Goal: Task Accomplishment & Management: Complete application form

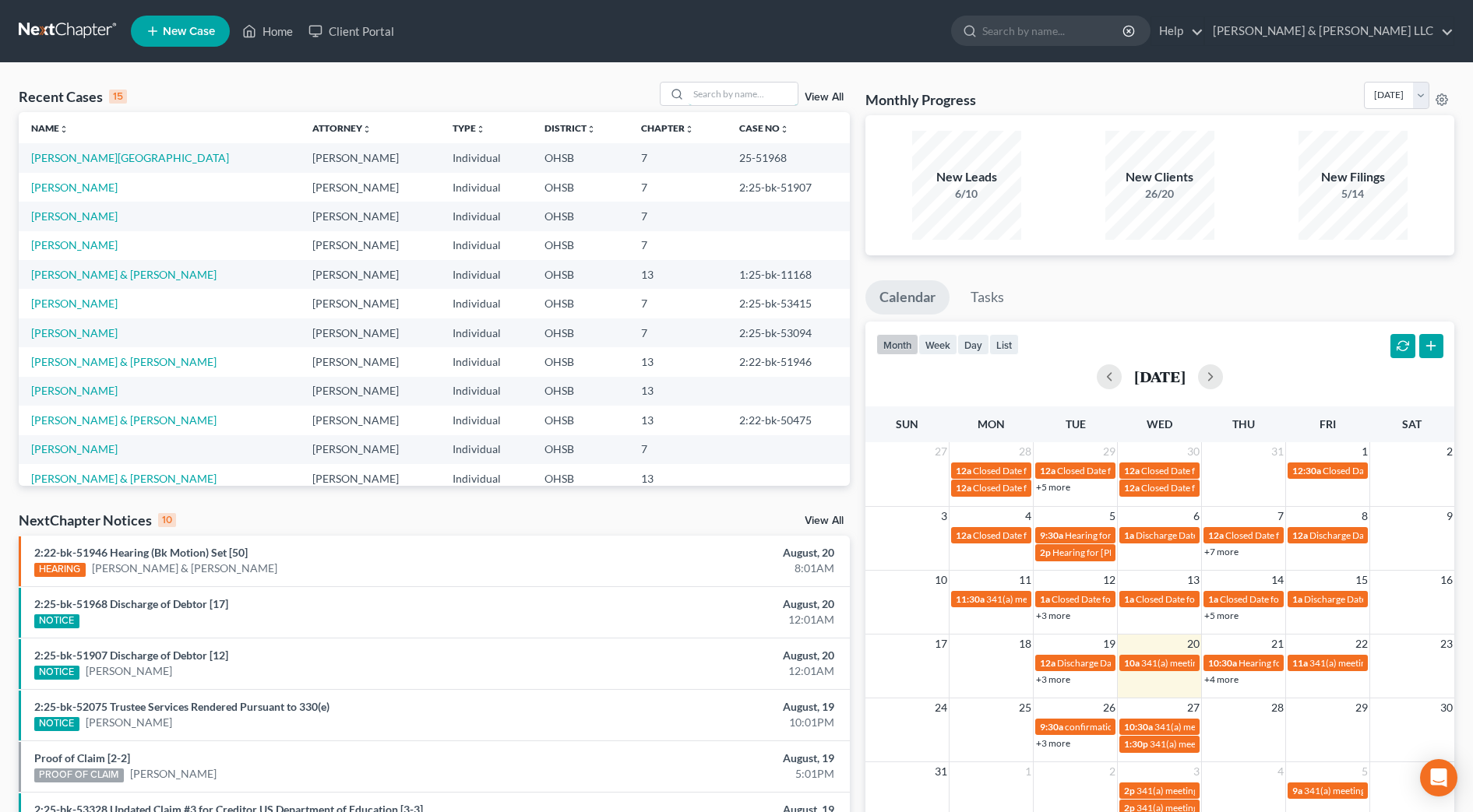
drag, startPoint x: 0, startPoint y: 0, endPoint x: 802, endPoint y: 66, distance: 804.7
click at [783, 94] on input "search" at bounding box center [743, 94] width 109 height 23
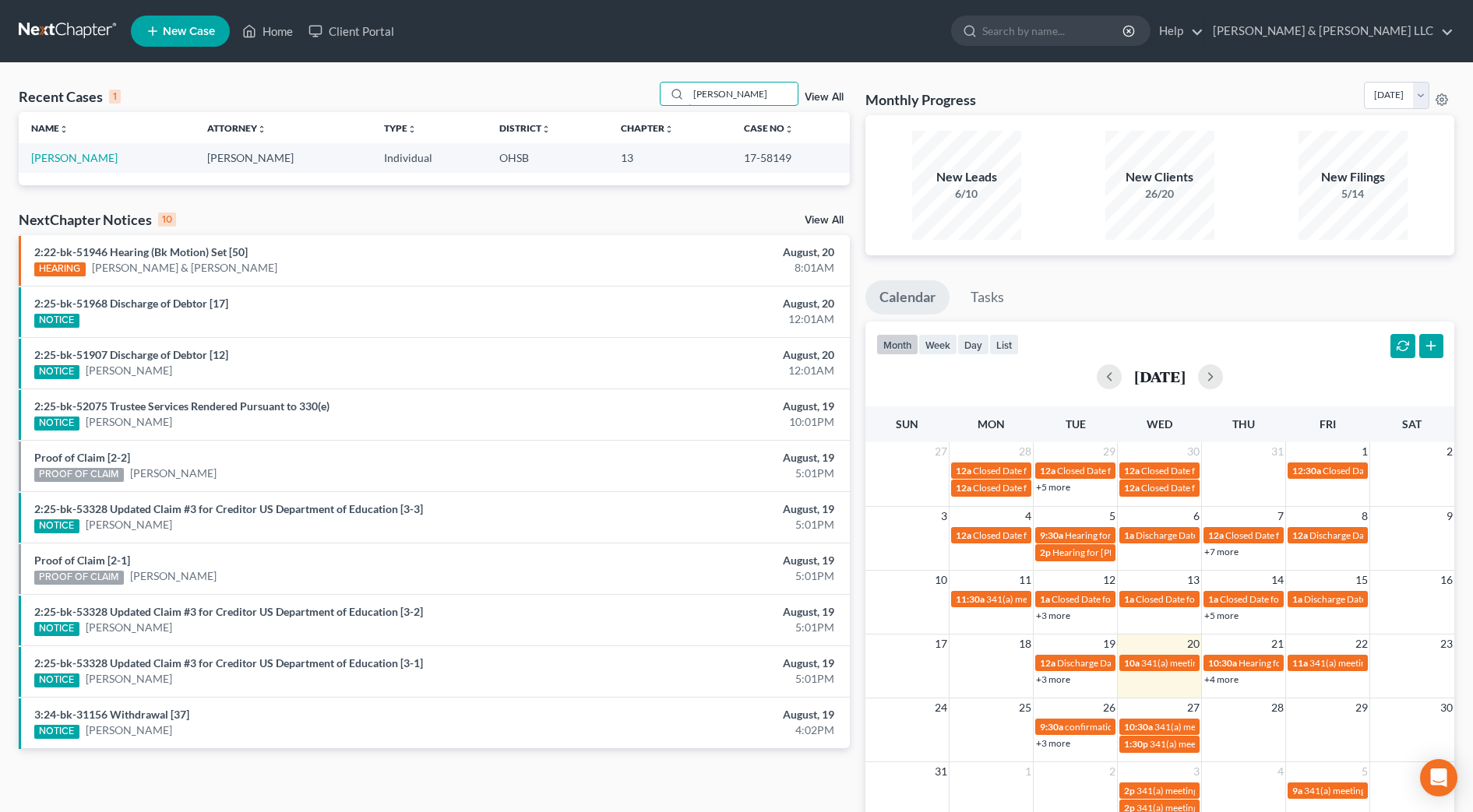
type input "[PERSON_NAME]"
drag, startPoint x: 94, startPoint y: 156, endPoint x: 98, endPoint y: 143, distance: 13.6
click at [94, 156] on link "[PERSON_NAME]" at bounding box center [75, 157] width 87 height 13
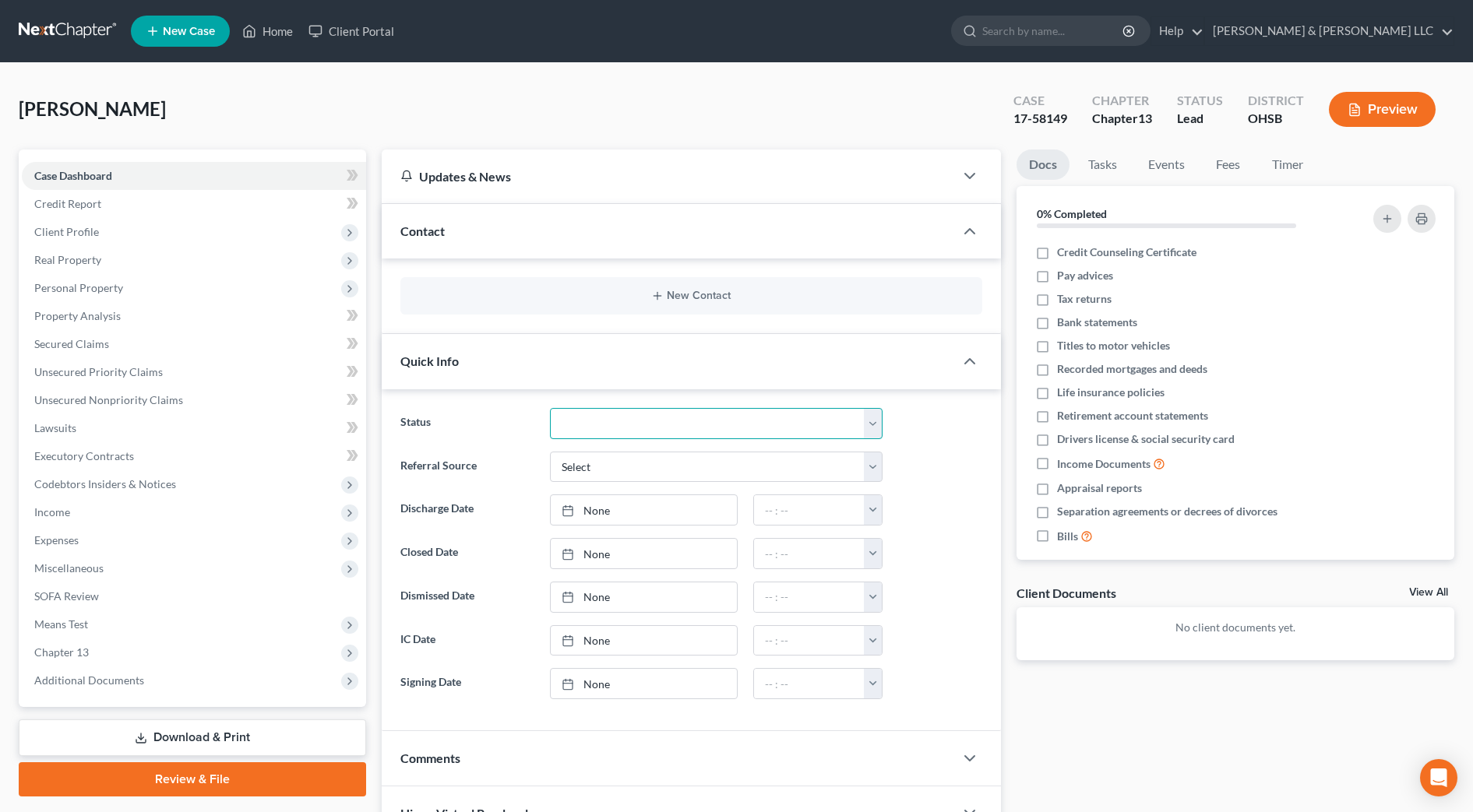
click at [735, 418] on select "Closed Discharged Dismissed Filed In Progress Lead Lost Lead Ready to File Reta…" at bounding box center [716, 423] width 332 height 31
select select "1"
click at [550, 408] on select "Closed Discharged Dismissed Filed In Progress Lead Lost Lead Ready to File Reta…" at bounding box center [716, 423] width 332 height 31
click at [630, 500] on link "None" at bounding box center [643, 510] width 186 height 30
type input "[DATE]"
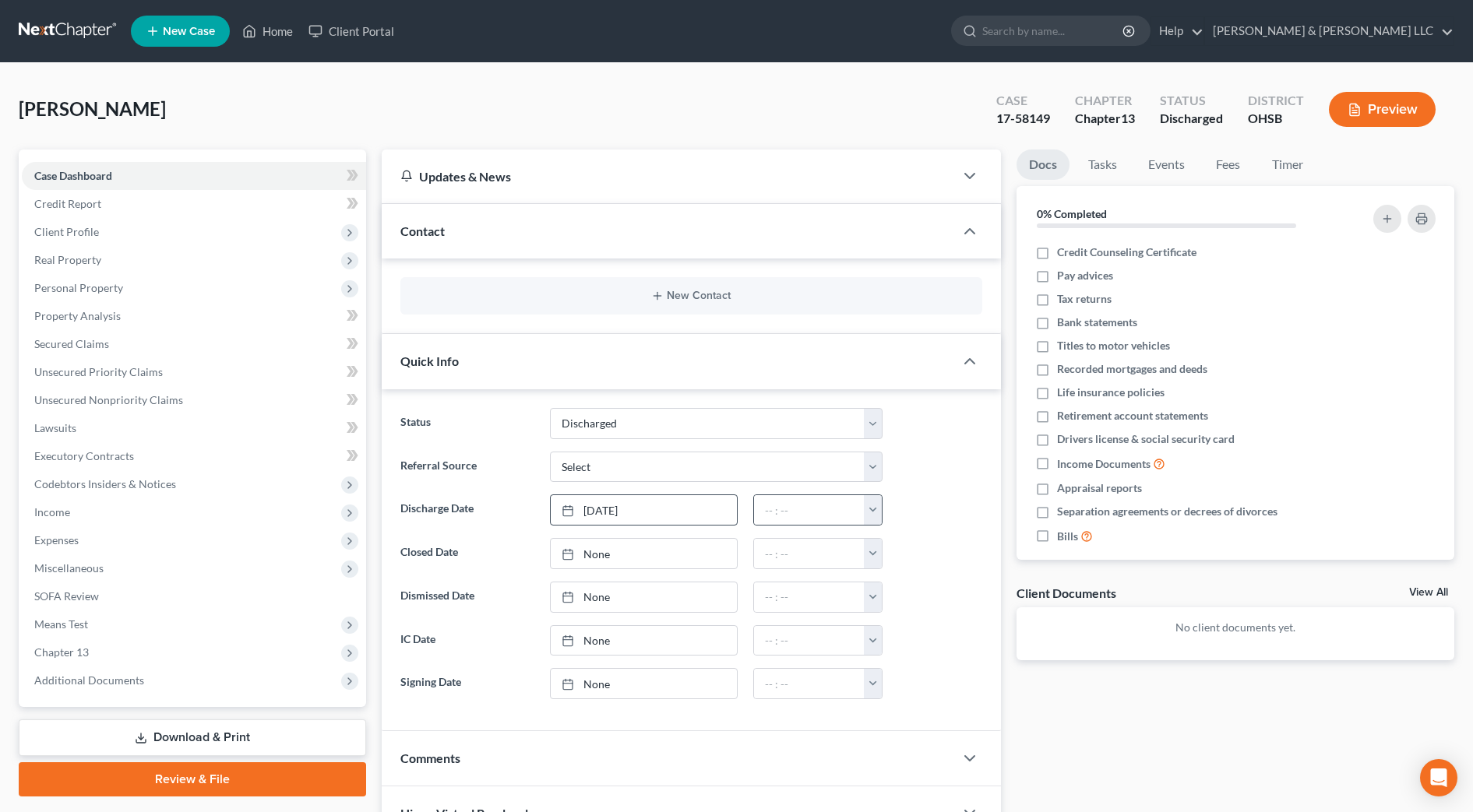
click at [866, 512] on button "button" at bounding box center [872, 510] width 18 height 30
click at [882, 552] on link "12:00am" at bounding box center [907, 544] width 87 height 27
type input "12:00am"
click at [1064, 31] on input "search" at bounding box center [1053, 31] width 142 height 29
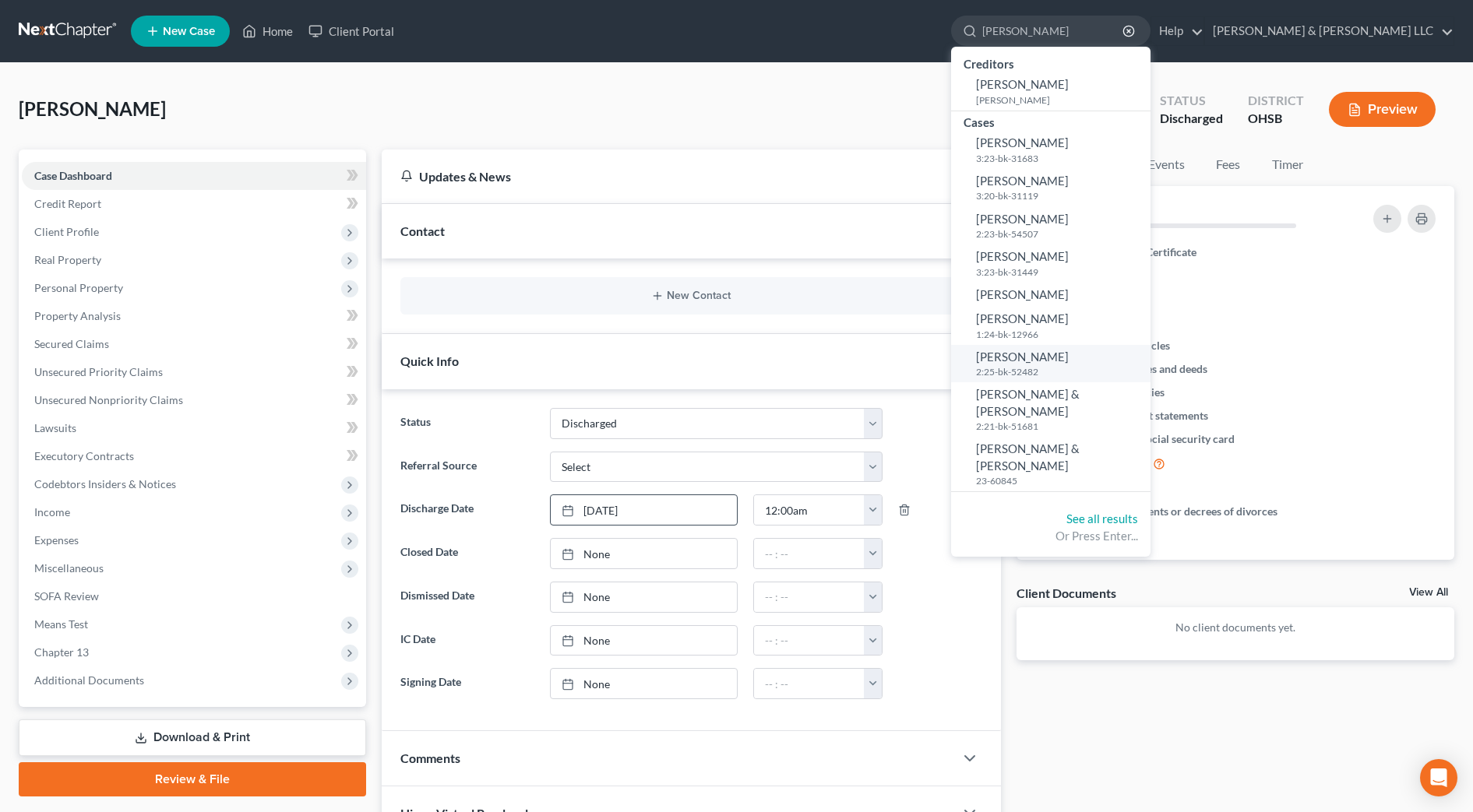
type input "robinson"
click at [1146, 368] on small "2:25-bk-52482" at bounding box center [1061, 371] width 171 height 13
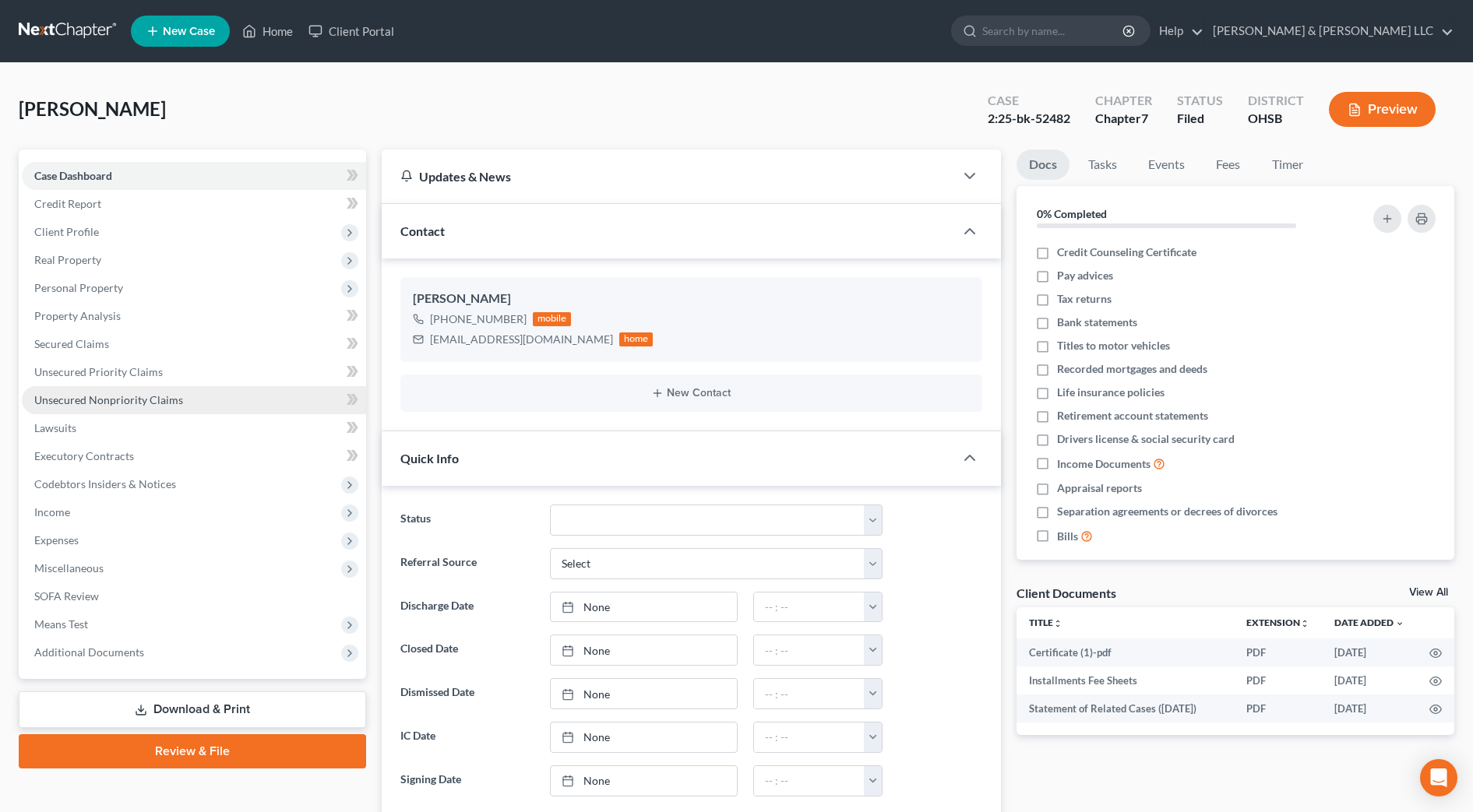
click at [135, 403] on span "Unsecured Nonpriority Claims" at bounding box center [109, 400] width 149 height 13
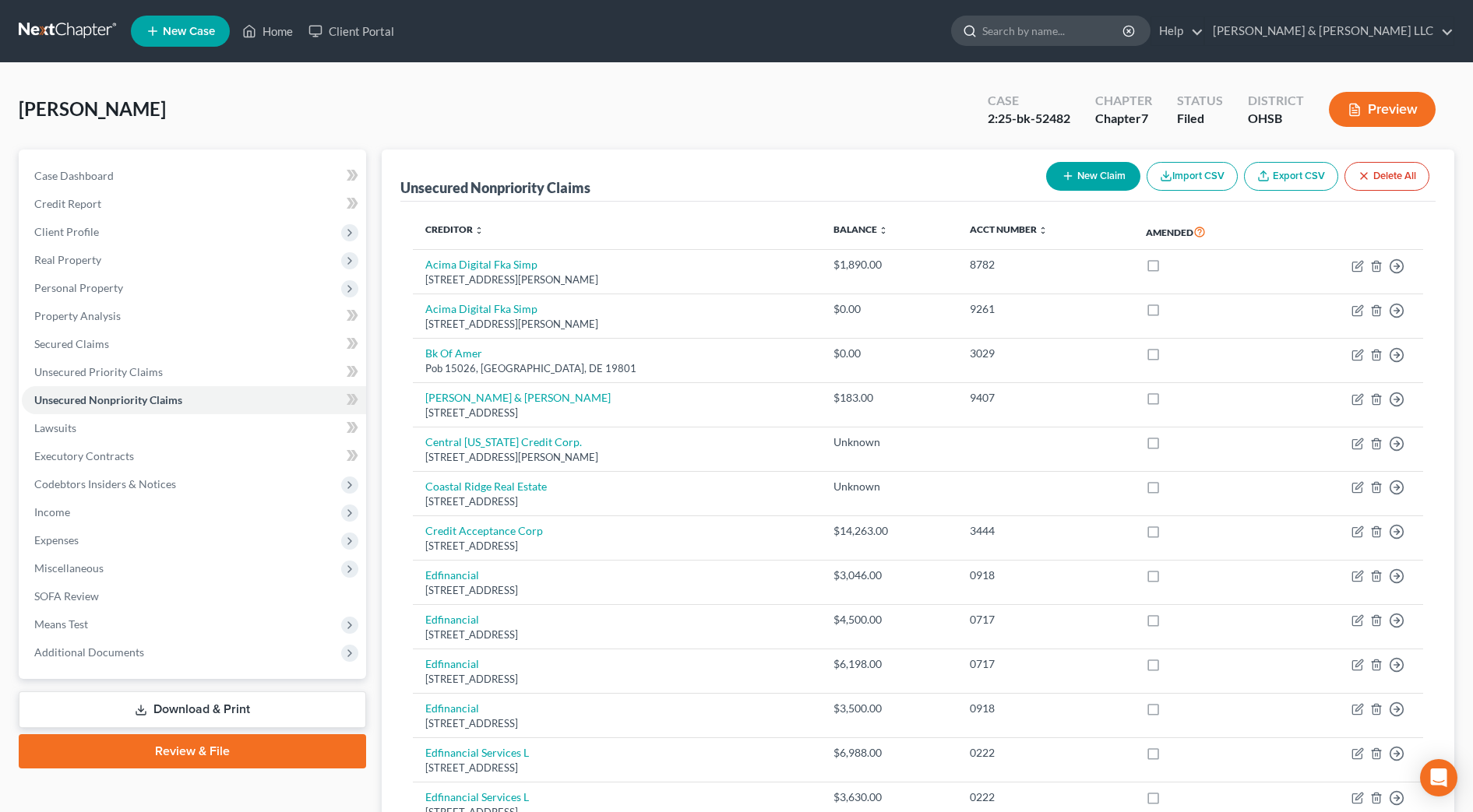
click at [1119, 31] on input "search" at bounding box center [1053, 31] width 142 height 29
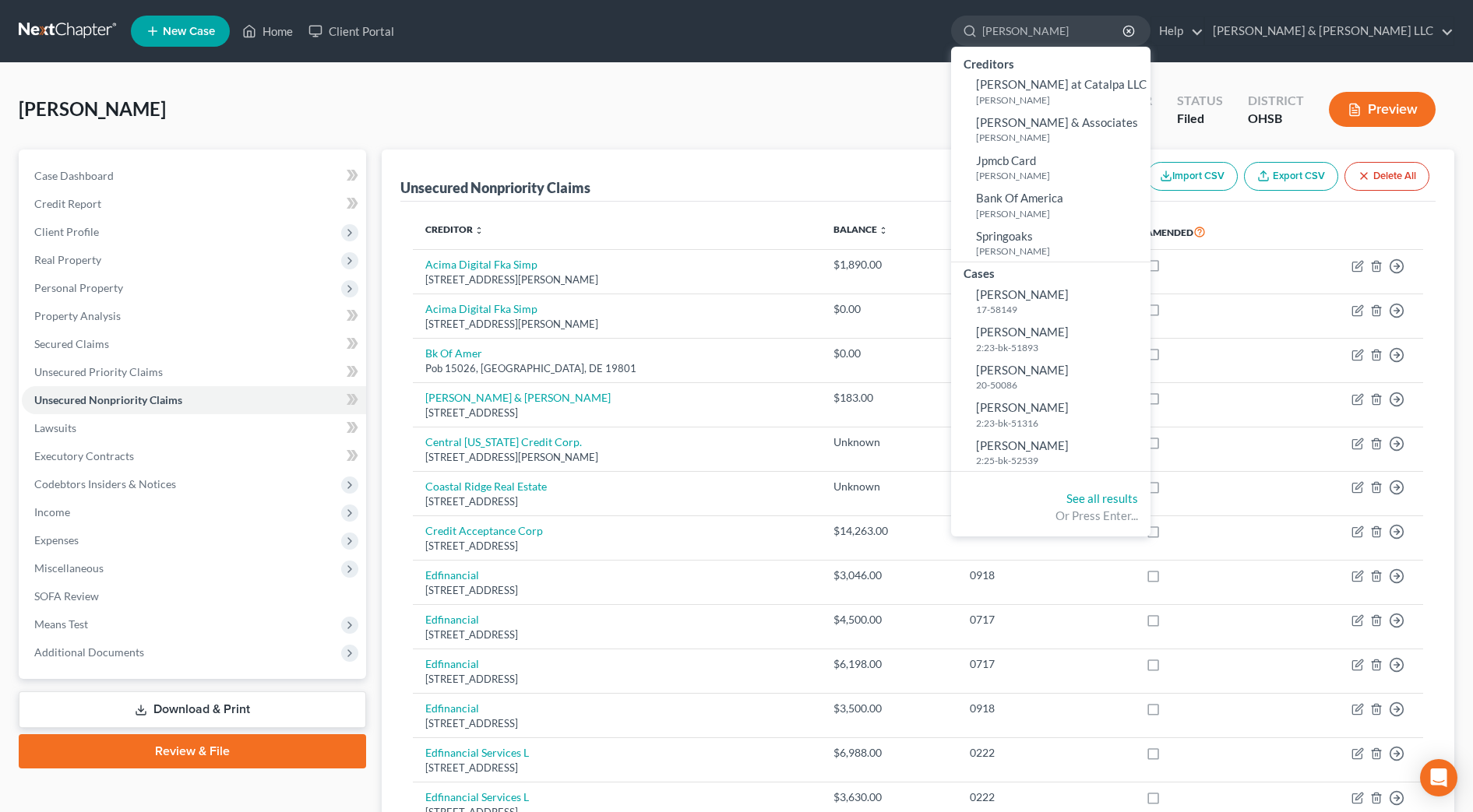
type input "meadows"
click at [1068, 299] on span "Meadows, Lori" at bounding box center [1023, 294] width 93 height 14
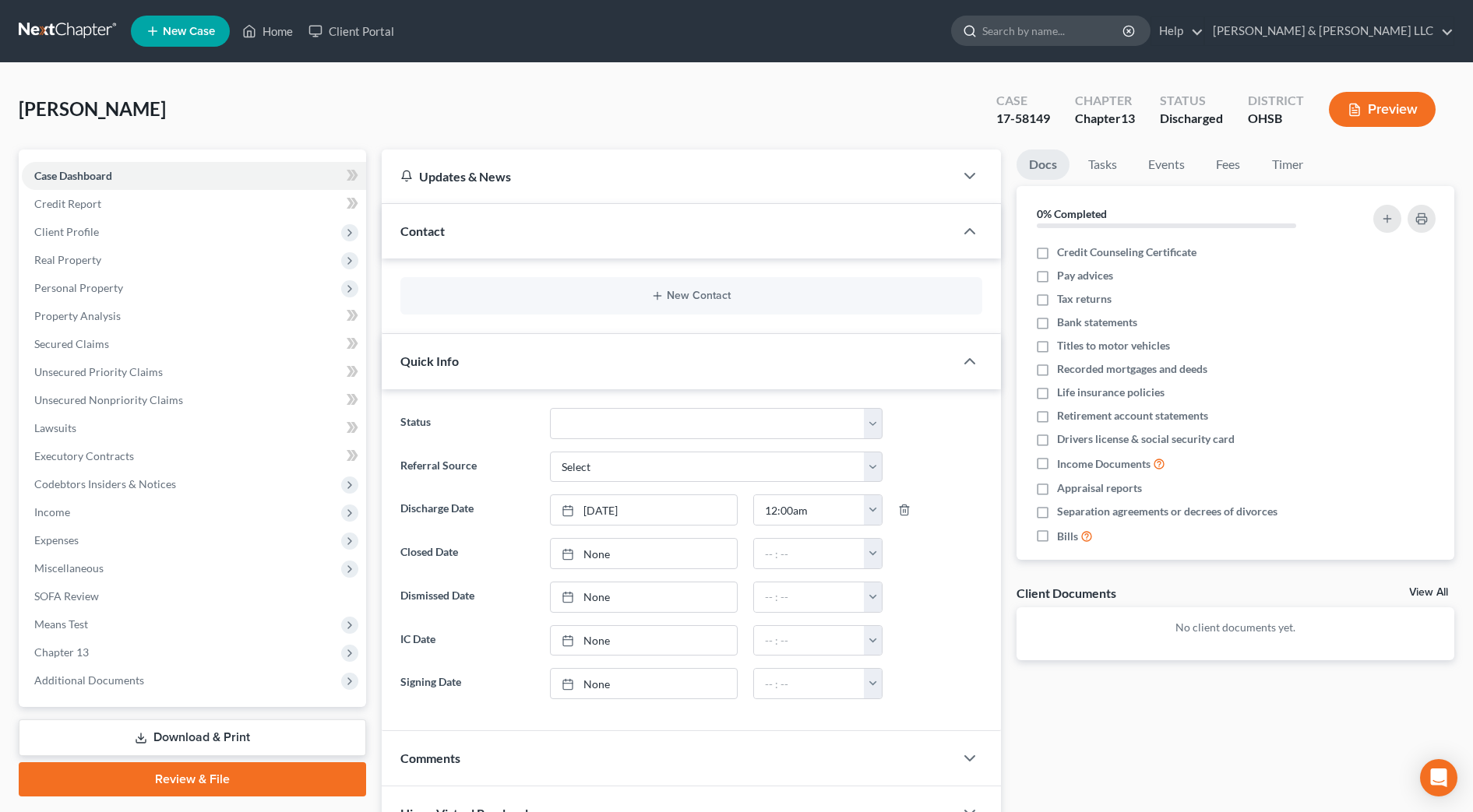
click at [1077, 34] on input "search" at bounding box center [1053, 31] width 142 height 29
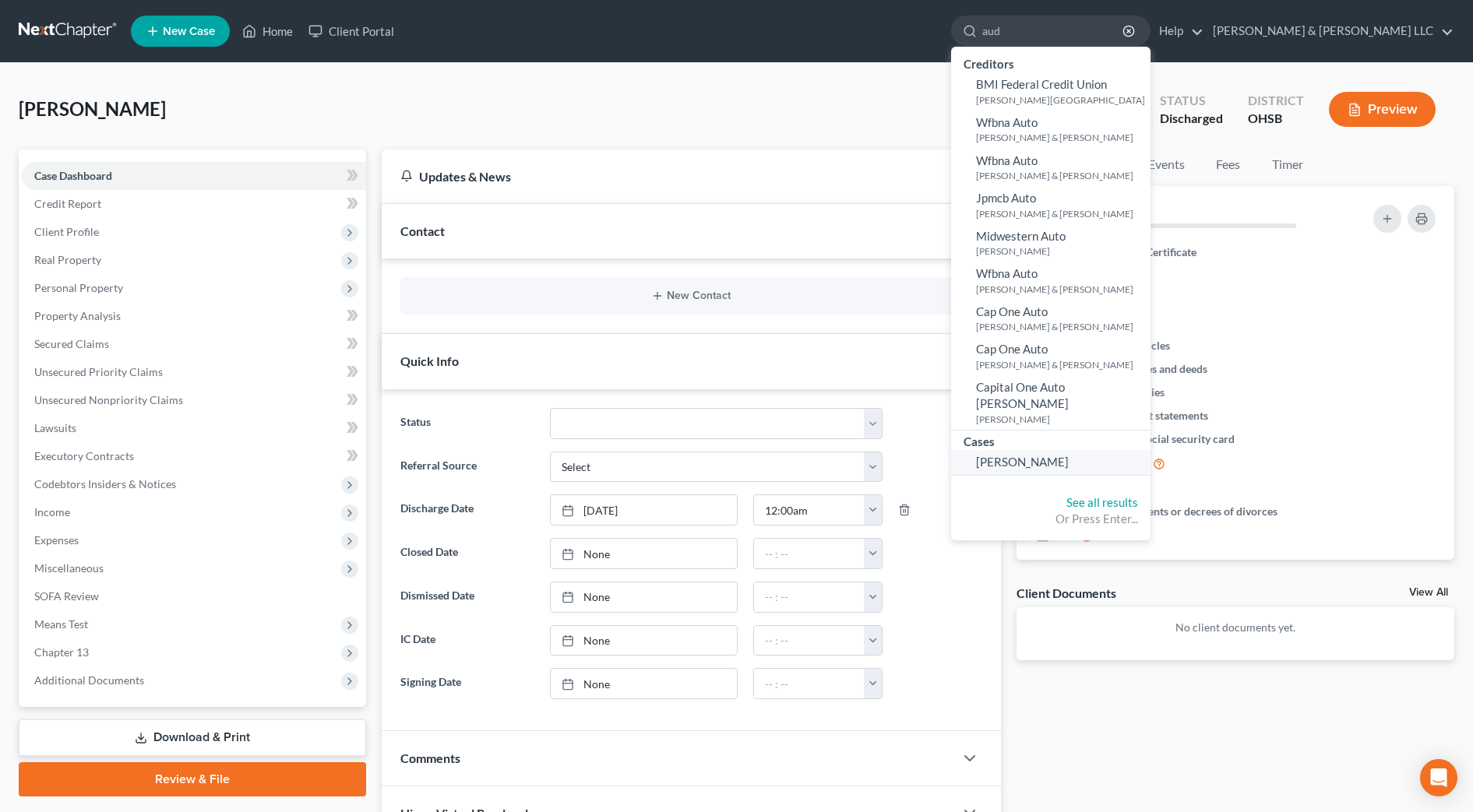
type input "aud"
click at [1101, 452] on link "Audetat, Micah" at bounding box center [1050, 462] width 199 height 24
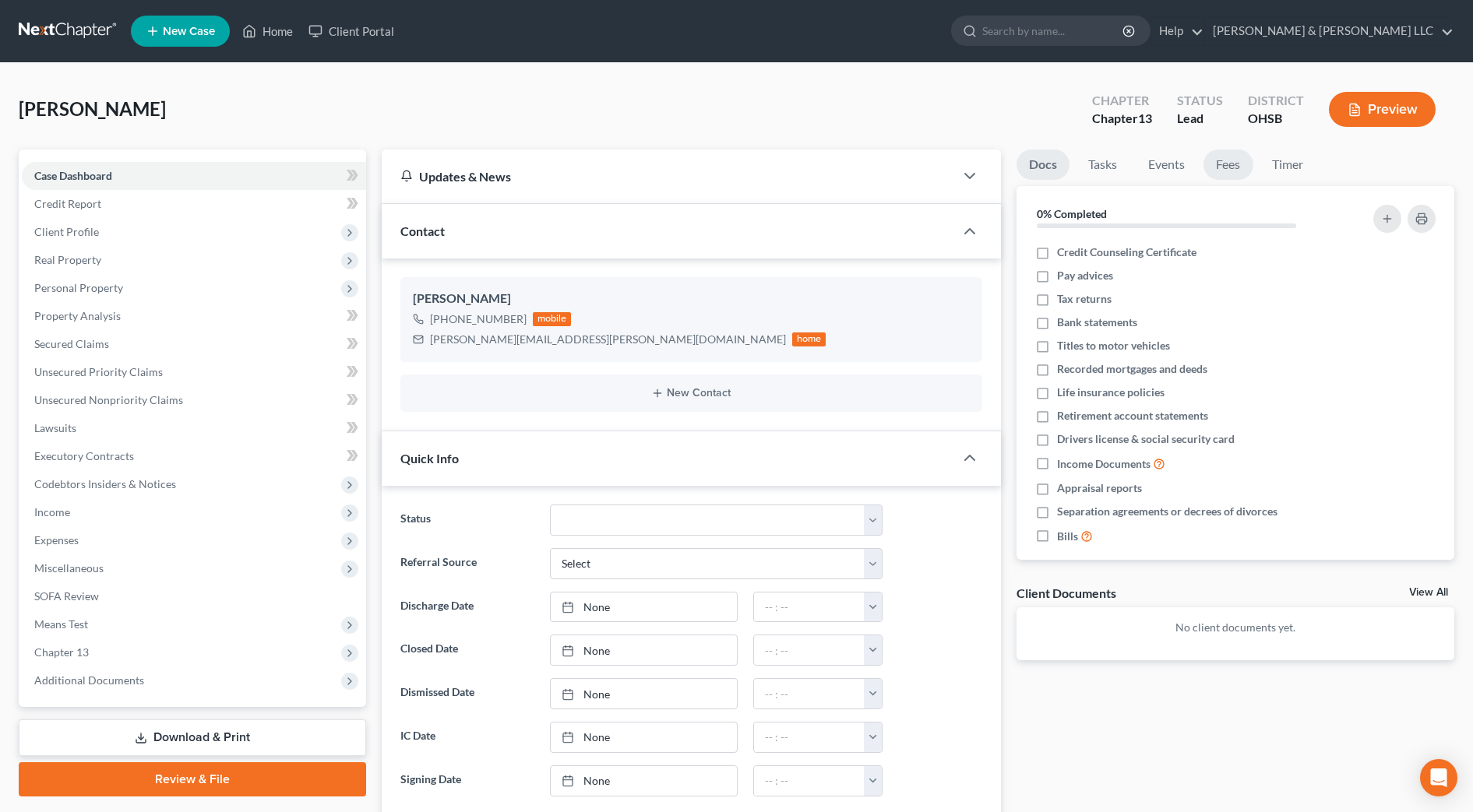
click at [1243, 163] on link "Fees" at bounding box center [1227, 164] width 50 height 31
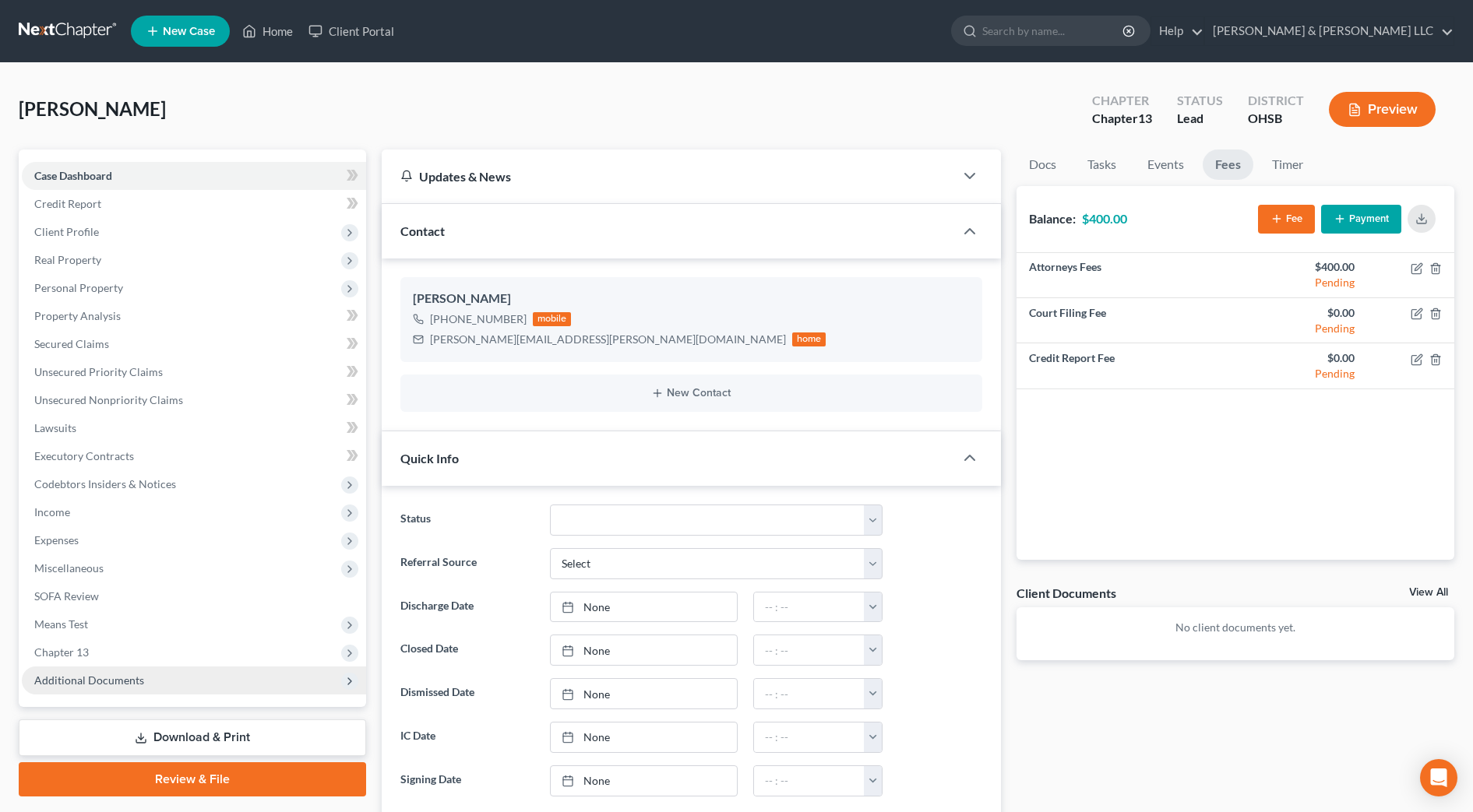
click at [155, 676] on span "Additional Documents" at bounding box center [194, 681] width 344 height 28
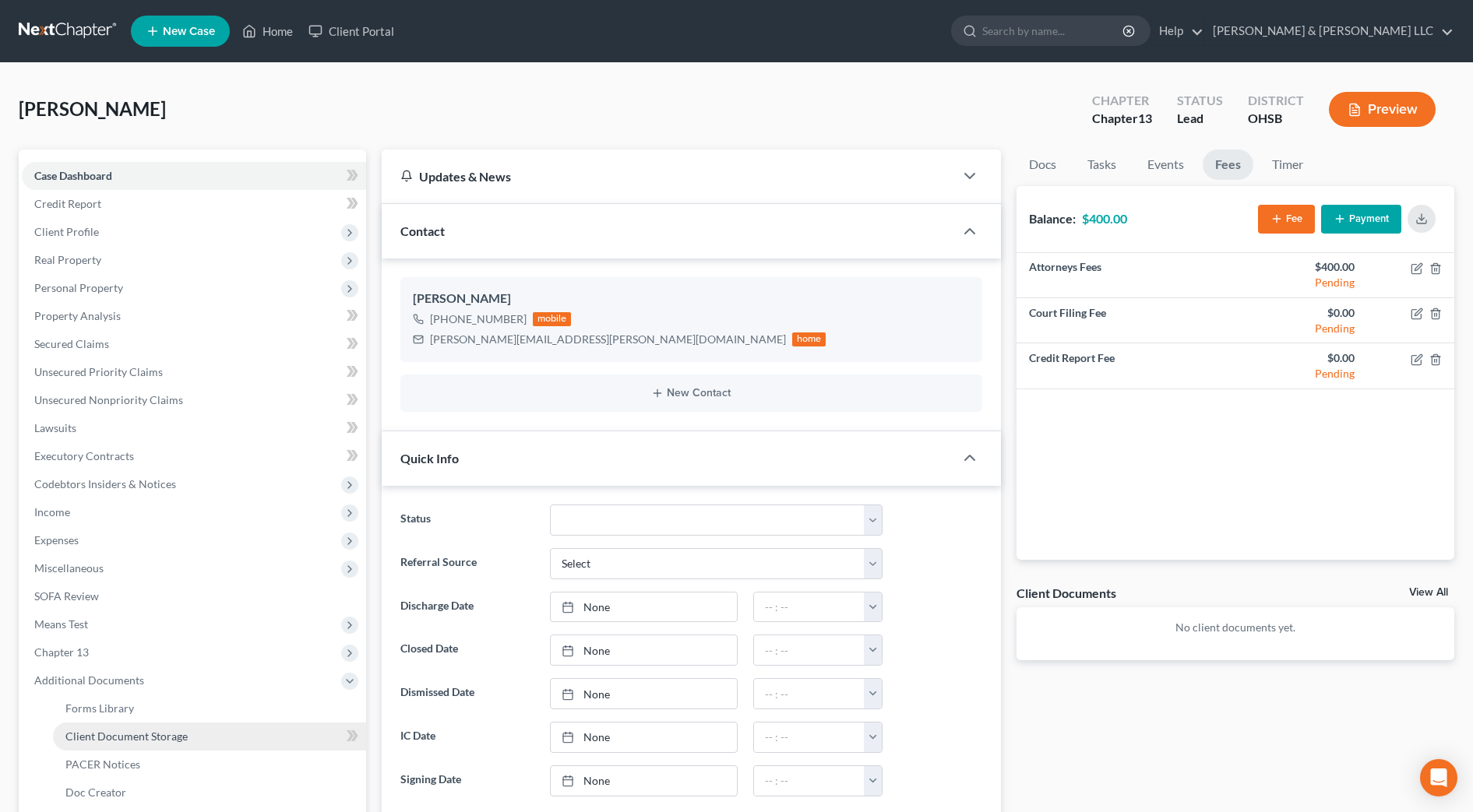
click at [168, 732] on span "Client Document Storage" at bounding box center [126, 736] width 122 height 13
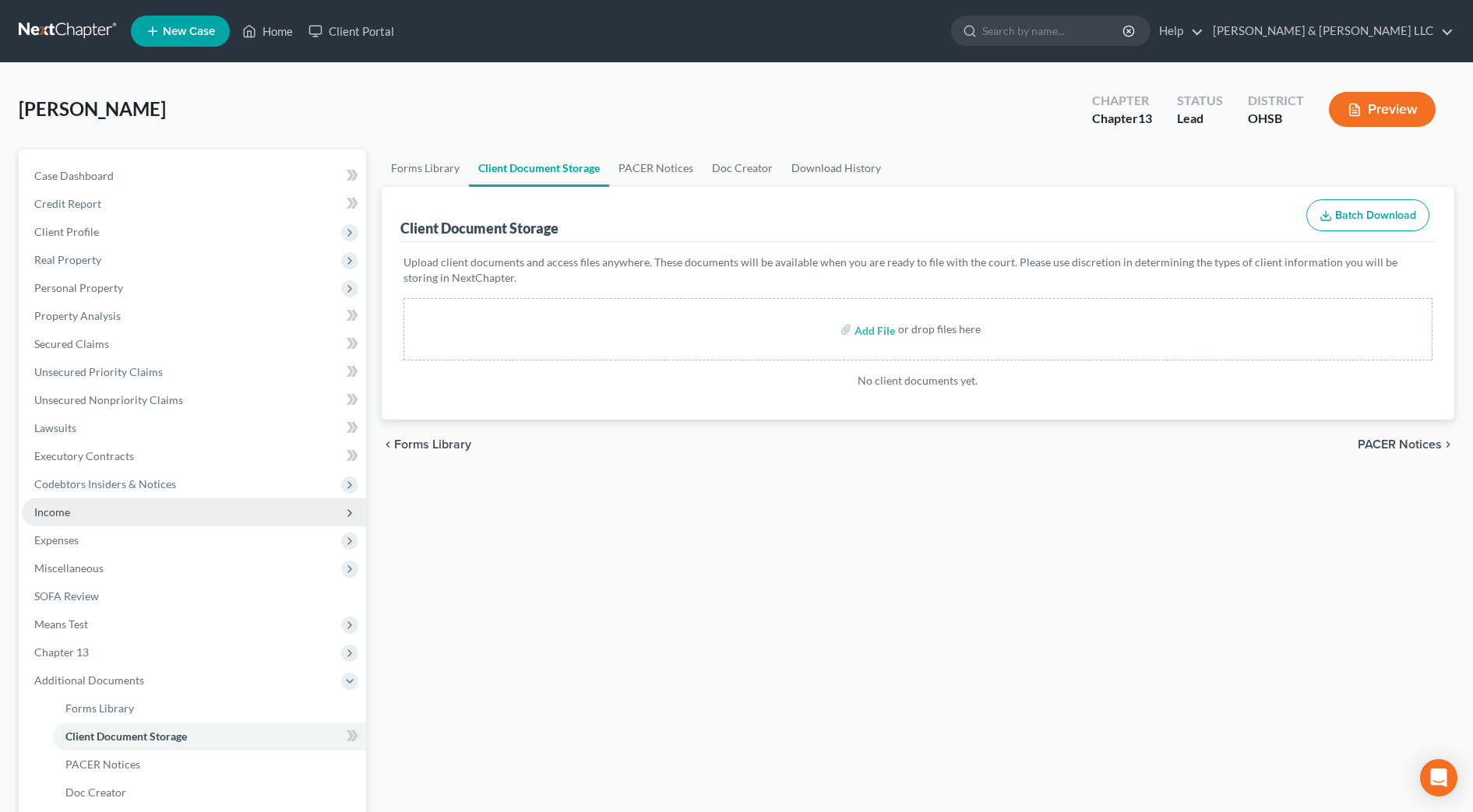
click at [85, 507] on span "Income" at bounding box center [194, 512] width 344 height 28
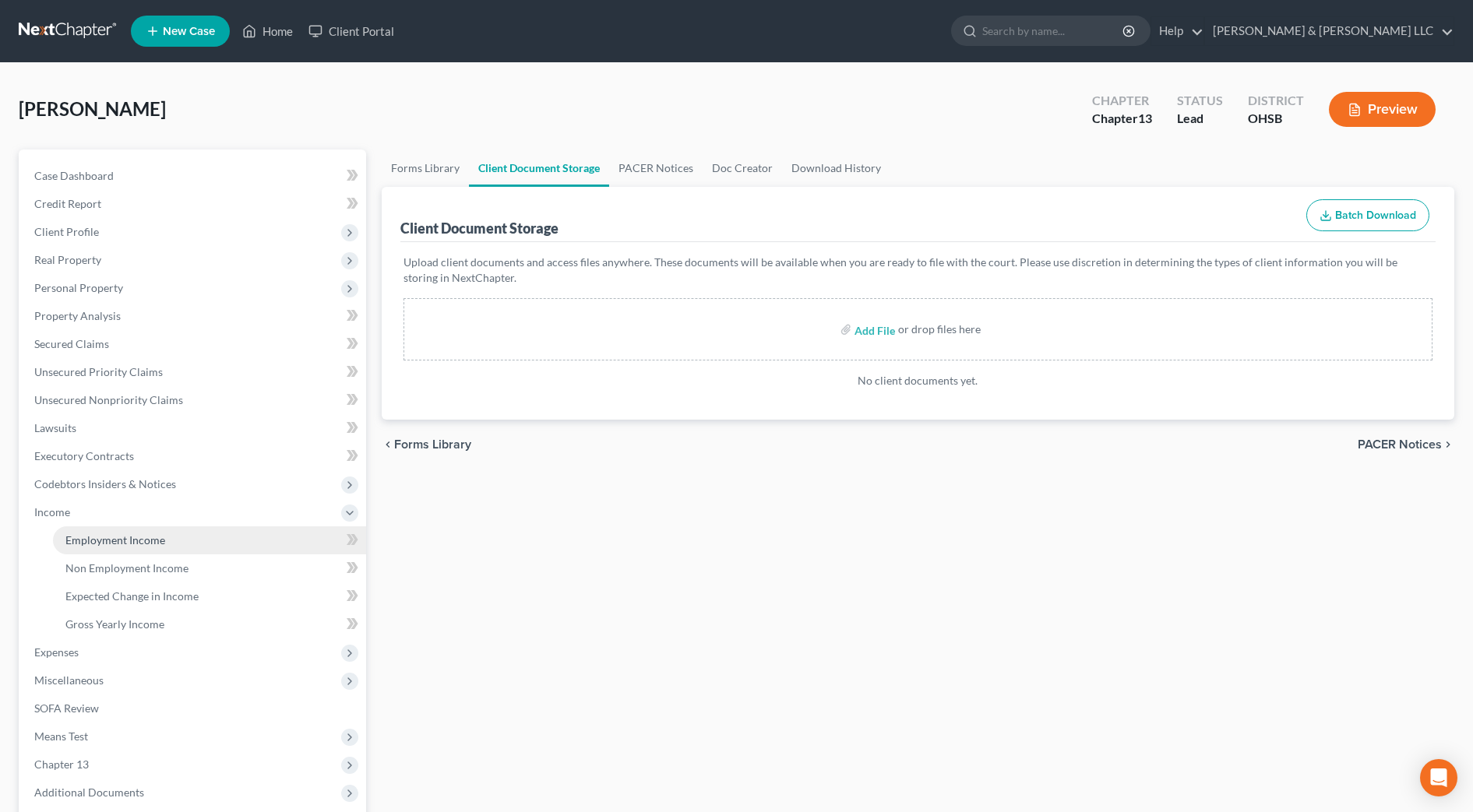
click at [98, 544] on span "Employment Income" at bounding box center [115, 540] width 100 height 13
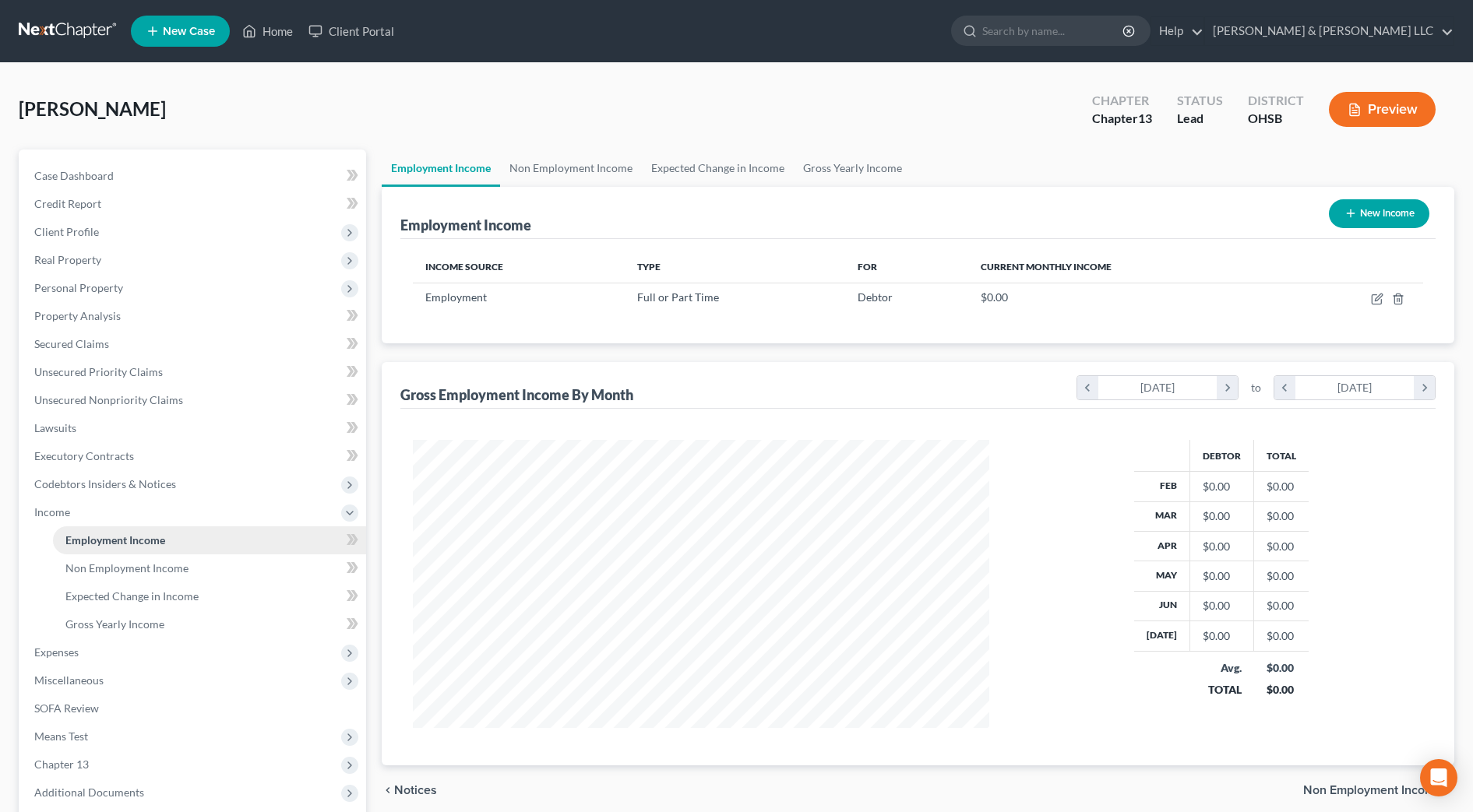
scroll to position [288, 608]
click at [538, 171] on link "Non Employment Income" at bounding box center [571, 168] width 142 height 37
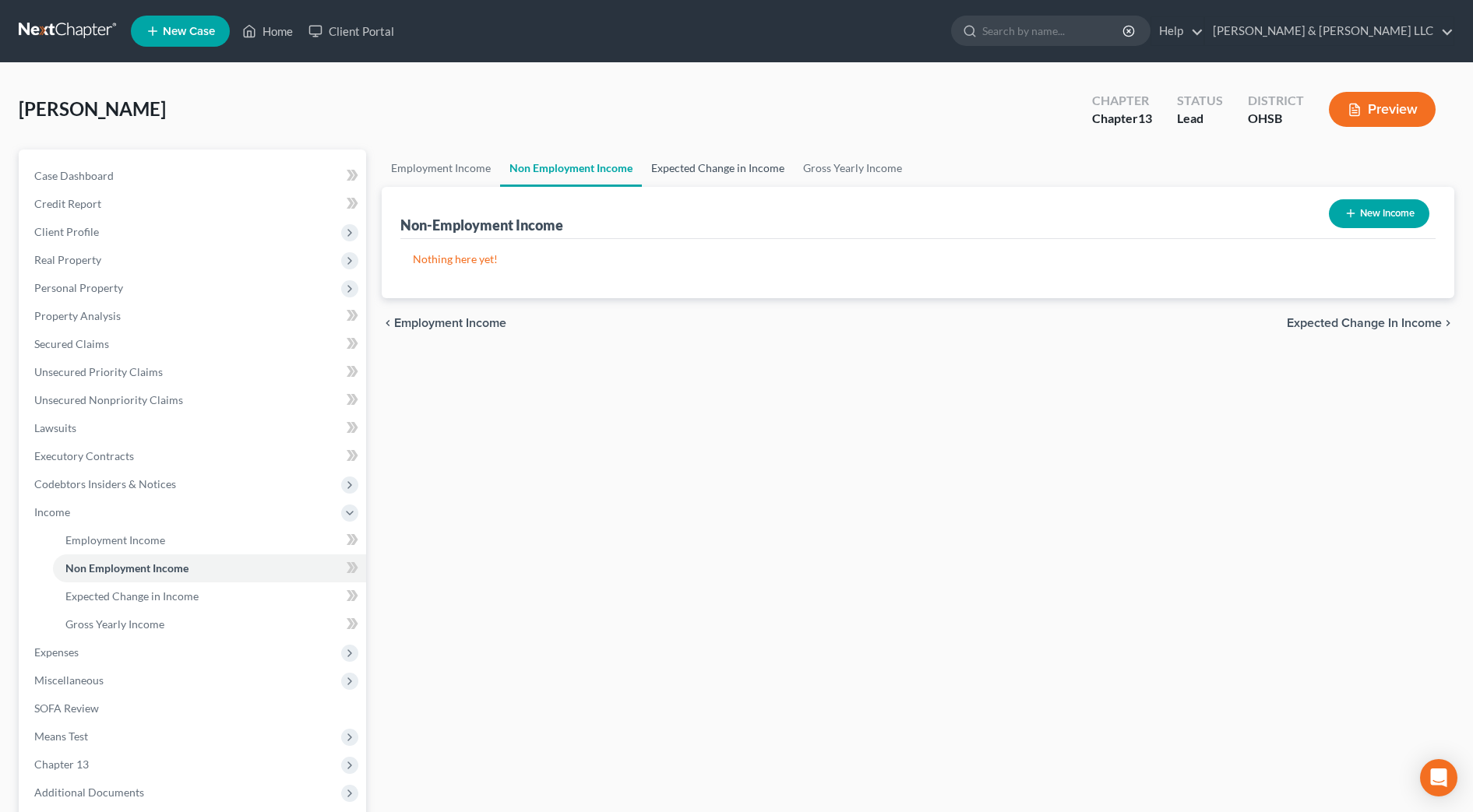
click at [704, 173] on link "Expected Change in Income" at bounding box center [717, 168] width 152 height 37
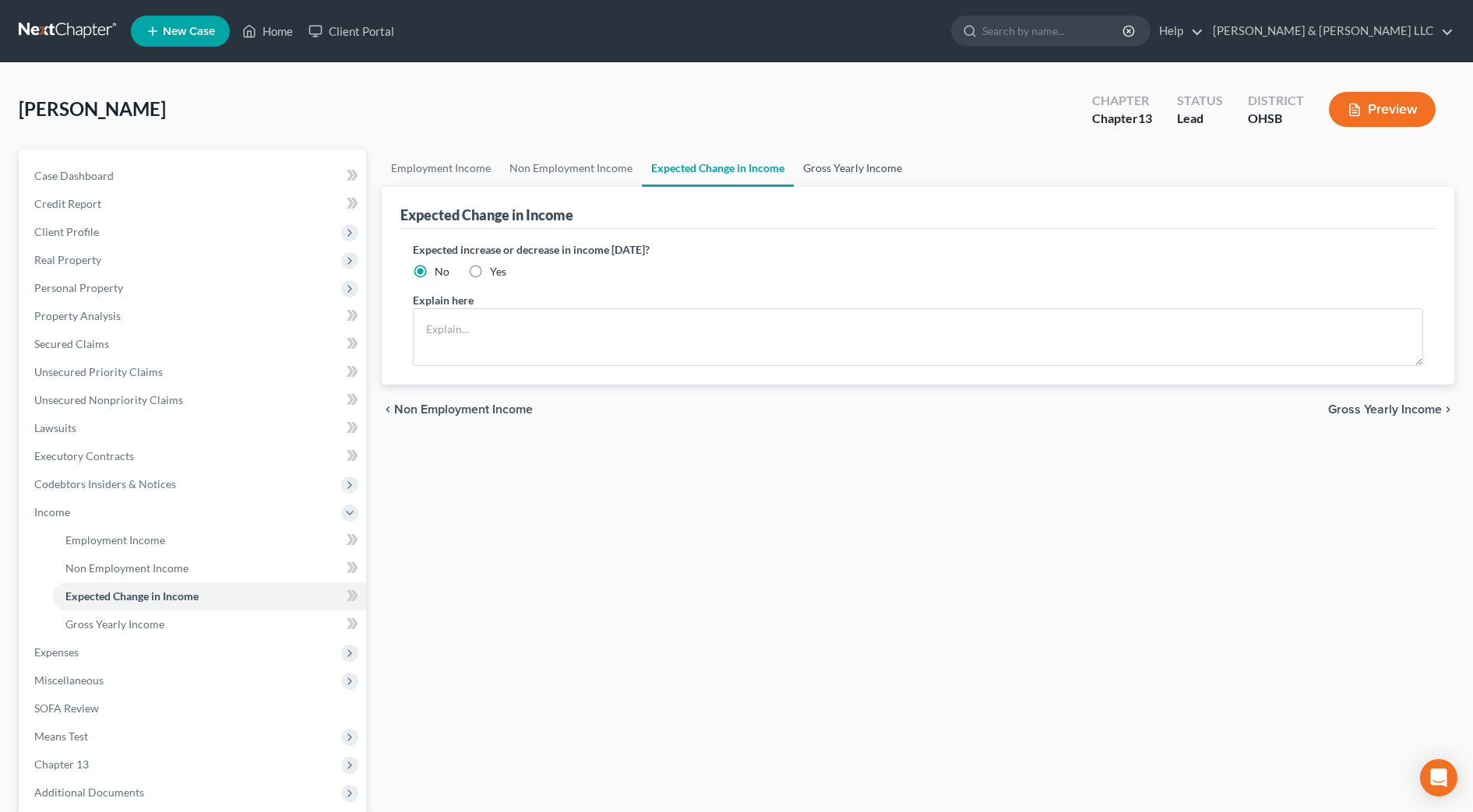
click at [815, 169] on link "Gross Yearly Income" at bounding box center [852, 168] width 117 height 37
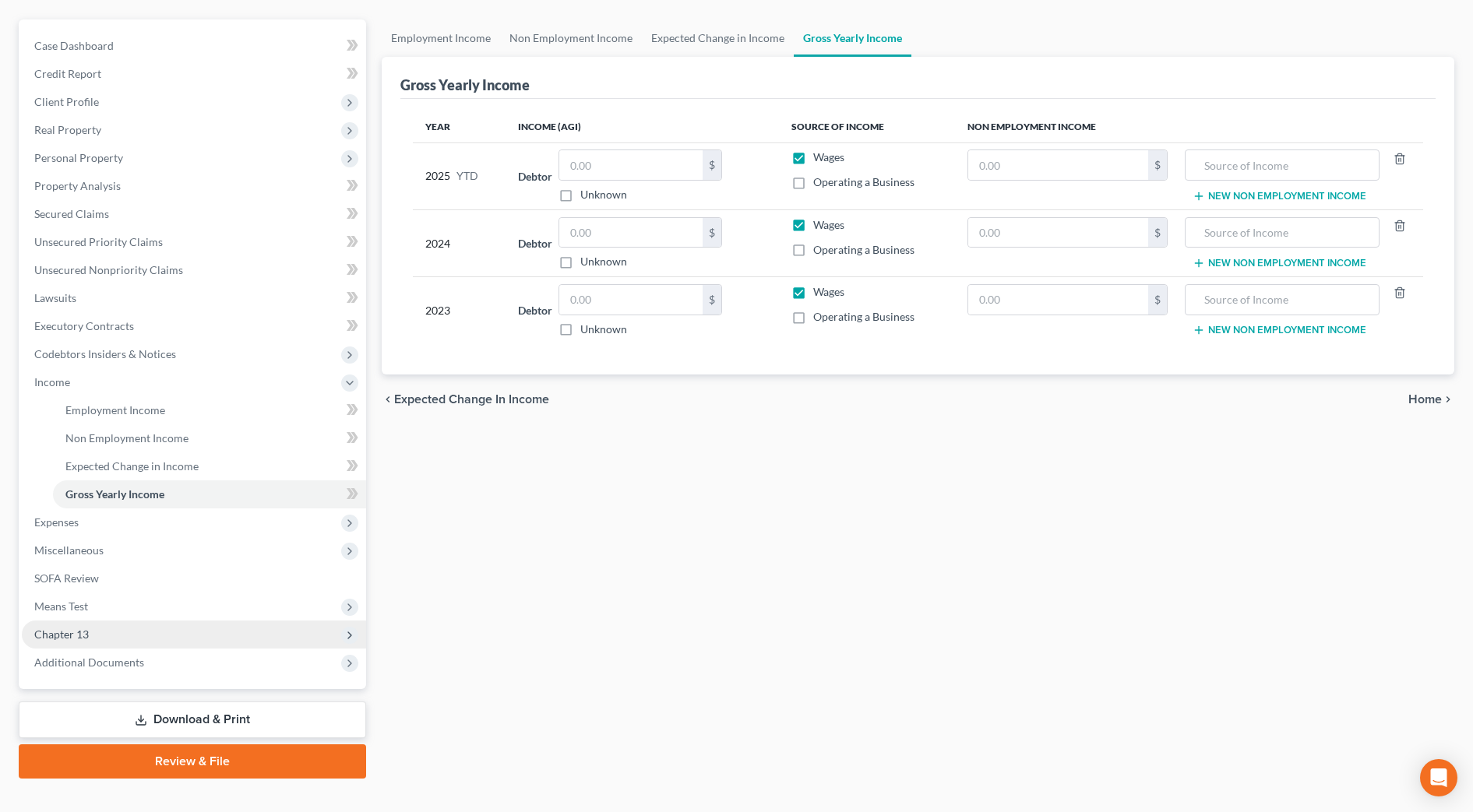
scroll to position [156, 0]
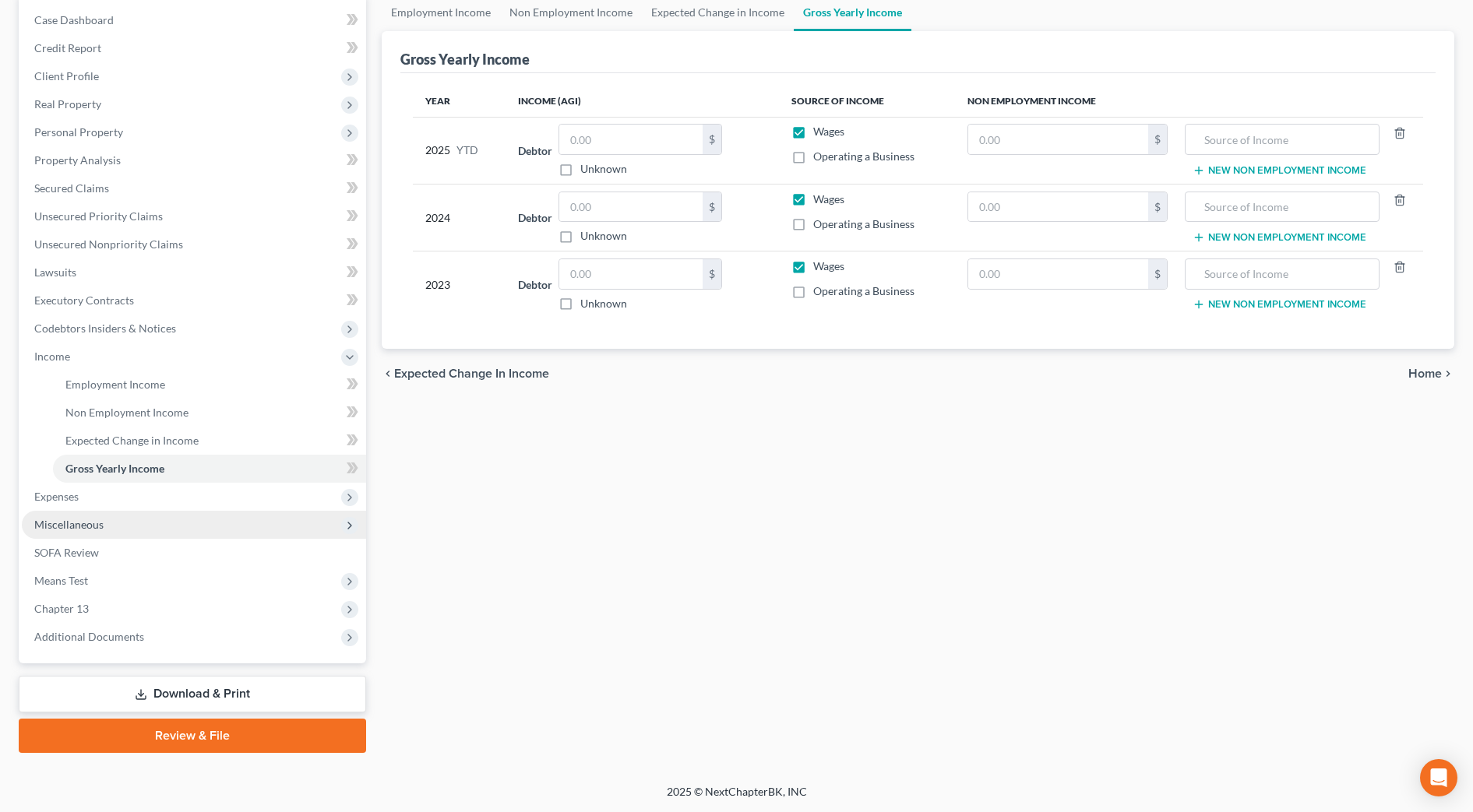
click at [92, 530] on span "Miscellaneous" at bounding box center [69, 524] width 69 height 13
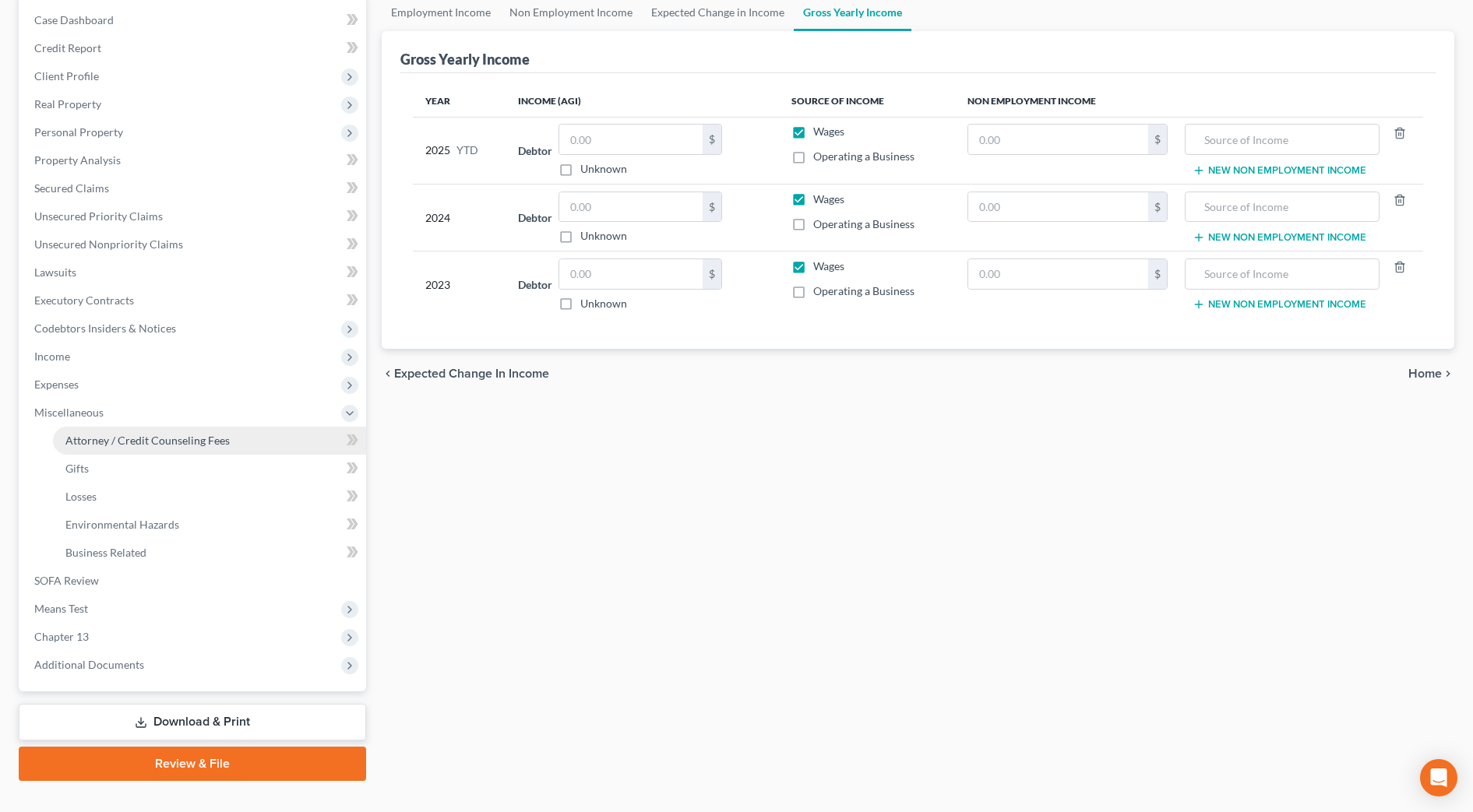
click at [158, 442] on span "Attorney / Credit Counseling Fees" at bounding box center [147, 440] width 165 height 13
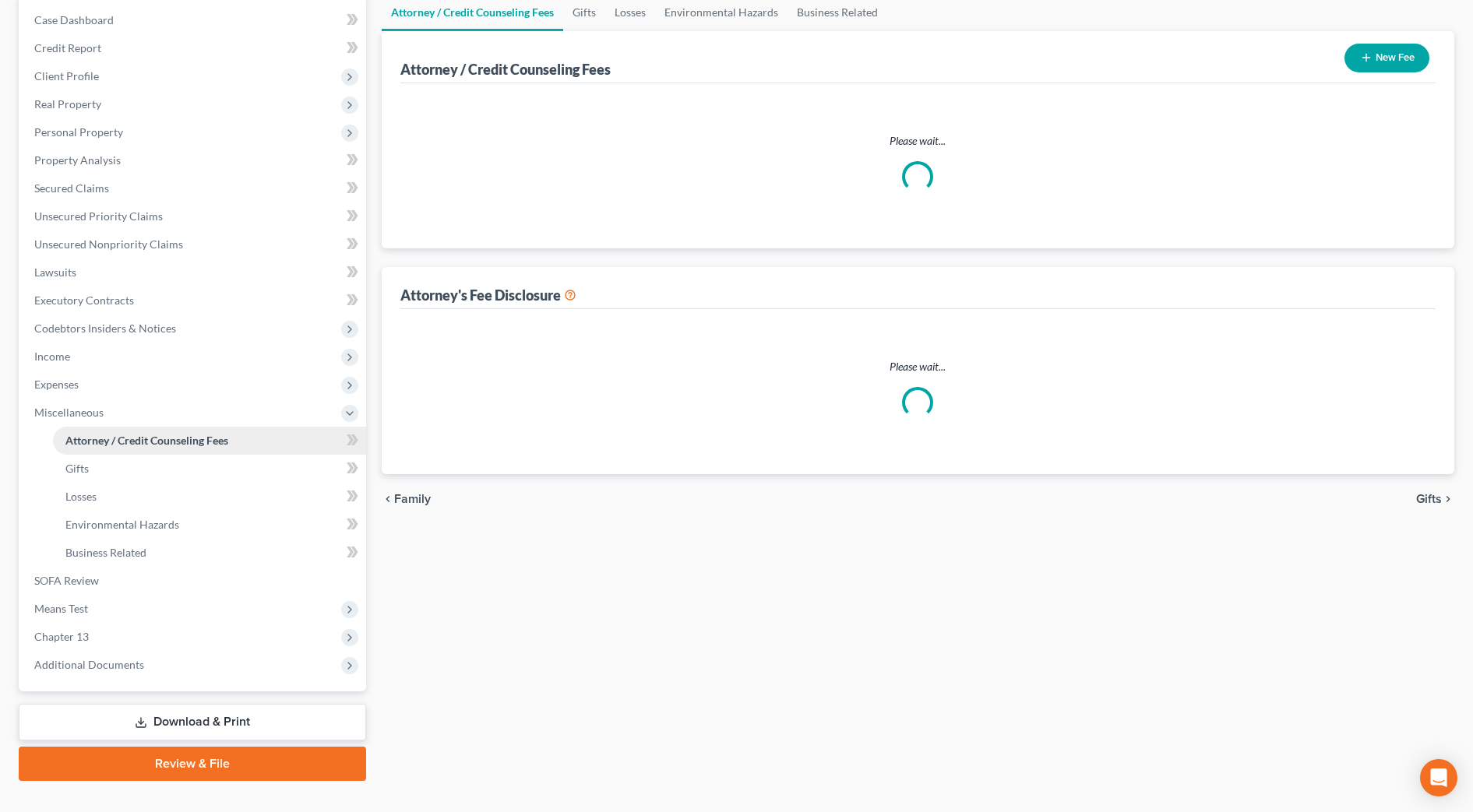
scroll to position [61, 0]
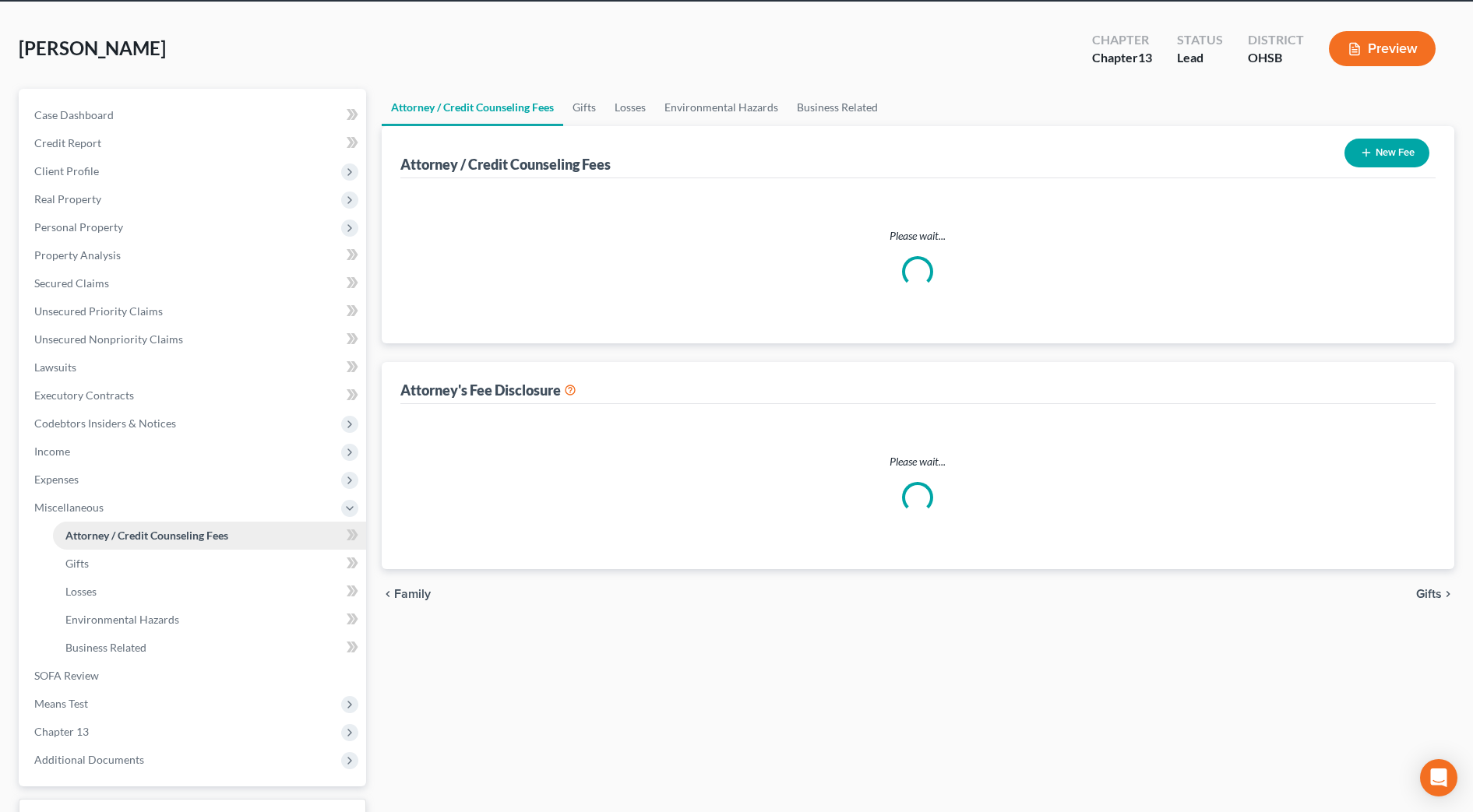
select select "1"
select select "0"
select select "1"
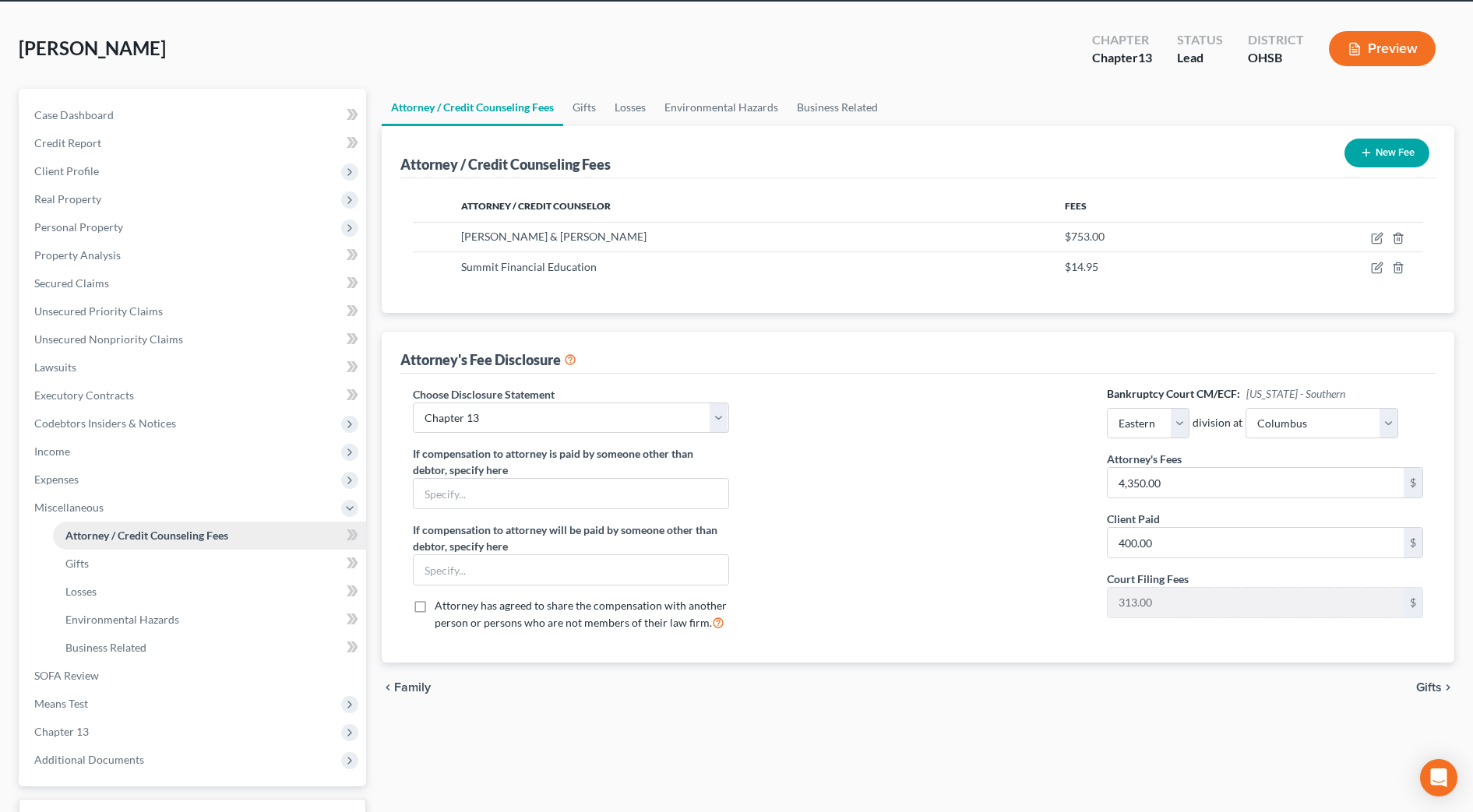
scroll to position [0, 0]
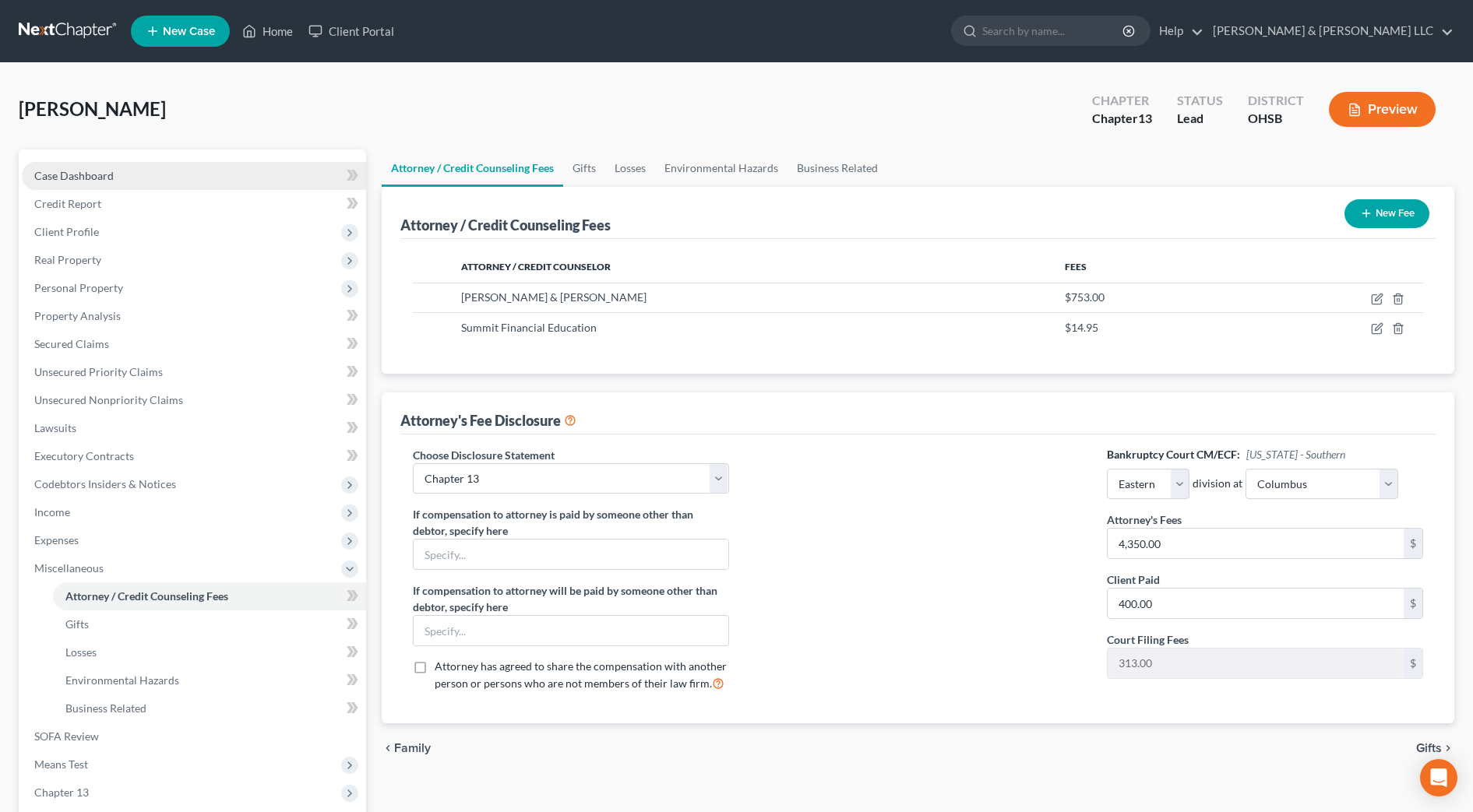
click at [98, 177] on span "Case Dashboard" at bounding box center [74, 175] width 80 height 13
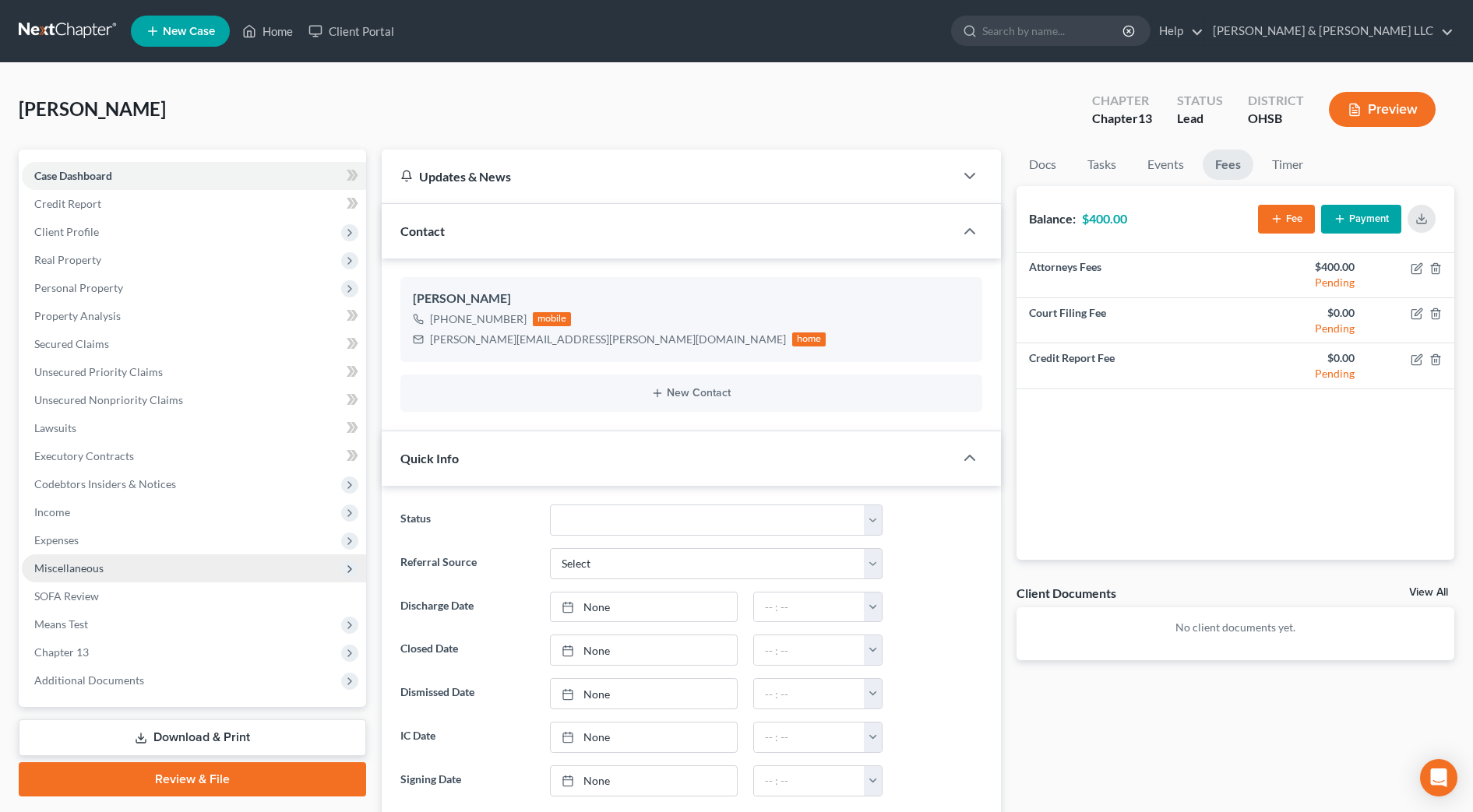
click at [109, 581] on span "Miscellaneous" at bounding box center [194, 568] width 344 height 28
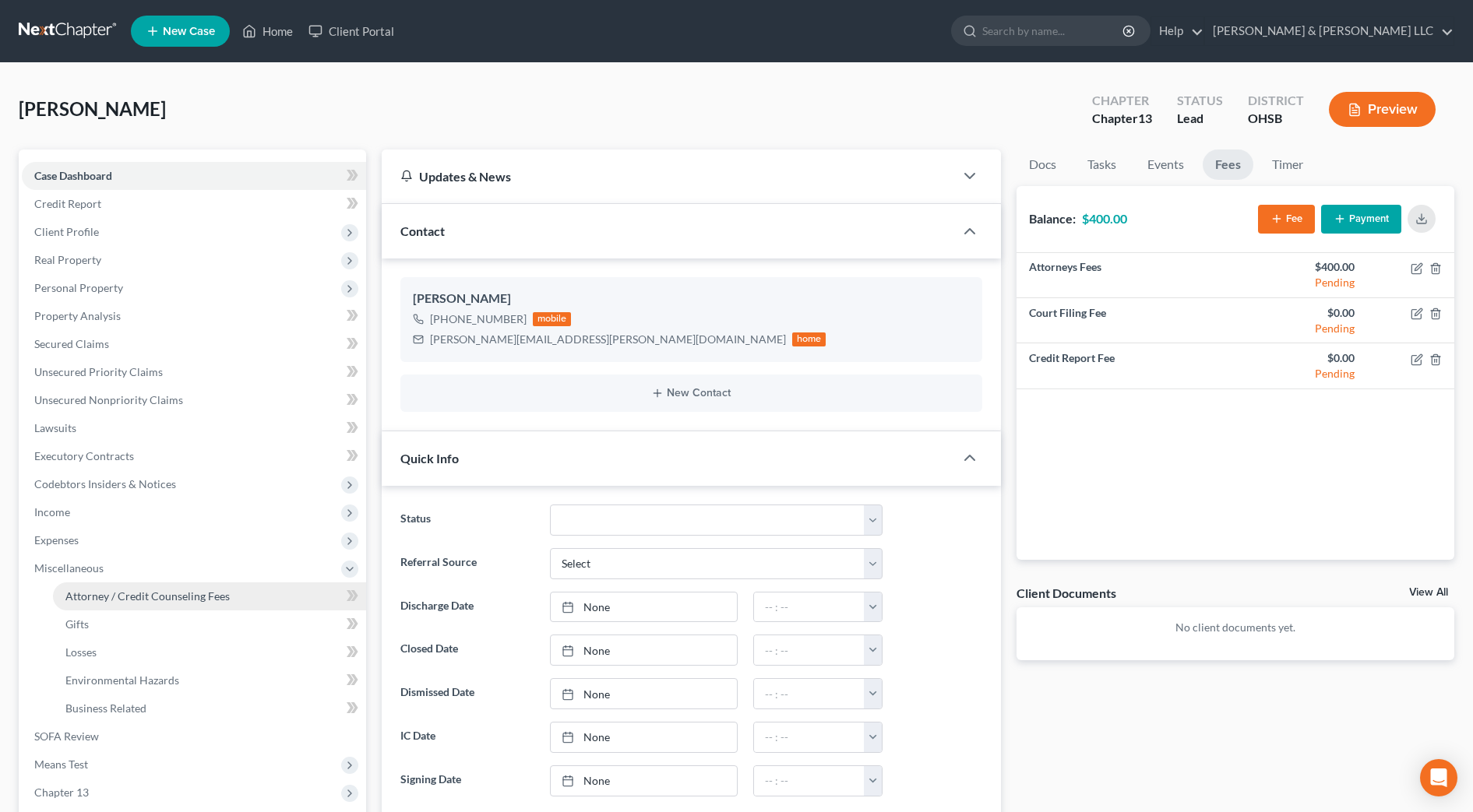
click at [109, 592] on span "Attorney / Credit Counseling Fees" at bounding box center [147, 596] width 165 height 13
select select "1"
select select "0"
select select "1"
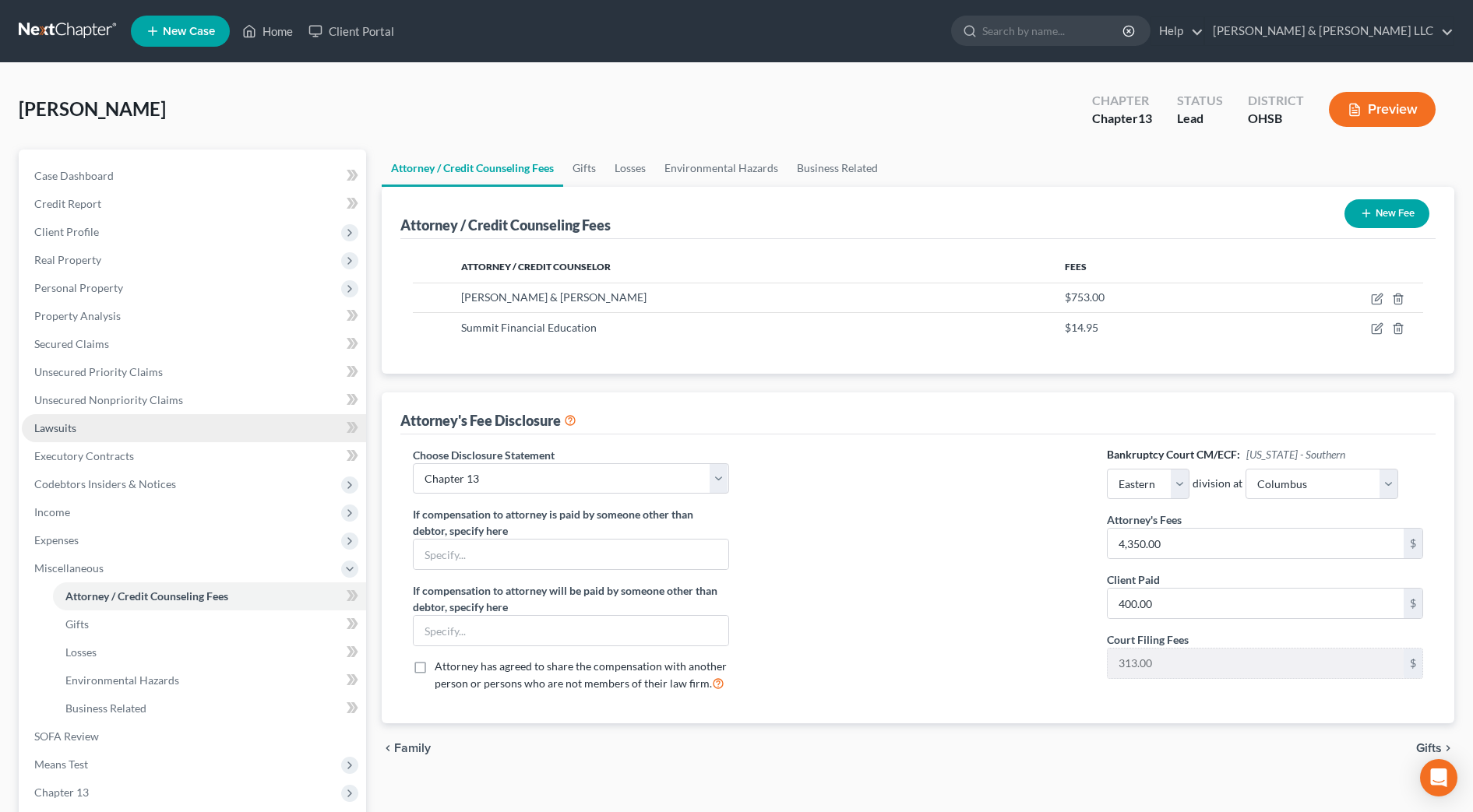
click at [119, 434] on link "Lawsuits" at bounding box center [194, 428] width 344 height 28
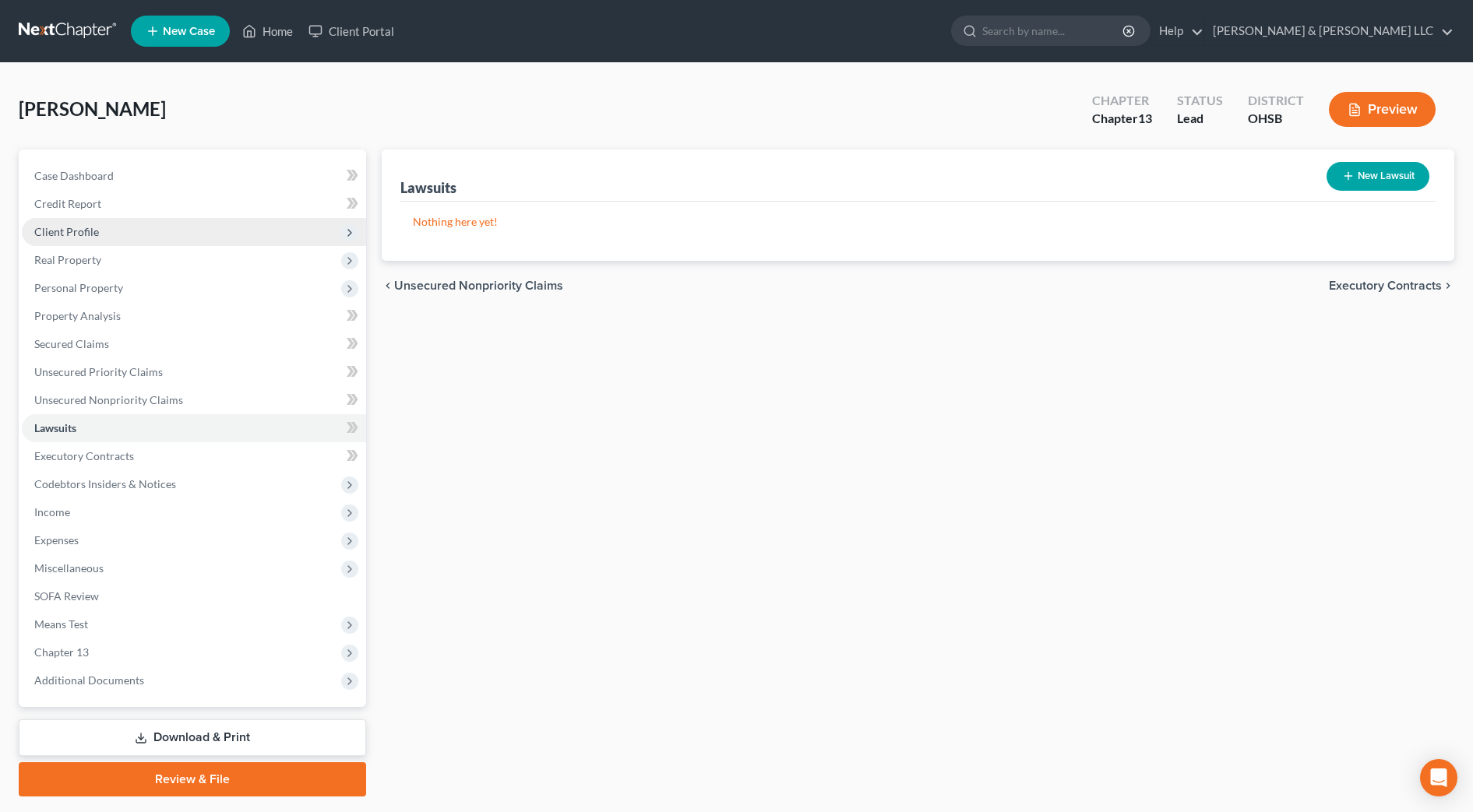
click at [149, 224] on span "Client Profile" at bounding box center [194, 232] width 344 height 28
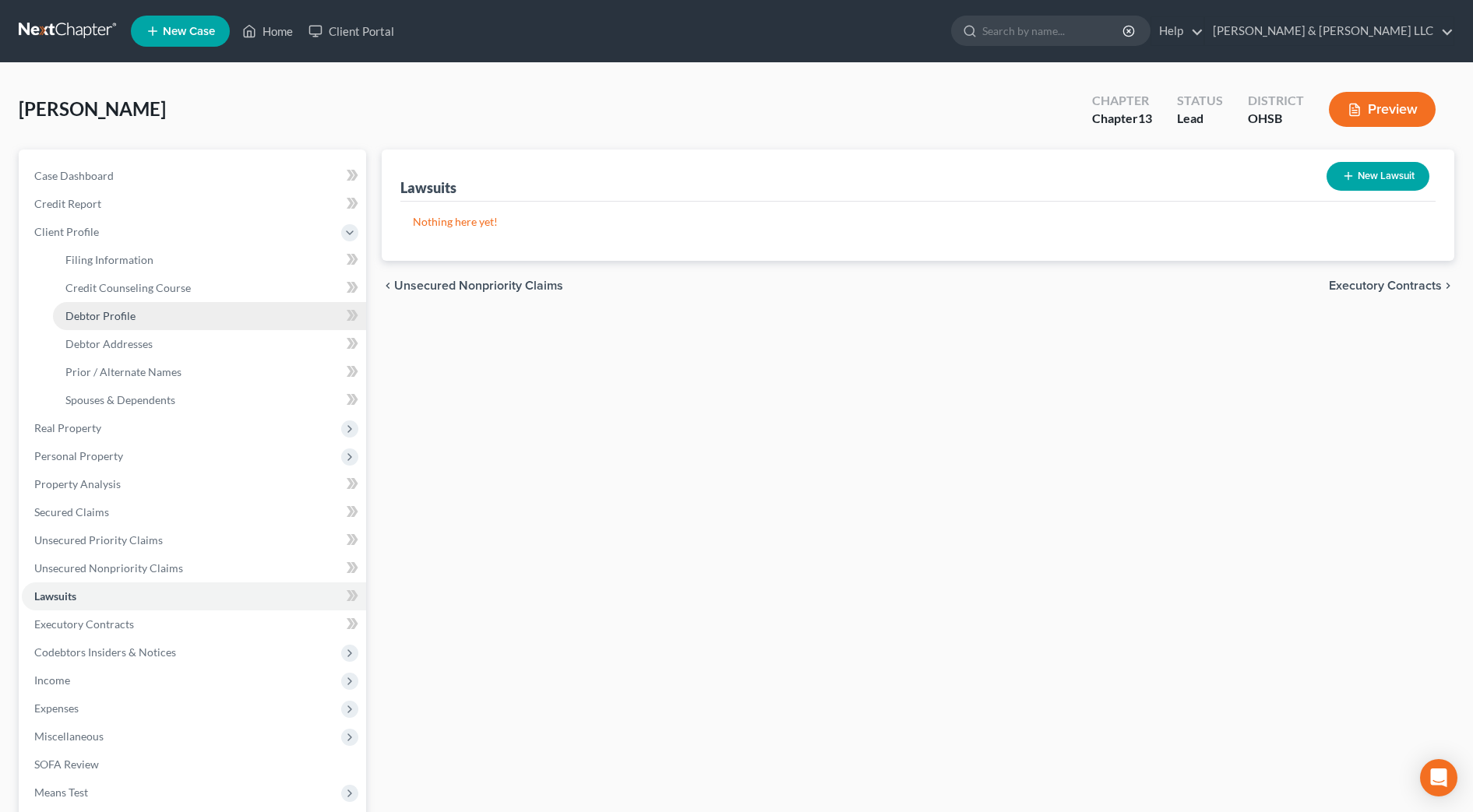
click at [139, 314] on link "Debtor Profile" at bounding box center [209, 316] width 313 height 28
select select "0"
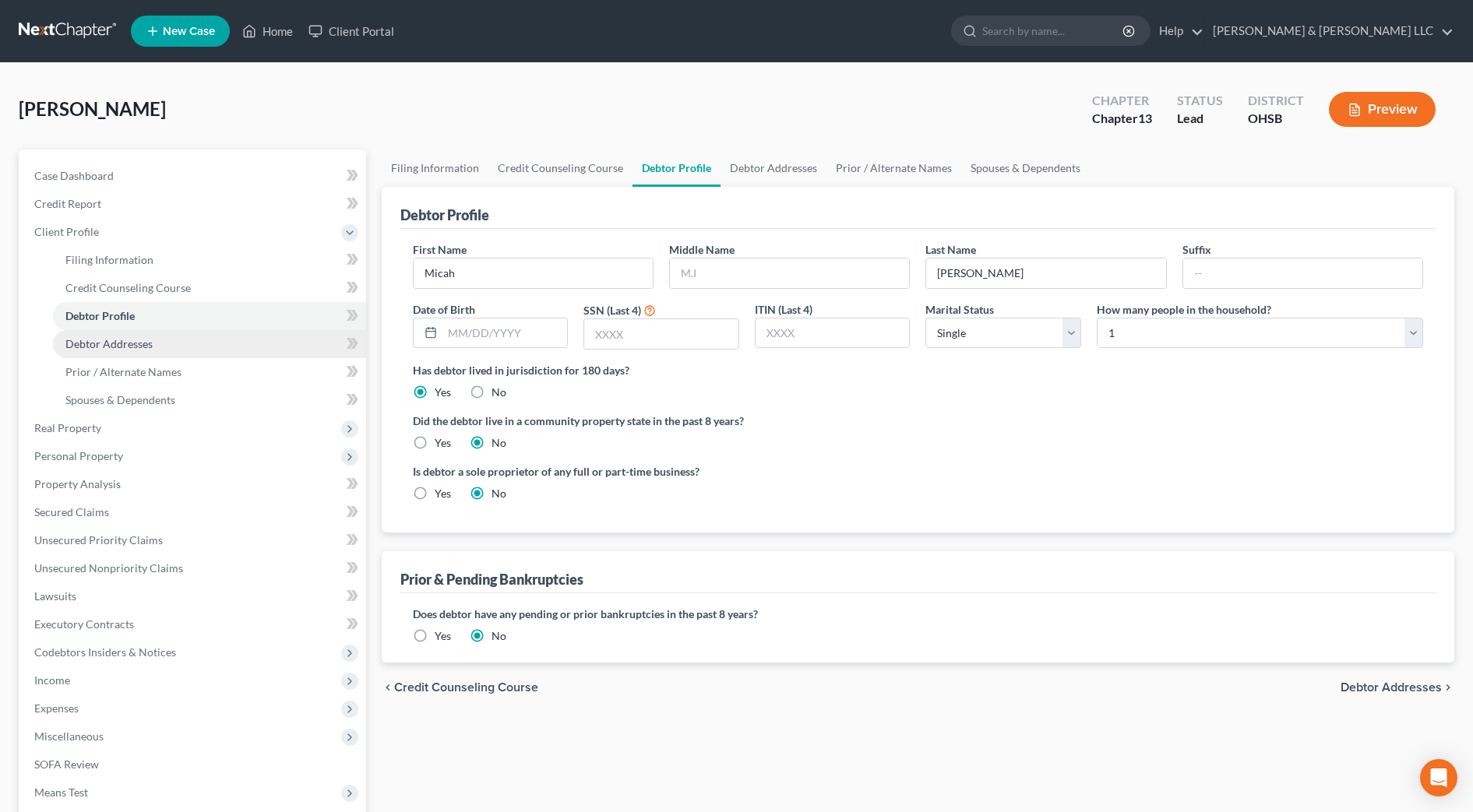
click at [116, 350] on link "Debtor Addresses" at bounding box center [209, 344] width 313 height 28
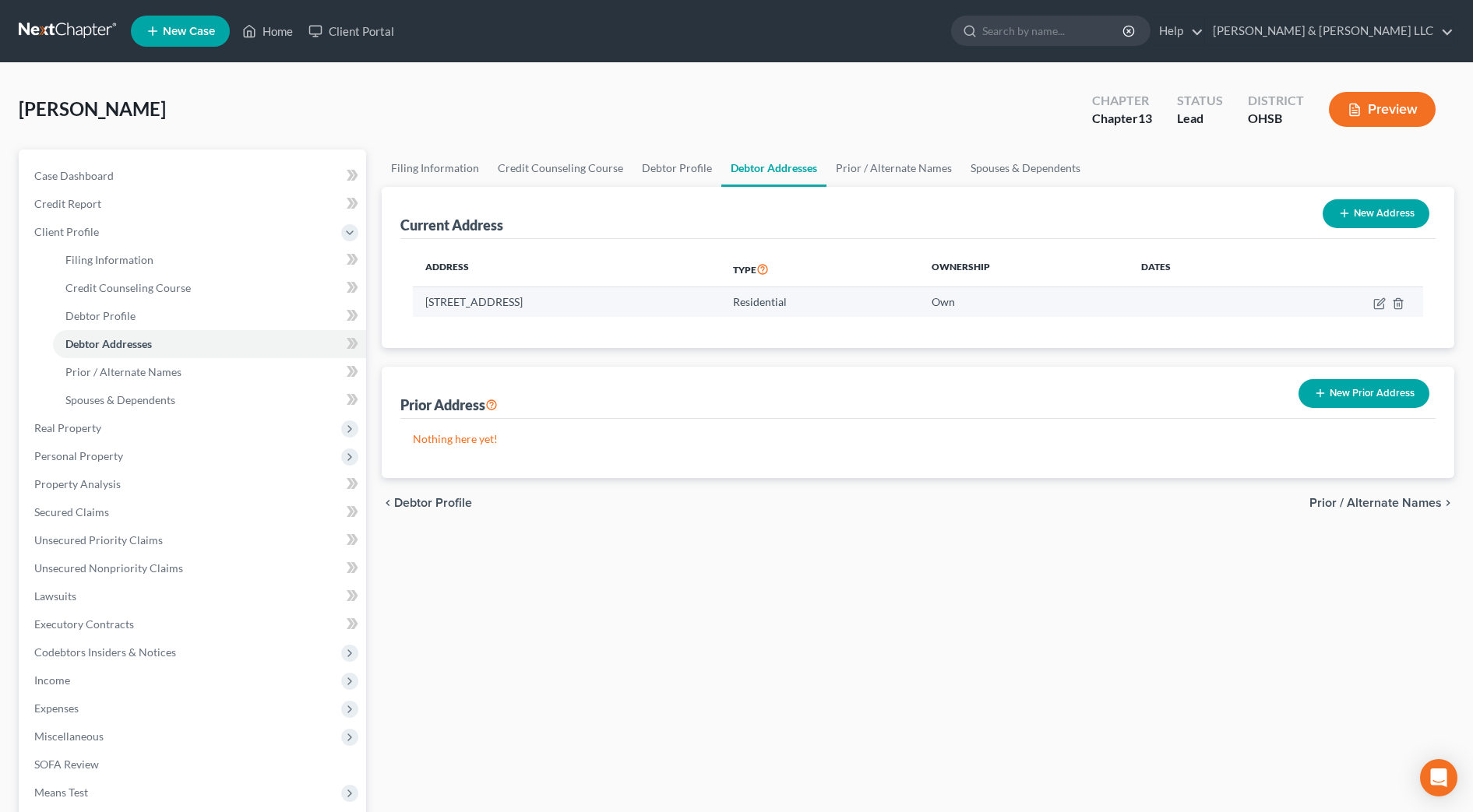
drag, startPoint x: 609, startPoint y: 299, endPoint x: 426, endPoint y: 299, distance: 183.0
click at [426, 299] on td "2724 S. High St., Columbus, OH 43207" at bounding box center [566, 302] width 308 height 30
copy td "2724 S. High St., Columbus, OH 43207"
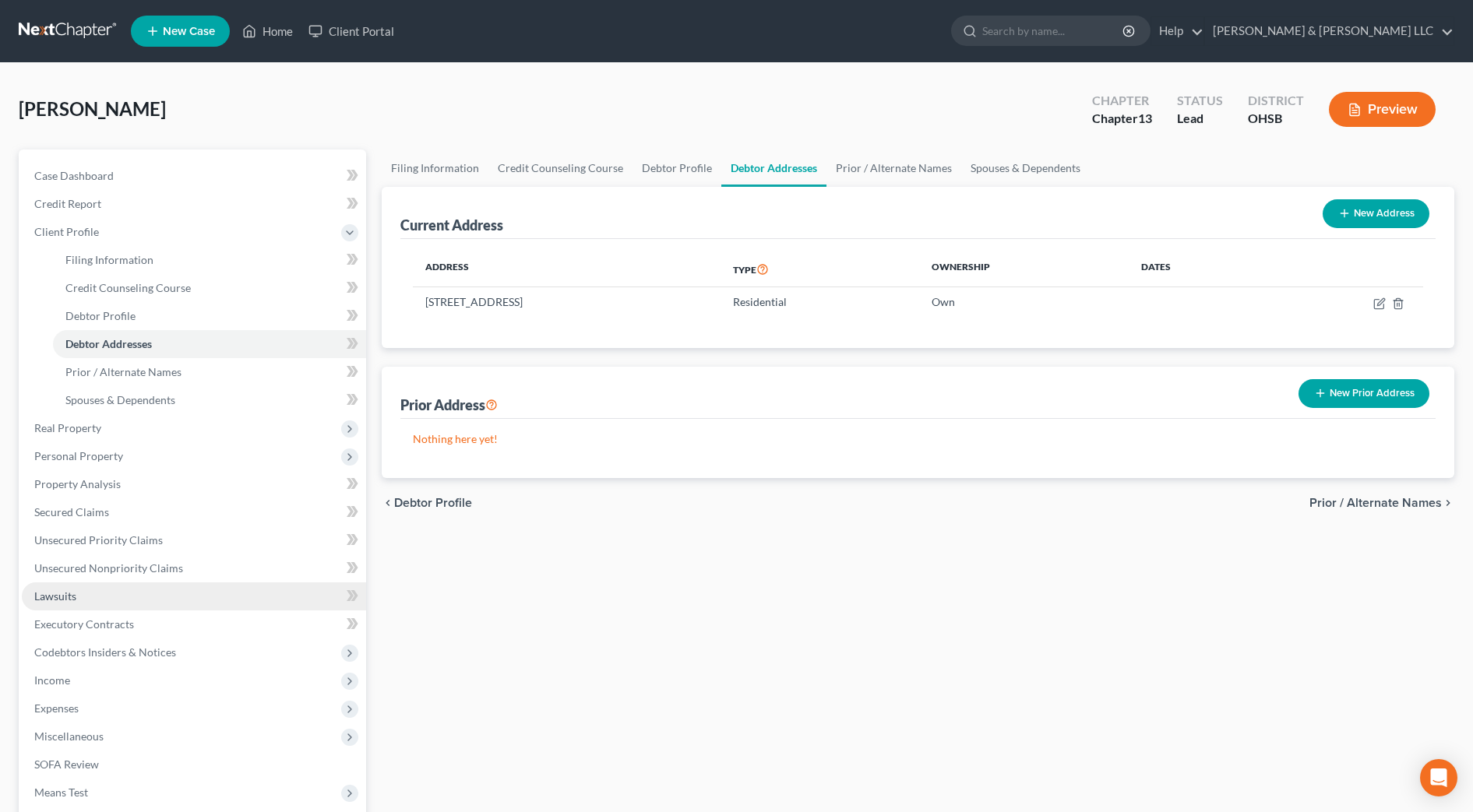
click at [87, 599] on link "Lawsuits" at bounding box center [194, 596] width 344 height 28
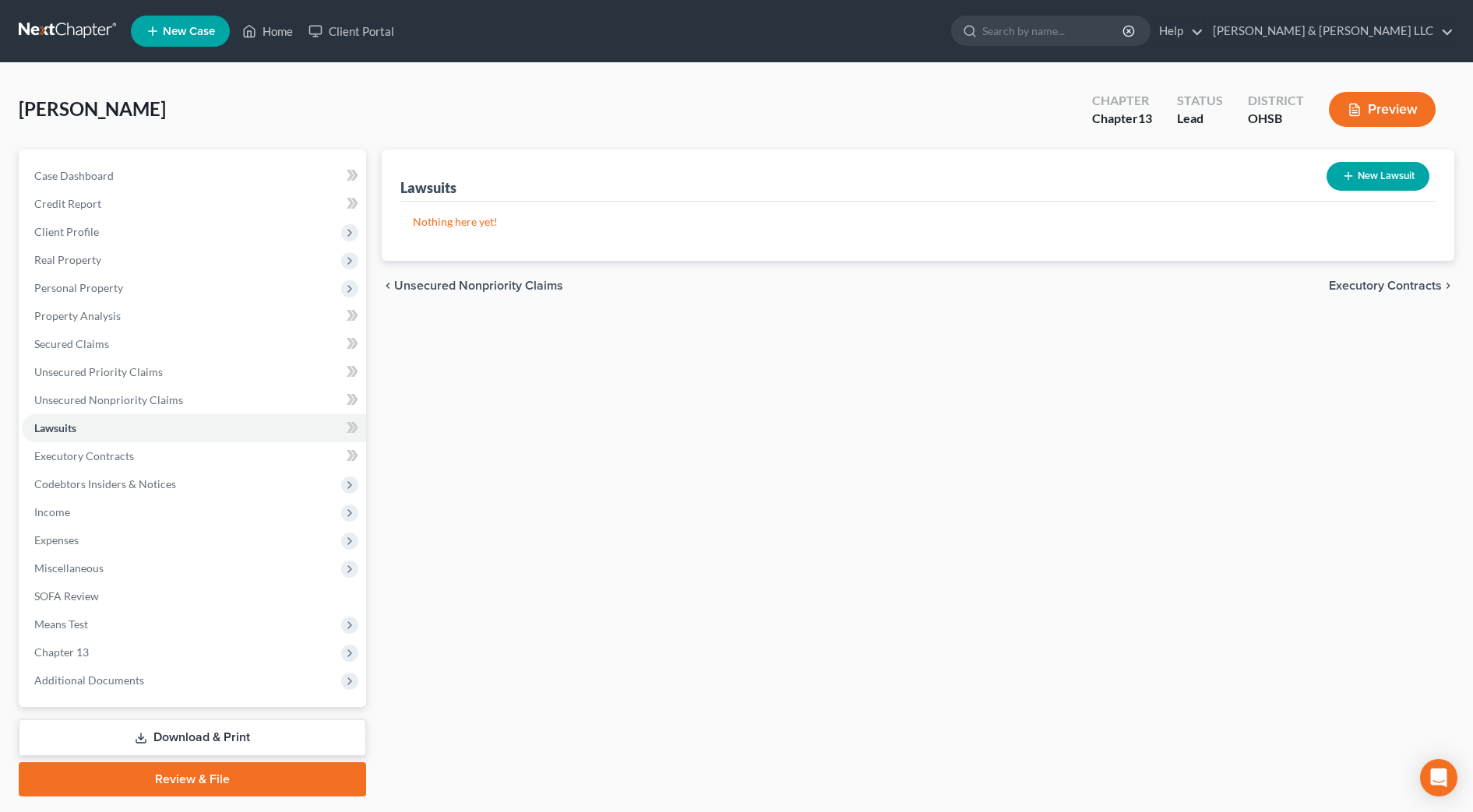
click at [1395, 181] on button "New Lawsuit" at bounding box center [1378, 176] width 103 height 29
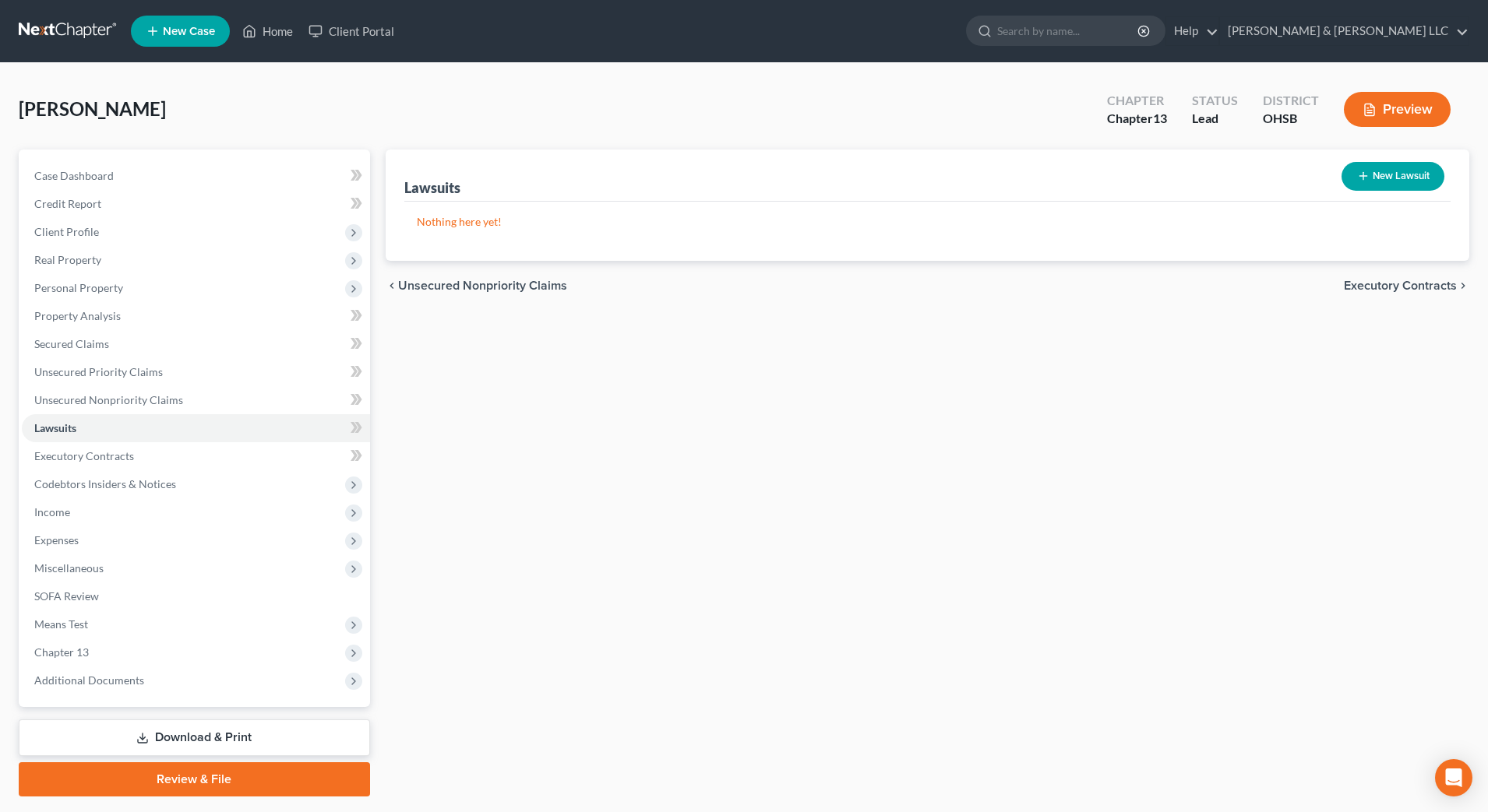
select select "0"
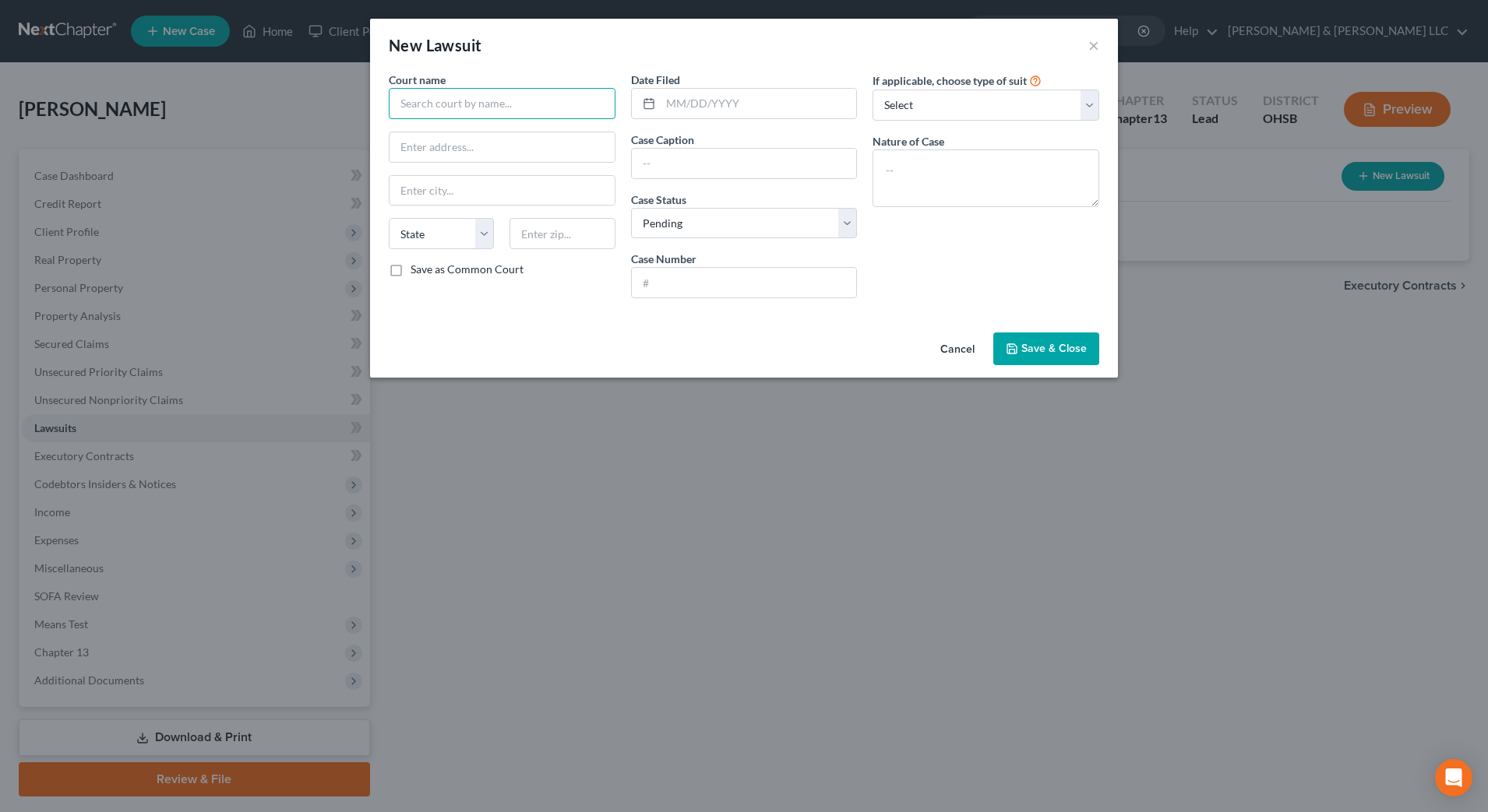
click at [485, 101] on input "text" at bounding box center [502, 104] width 227 height 31
click at [529, 157] on div "Franklin County Court of Common Pleas" at bounding box center [499, 154] width 198 height 16
type input "Franklin County Court of Common Pleas"
type input "345 S High St"
type input "Columbus"
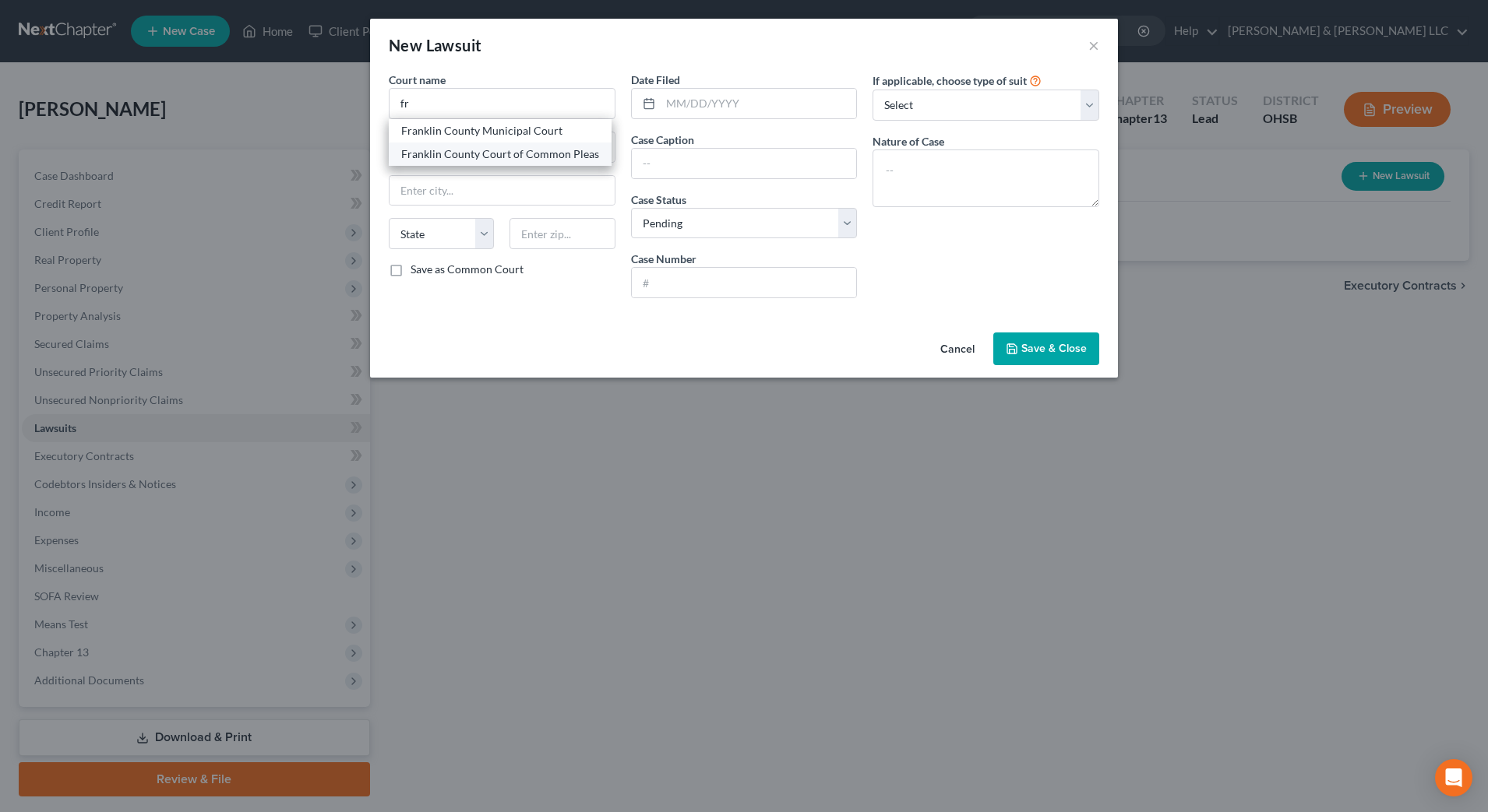
select select "36"
type input "43215"
click at [664, 110] on input "text" at bounding box center [758, 104] width 196 height 30
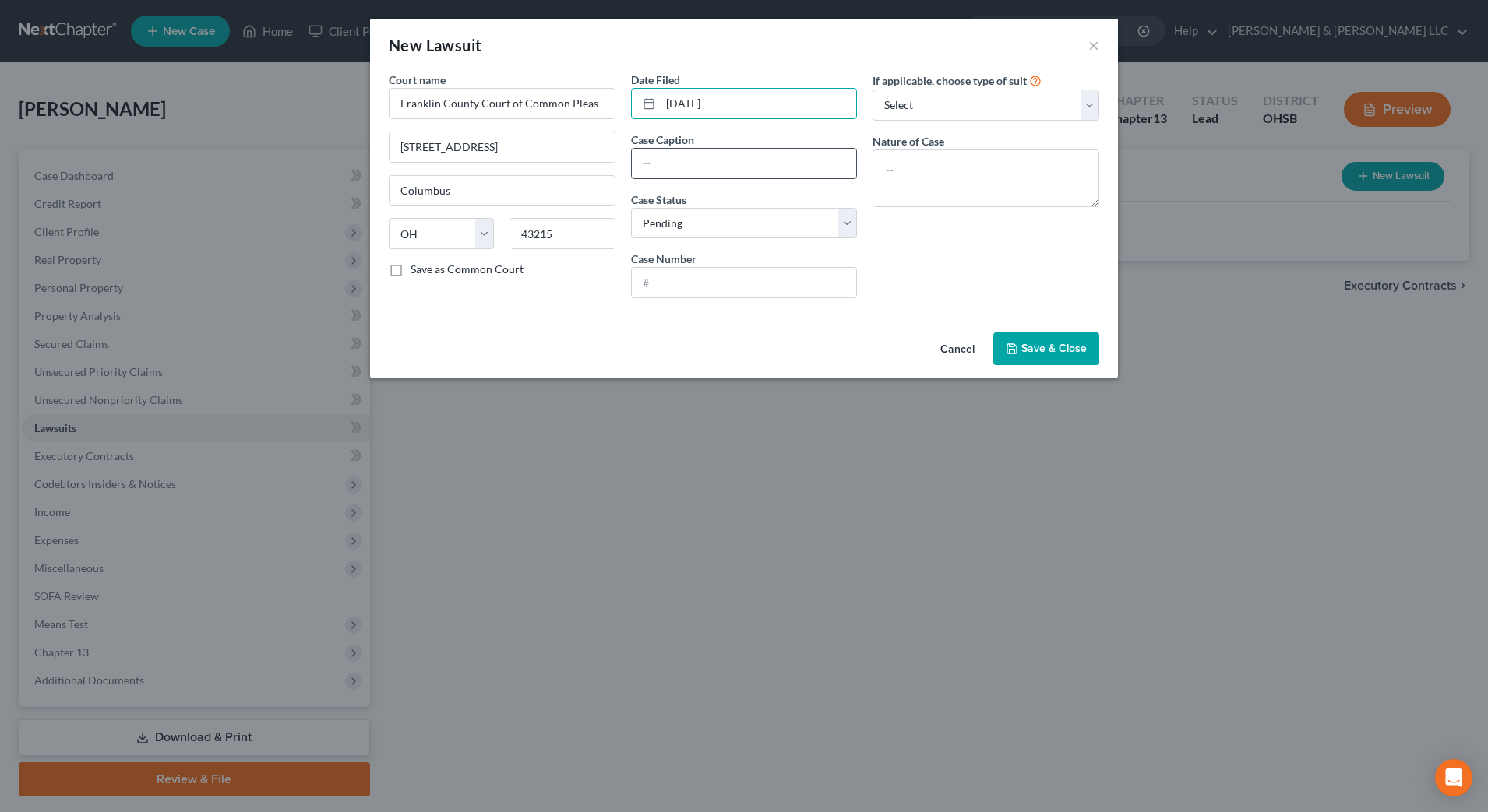
type input "06/10/2025"
click at [722, 157] on input "text" at bounding box center [744, 164] width 225 height 30
type input "Key Bank NA v. Micah Audetat"
click at [678, 287] on input "text" at bounding box center [744, 282] width 225 height 30
paste input "25 CV 004886"
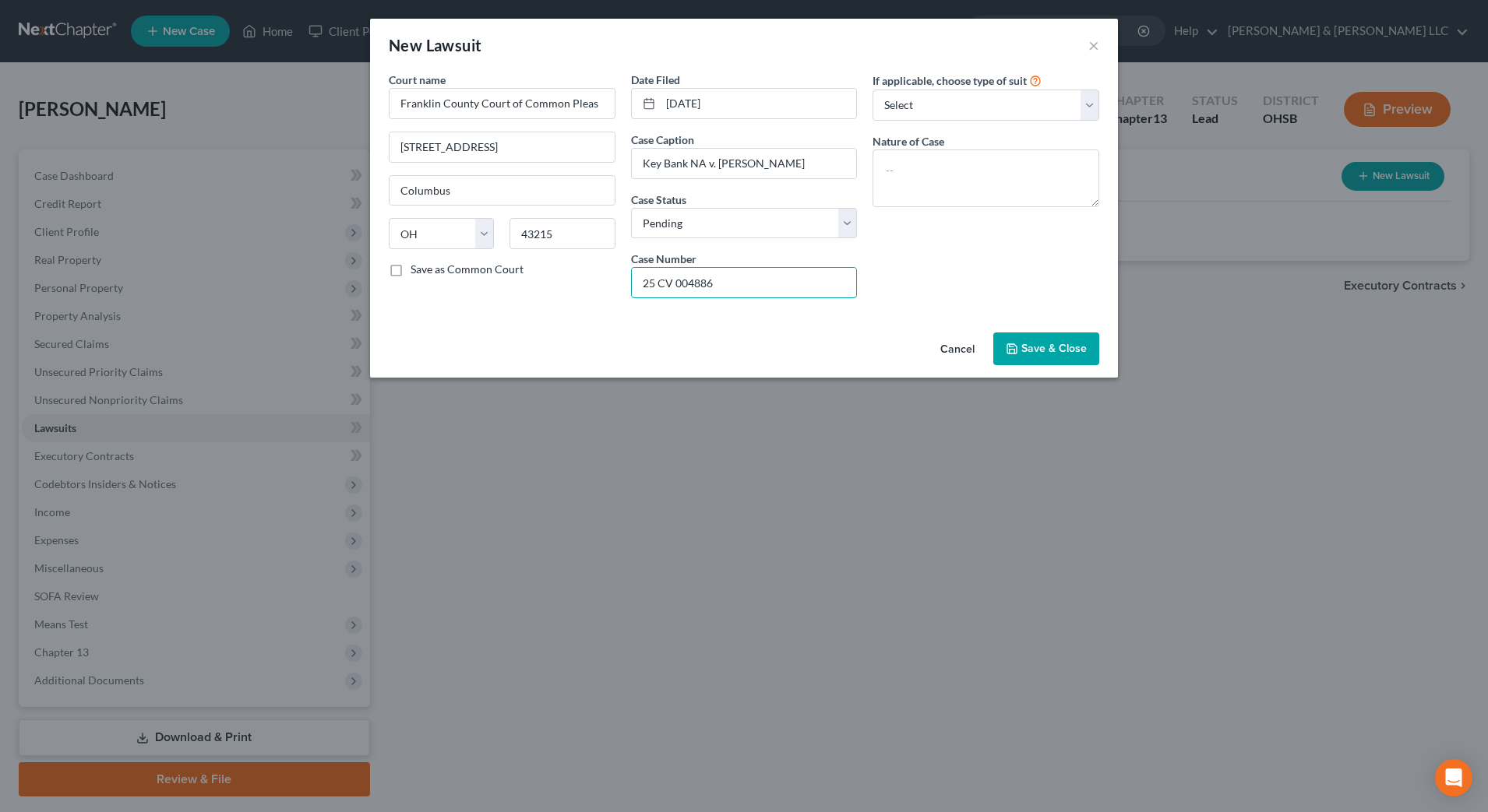
type input "25 CV 004886"
click at [1045, 349] on span "Save & Close" at bounding box center [1053, 348] width 65 height 13
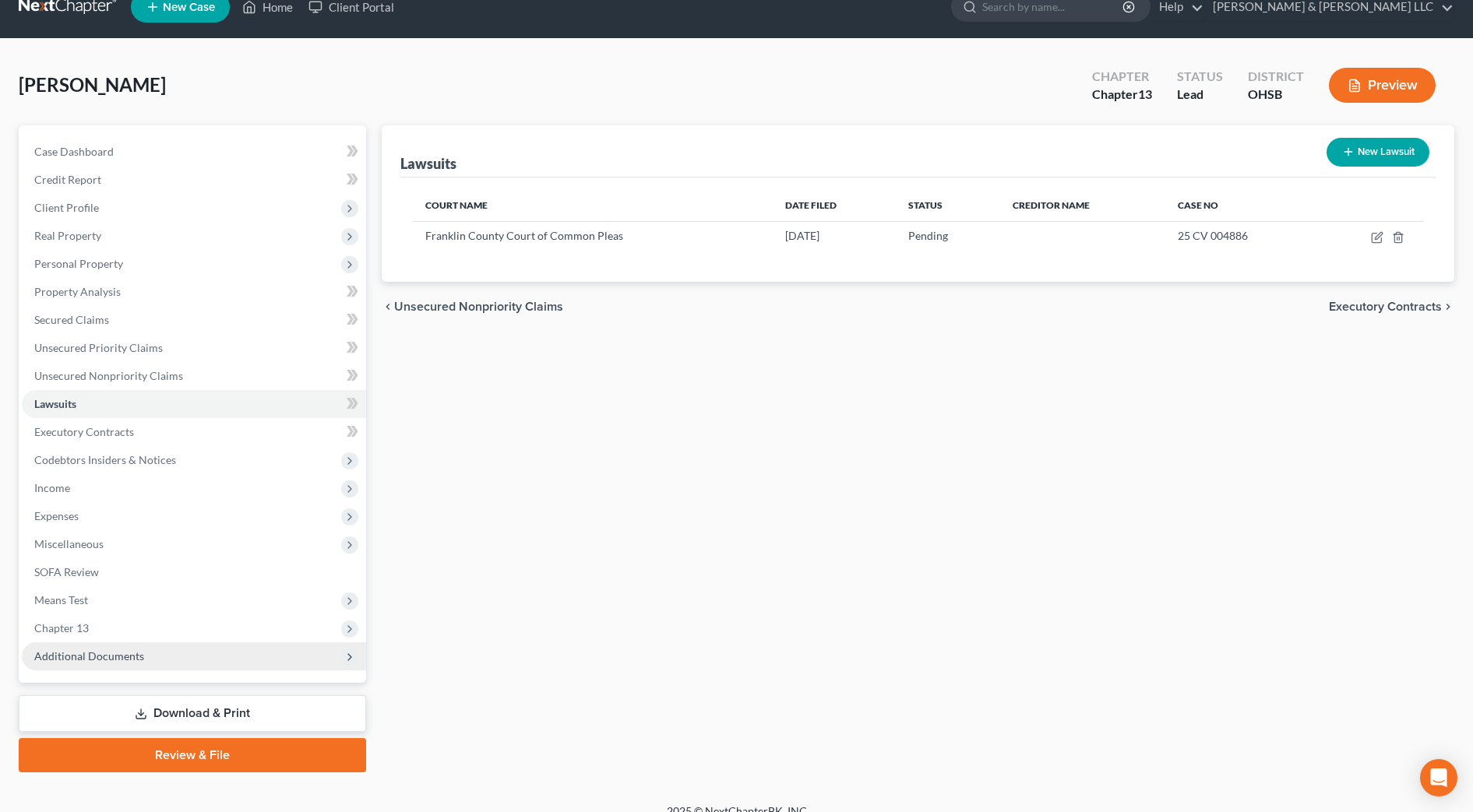
scroll to position [43, 0]
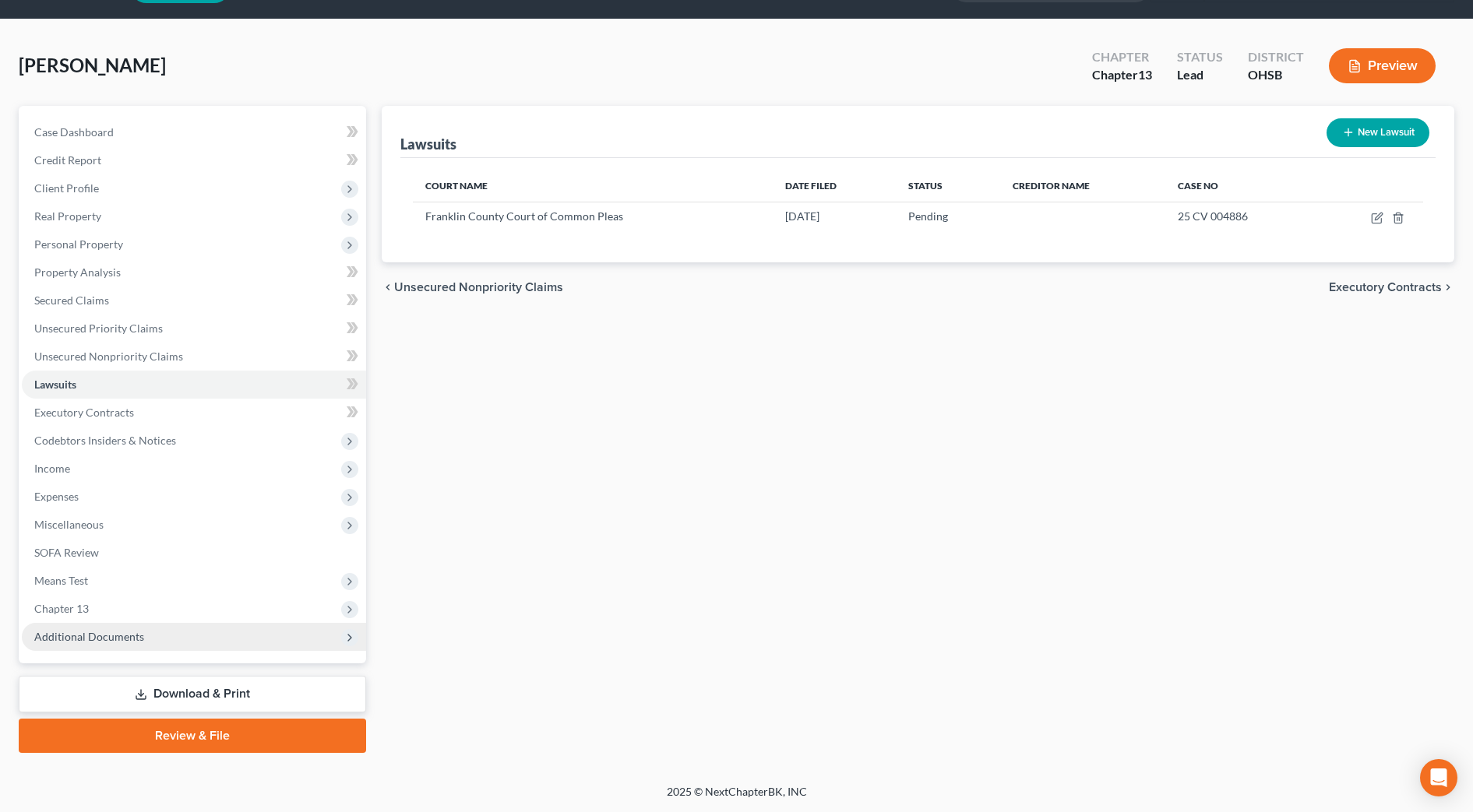
click at [195, 647] on span "Additional Documents" at bounding box center [194, 637] width 344 height 28
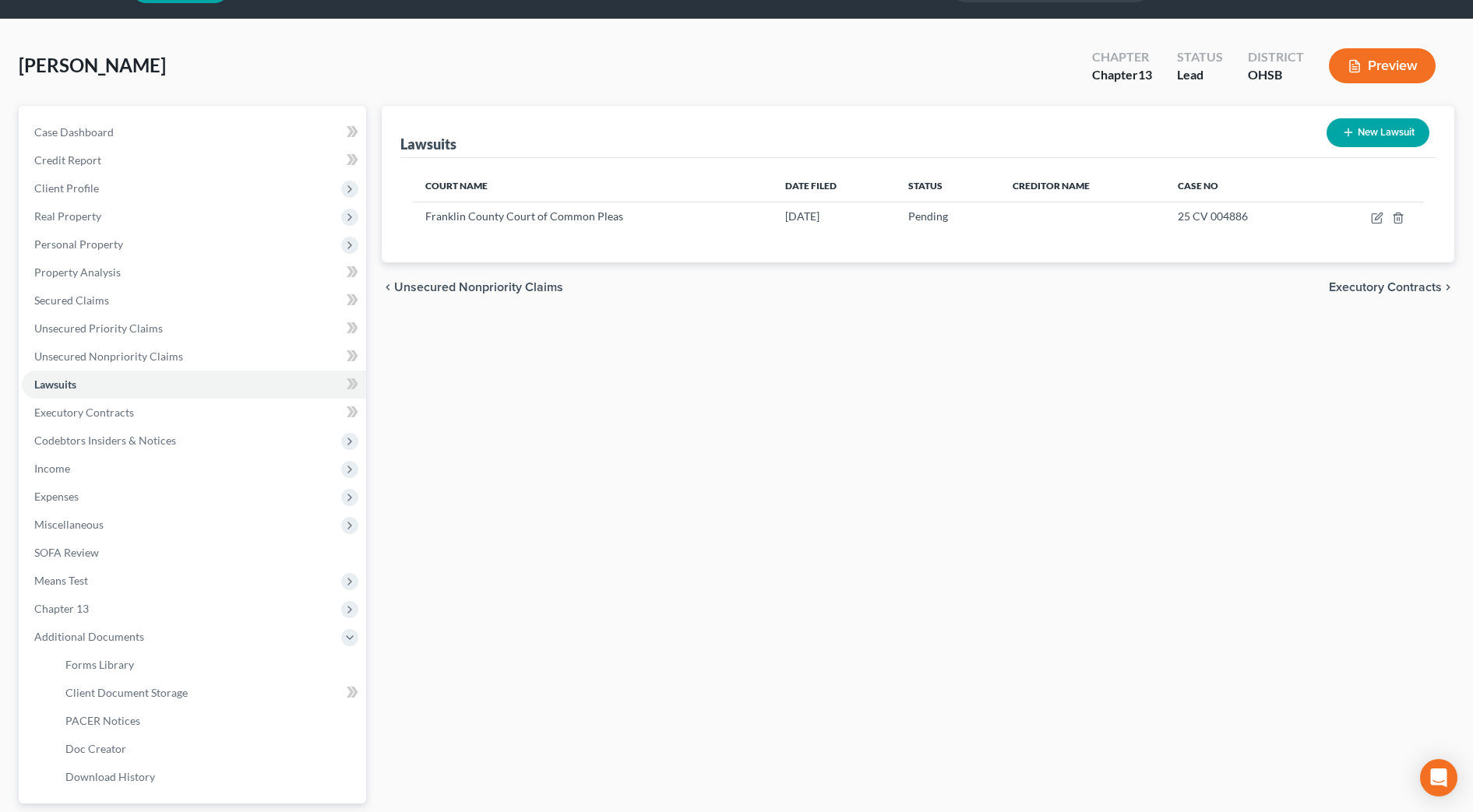
drag, startPoint x: 818, startPoint y: 622, endPoint x: 761, endPoint y: 270, distance: 356.6
click at [823, 618] on div "Lawsuits New Lawsuit Court Name Date Filed Status Creditor Name Case No Frankli…" at bounding box center [918, 500] width 1088 height 787
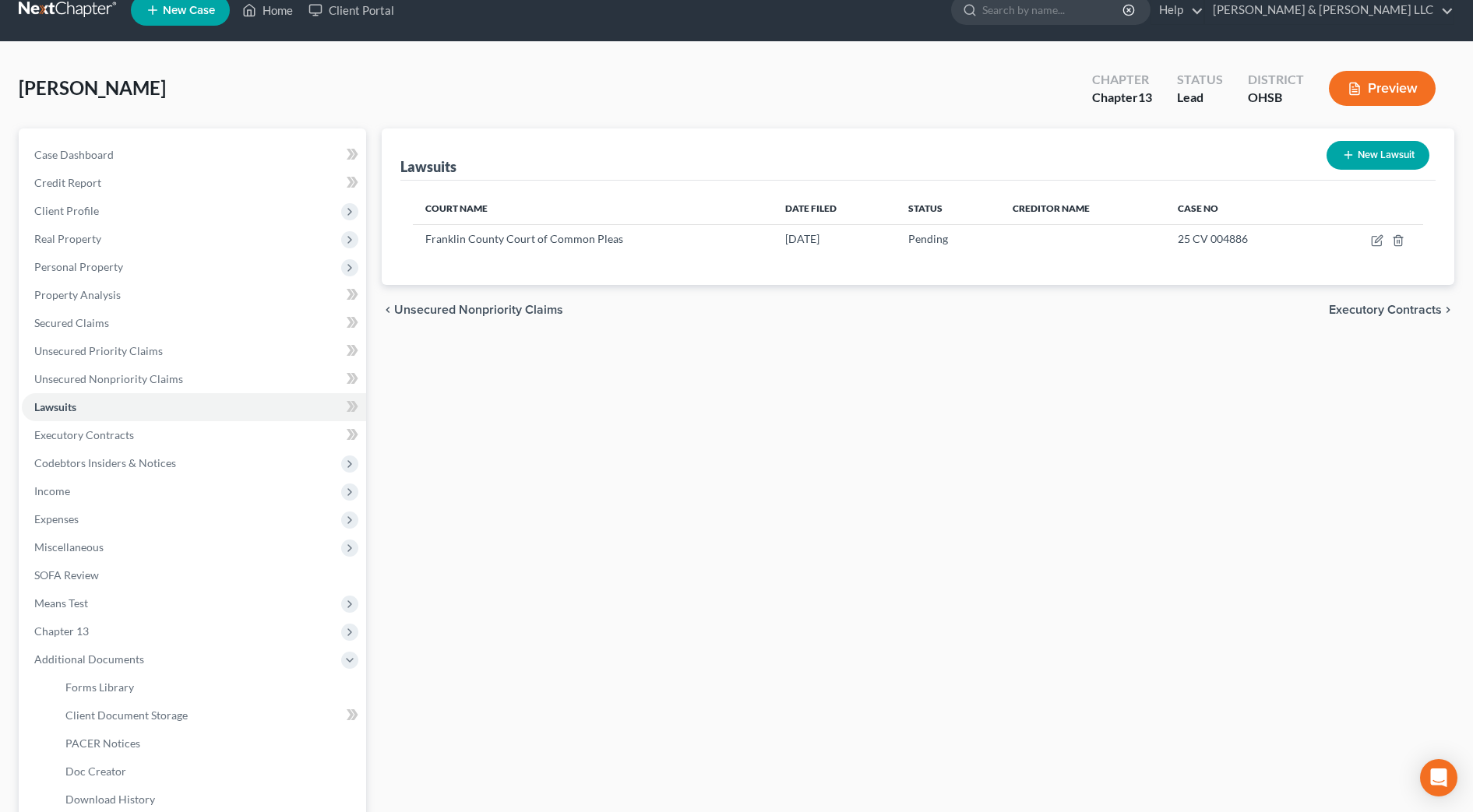
scroll to position [0, 0]
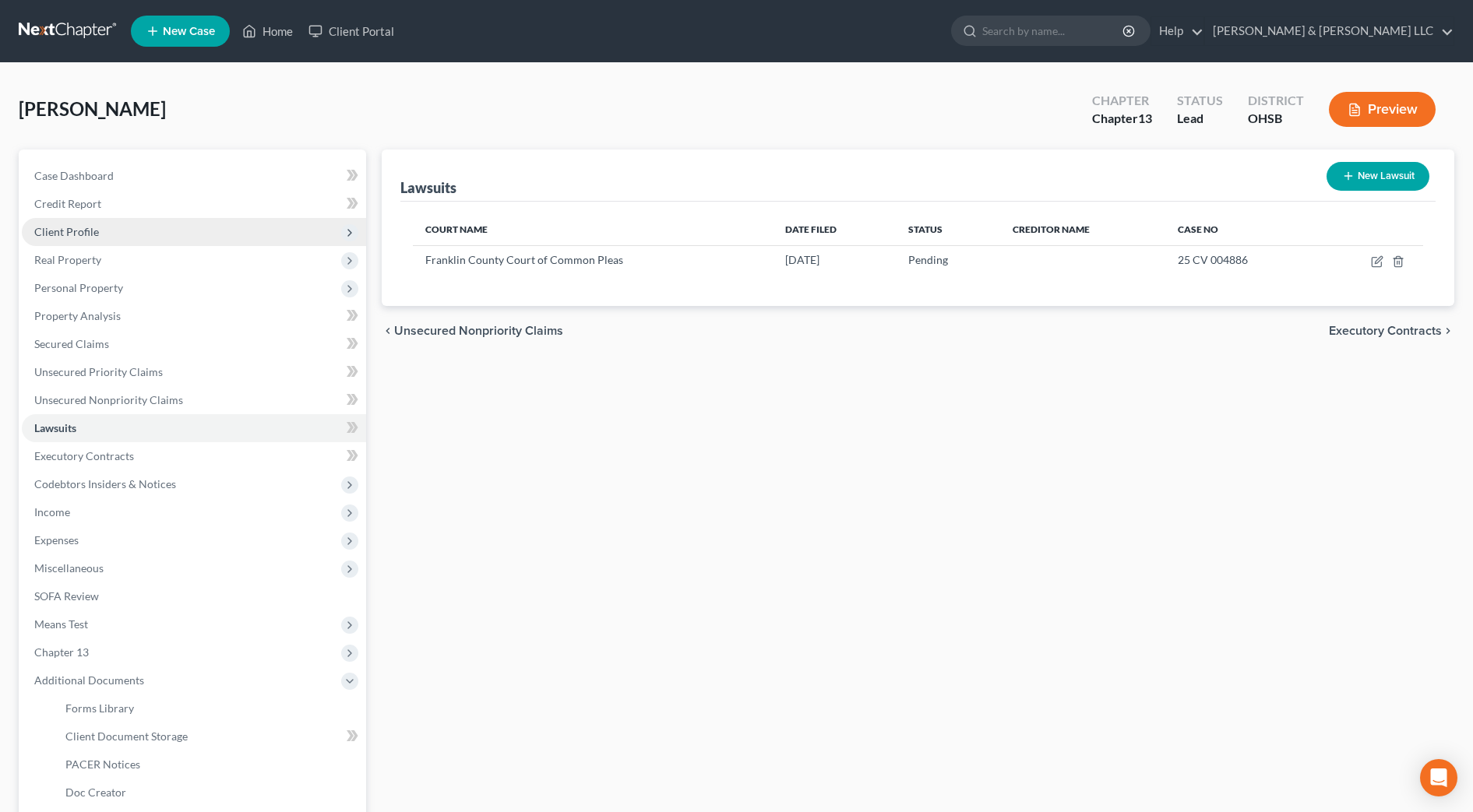
click at [69, 243] on span "Client Profile" at bounding box center [194, 232] width 344 height 28
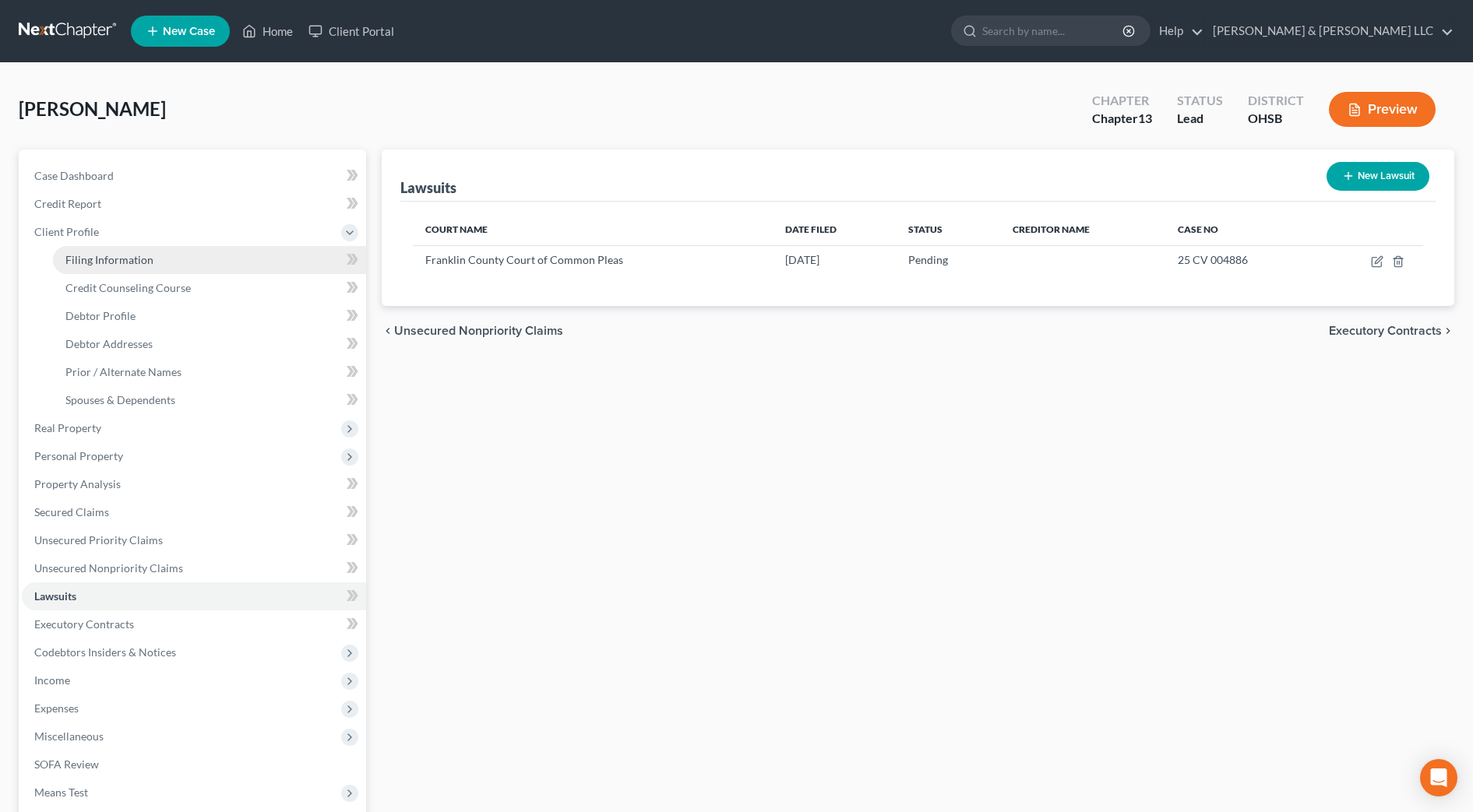
click at [76, 255] on span "Filing Information" at bounding box center [109, 260] width 88 height 13
select select "1"
select select "0"
select select "3"
select select "36"
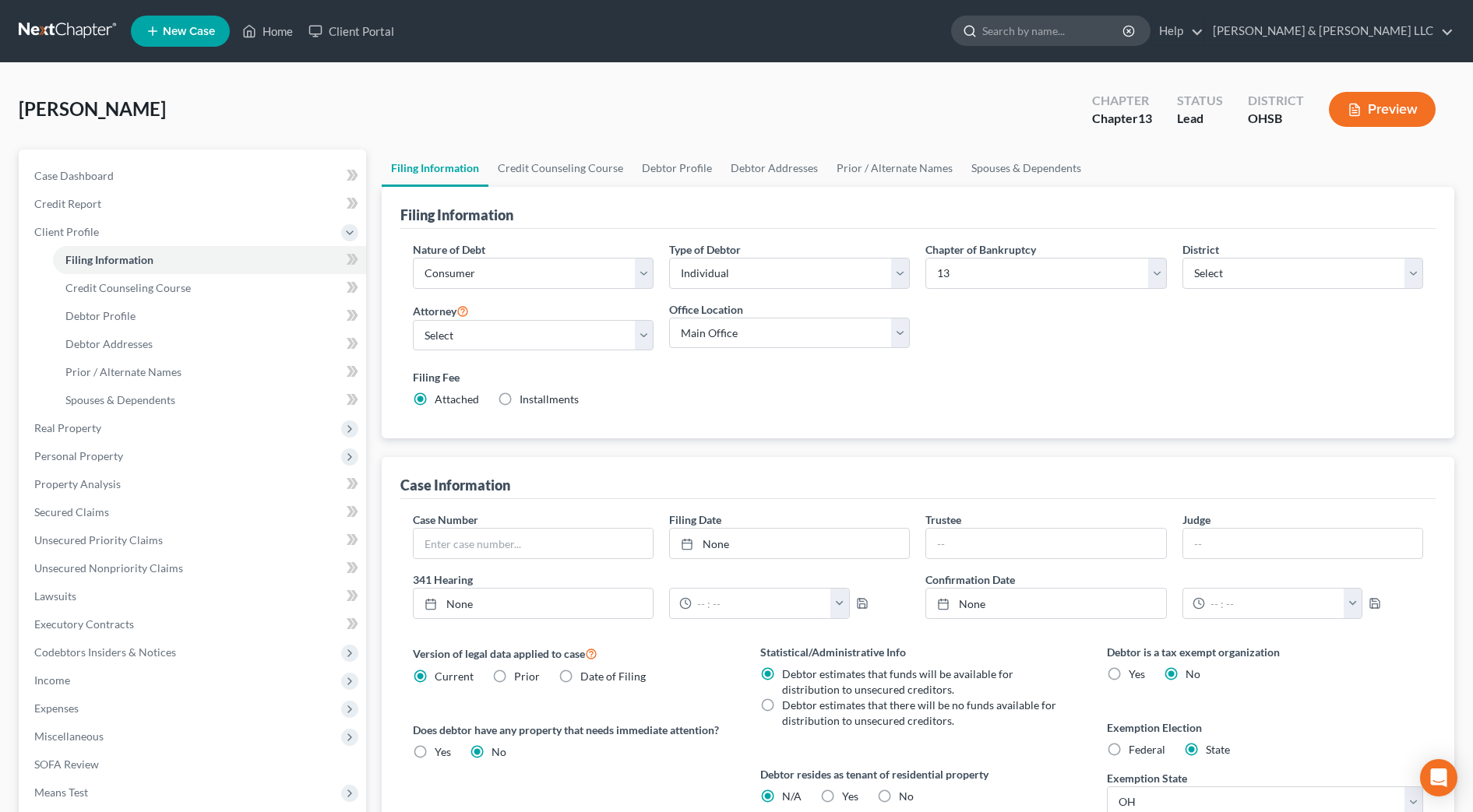
click at [1112, 28] on input "search" at bounding box center [1053, 31] width 142 height 29
type input "foster"
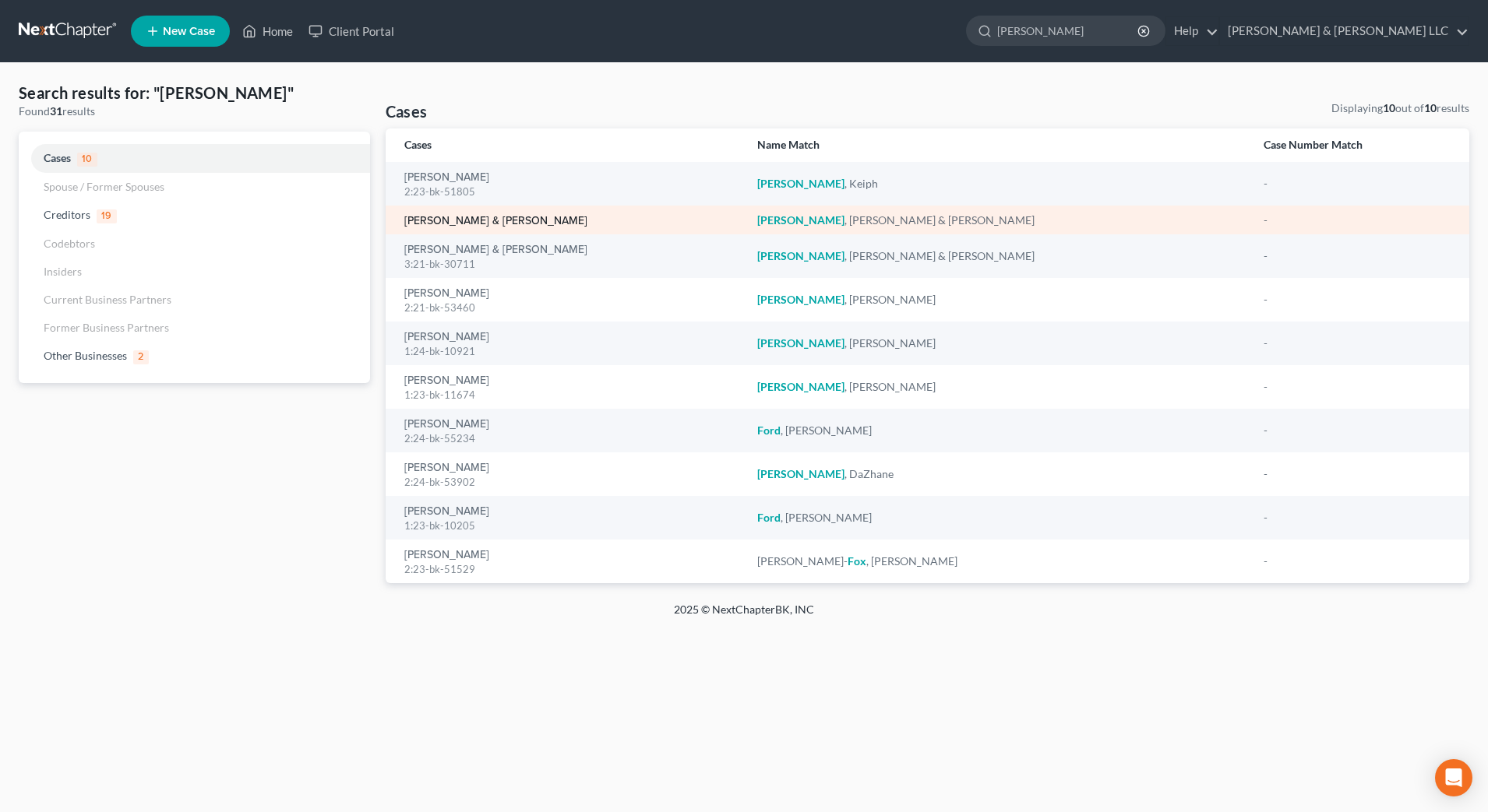
click at [513, 221] on link "Foster, Thomas & Brandy" at bounding box center [495, 221] width 183 height 11
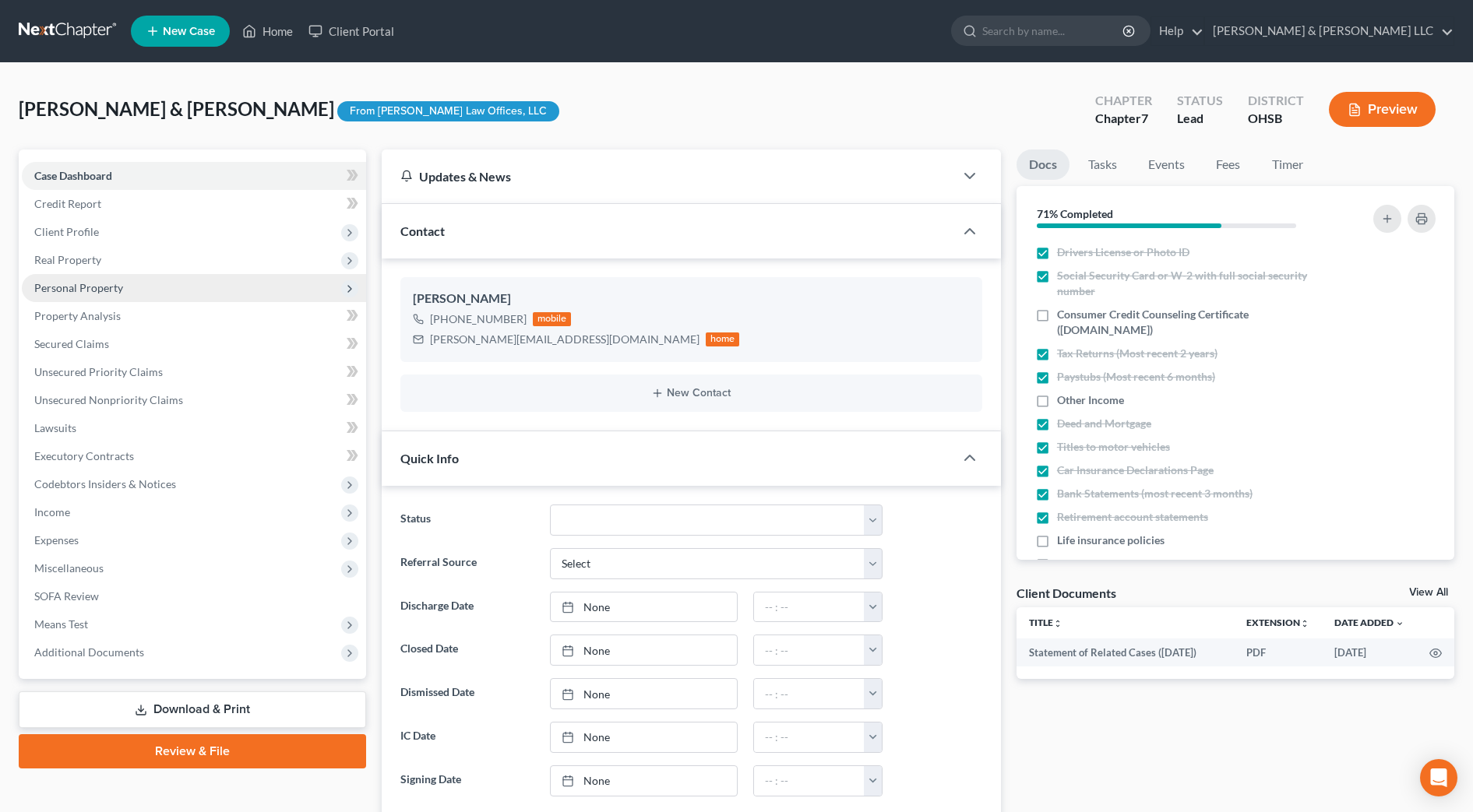
click at [109, 281] on span "Personal Property" at bounding box center [79, 287] width 89 height 13
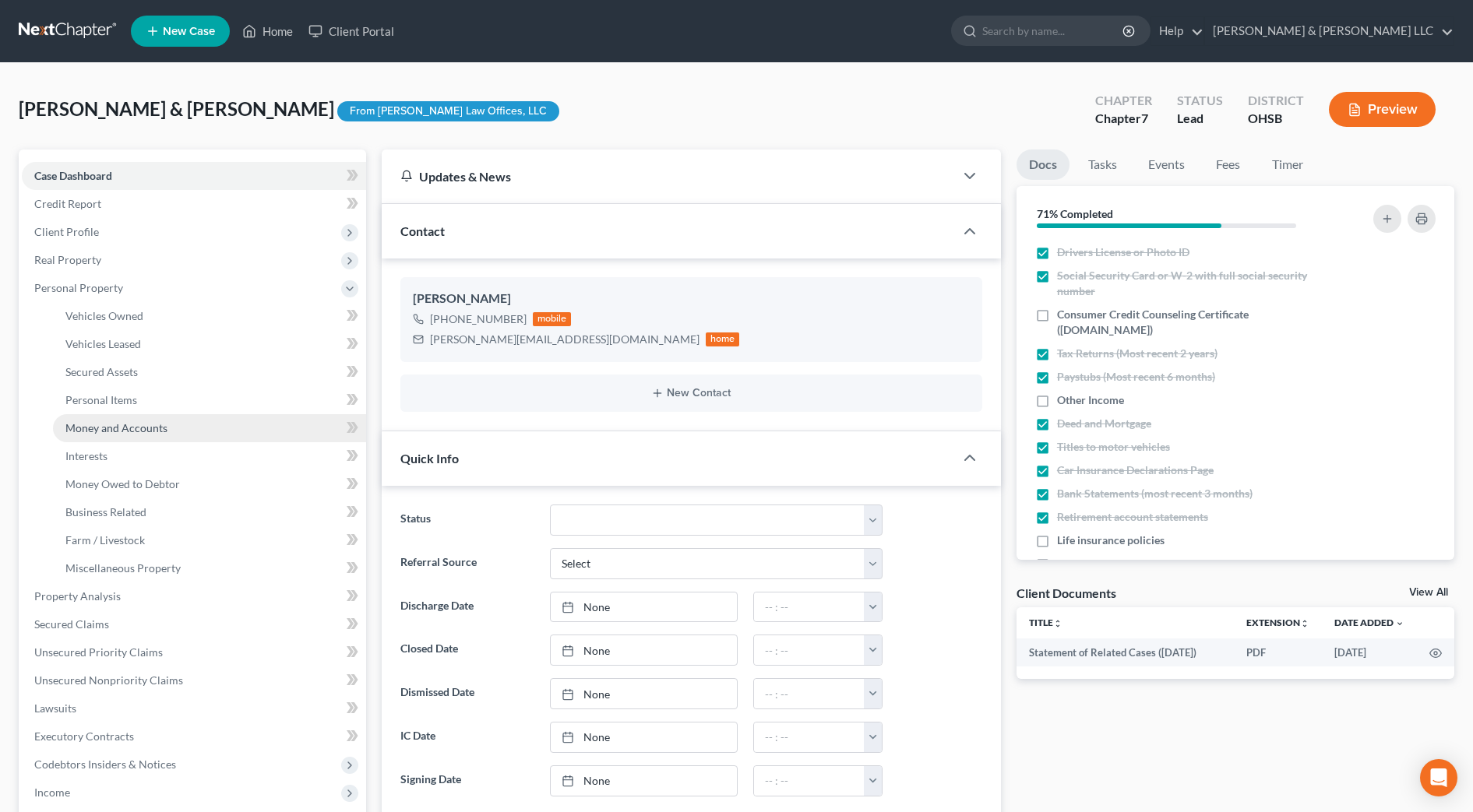
click at [131, 430] on span "Money and Accounts" at bounding box center [117, 427] width 102 height 13
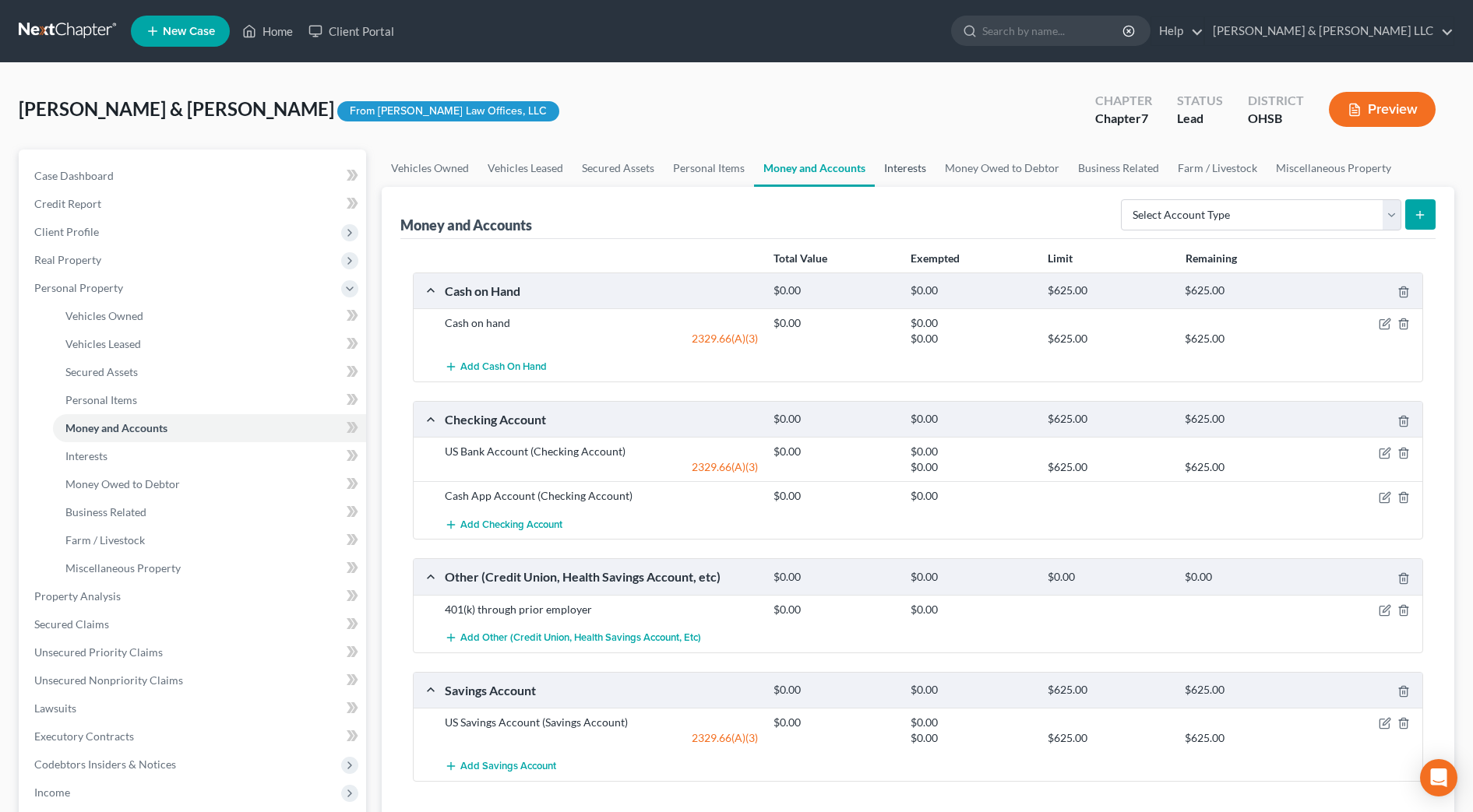
click at [907, 165] on link "Interests" at bounding box center [905, 168] width 61 height 37
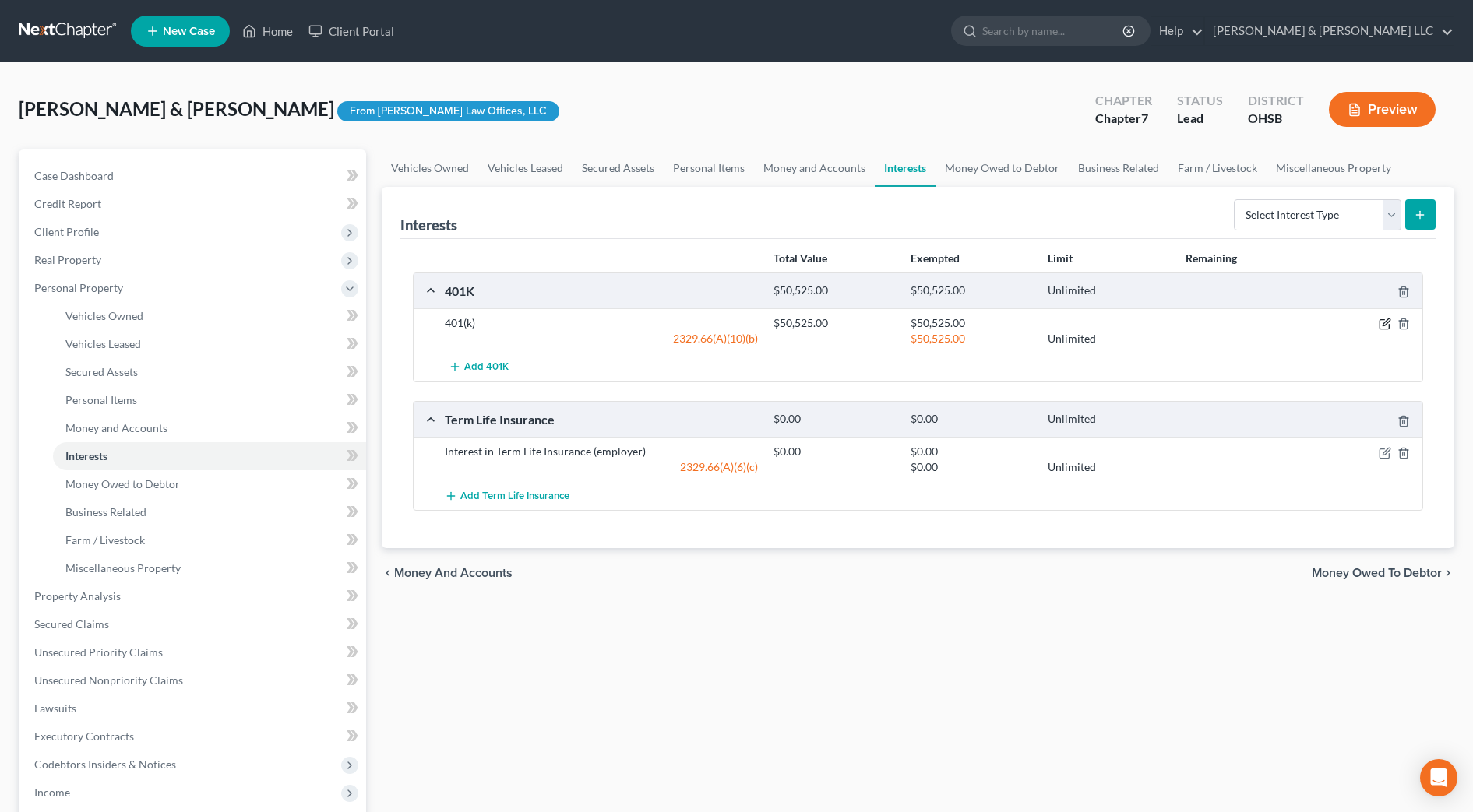
click at [1385, 324] on icon "button" at bounding box center [1385, 324] width 13 height 13
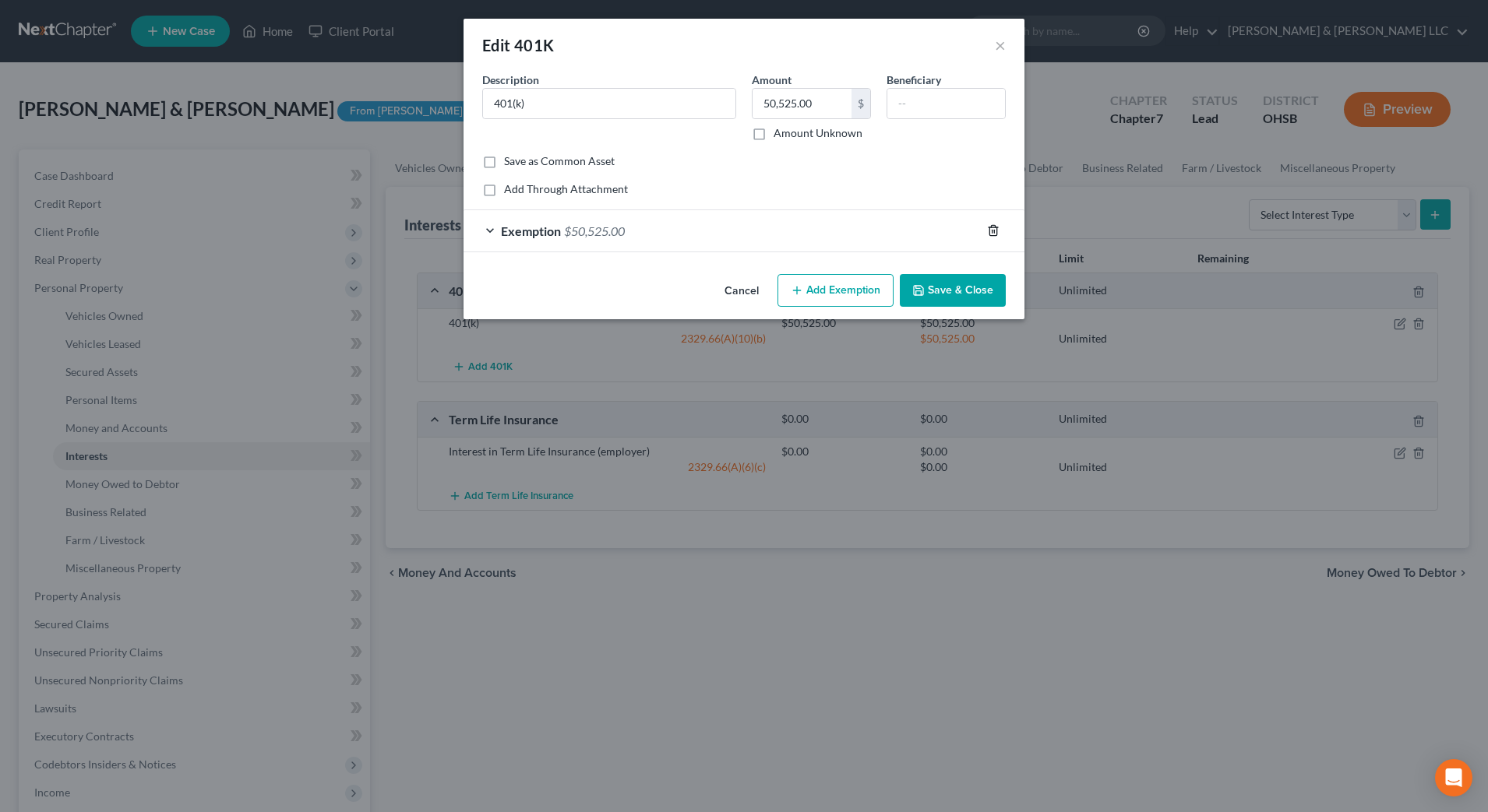
click at [995, 228] on icon "button" at bounding box center [993, 231] width 13 height 13
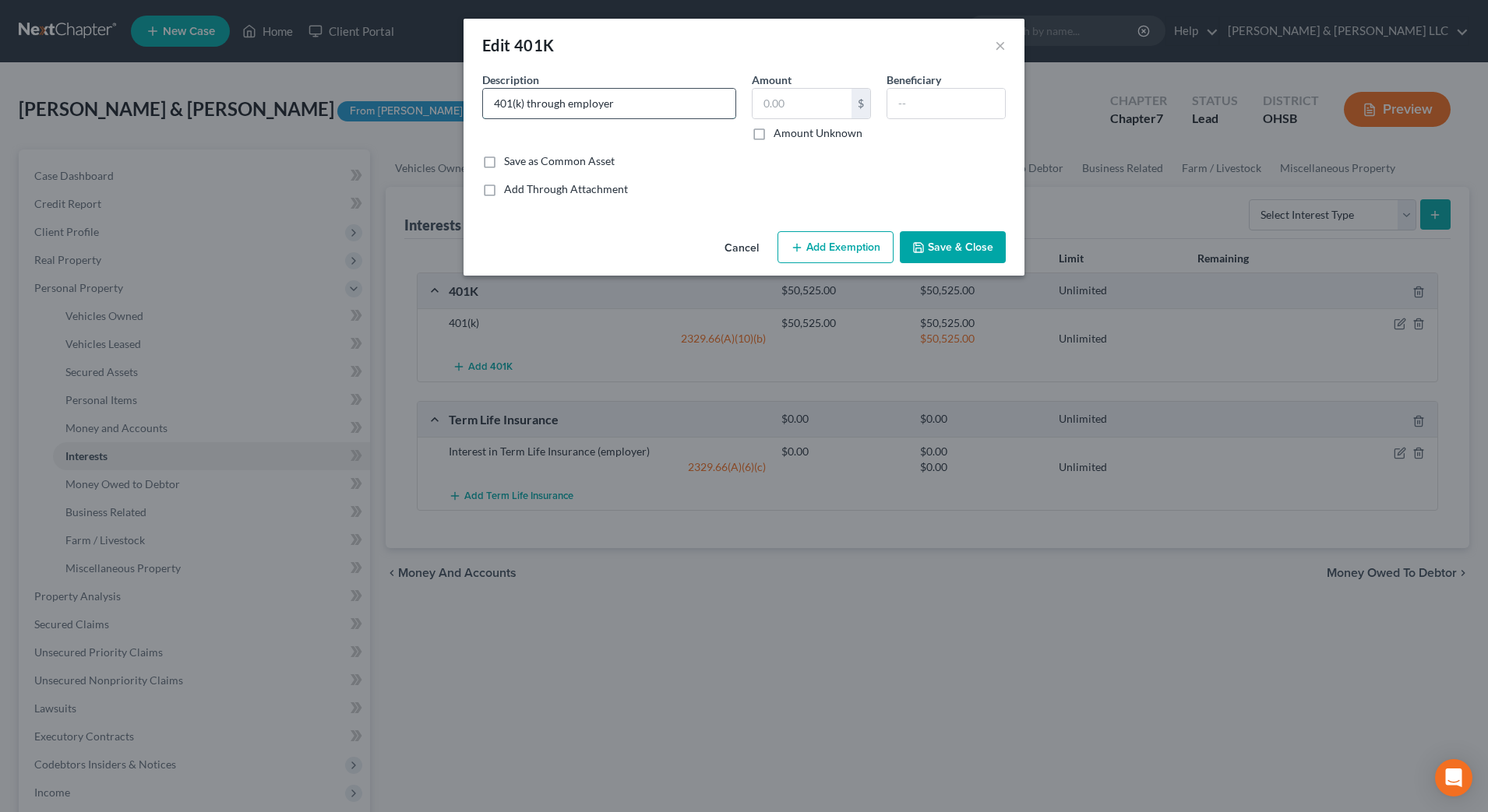
click at [565, 102] on input "401(k) through employer" at bounding box center [609, 104] width 253 height 30
type input "401(k) through prior employer"
click at [773, 105] on input "text" at bounding box center [802, 104] width 99 height 30
type input "0.00"
click at [958, 260] on button "Save & Close" at bounding box center [953, 248] width 106 height 33
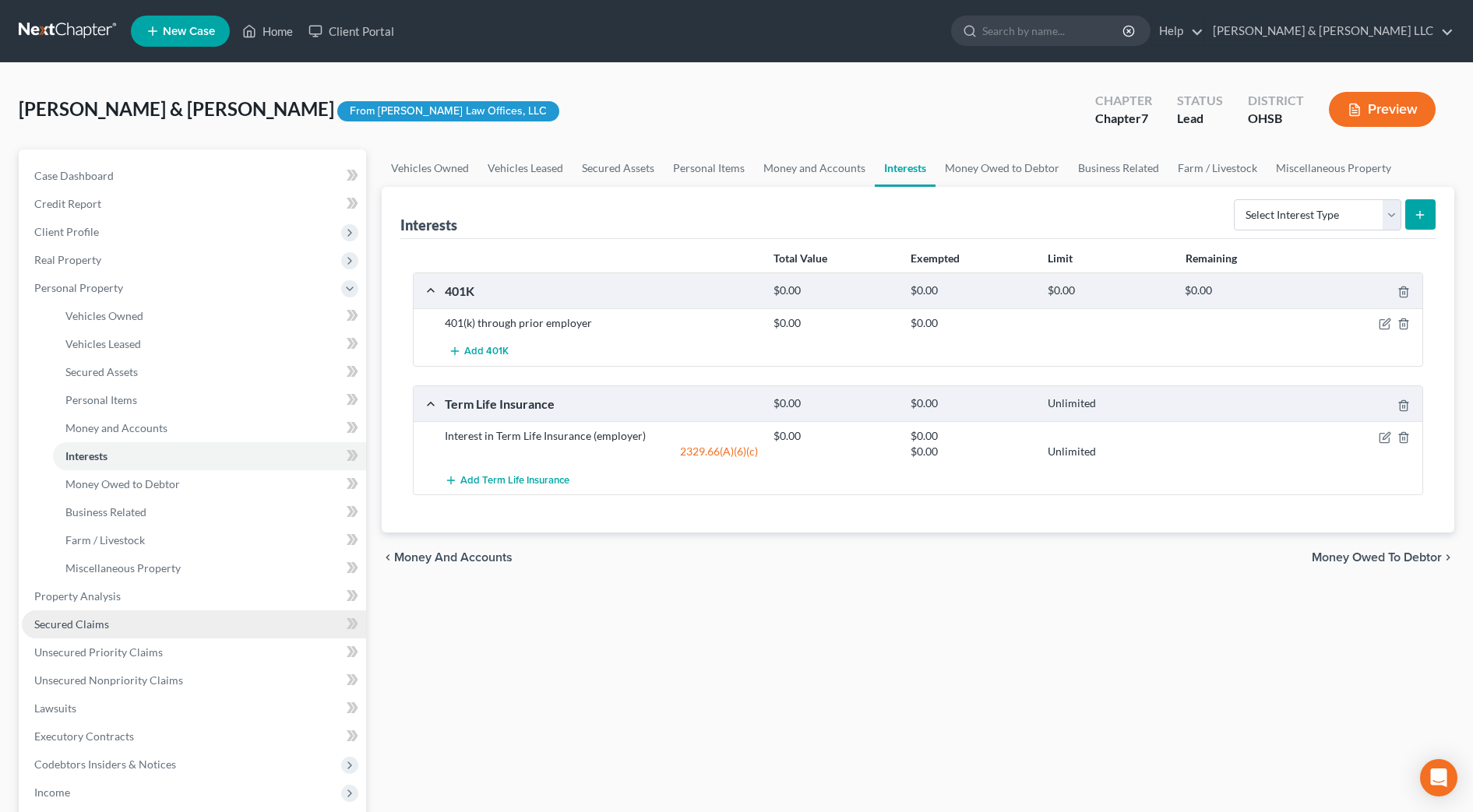
click at [163, 633] on link "Secured Claims" at bounding box center [194, 625] width 344 height 28
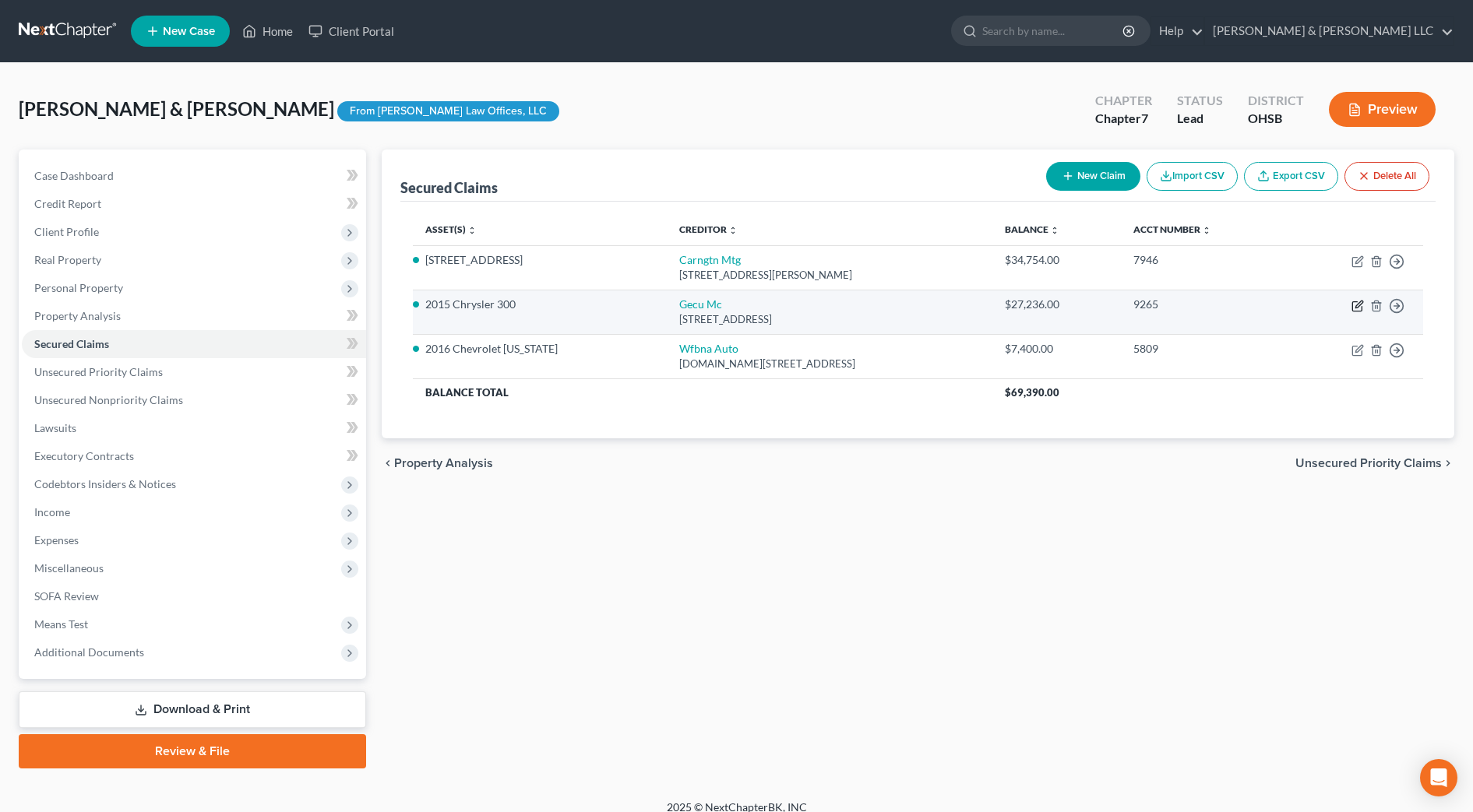
click at [1360, 301] on icon "button" at bounding box center [1358, 304] width 7 height 7
select select "36"
select select "0"
select select "1"
select select "2"
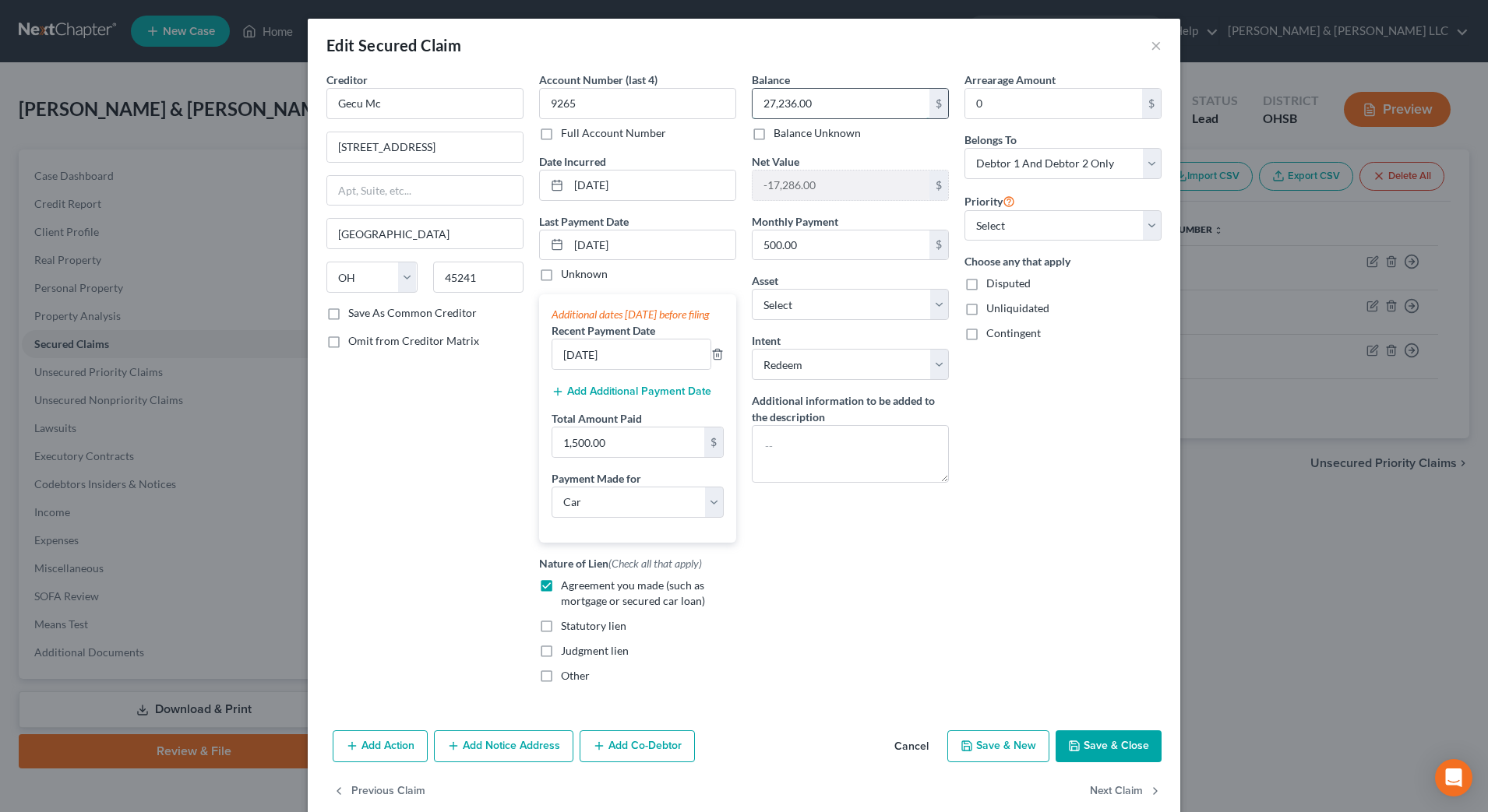
click at [822, 108] on input "27,236.00" at bounding box center [841, 104] width 177 height 30
click at [876, 600] on div "Balance 22,710.00 $ Balance Unknown Balance Undetermined 22,710 $ Balance Unkno…" at bounding box center [850, 383] width 213 height 624
click at [1090, 763] on button "Save & Close" at bounding box center [1109, 747] width 106 height 33
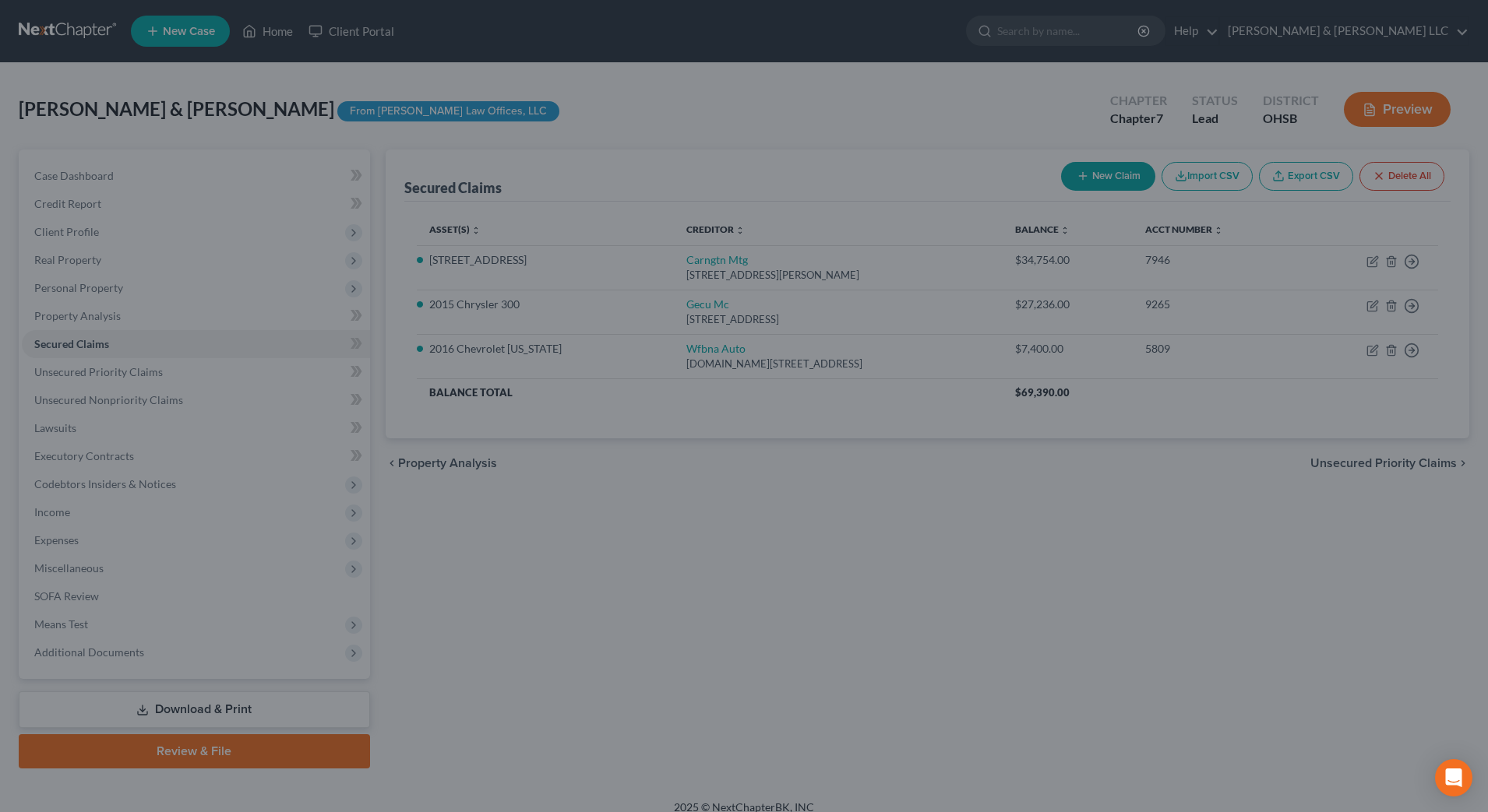
type input "22,710.00"
type input "-12,760.00"
select select "2"
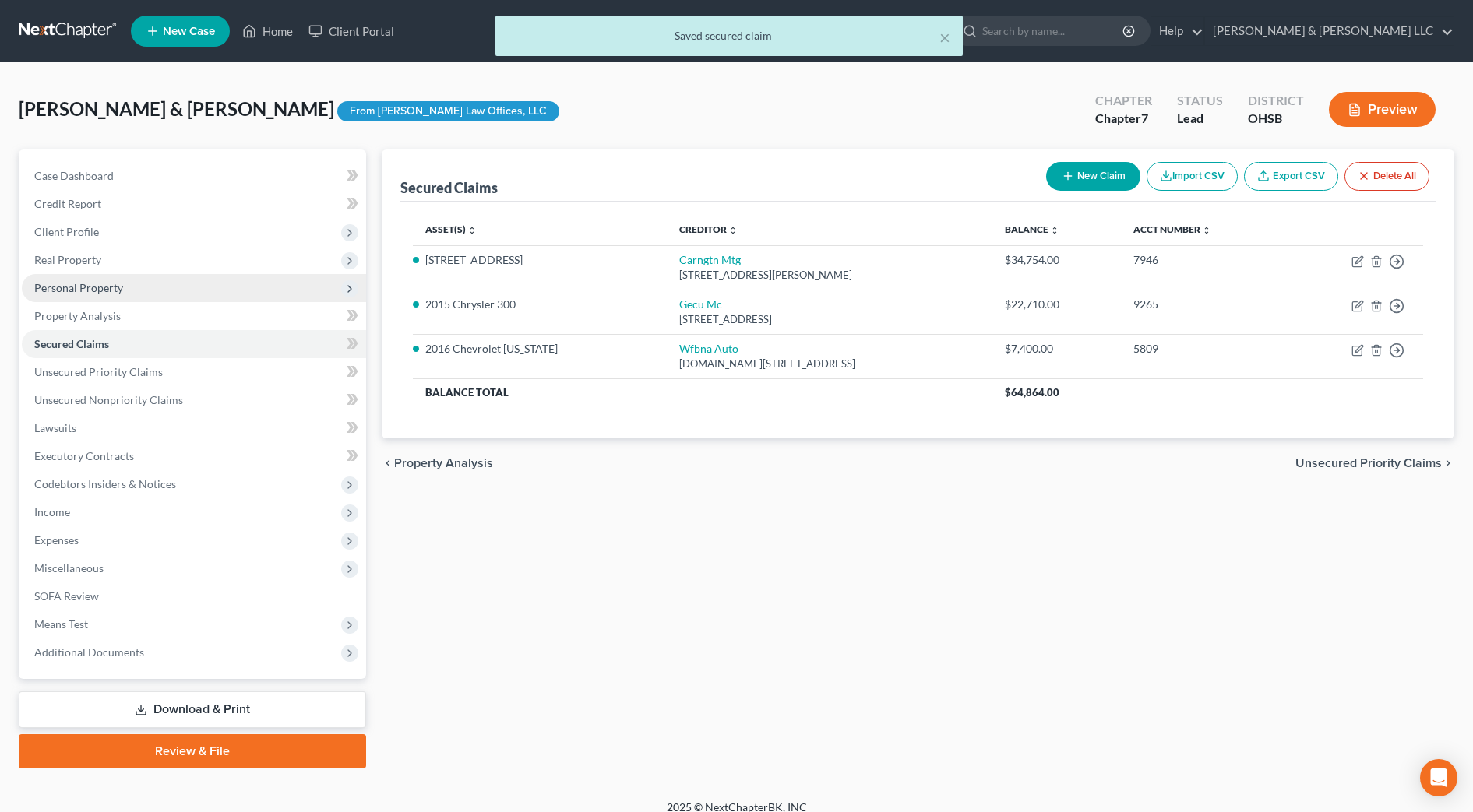
click at [55, 286] on span "Personal Property" at bounding box center [79, 287] width 89 height 13
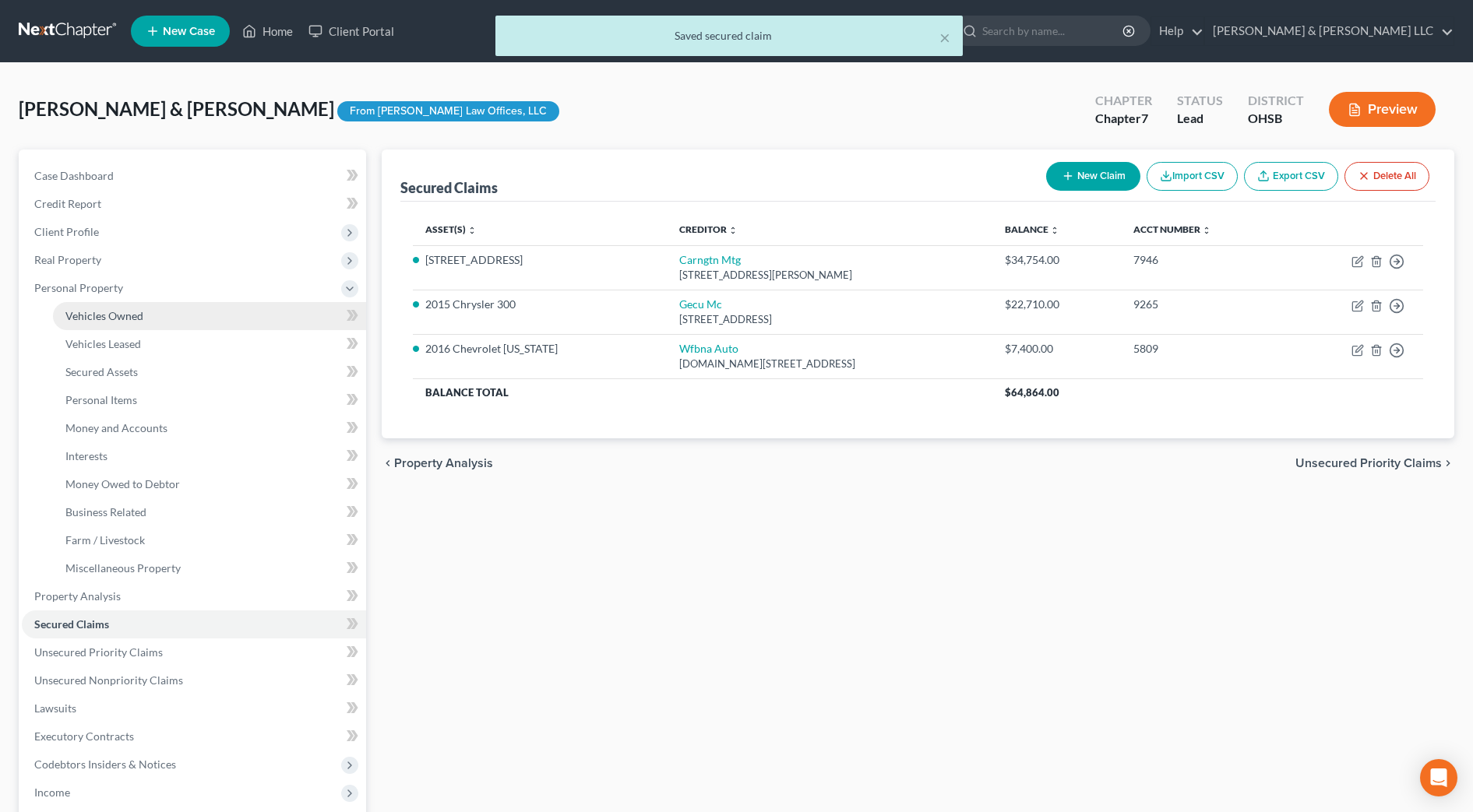
click at [91, 312] on span "Vehicles Owned" at bounding box center [104, 316] width 78 height 13
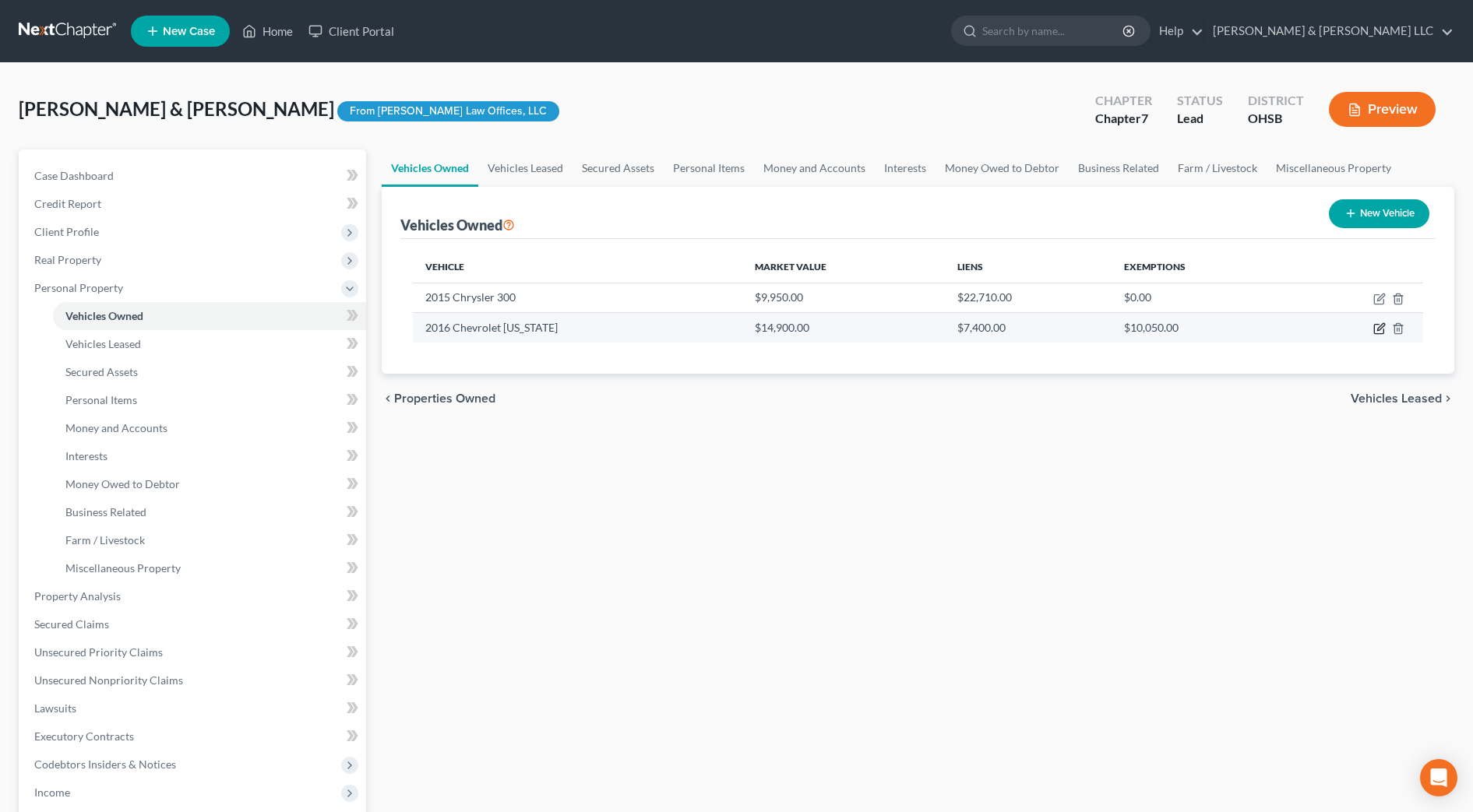
click at [1379, 328] on icon "button" at bounding box center [1379, 329] width 13 height 13
select select "0"
select select "10"
select select "2"
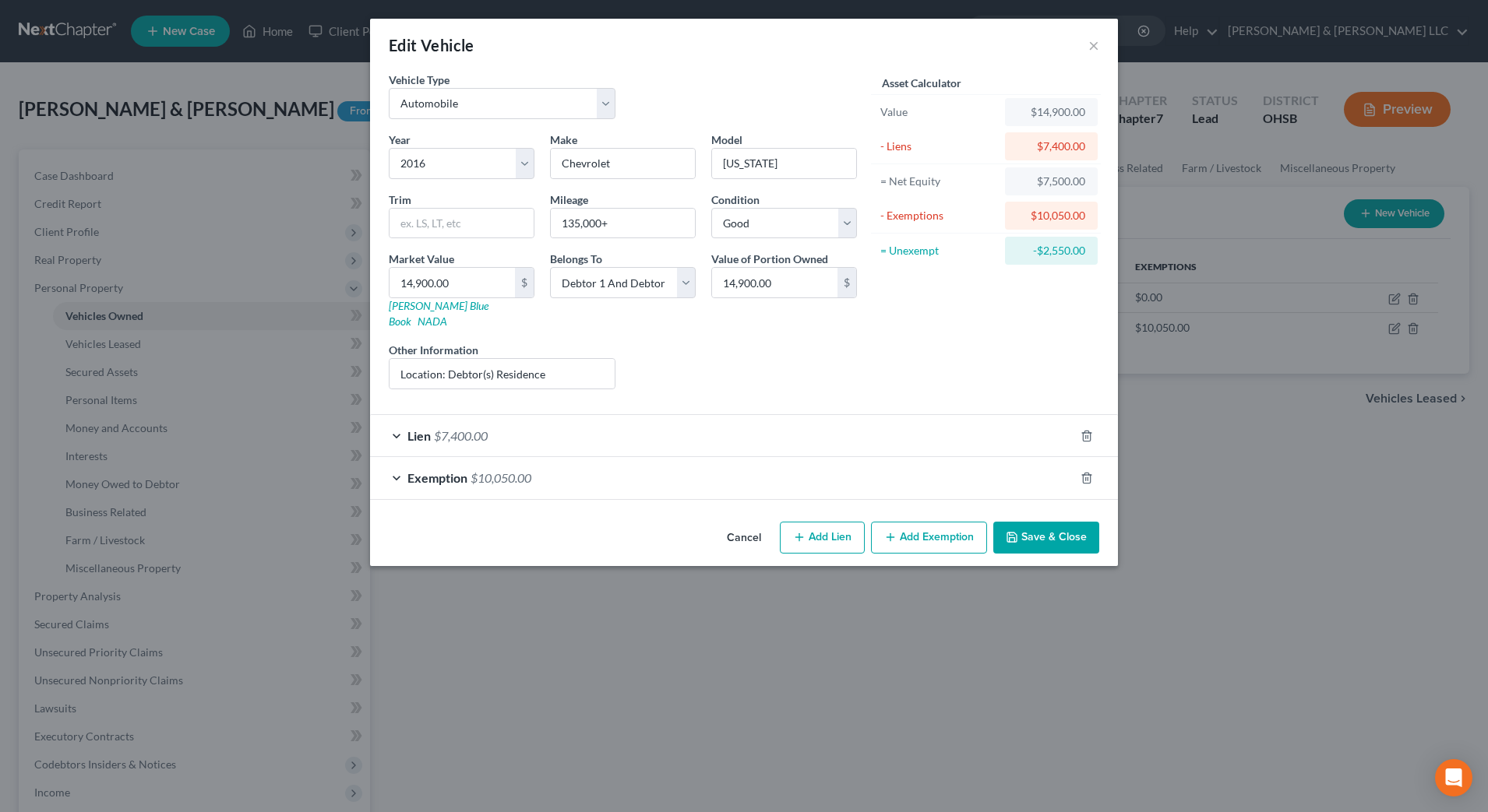
drag, startPoint x: 502, startPoint y: 413, endPoint x: 518, endPoint y: 417, distance: 16.5
click at [513, 417] on div "Lien $7,400.00" at bounding box center [722, 435] width 704 height 41
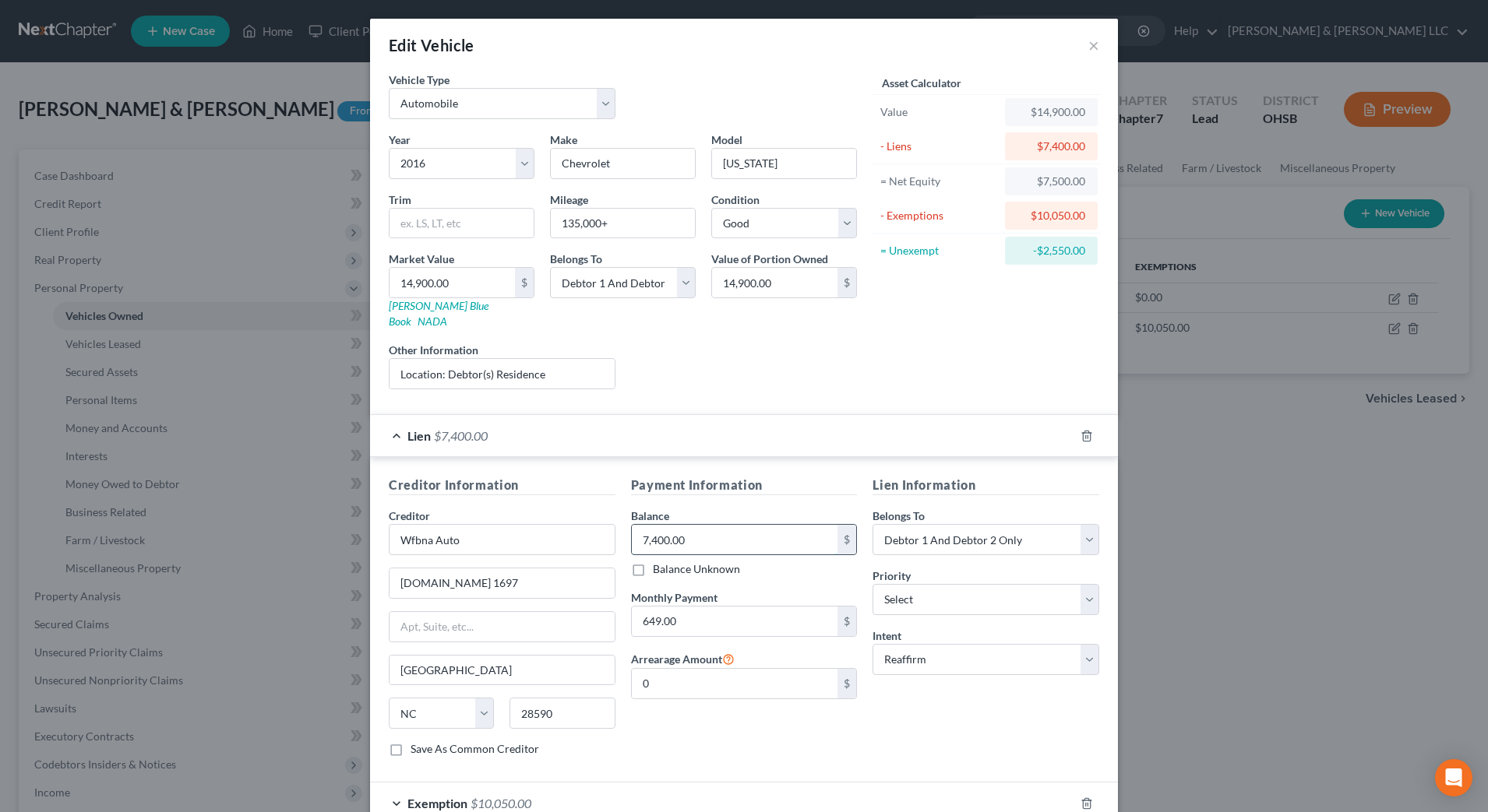
click at [698, 525] on input "7,400.00" at bounding box center [735, 540] width 206 height 30
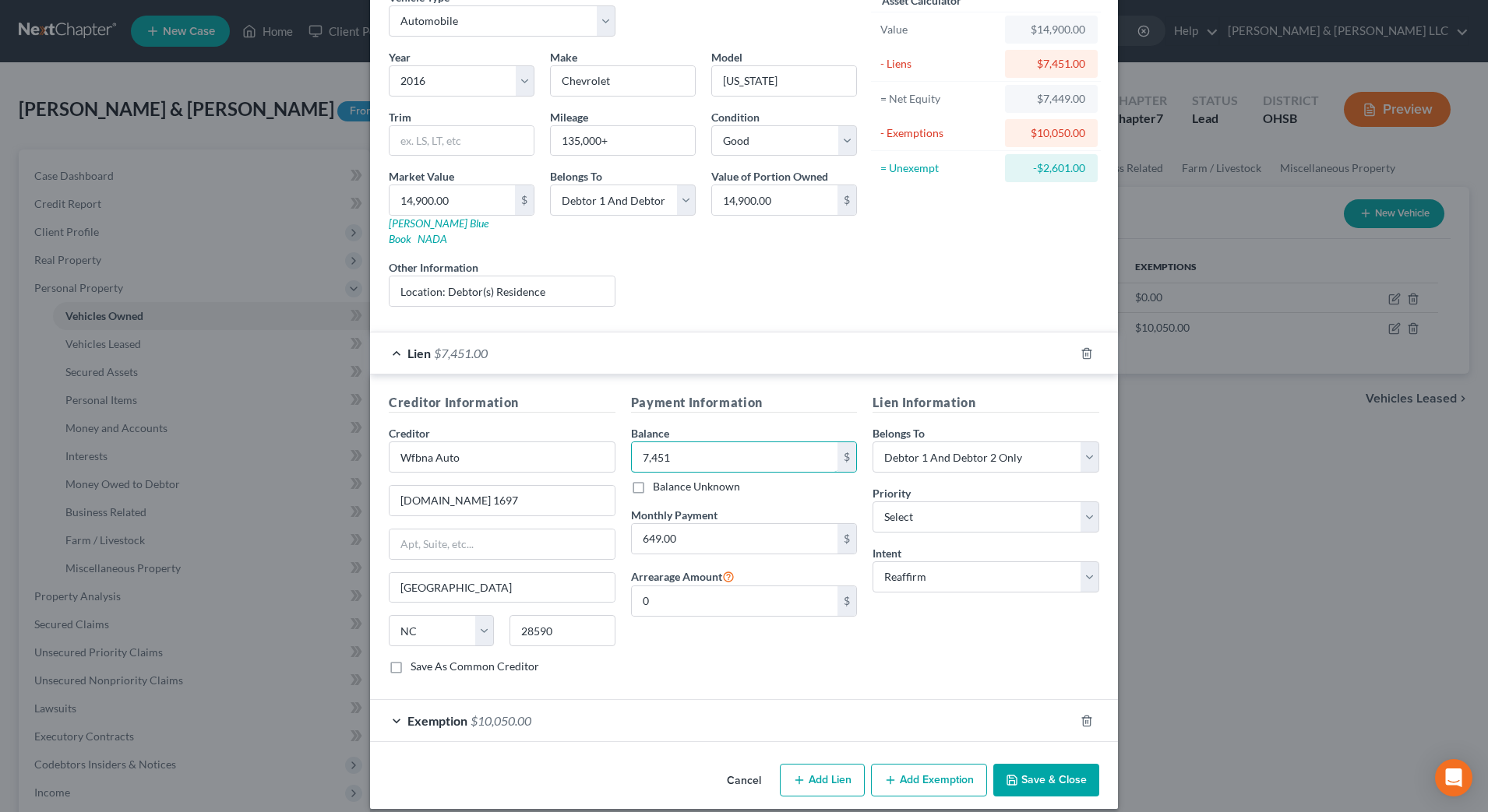
type input "7,451"
click at [1035, 764] on button "Save & Close" at bounding box center [1046, 781] width 106 height 33
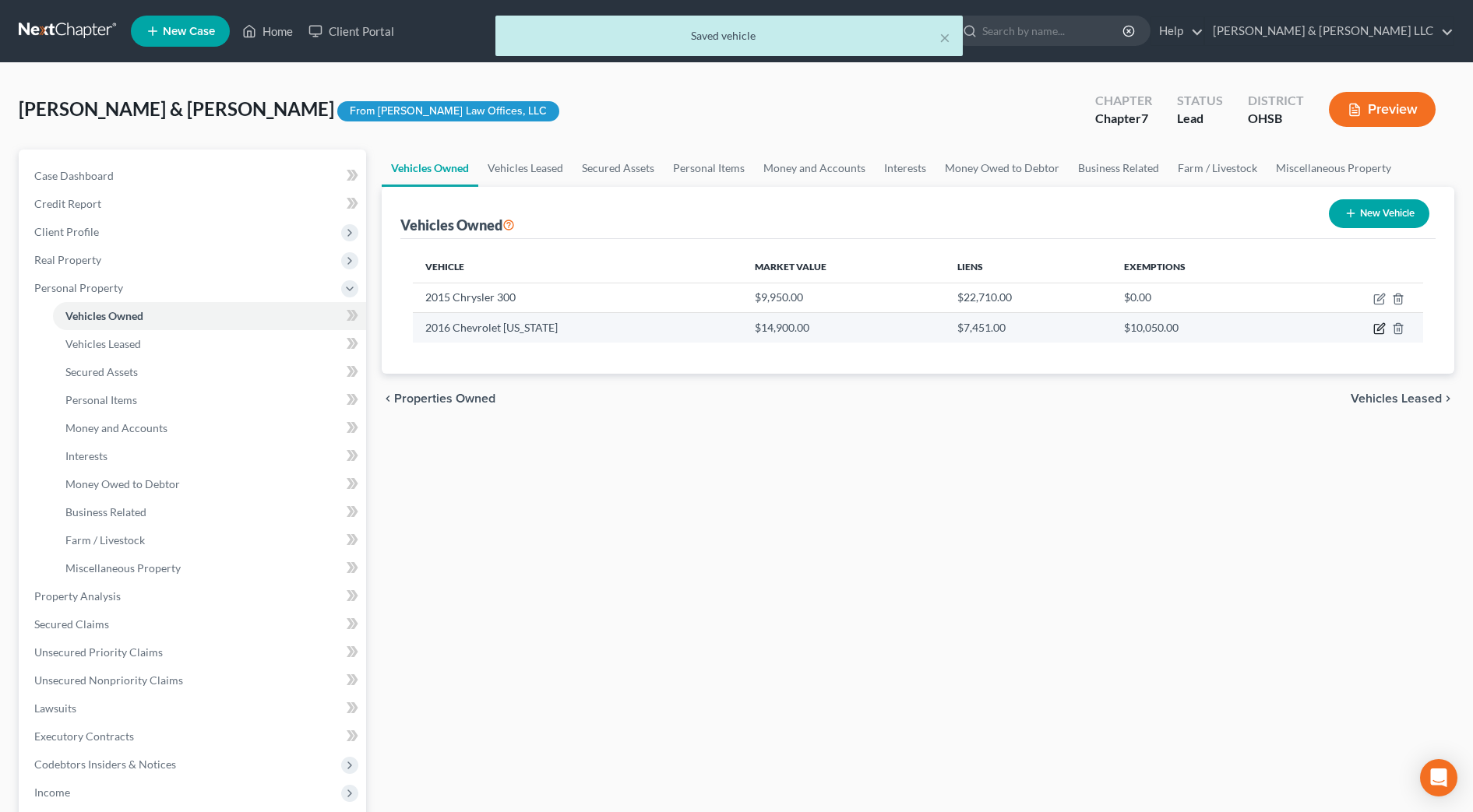
click at [1381, 332] on icon "button" at bounding box center [1379, 329] width 13 height 13
select select "0"
select select "10"
select select "2"
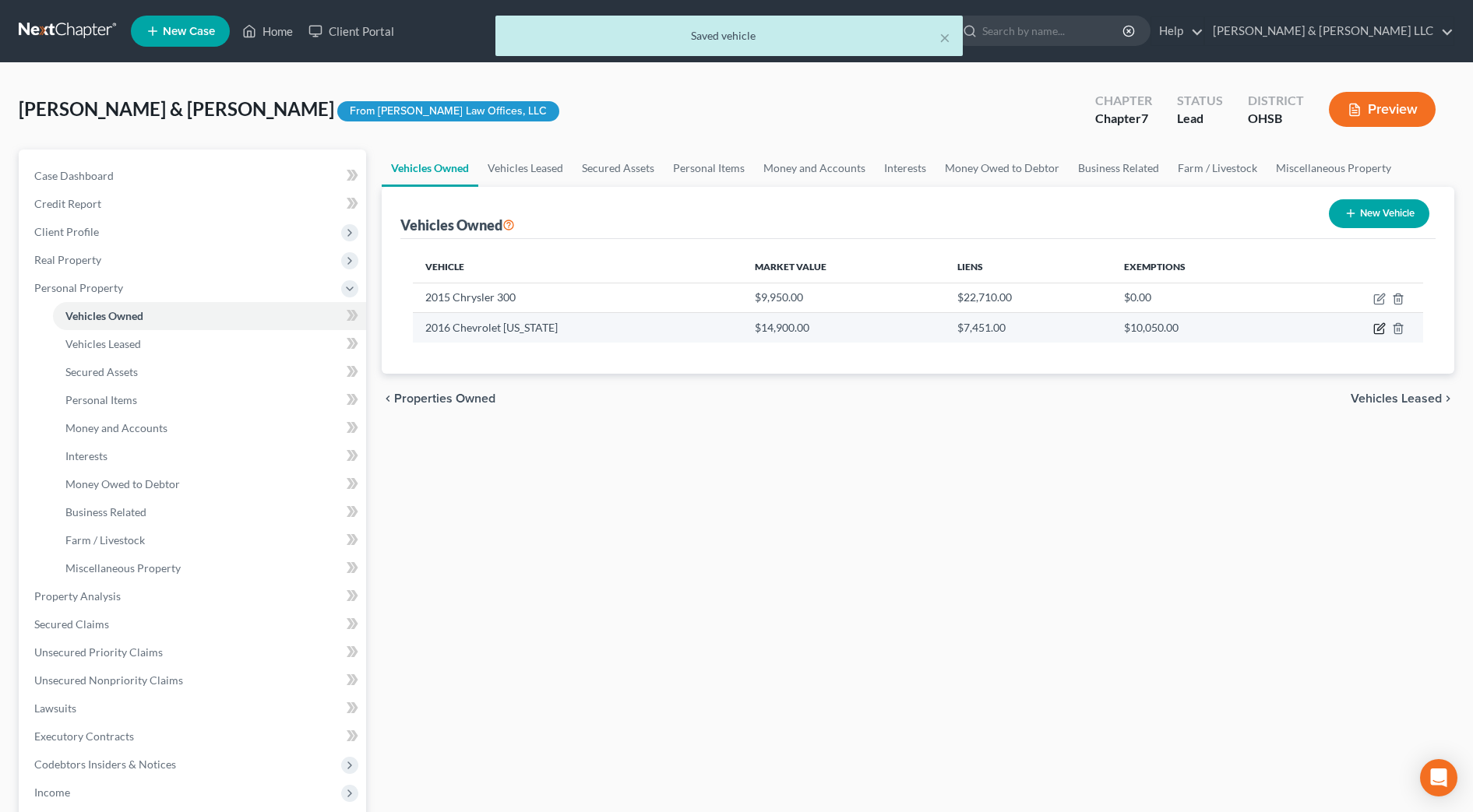
select select "2"
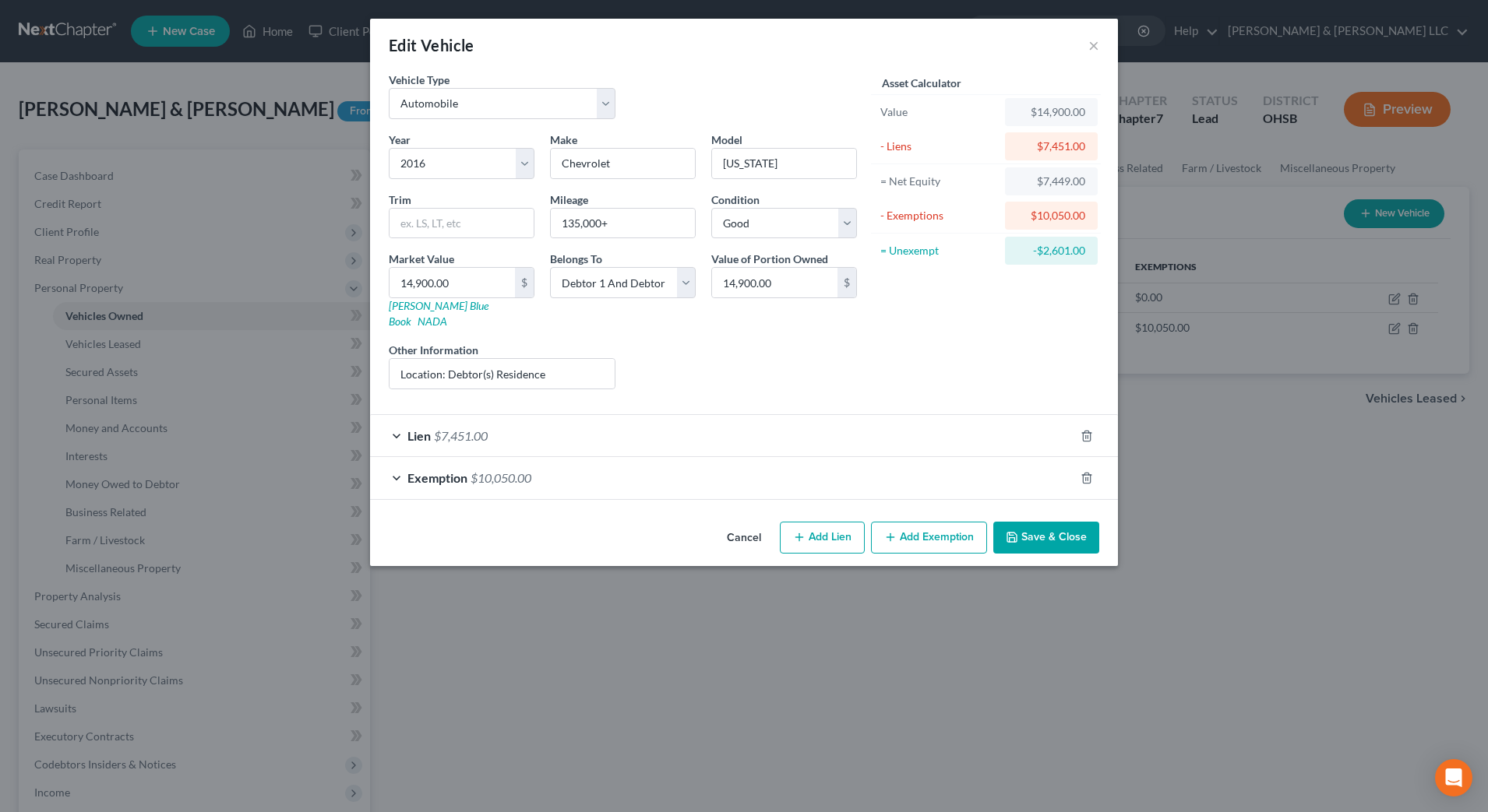
click at [573, 467] on div "Exemption $10,050.00" at bounding box center [722, 478] width 704 height 41
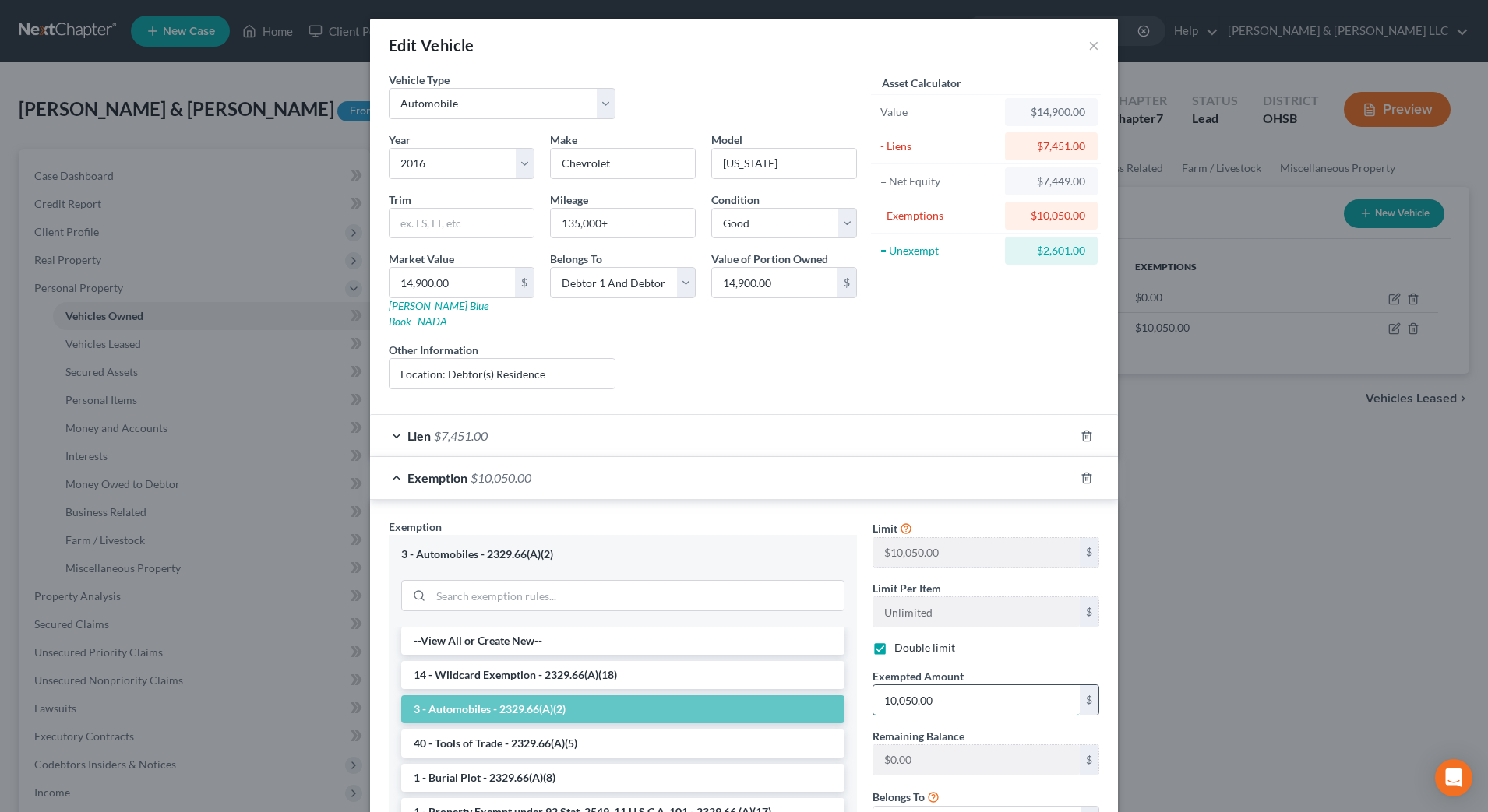
click at [955, 686] on input "10,050.00" at bounding box center [976, 700] width 206 height 30
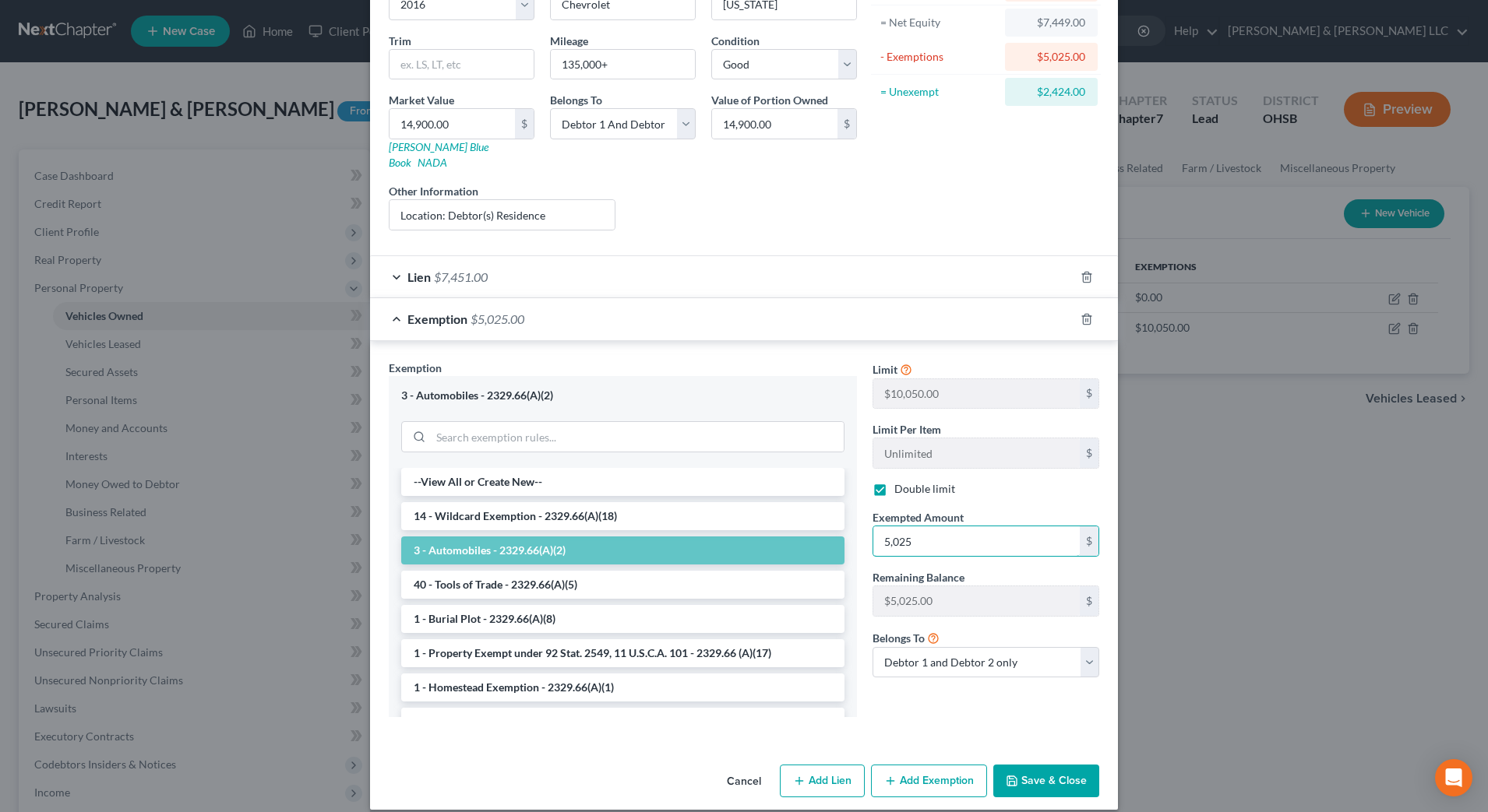
scroll to position [160, 0]
type input "5,025"
click at [1038, 764] on button "Save & Close" at bounding box center [1046, 781] width 106 height 33
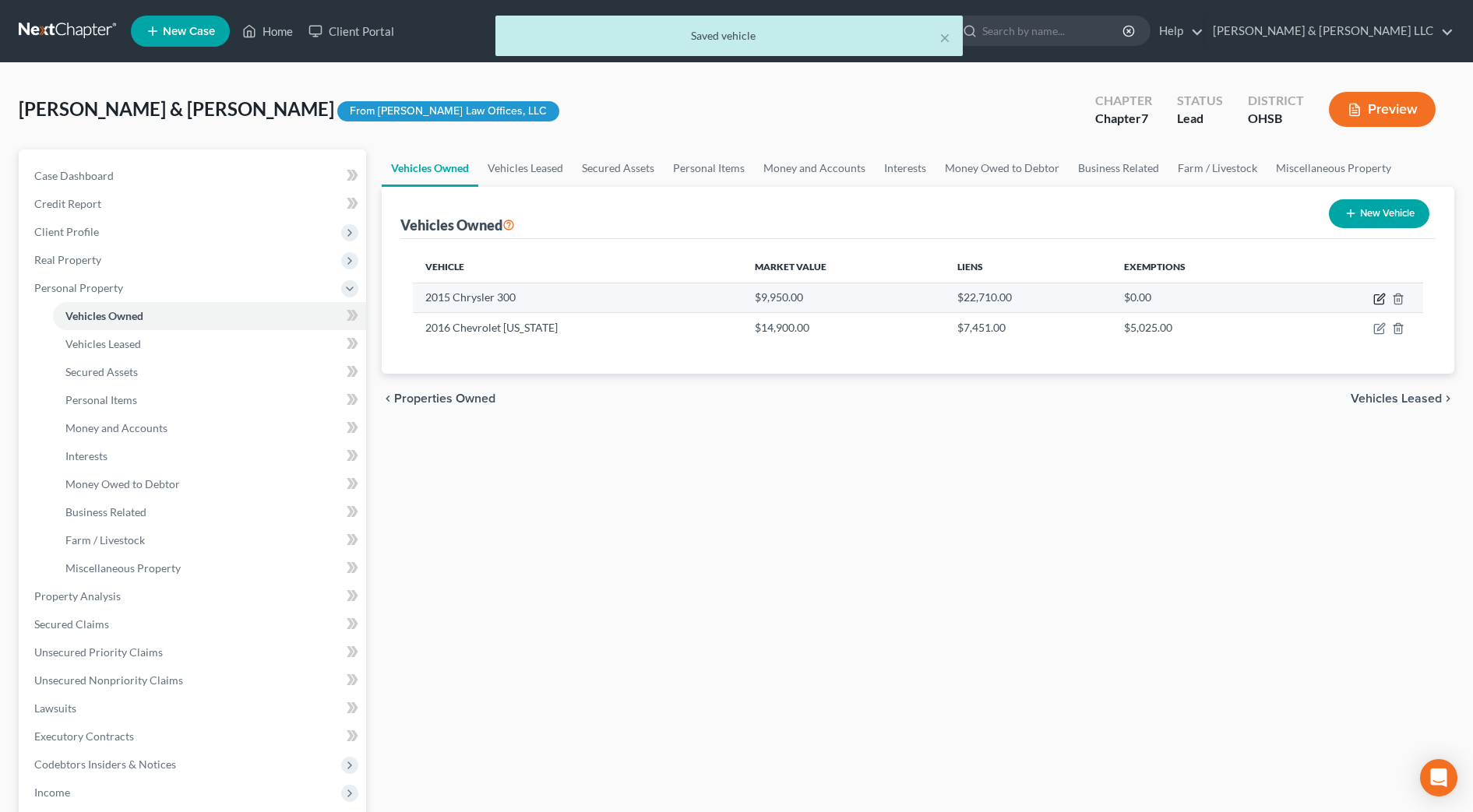
click at [1379, 298] on icon "button" at bounding box center [1379, 299] width 13 height 13
select select "0"
select select "11"
select select "2"
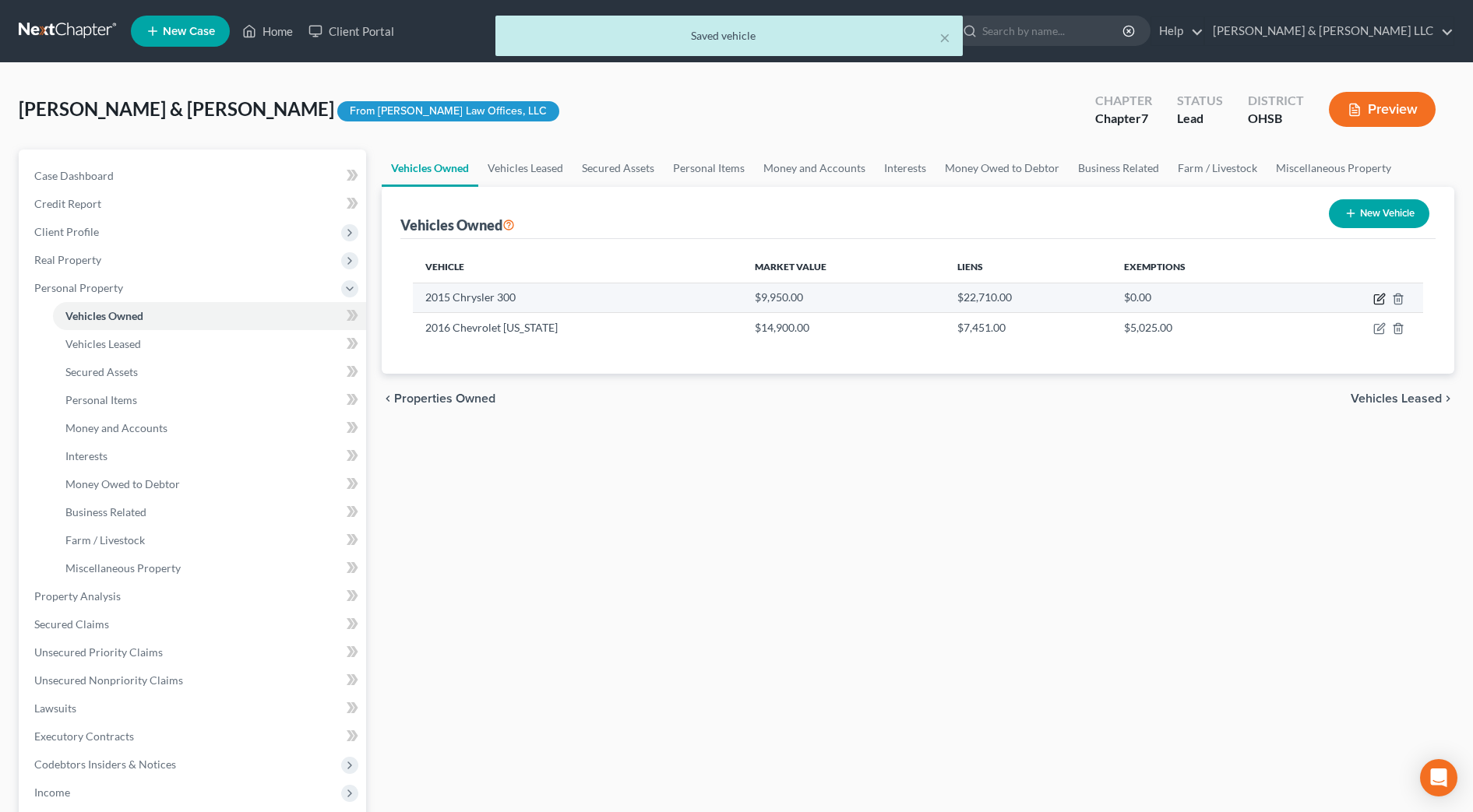
select select "2"
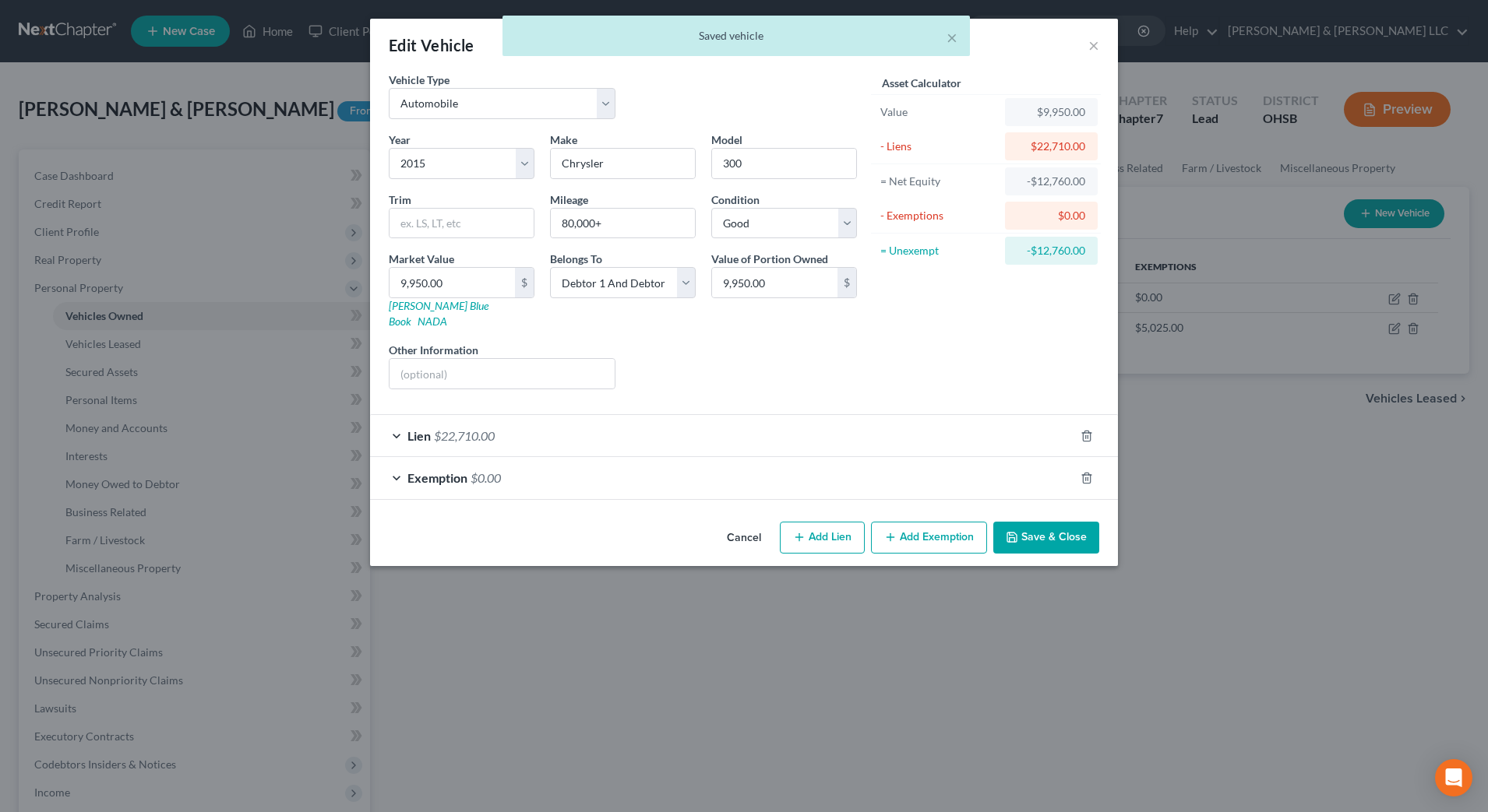
click at [685, 467] on div "Exemption $0.00" at bounding box center [722, 478] width 704 height 41
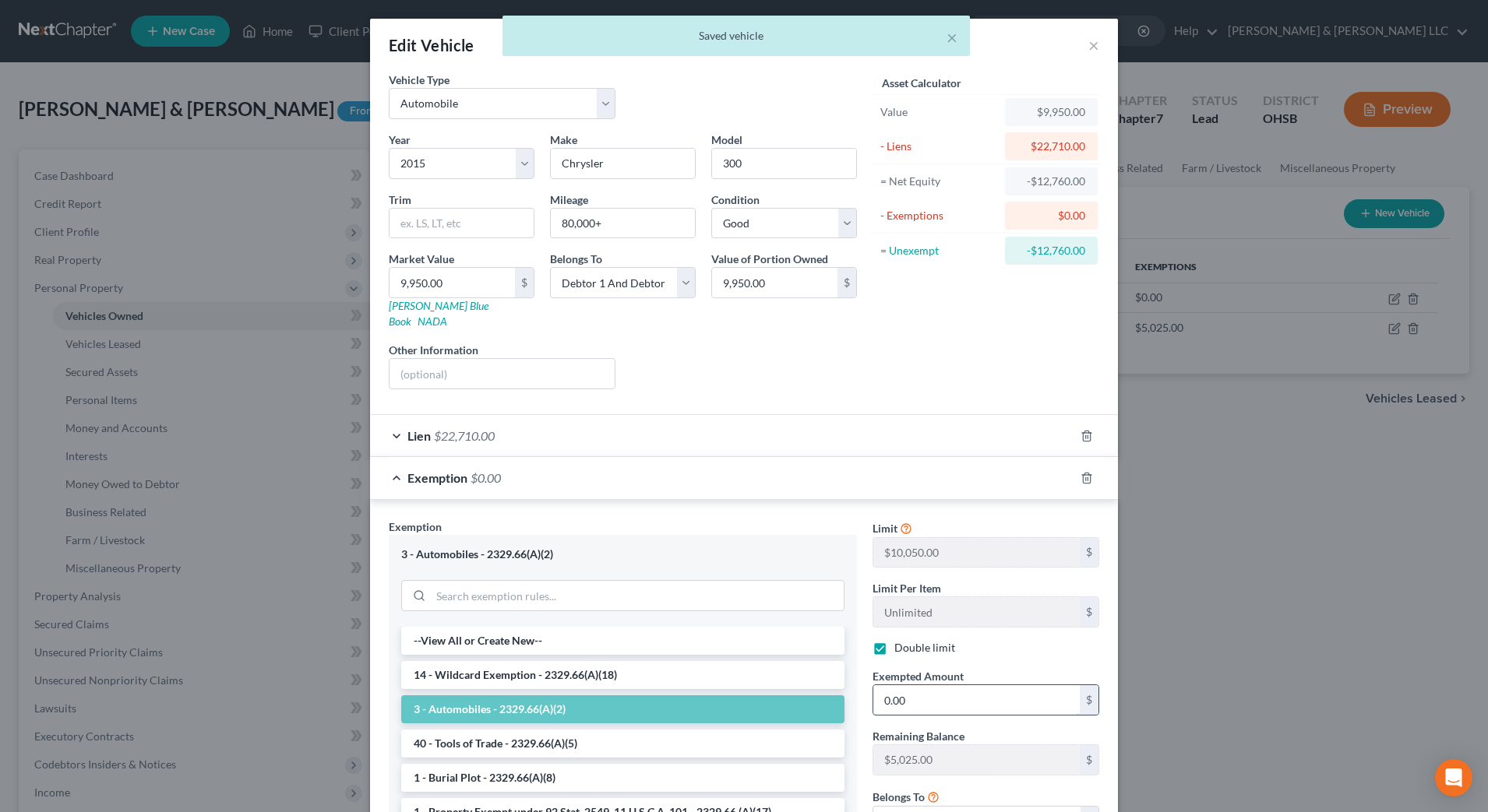
click at [940, 691] on input "0.00" at bounding box center [976, 700] width 206 height 30
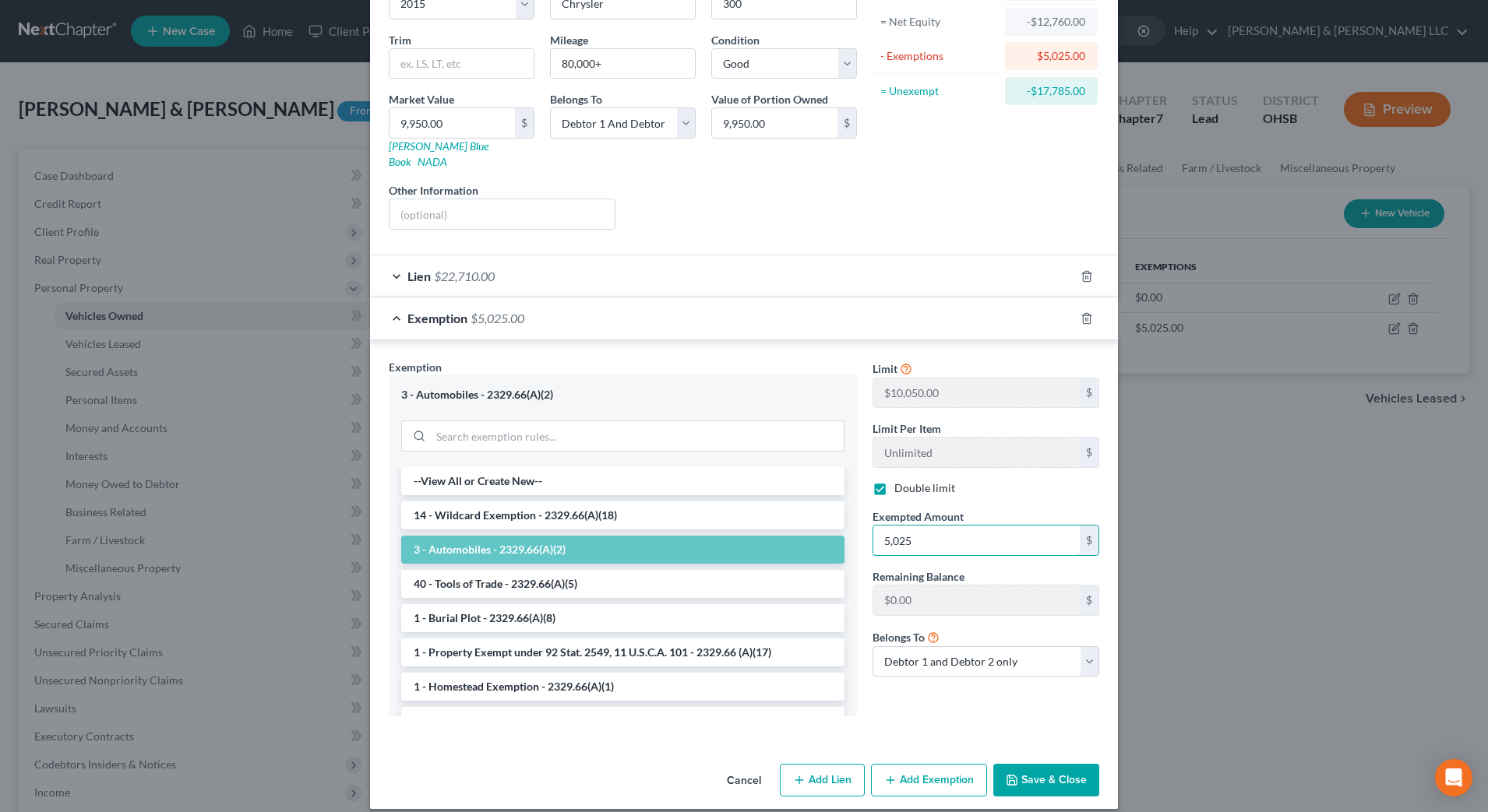
type input "5,025"
click at [1035, 764] on button "Save & Close" at bounding box center [1046, 781] width 106 height 33
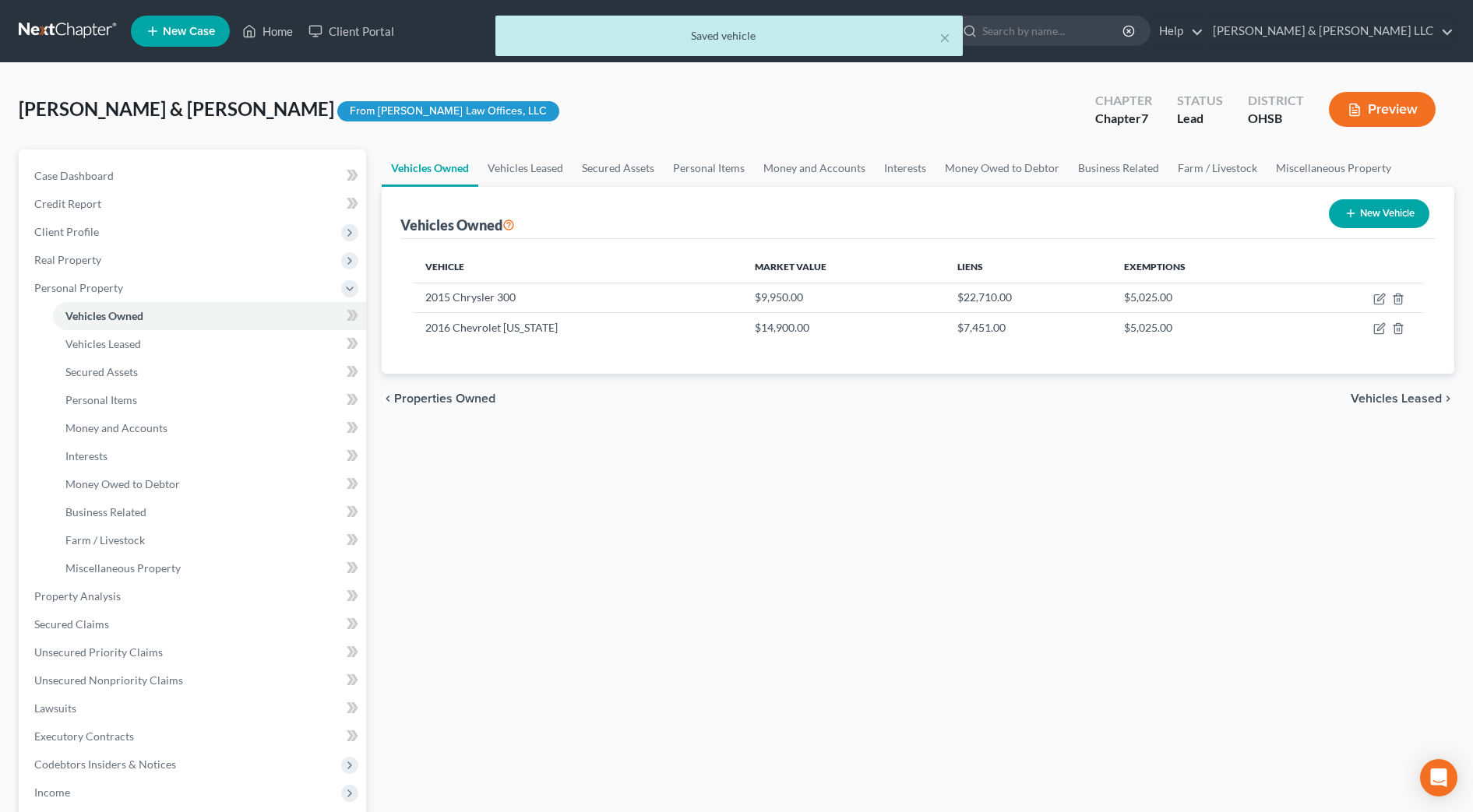
click at [1035, 756] on div "Vehicles Owned Vehicles Leased Secured Assets Personal Items Money and Accounts…" at bounding box center [918, 599] width 1088 height 899
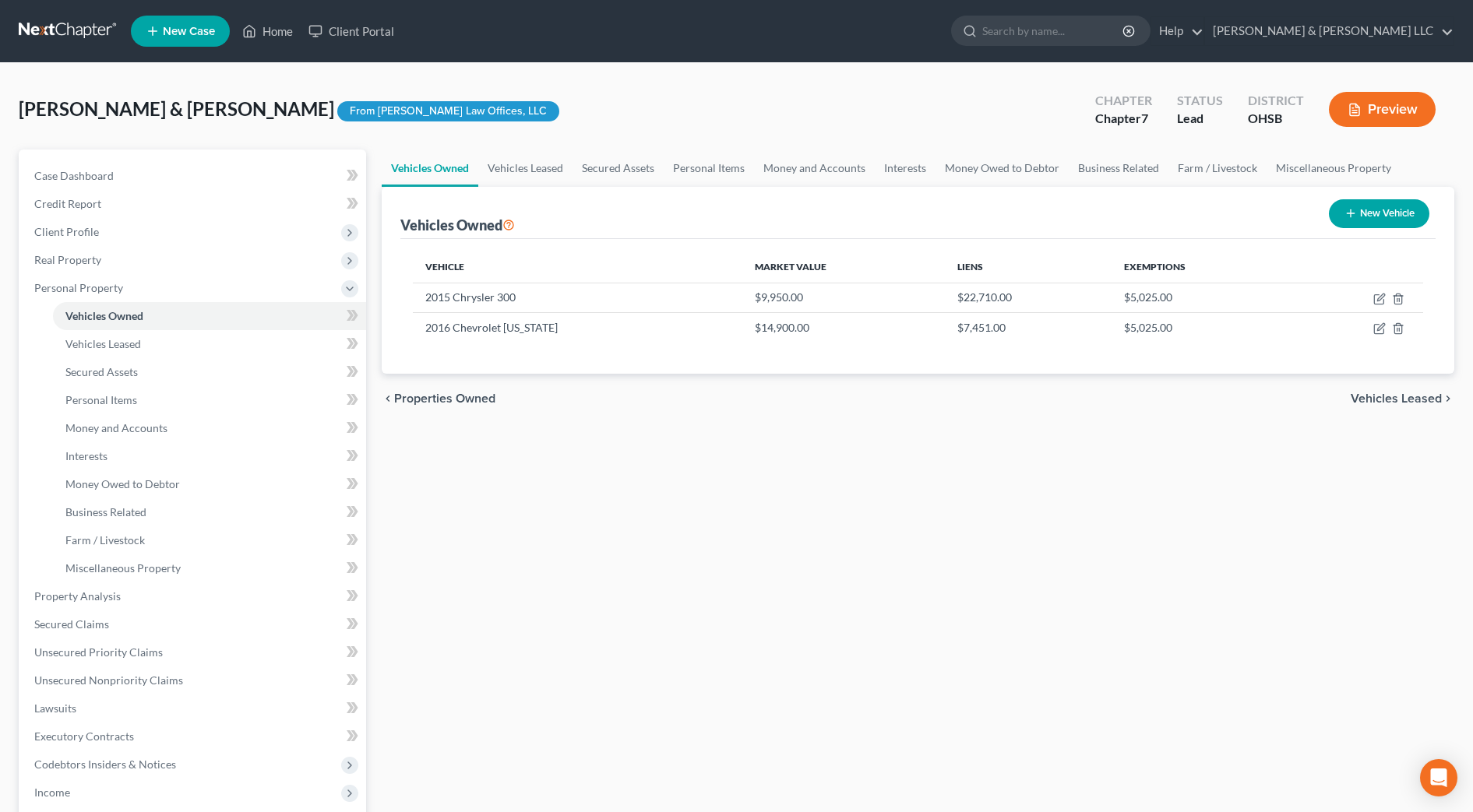
click at [894, 478] on div "Vehicles Owned Vehicles Leased Secured Assets Personal Items Money and Accounts…" at bounding box center [918, 599] width 1088 height 899
click at [1376, 327] on icon "button" at bounding box center [1379, 329] width 13 height 13
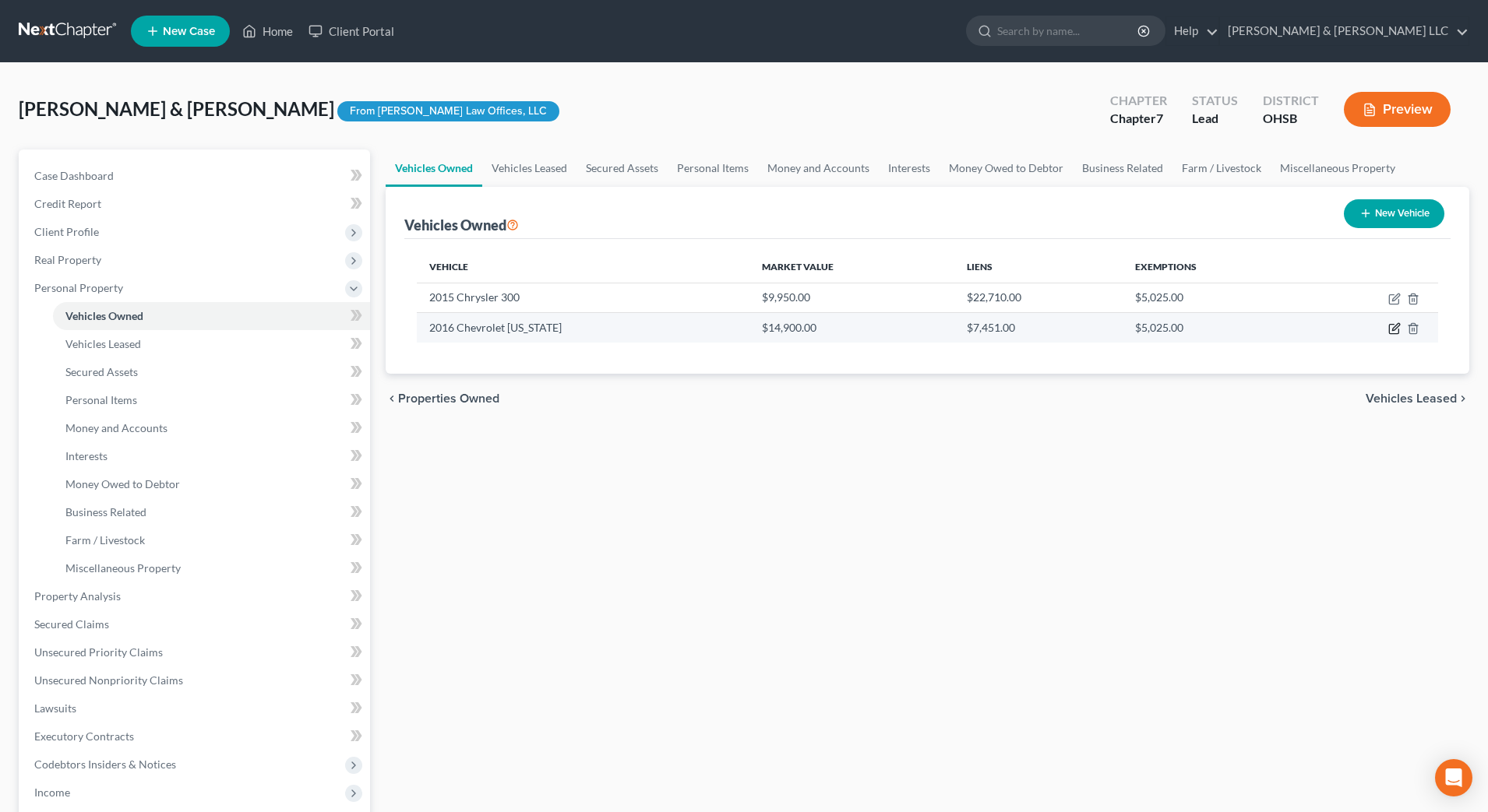
select select "0"
select select "10"
select select "2"
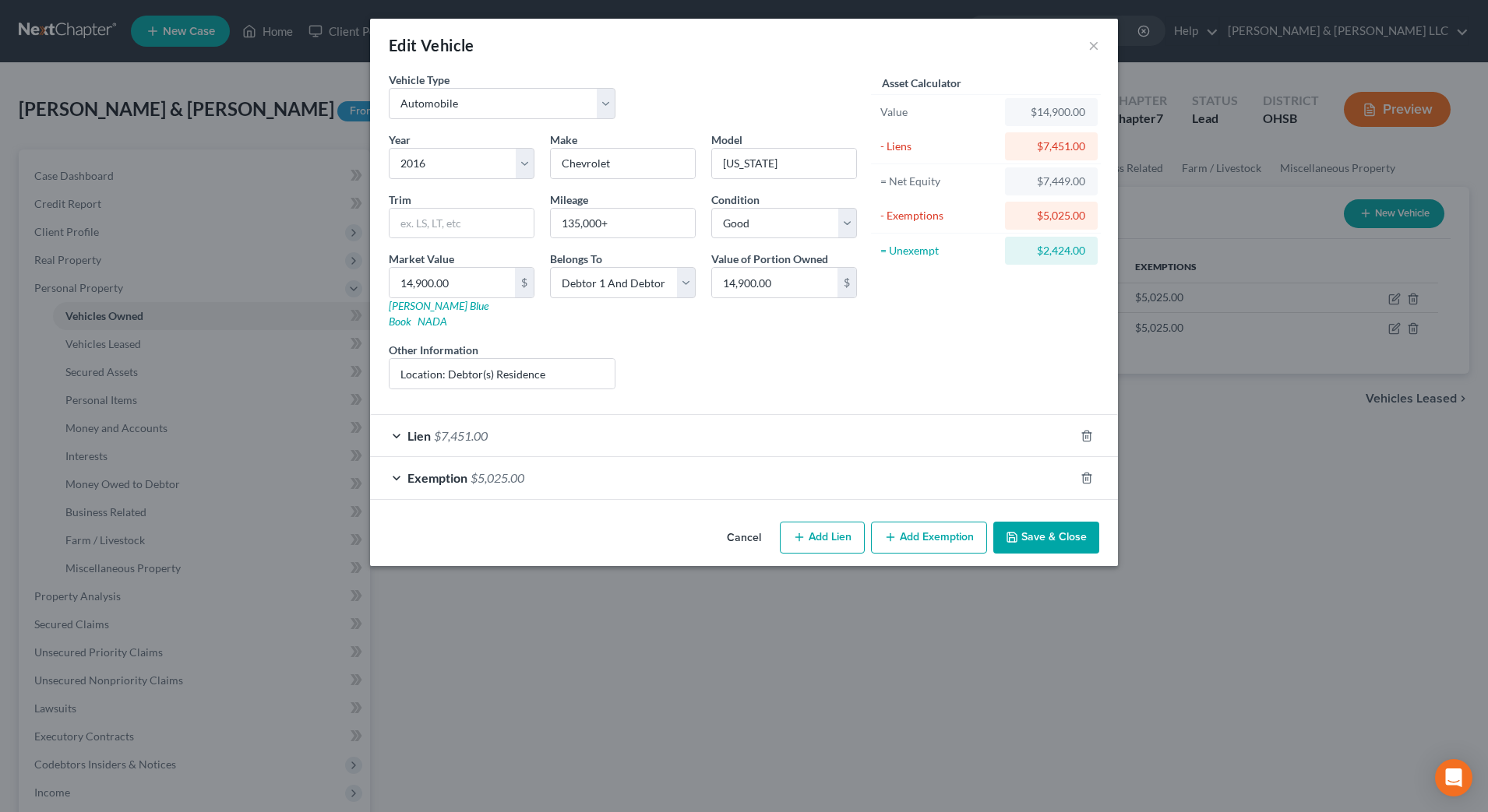
click at [911, 522] on button "Add Exemption" at bounding box center [928, 538] width 116 height 33
select select "2"
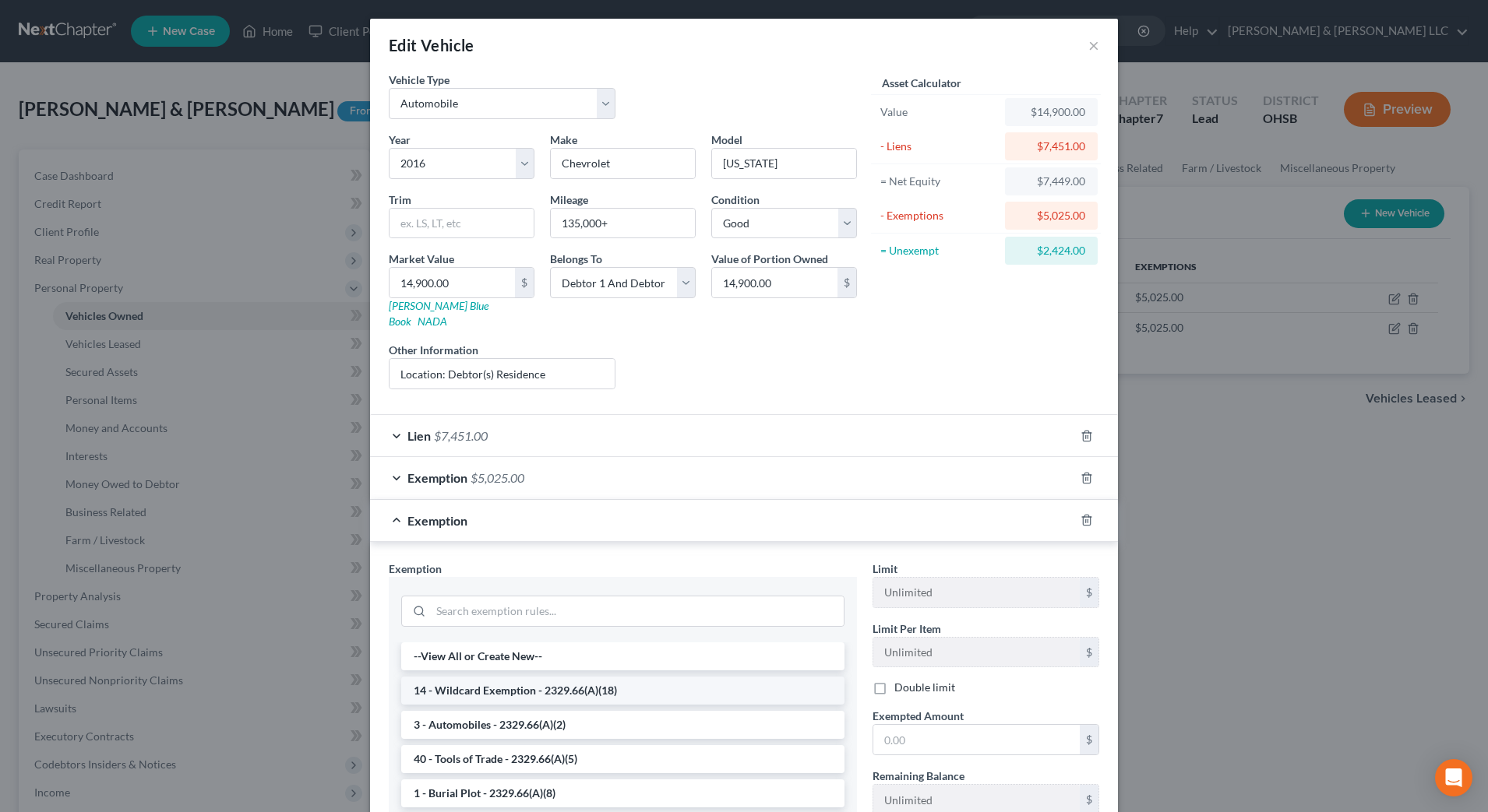
click at [506, 677] on li "14 - Wildcard Exemption - 2329.66(A)(18)" at bounding box center [622, 691] width 443 height 28
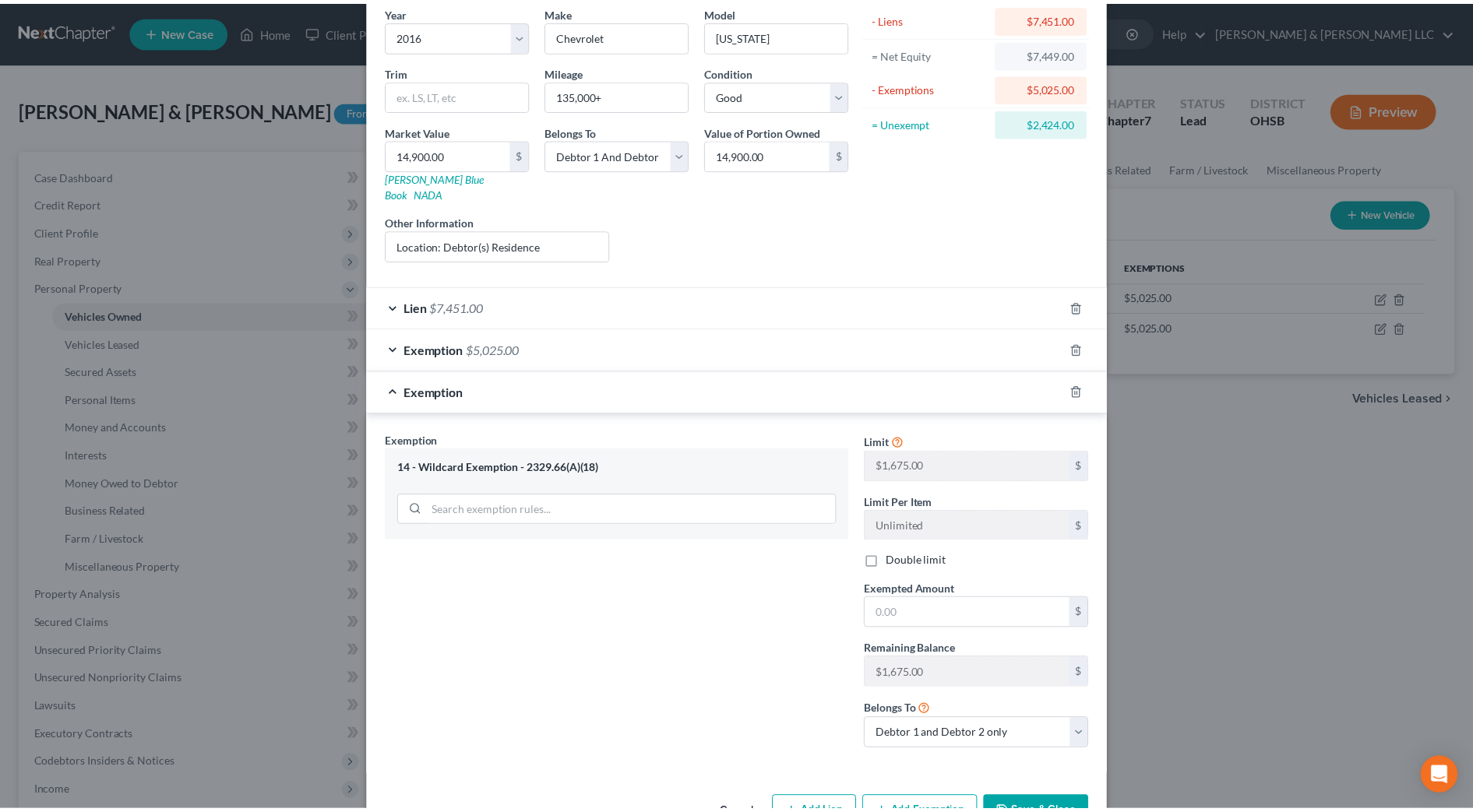
scroll to position [162, 0]
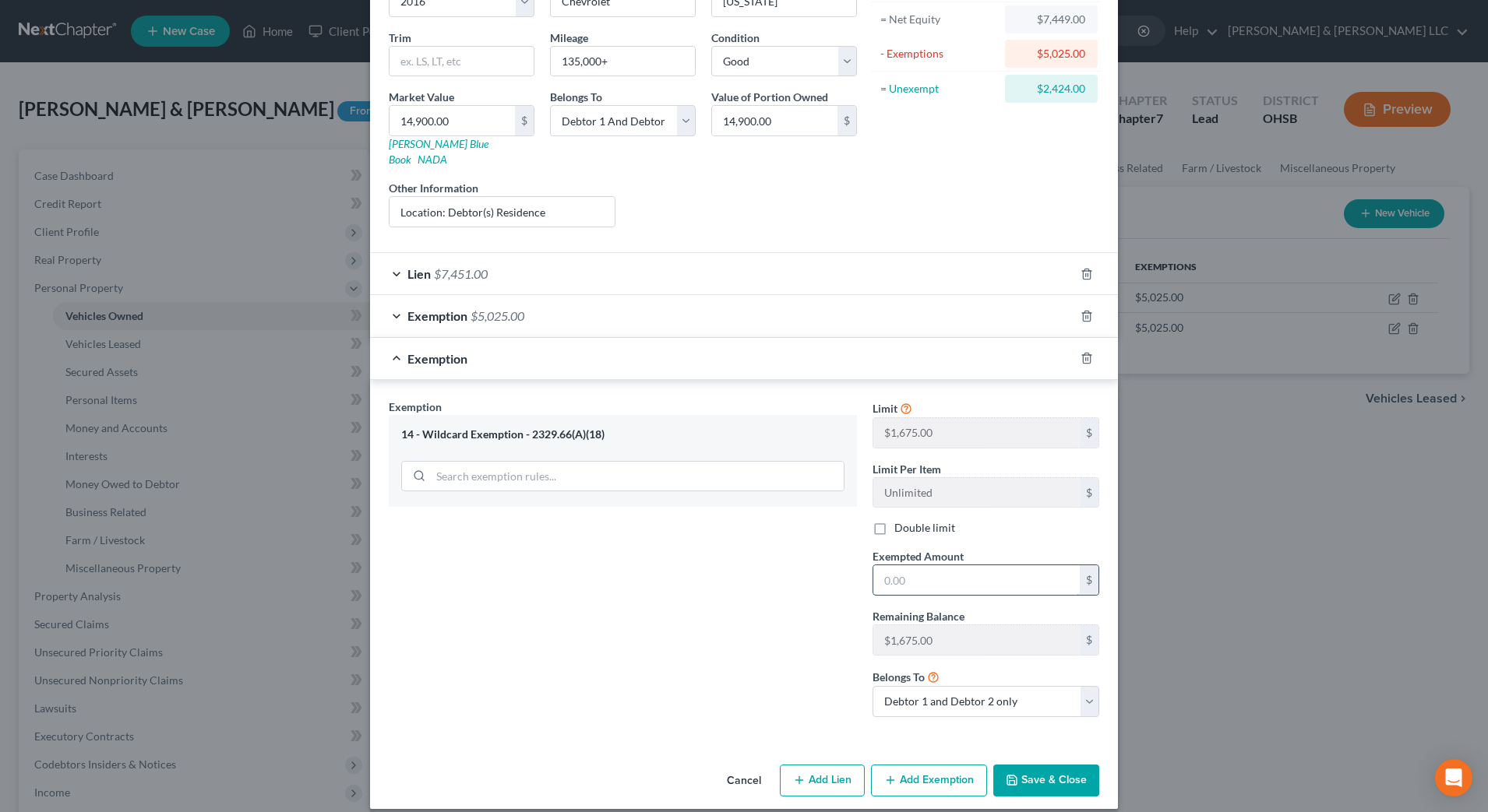
click at [878, 572] on input "text" at bounding box center [976, 580] width 206 height 30
type input "1,675"
click at [764, 615] on div "Exemption Set must be selected for CA. Exemption * 14 - Wildcard Exemption - 23…" at bounding box center [623, 564] width 483 height 330
click at [905, 520] on label "Double limit" at bounding box center [924, 528] width 61 height 16
click at [905, 520] on input "Double limit" at bounding box center [905, 525] width 10 height 10
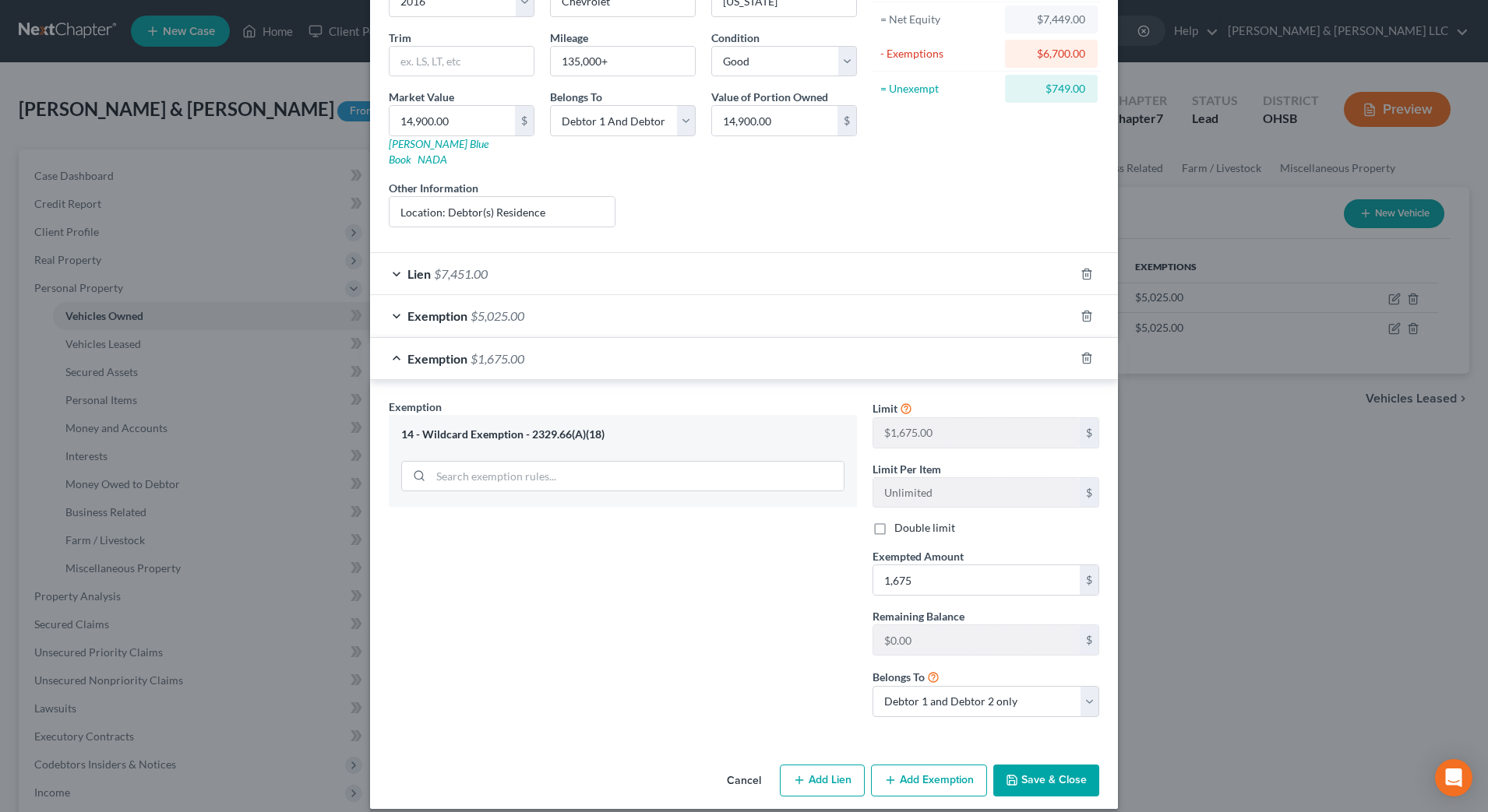
checkbox input "true"
click at [940, 572] on input "1,675" at bounding box center [976, 580] width 206 height 30
click at [755, 651] on div "Exemption Set must be selected for CA. Exemption * 14 - Wildcard Exemption - 23…" at bounding box center [623, 564] width 483 height 330
click at [926, 570] on input "text" at bounding box center [976, 580] width 206 height 30
type input "2,424"
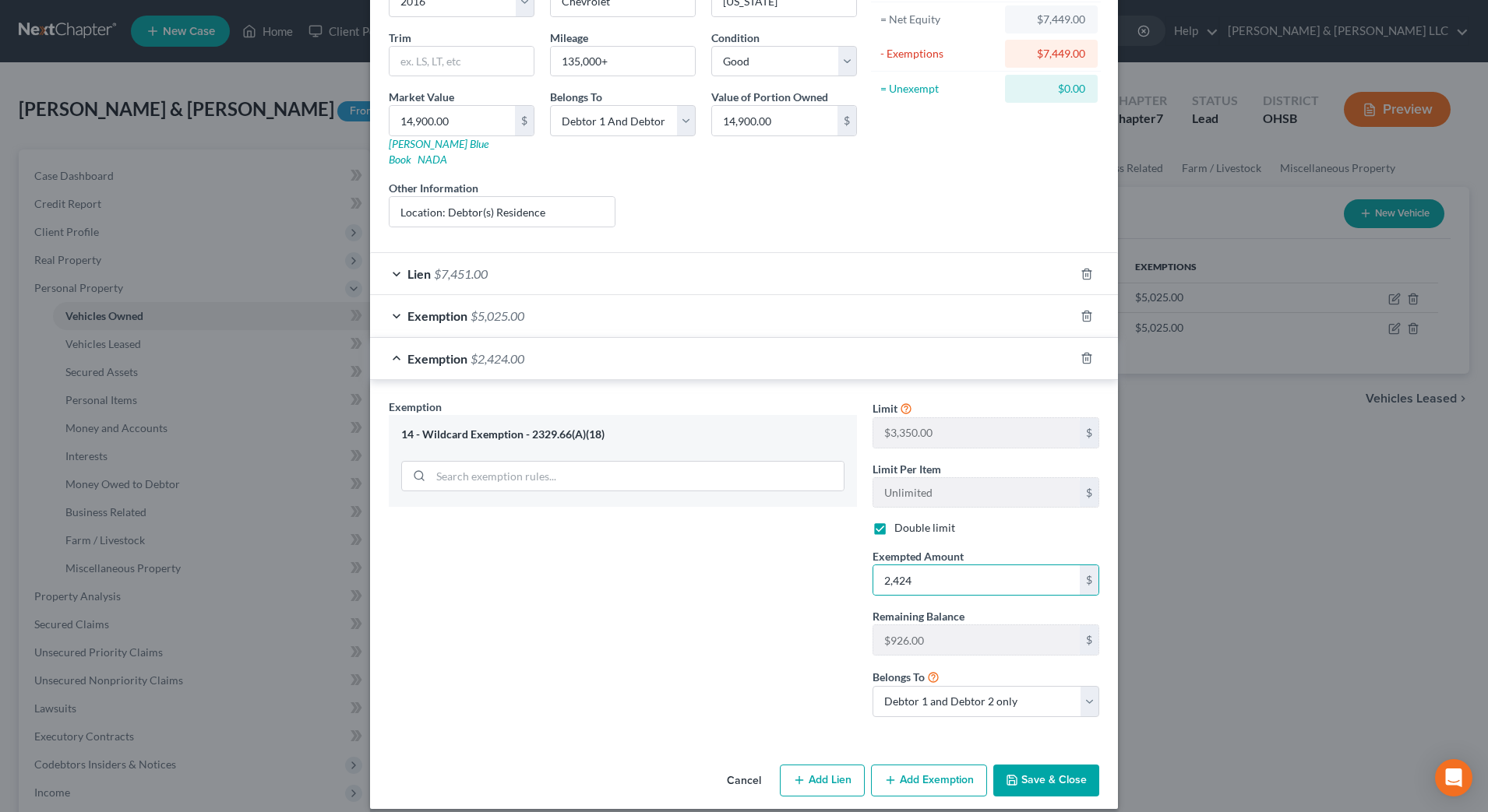
click at [725, 596] on div "Exemption Set must be selected for CA. Exemption * 14 - Wildcard Exemption - 23…" at bounding box center [623, 564] width 483 height 330
click at [1038, 764] on button "Save & Close" at bounding box center [1046, 781] width 106 height 33
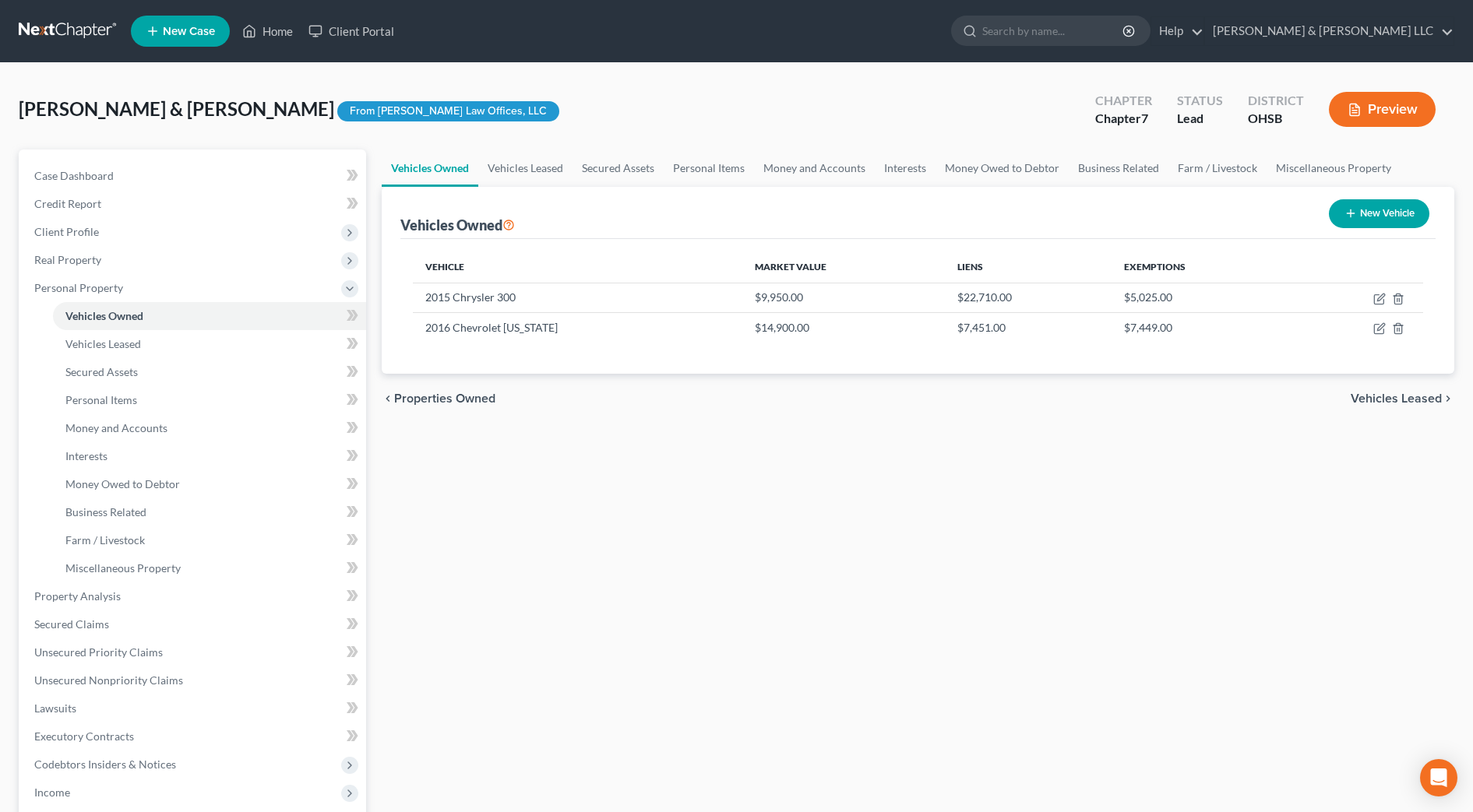
click at [639, 509] on div "Vehicles Owned Vehicles Leased Secured Assets Personal Items Money and Accounts…" at bounding box center [918, 599] width 1088 height 899
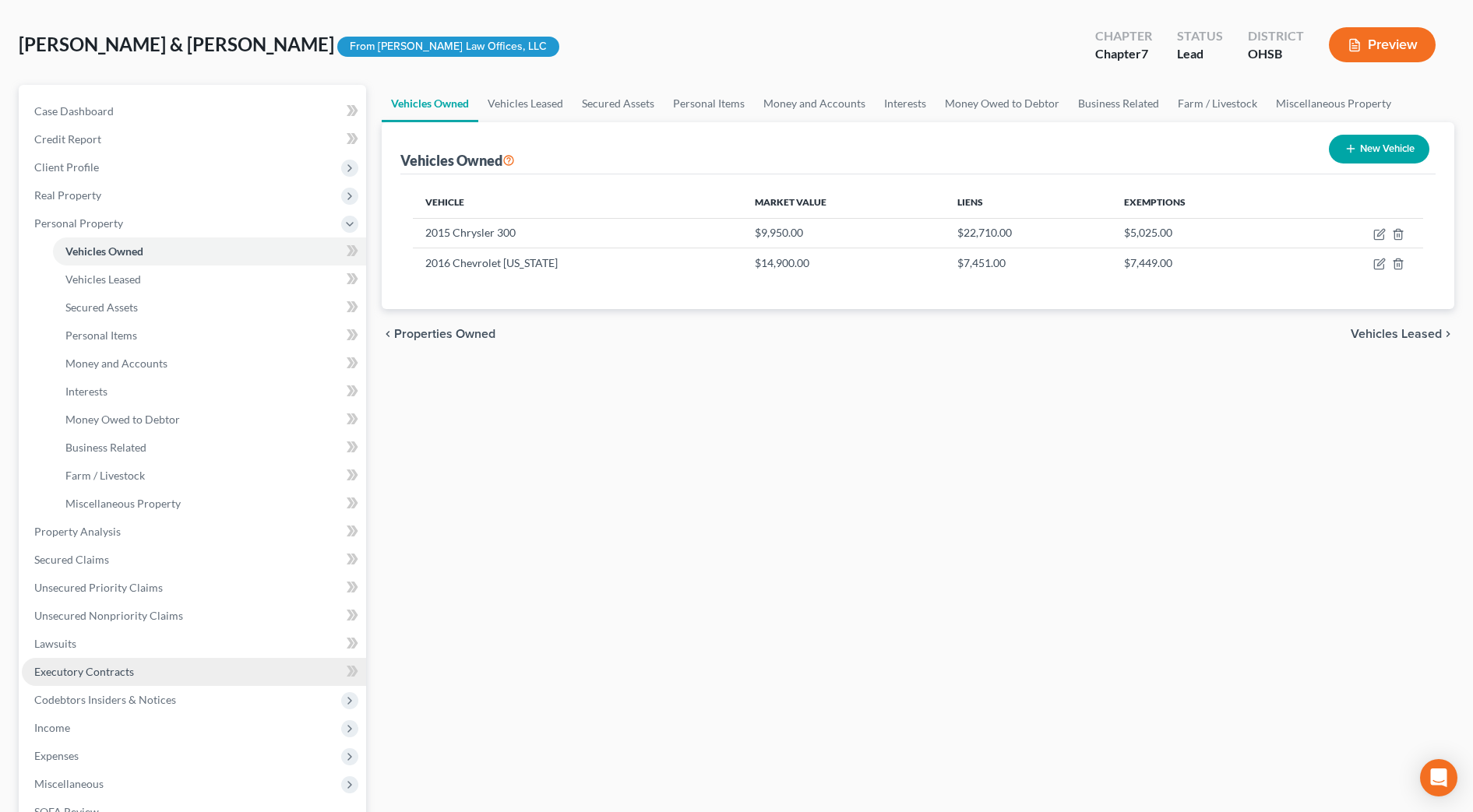
scroll to position [98, 0]
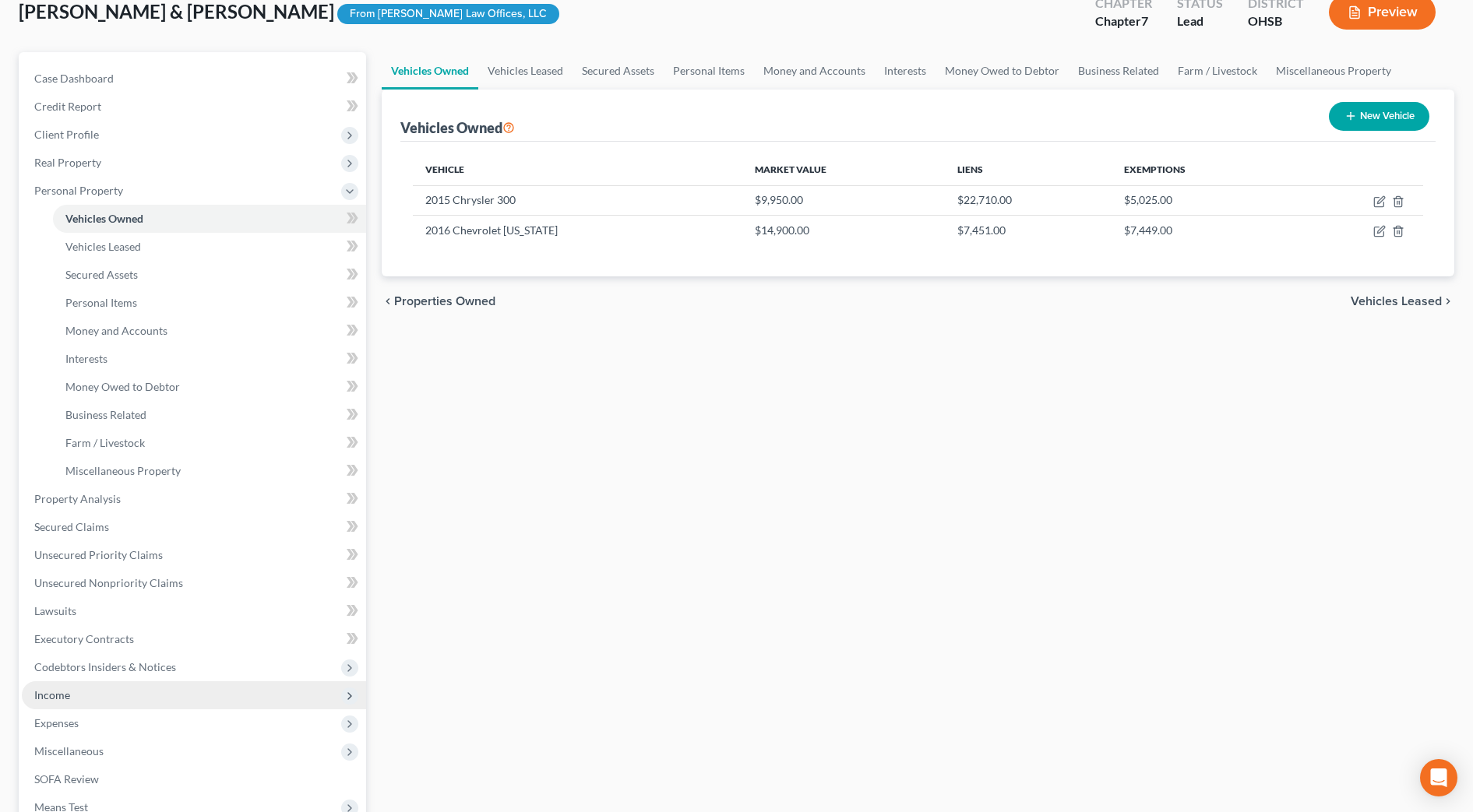
click at [80, 690] on span "Income" at bounding box center [194, 696] width 344 height 28
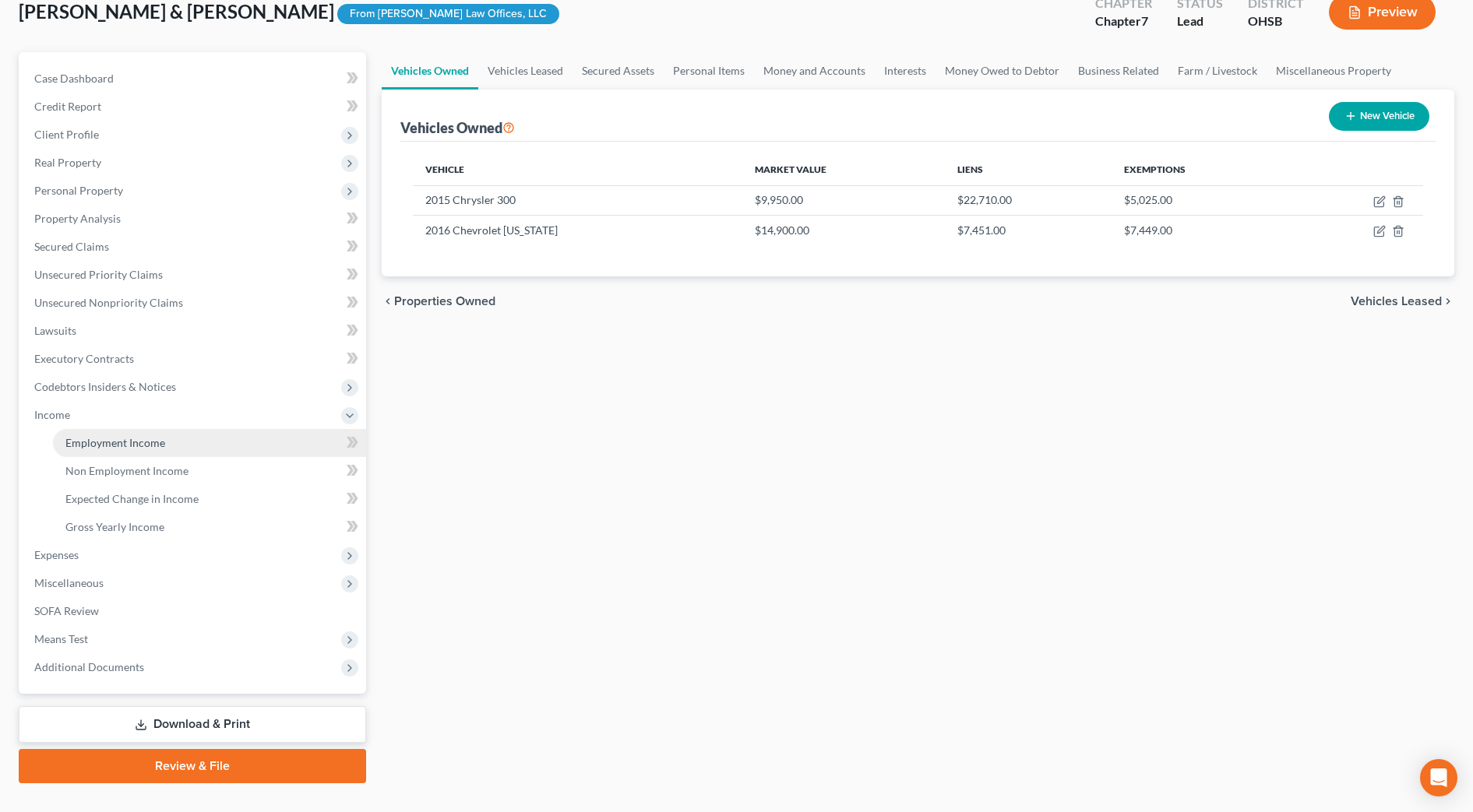
click at [119, 440] on span "Employment Income" at bounding box center [115, 442] width 100 height 13
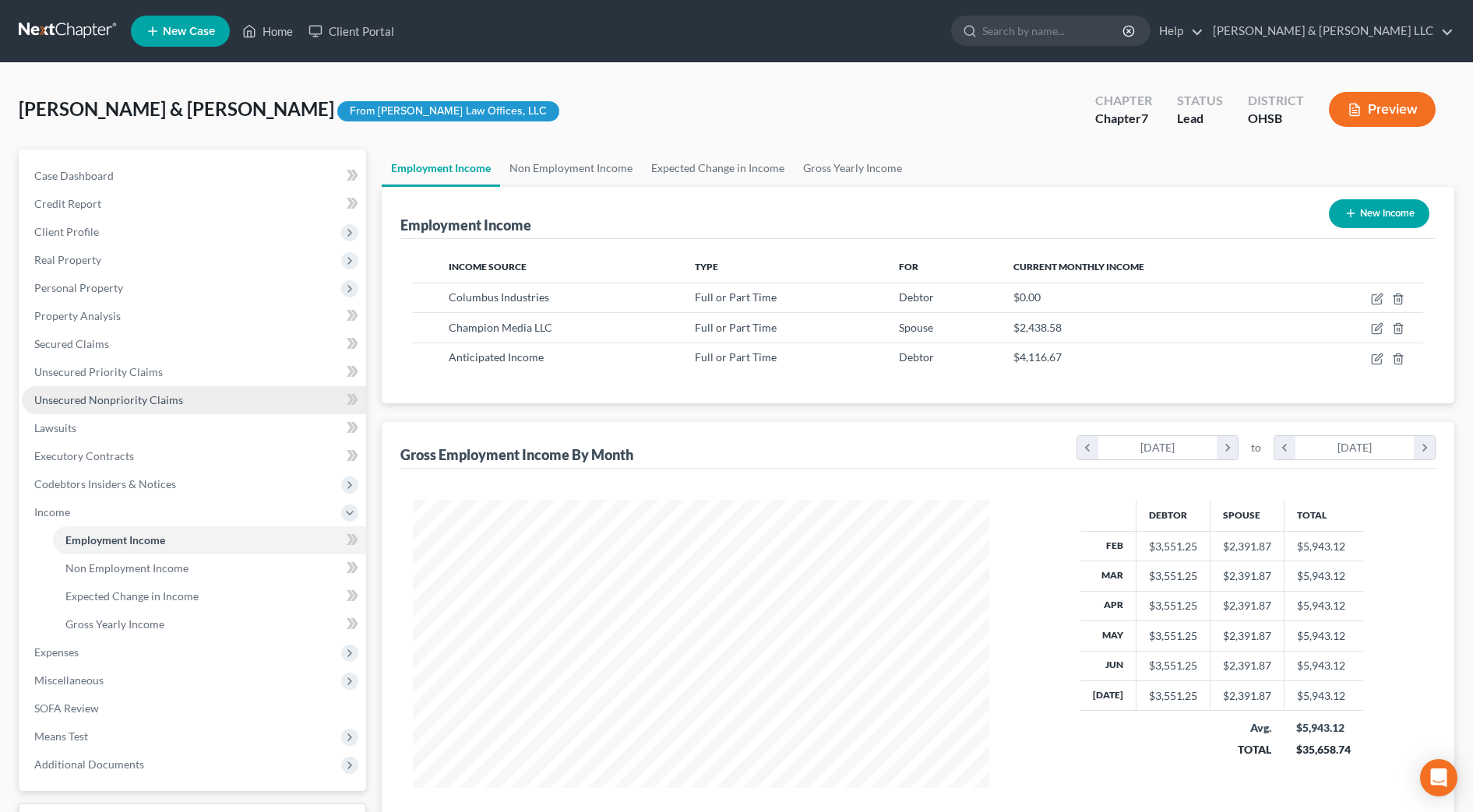
scroll to position [288, 608]
click at [823, 163] on link "Gross Yearly Income" at bounding box center [852, 168] width 117 height 37
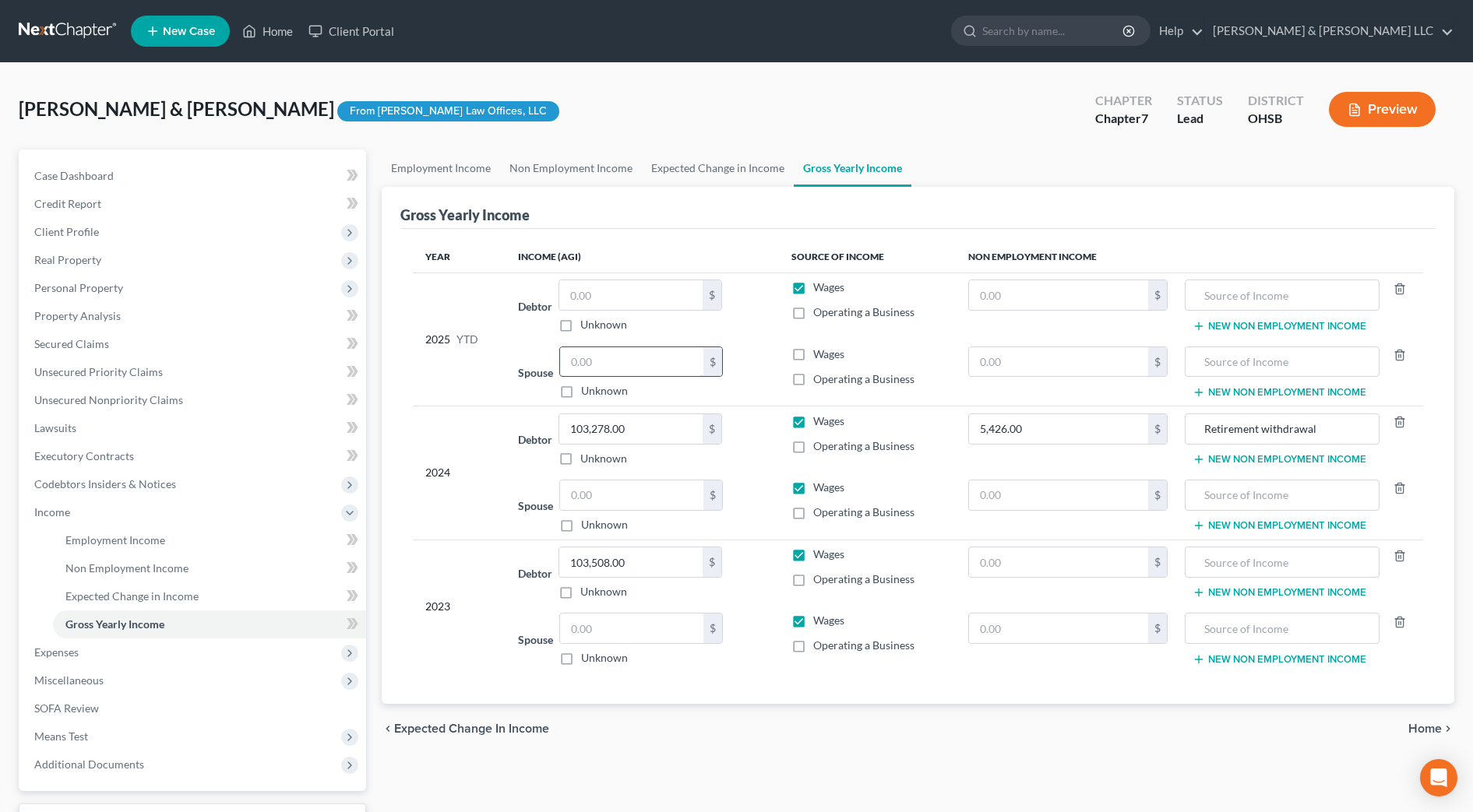
click at [609, 369] on input "text" at bounding box center [631, 362] width 143 height 30
click at [823, 353] on span "Wages" at bounding box center [829, 353] width 31 height 13
click at [823, 353] on input "Wages" at bounding box center [824, 351] width 10 height 10
checkbox input "true"
click at [671, 360] on input "text" at bounding box center [631, 362] width 143 height 30
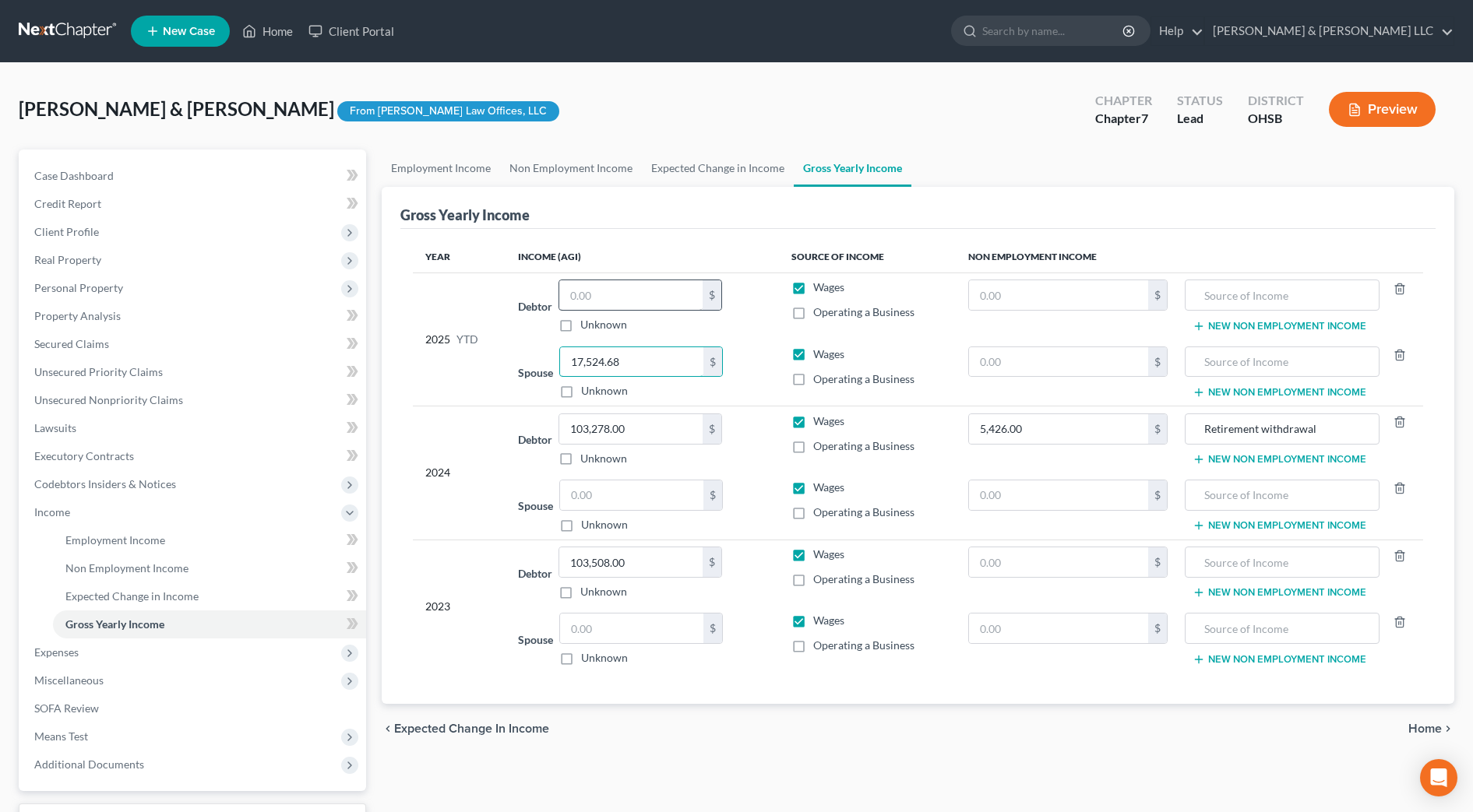
type input "17,524.68"
click at [620, 301] on input "text" at bounding box center [631, 295] width 143 height 30
type input "24,639"
click at [1264, 297] on input "text" at bounding box center [1282, 295] width 178 height 30
type input "Retirement"
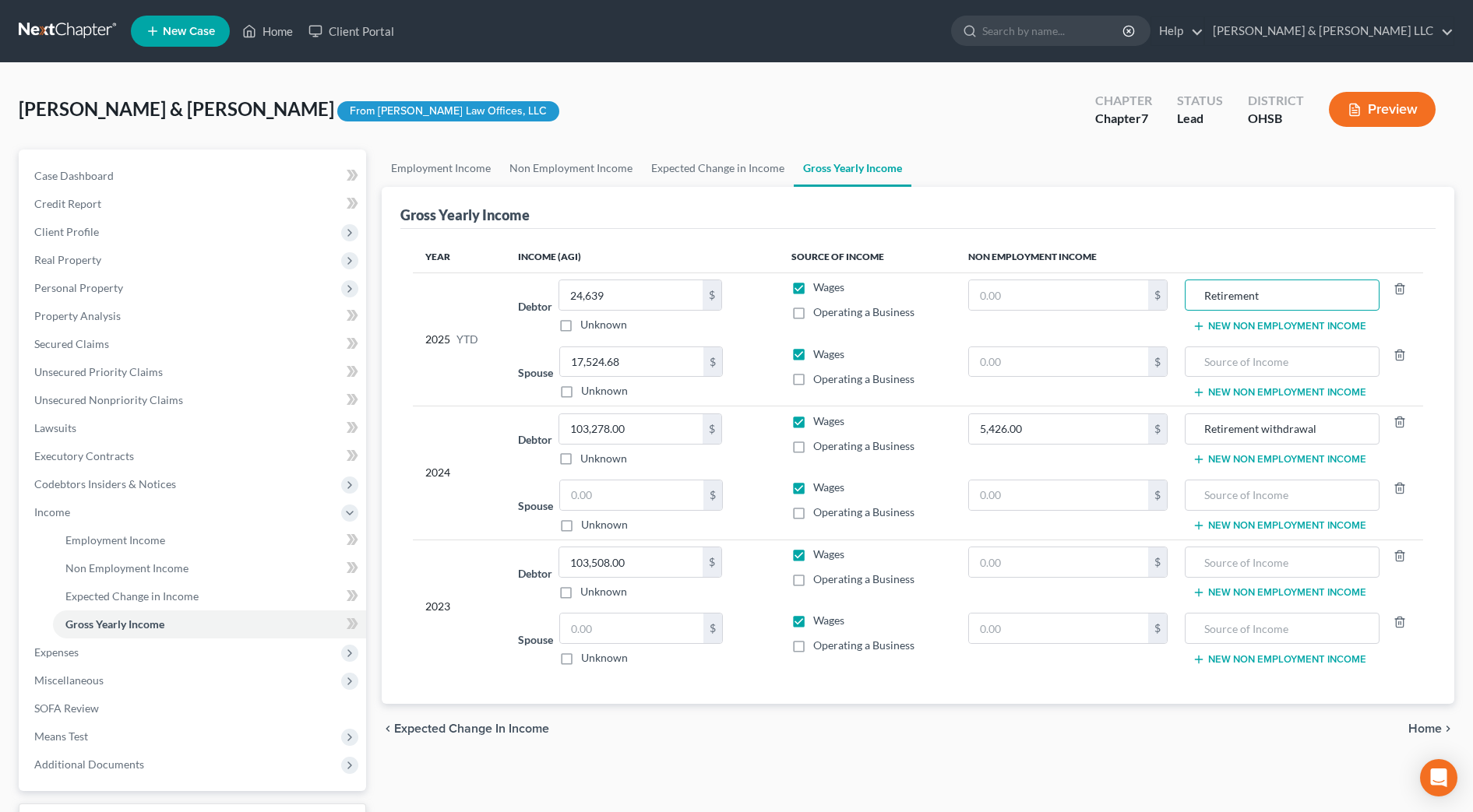
click at [812, 723] on div "chevron_left Expected Change in Income Home chevron_right" at bounding box center [918, 728] width 1072 height 50
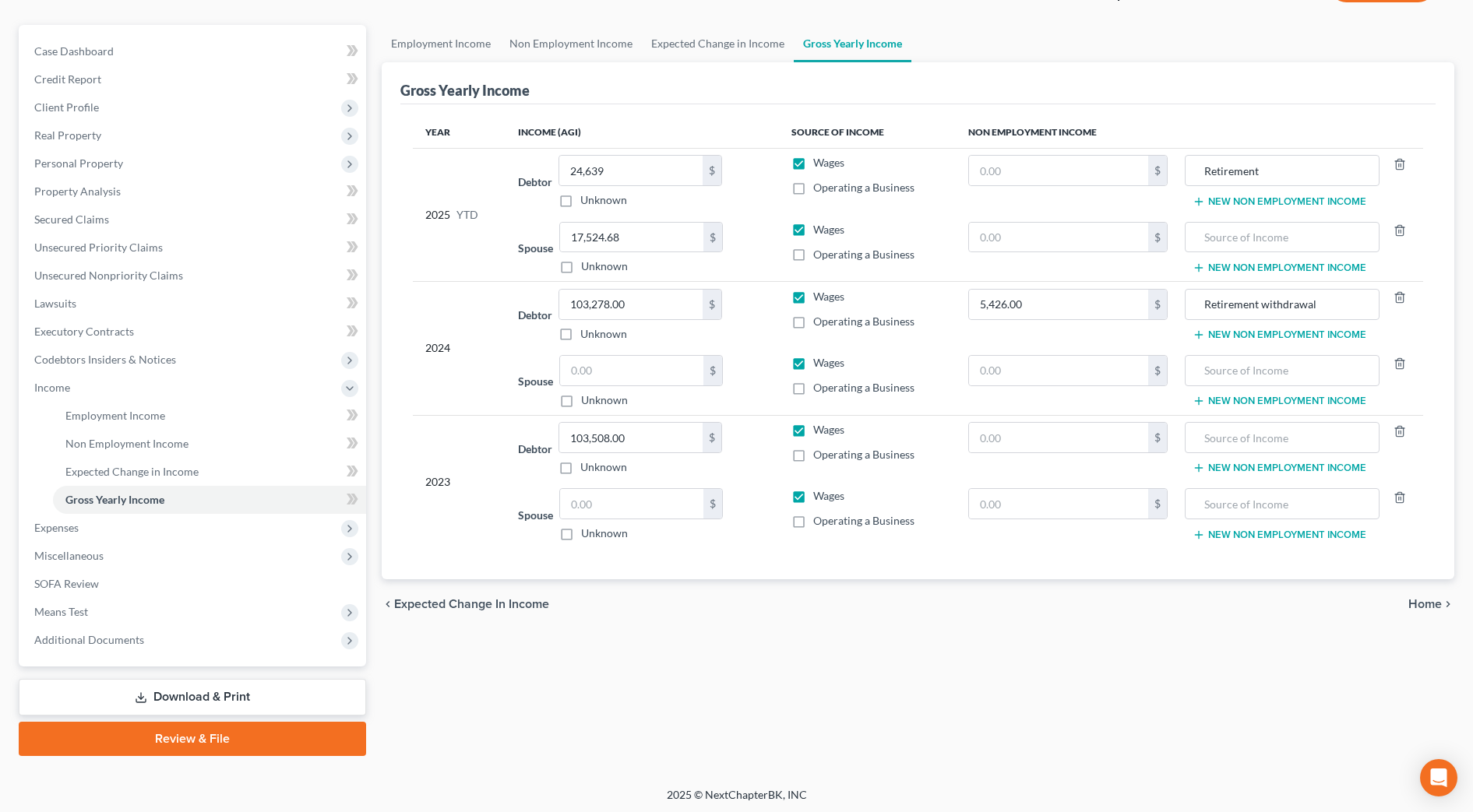
scroll to position [127, 0]
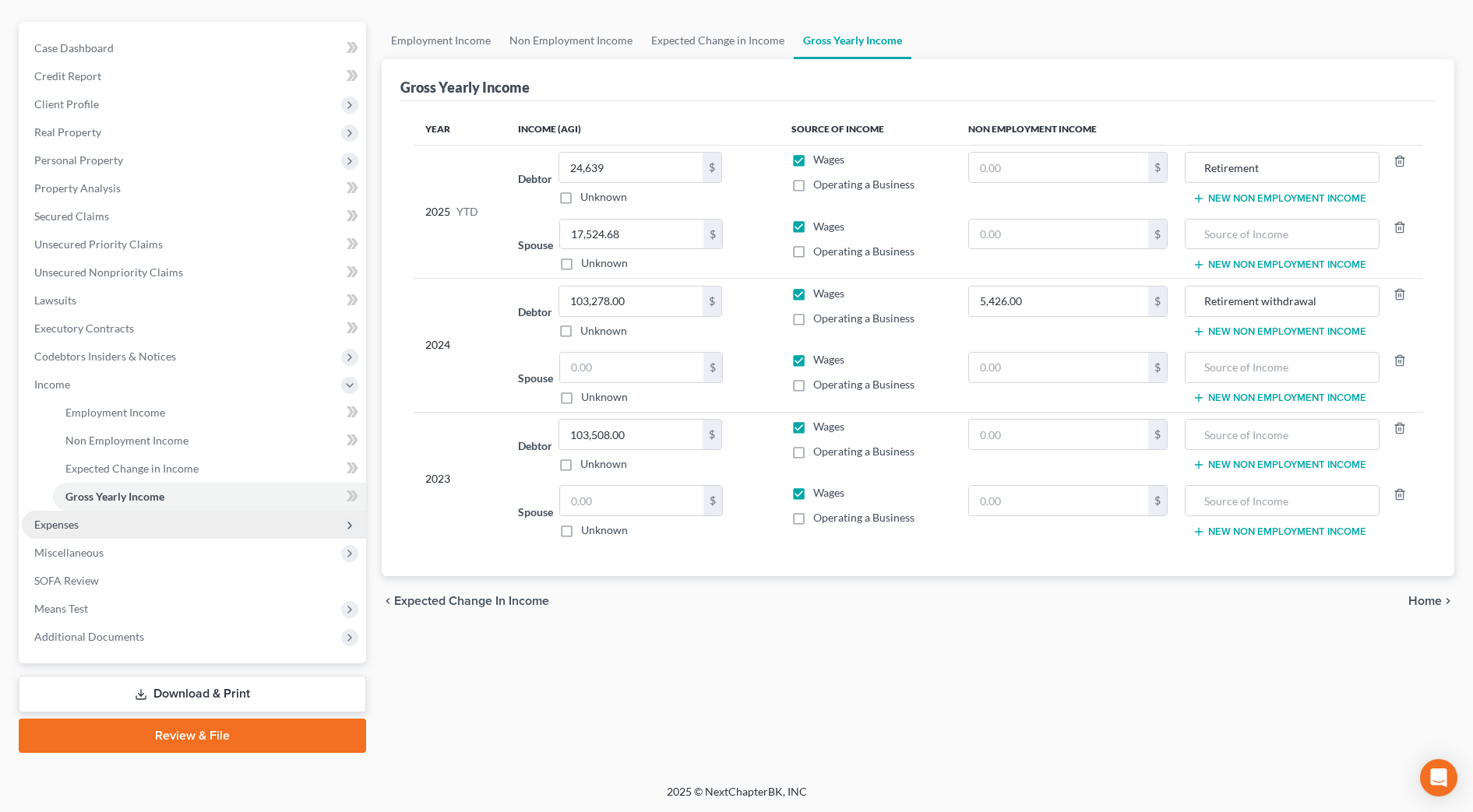
click at [152, 527] on span "Expenses" at bounding box center [194, 525] width 344 height 28
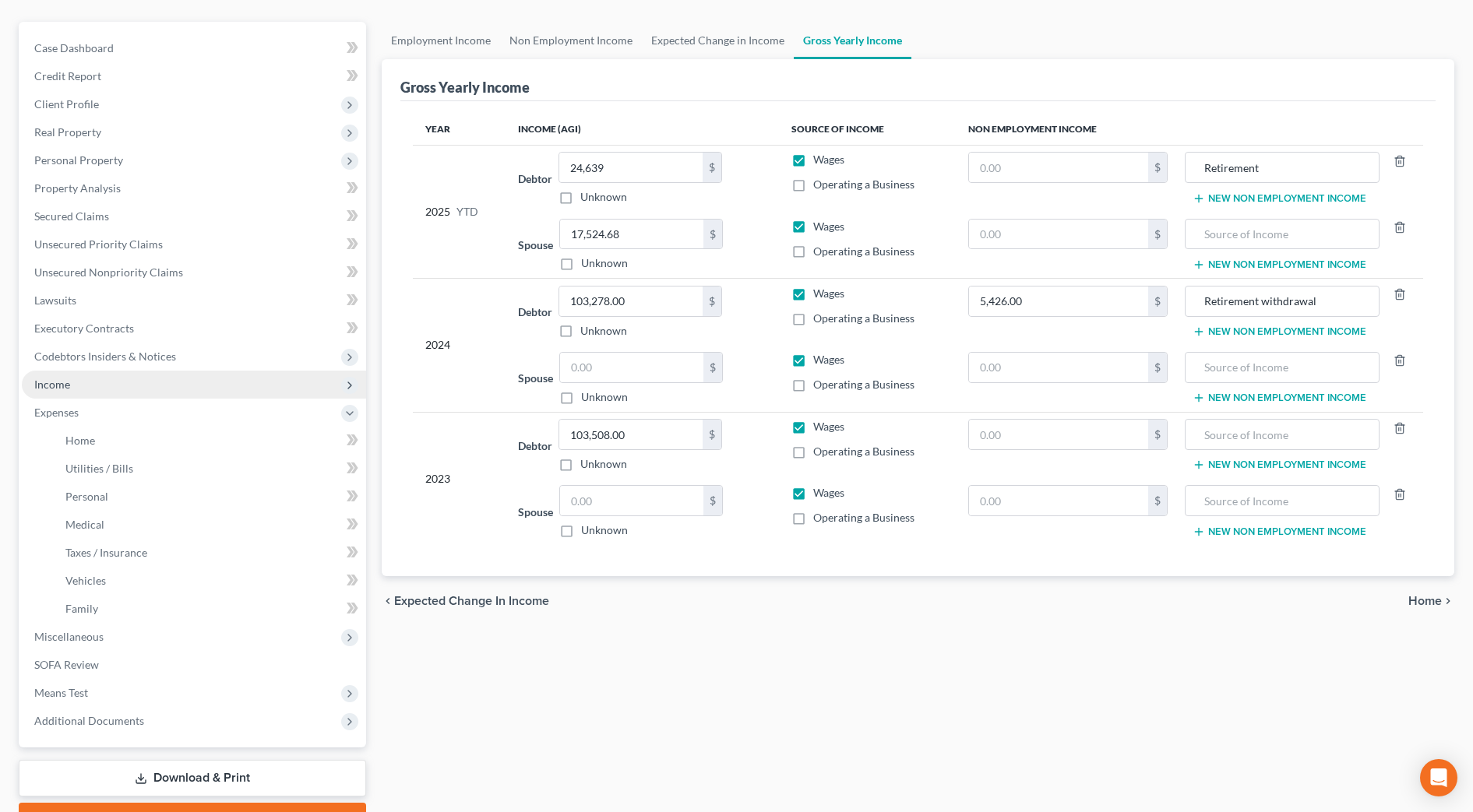
click at [105, 383] on span "Income" at bounding box center [194, 385] width 344 height 28
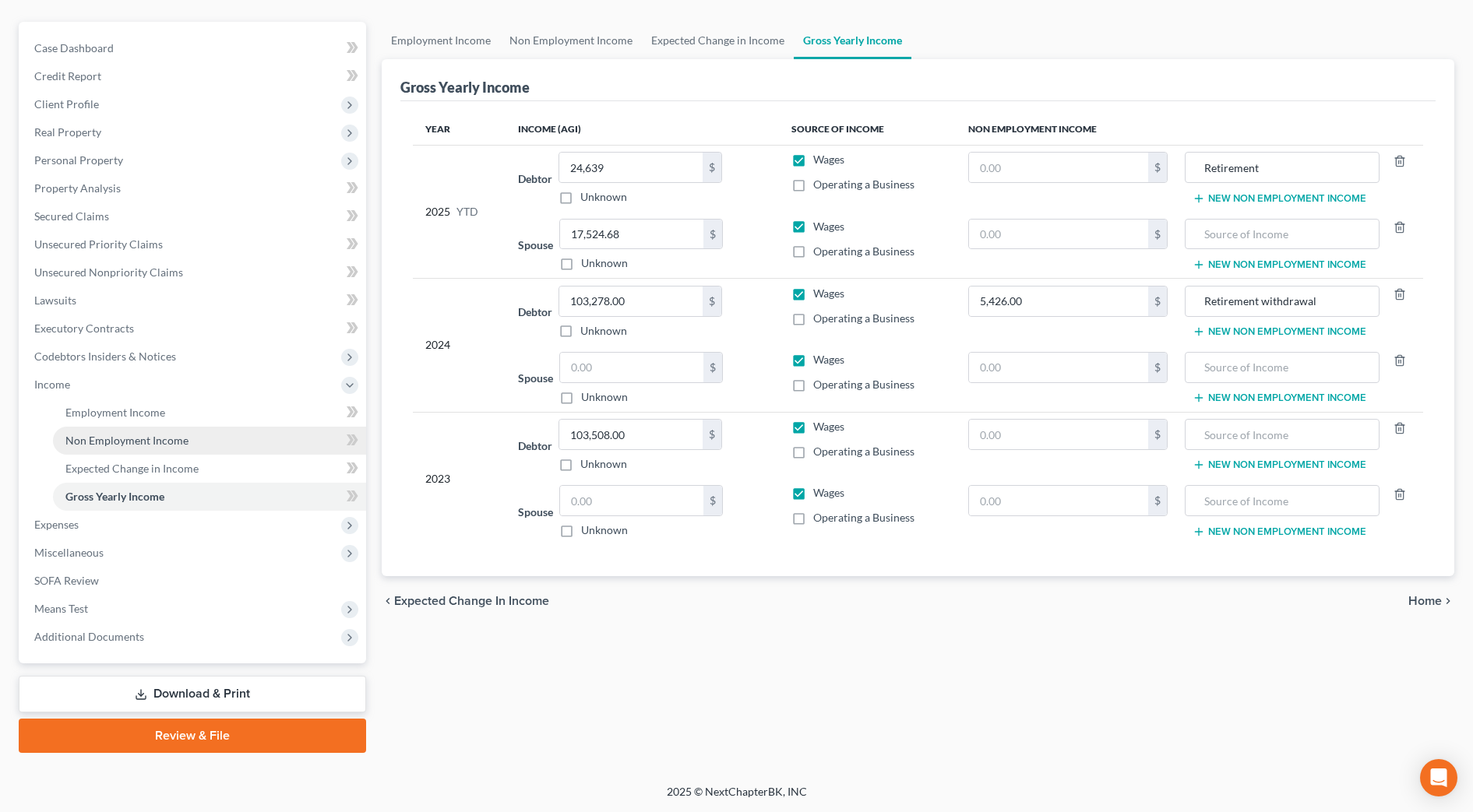
click at [109, 441] on span "Non Employment Income" at bounding box center [127, 440] width 123 height 13
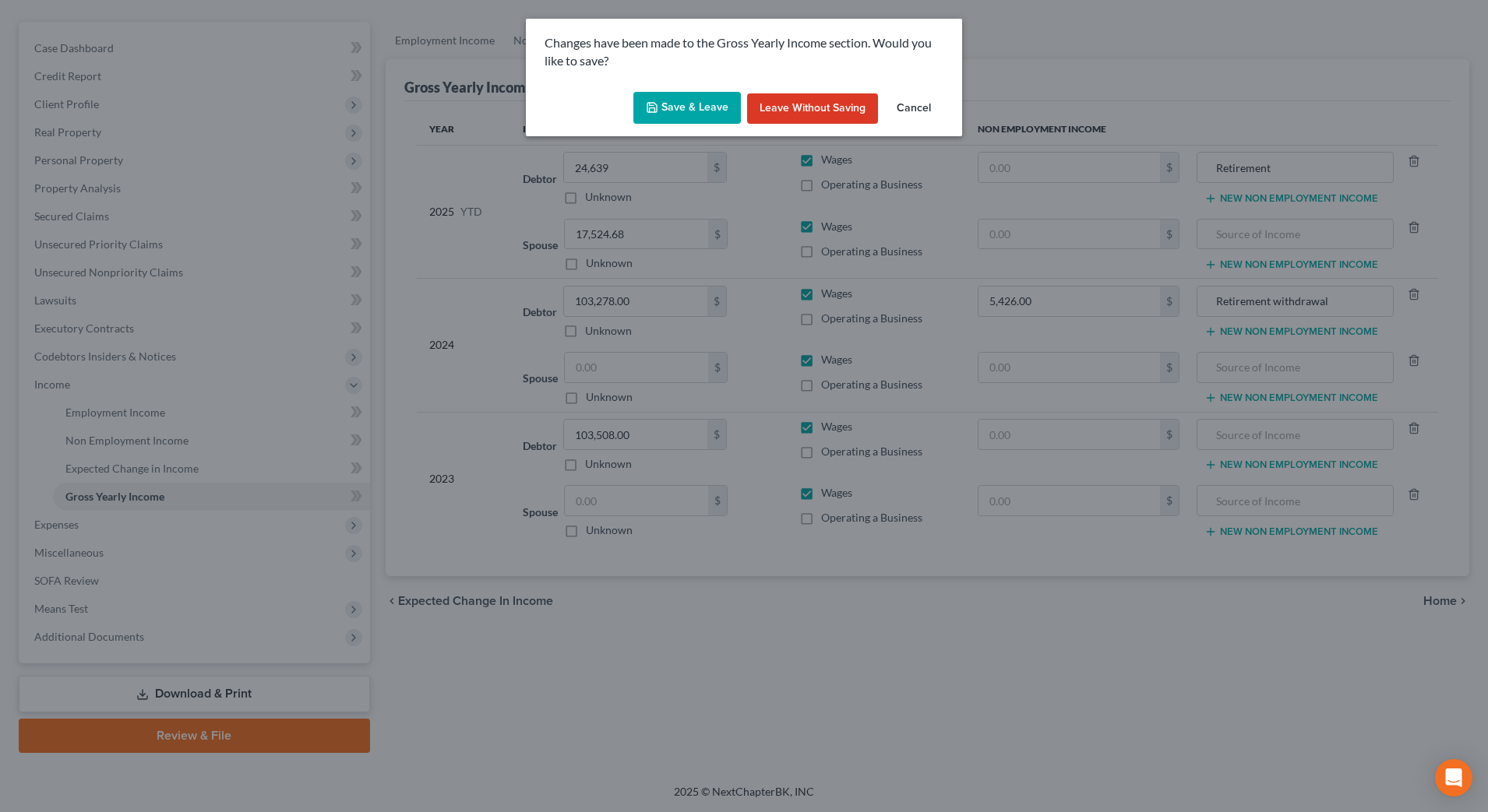
click at [657, 113] on icon "button" at bounding box center [652, 108] width 13 height 13
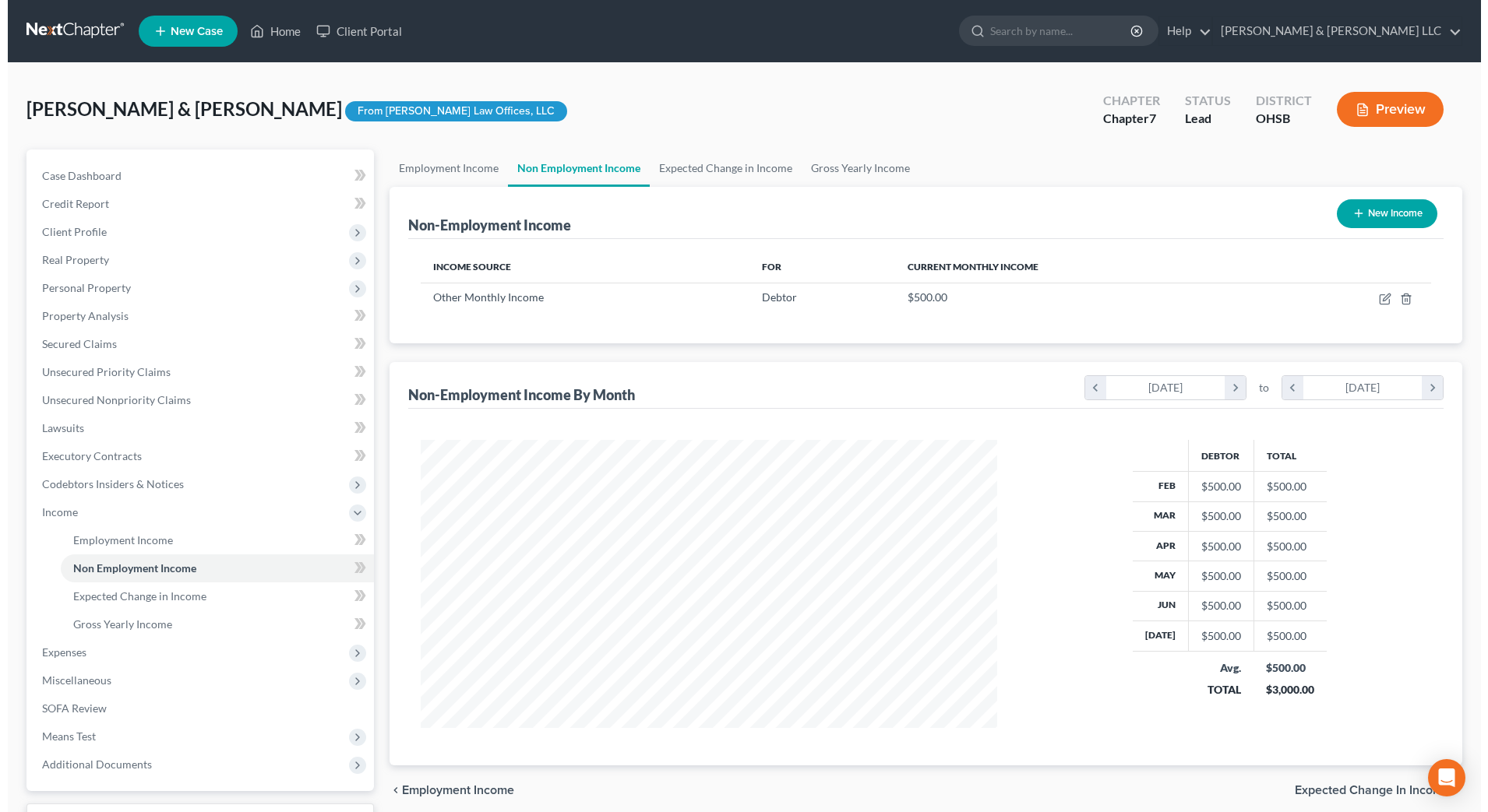
scroll to position [288, 608]
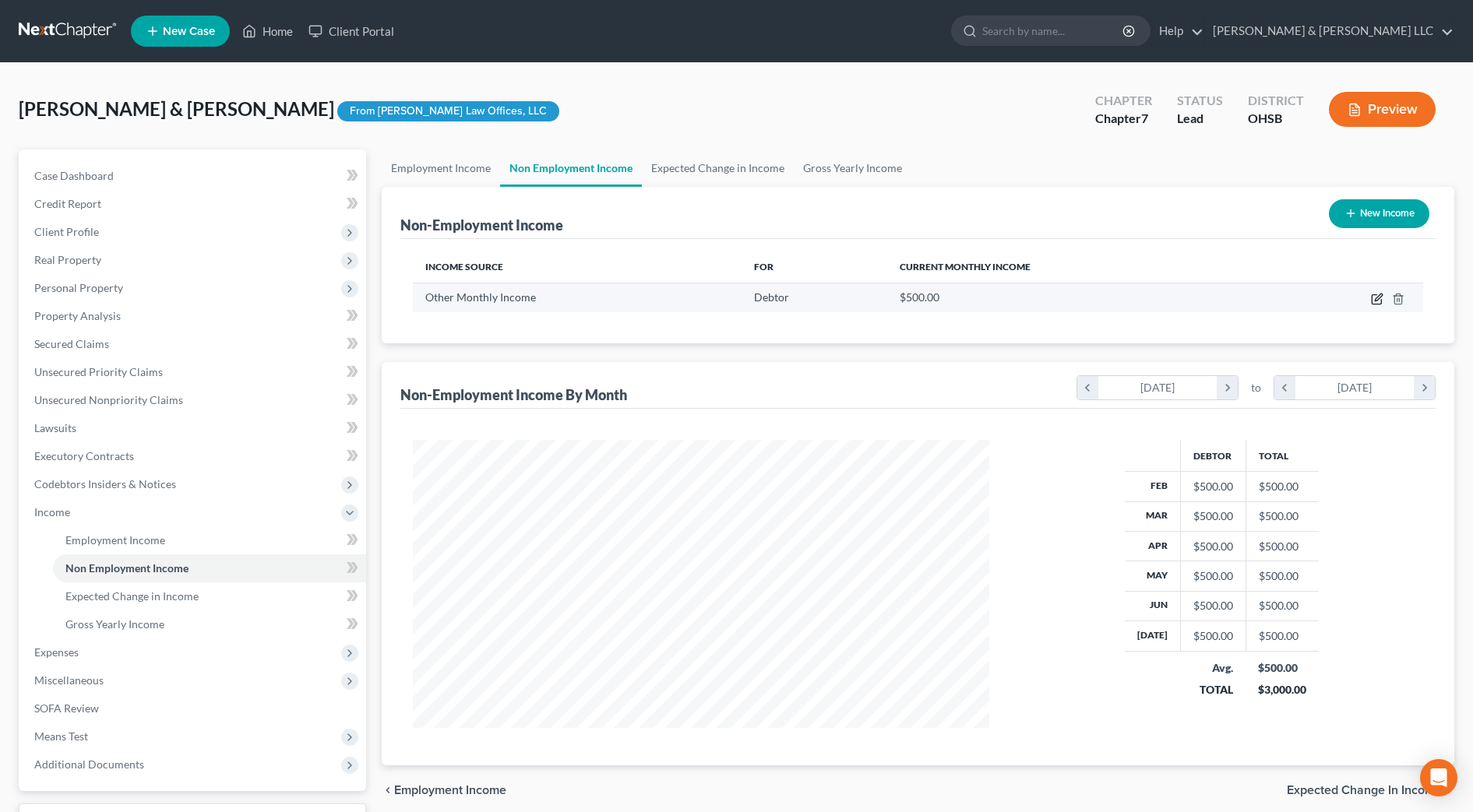
click at [1375, 295] on icon "button" at bounding box center [1377, 299] width 13 height 13
select select "13"
select select "0"
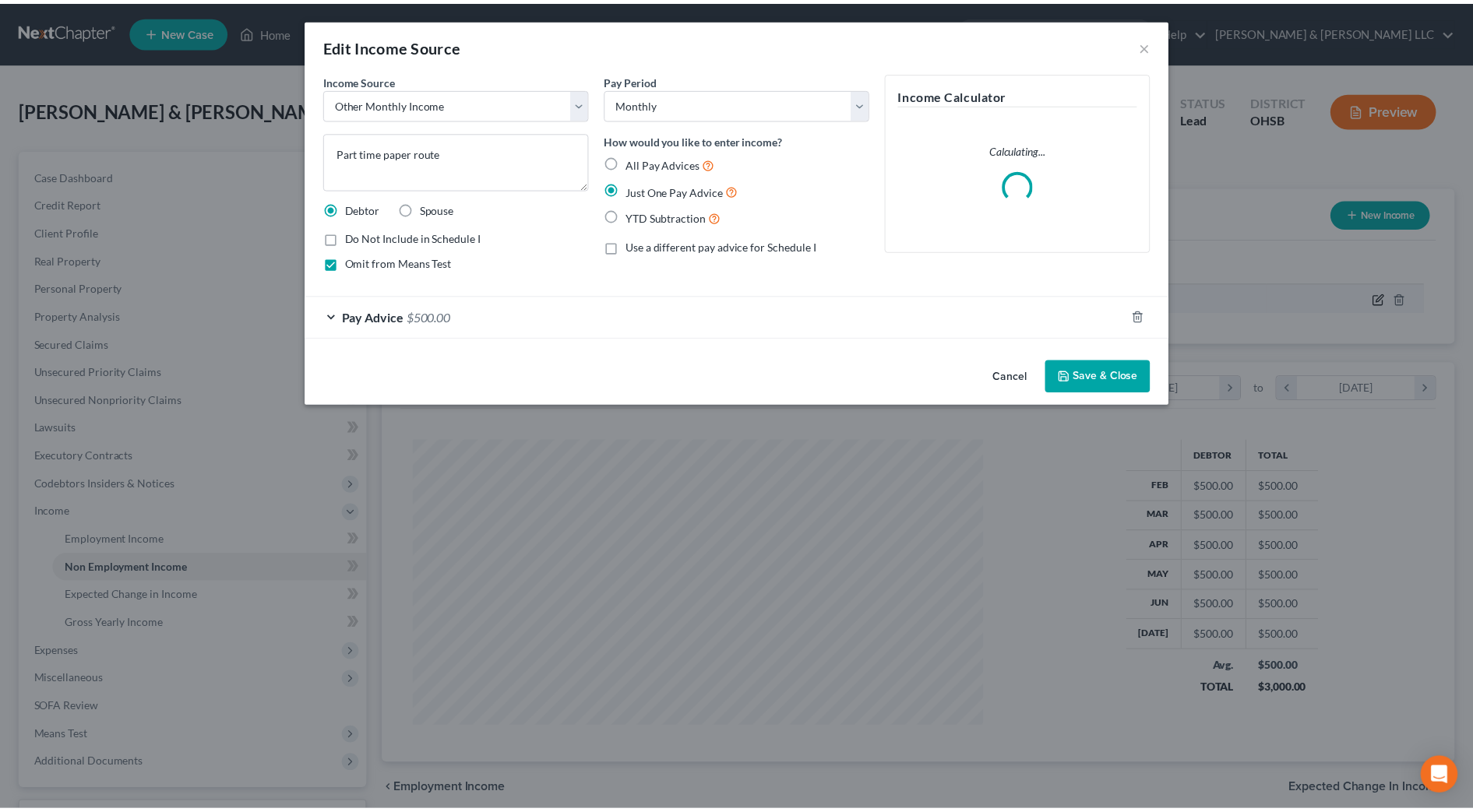
scroll to position [291, 615]
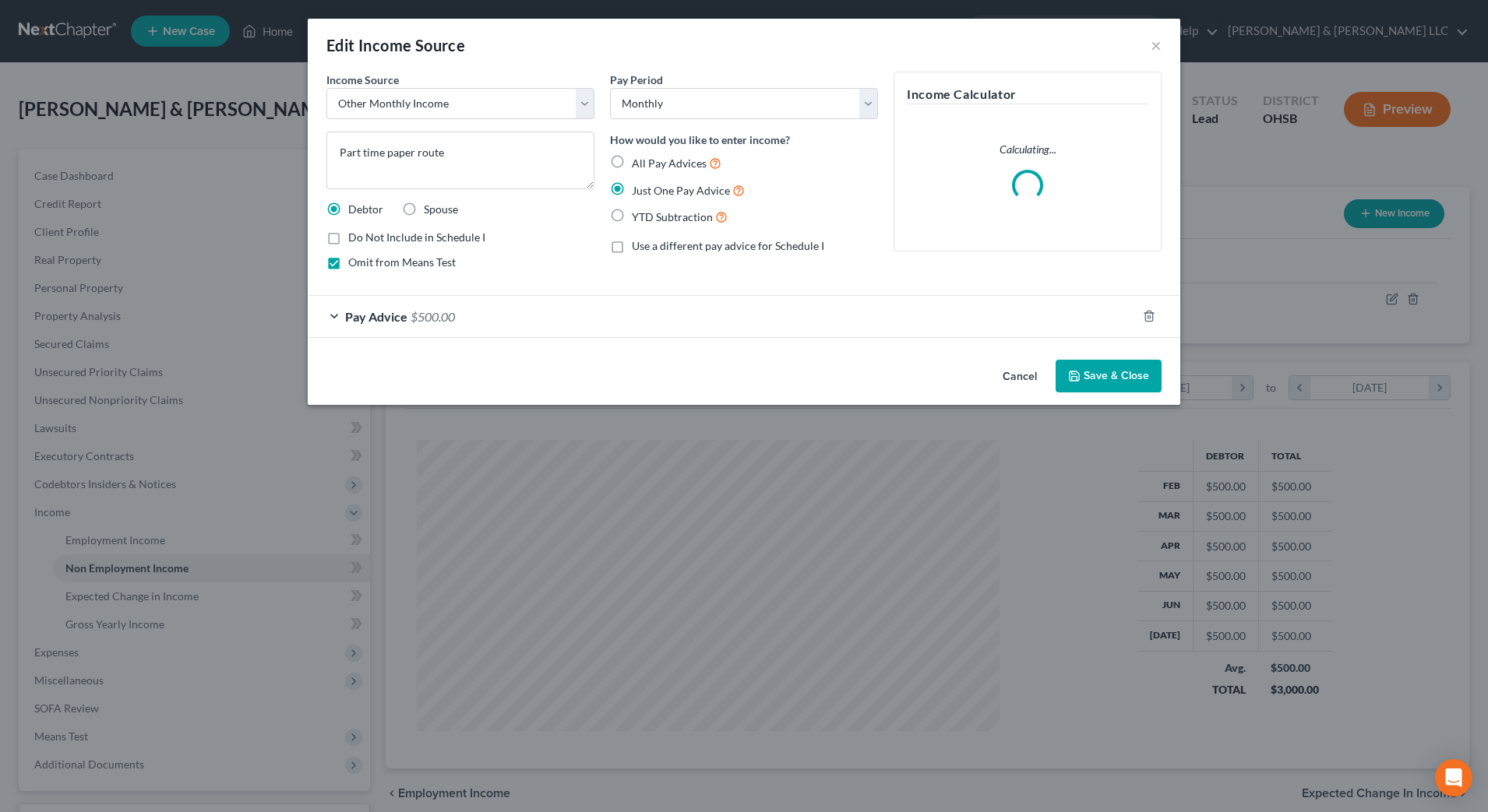
click at [1130, 377] on button "Save & Close" at bounding box center [1109, 376] width 106 height 33
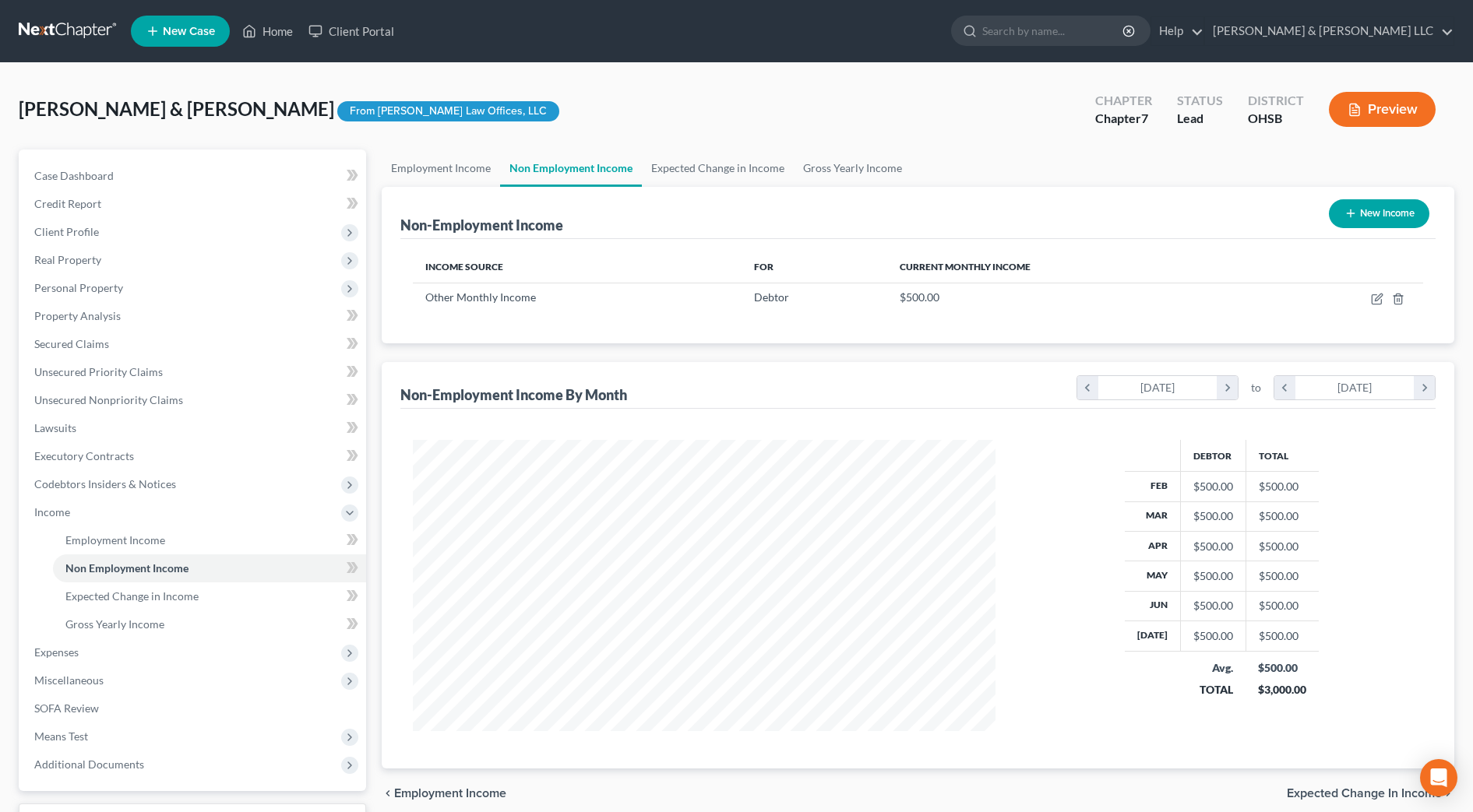
scroll to position [778119, 778253]
click at [1069, 35] on input "search" at bounding box center [1053, 31] width 142 height 29
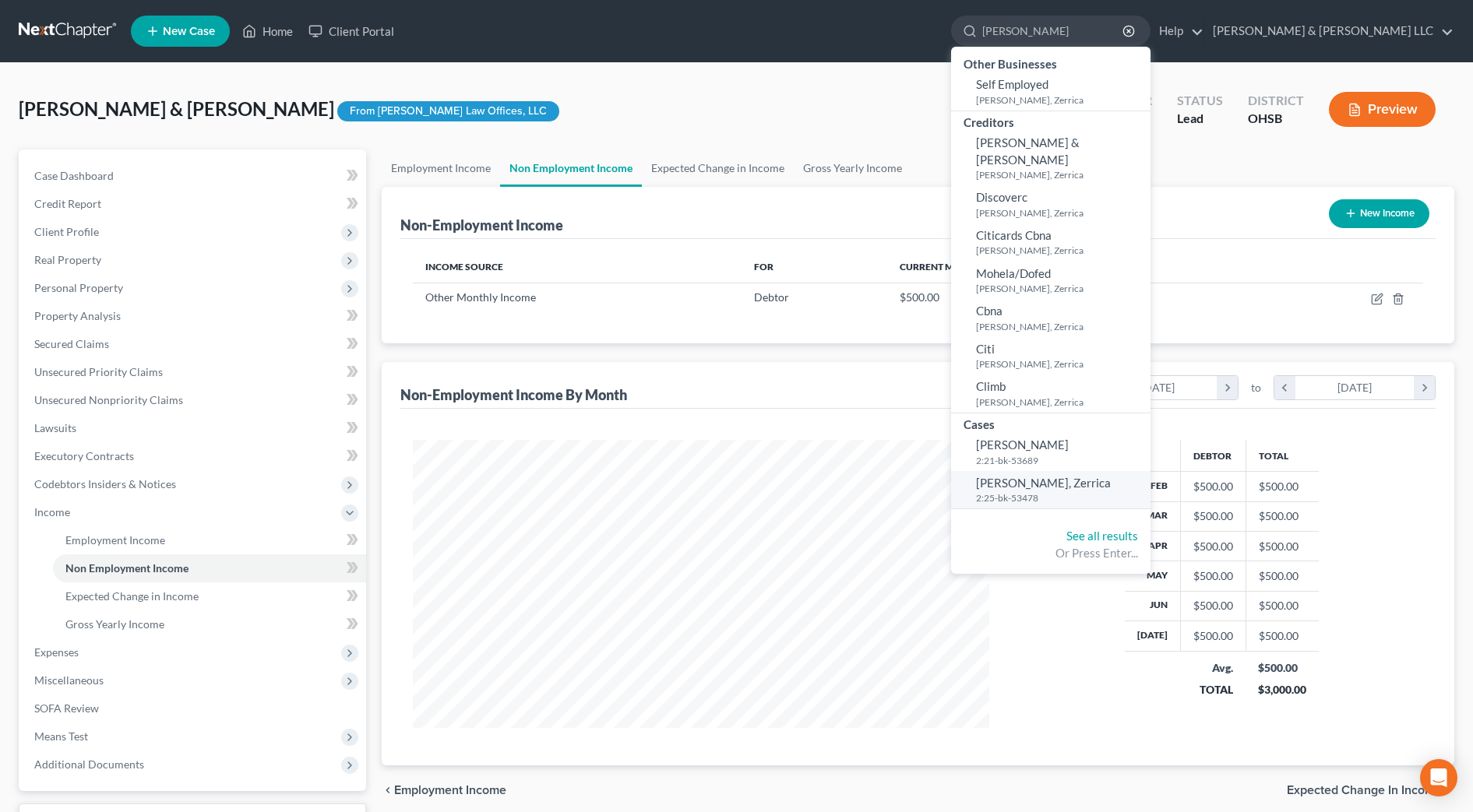
type input "rucker"
click at [1109, 475] on span "Rucker, Zerrica" at bounding box center [1043, 482] width 135 height 14
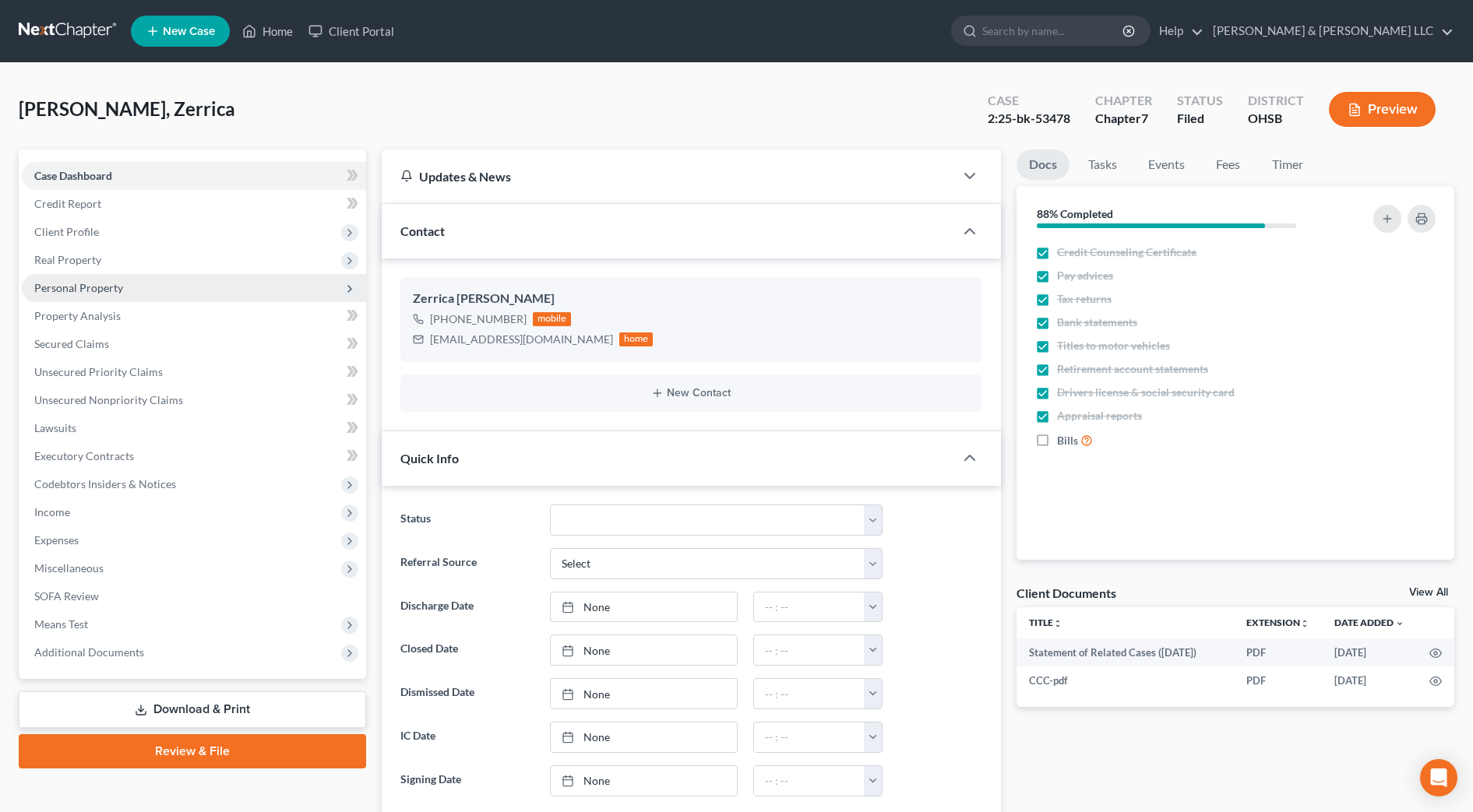
click at [86, 297] on span "Personal Property" at bounding box center [194, 288] width 344 height 28
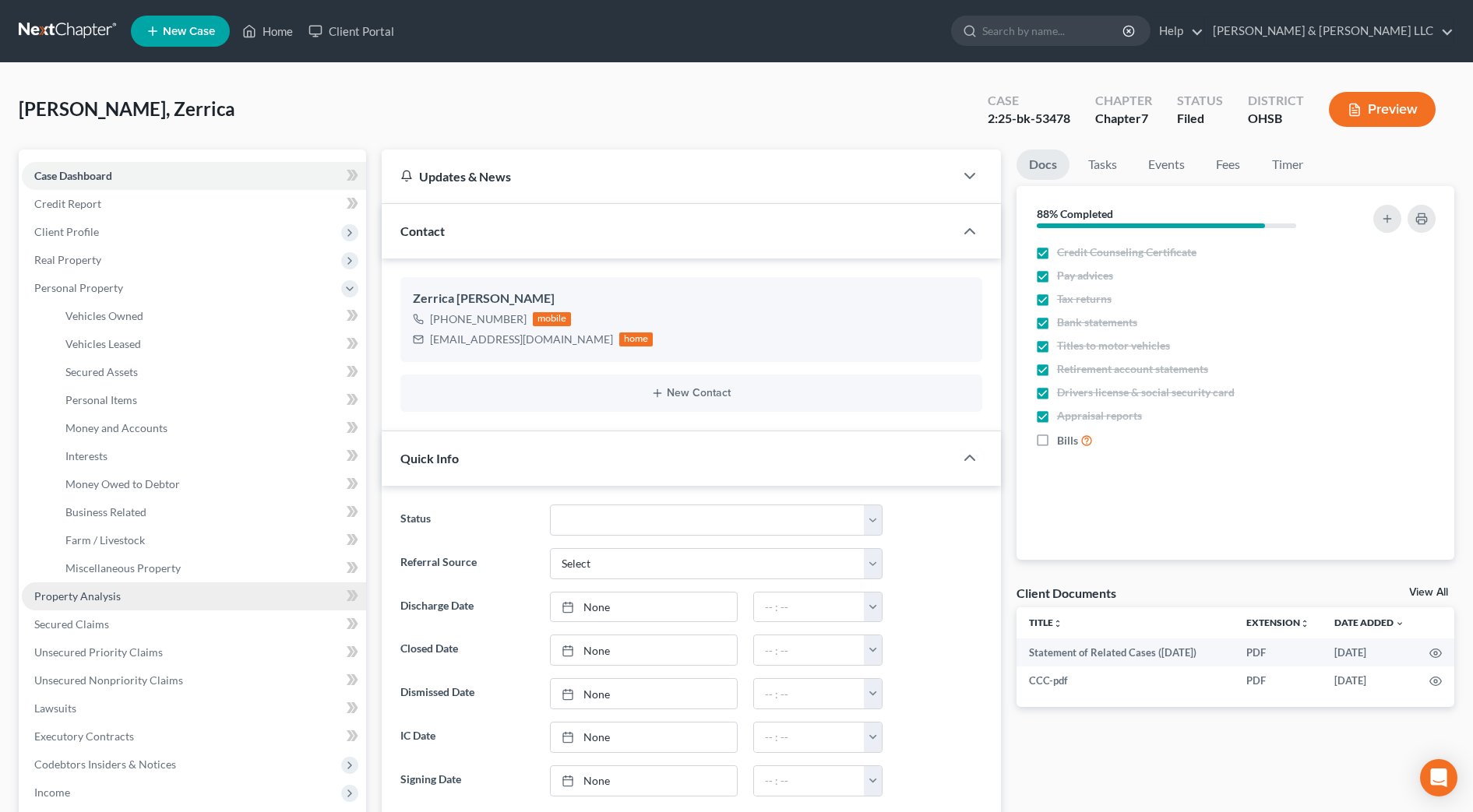
click at [129, 599] on link "Property Analysis" at bounding box center [194, 596] width 344 height 28
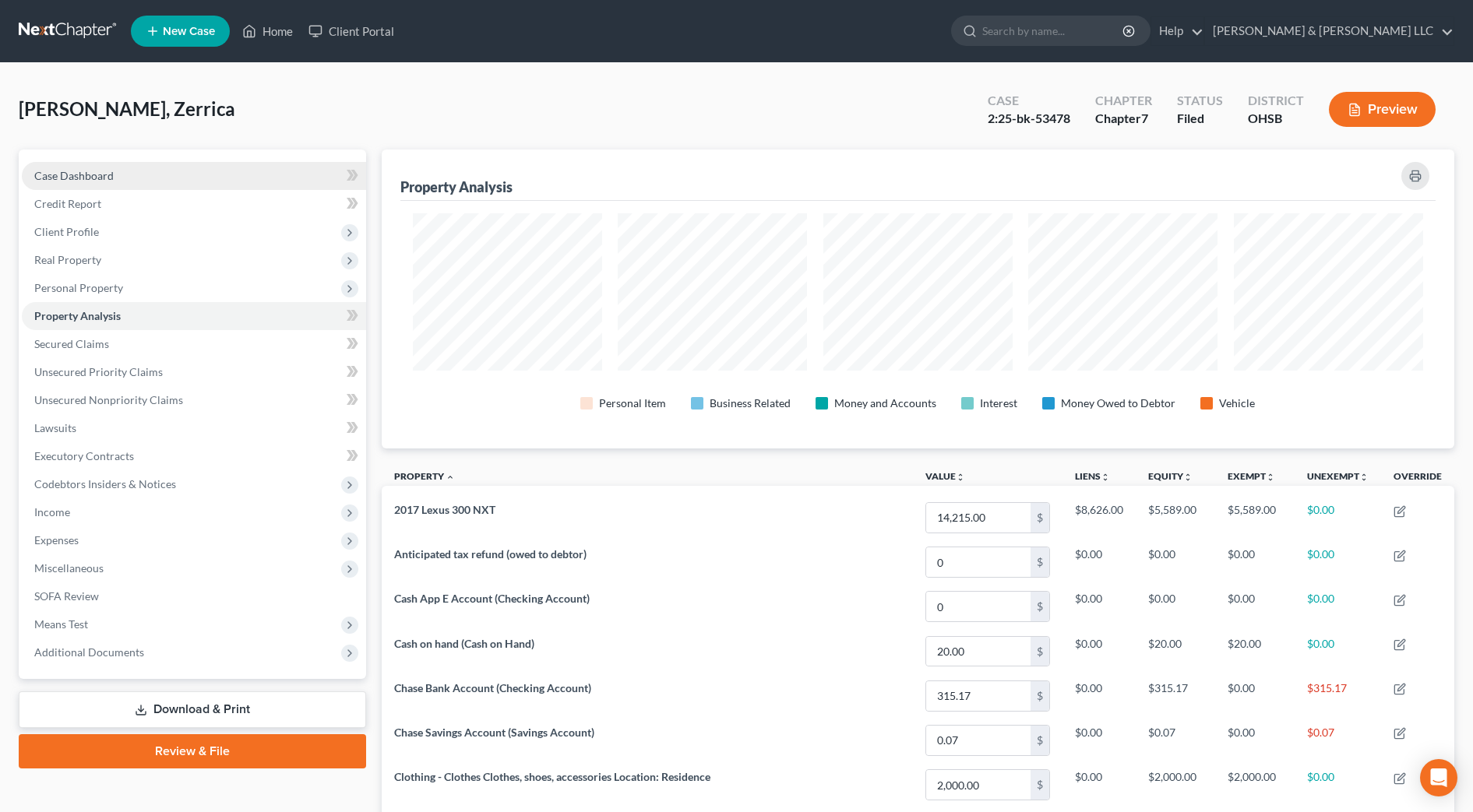
click at [75, 180] on span "Case Dashboard" at bounding box center [74, 175] width 80 height 13
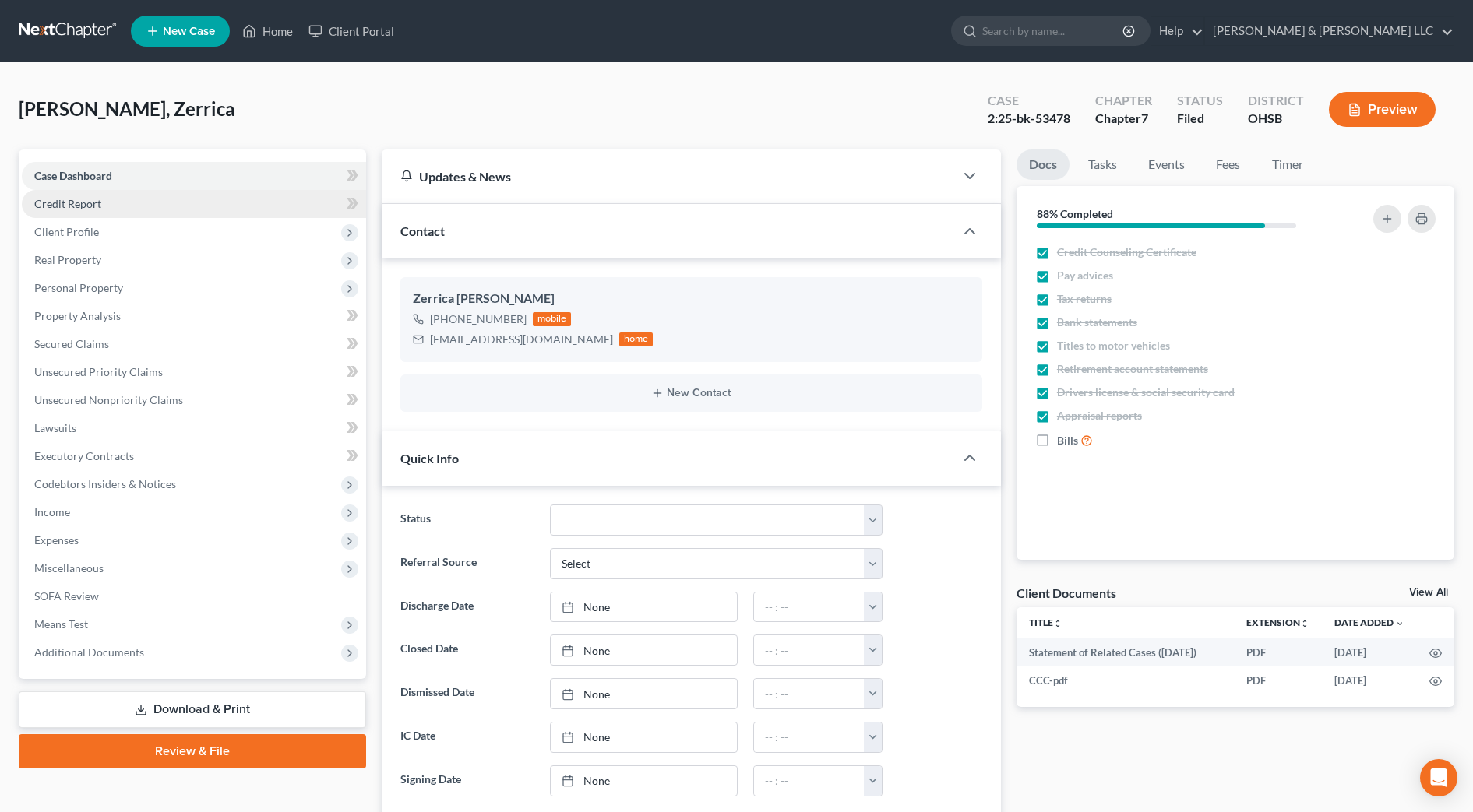
click at [73, 201] on span "Credit Report" at bounding box center [68, 203] width 67 height 13
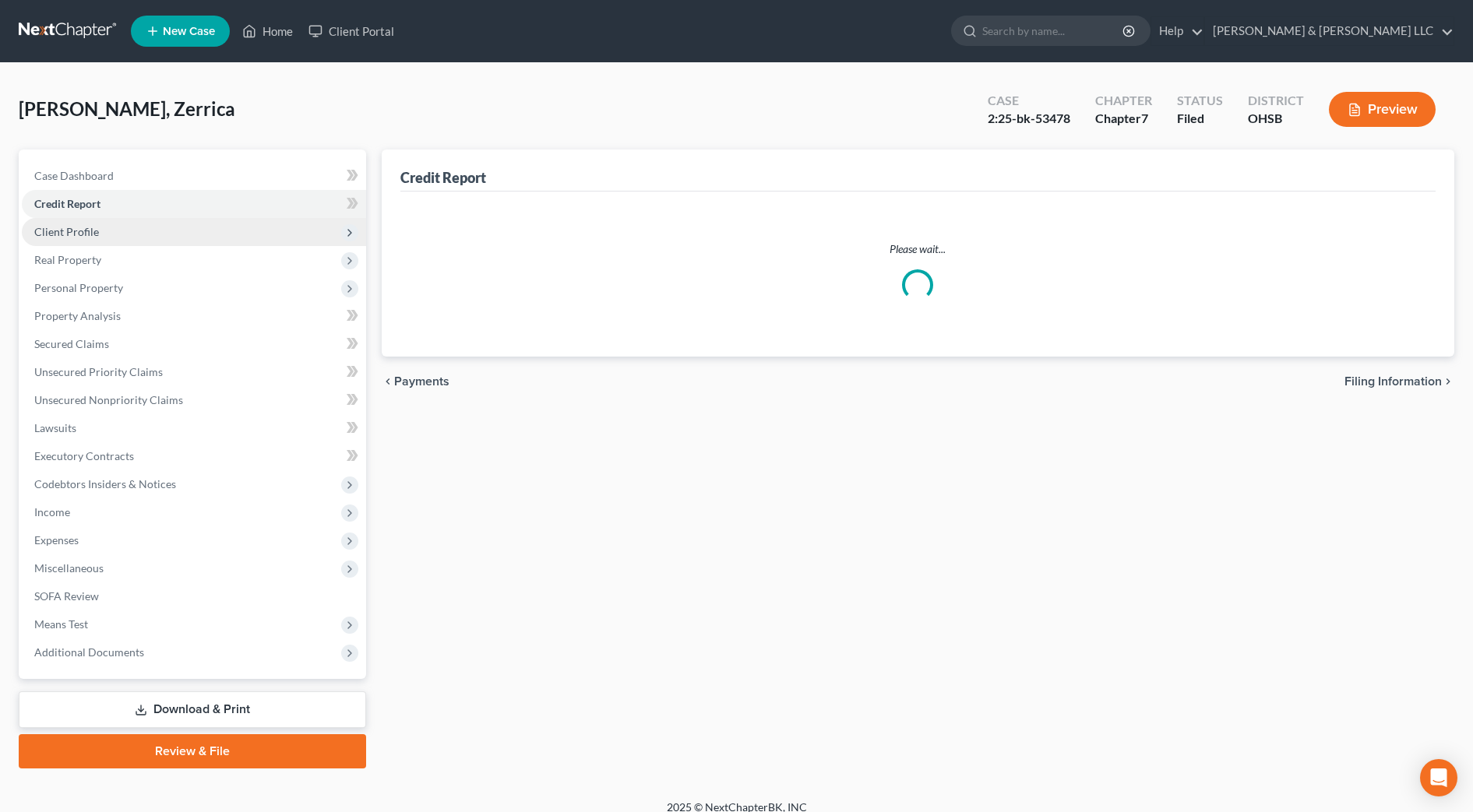
click at [72, 227] on span "Client Profile" at bounding box center [67, 231] width 65 height 13
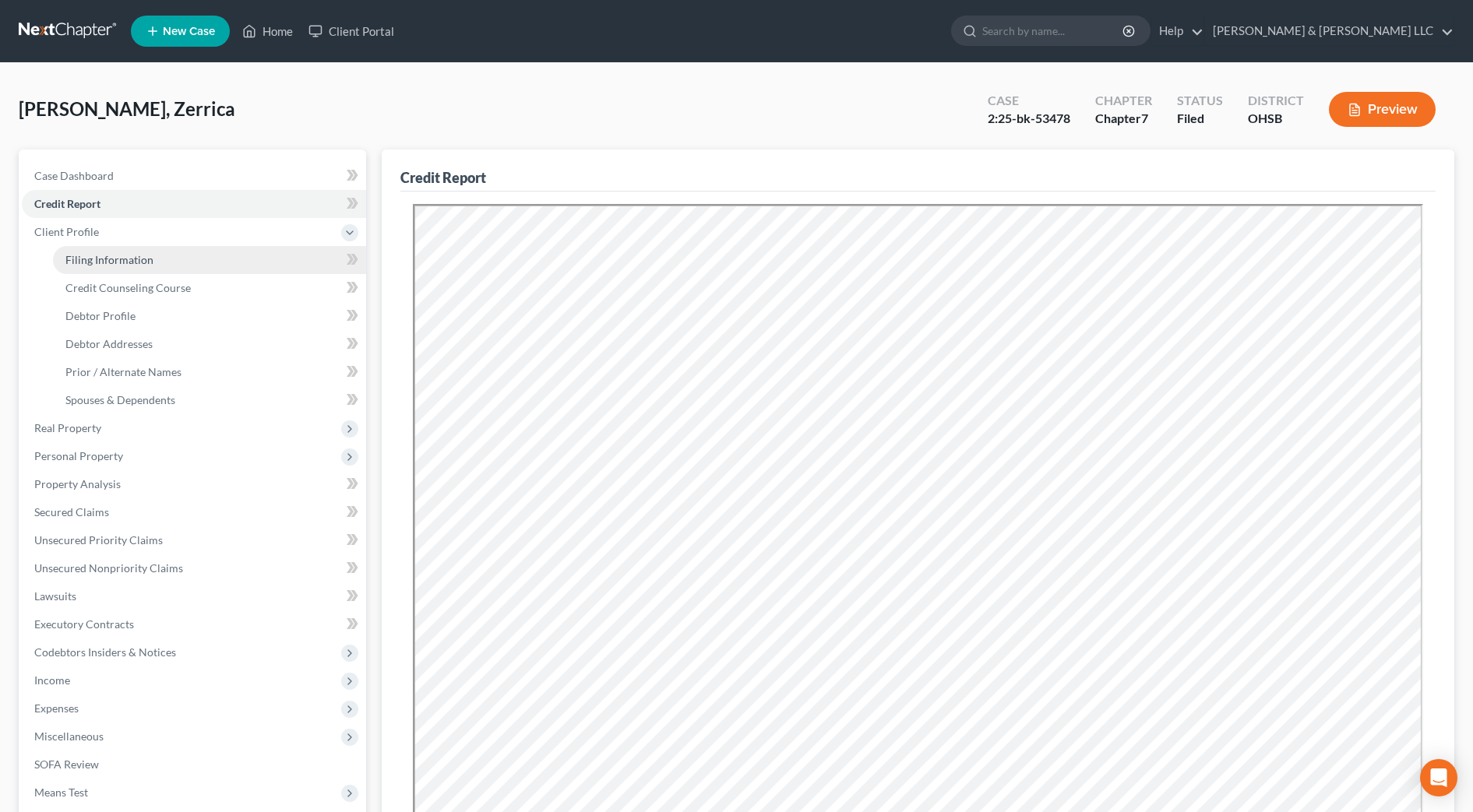
click at [72, 258] on span "Filing Information" at bounding box center [109, 260] width 88 height 13
select select "1"
select select "0"
select select "62"
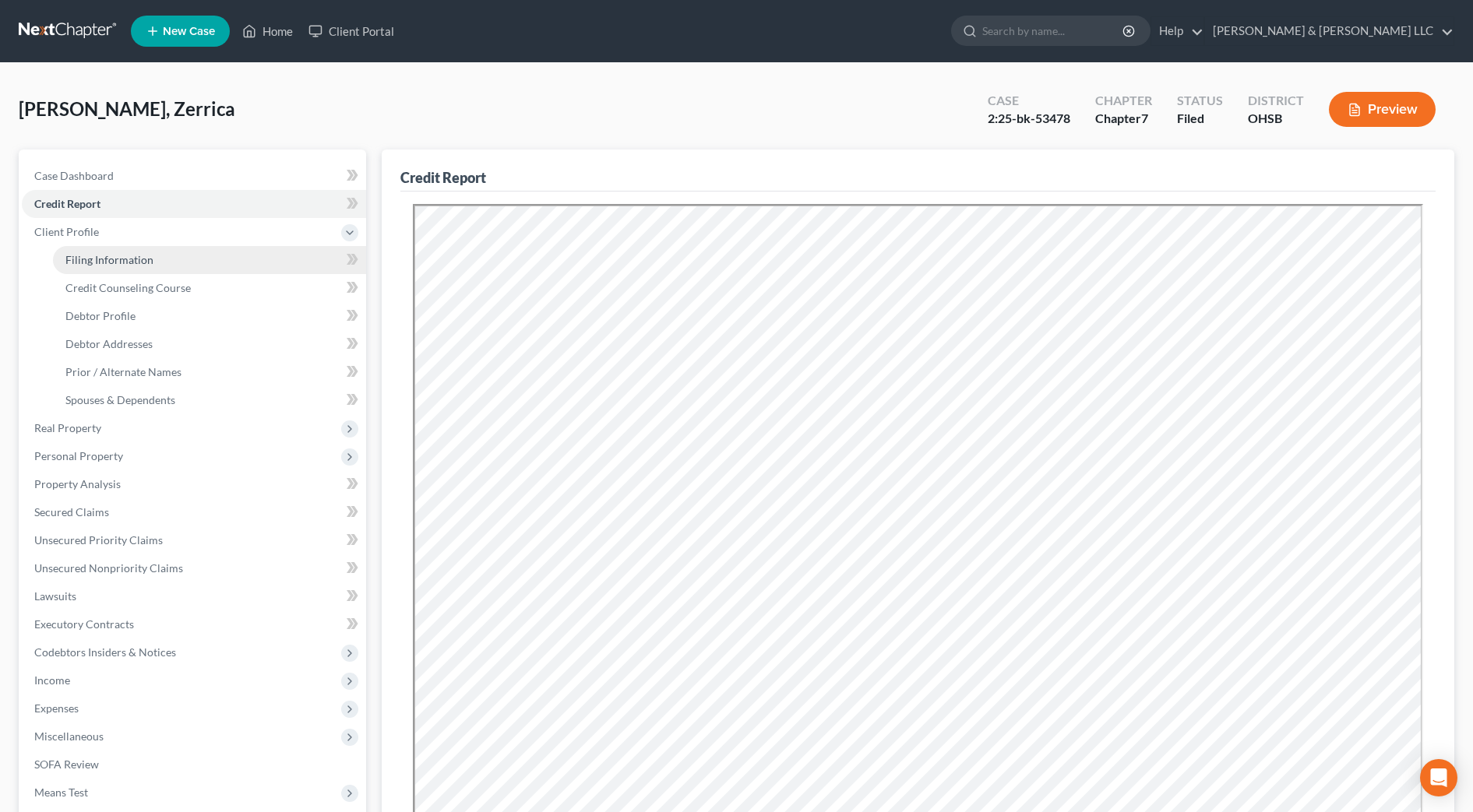
select select "2"
select select "36"
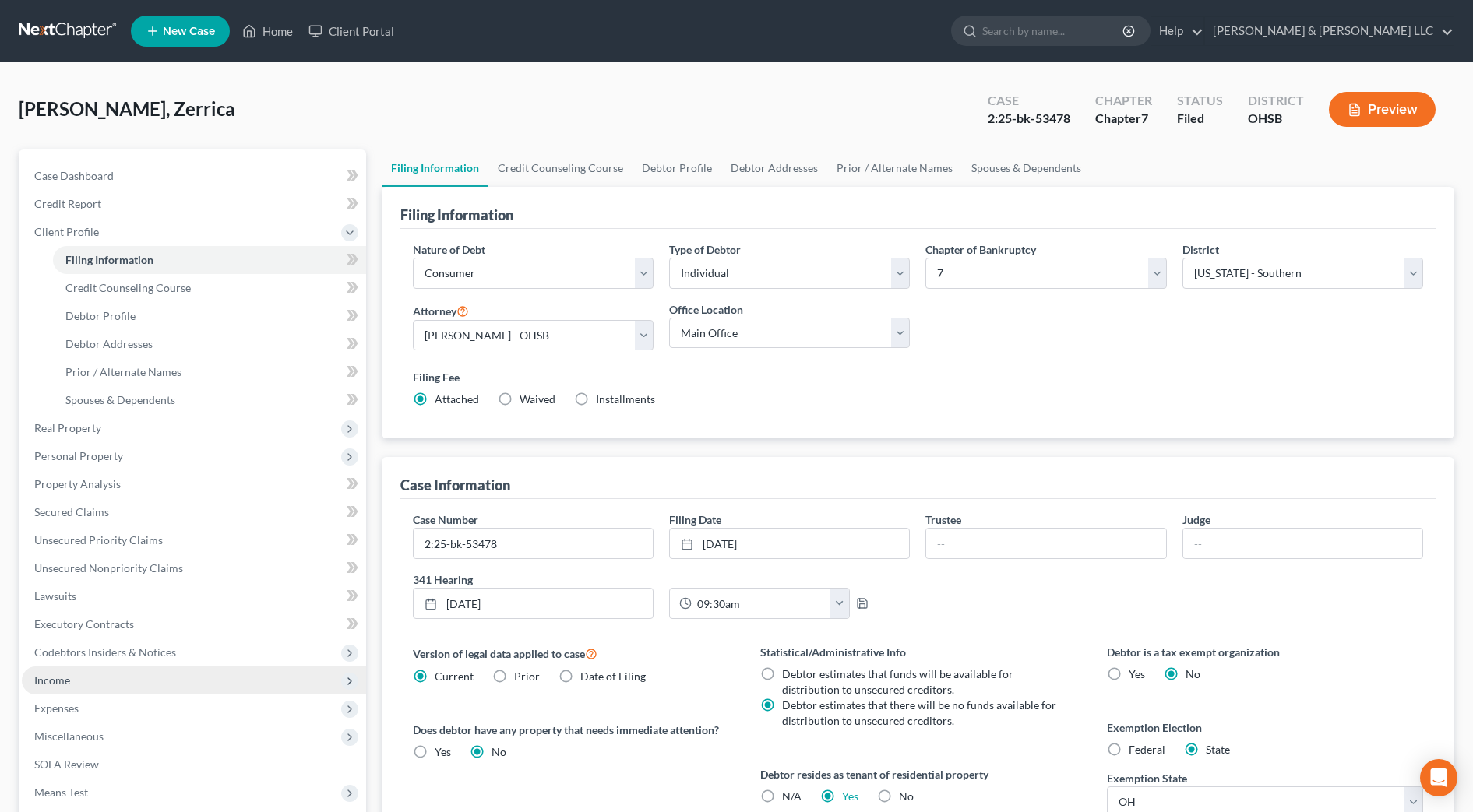
click at [82, 681] on span "Income" at bounding box center [194, 681] width 344 height 28
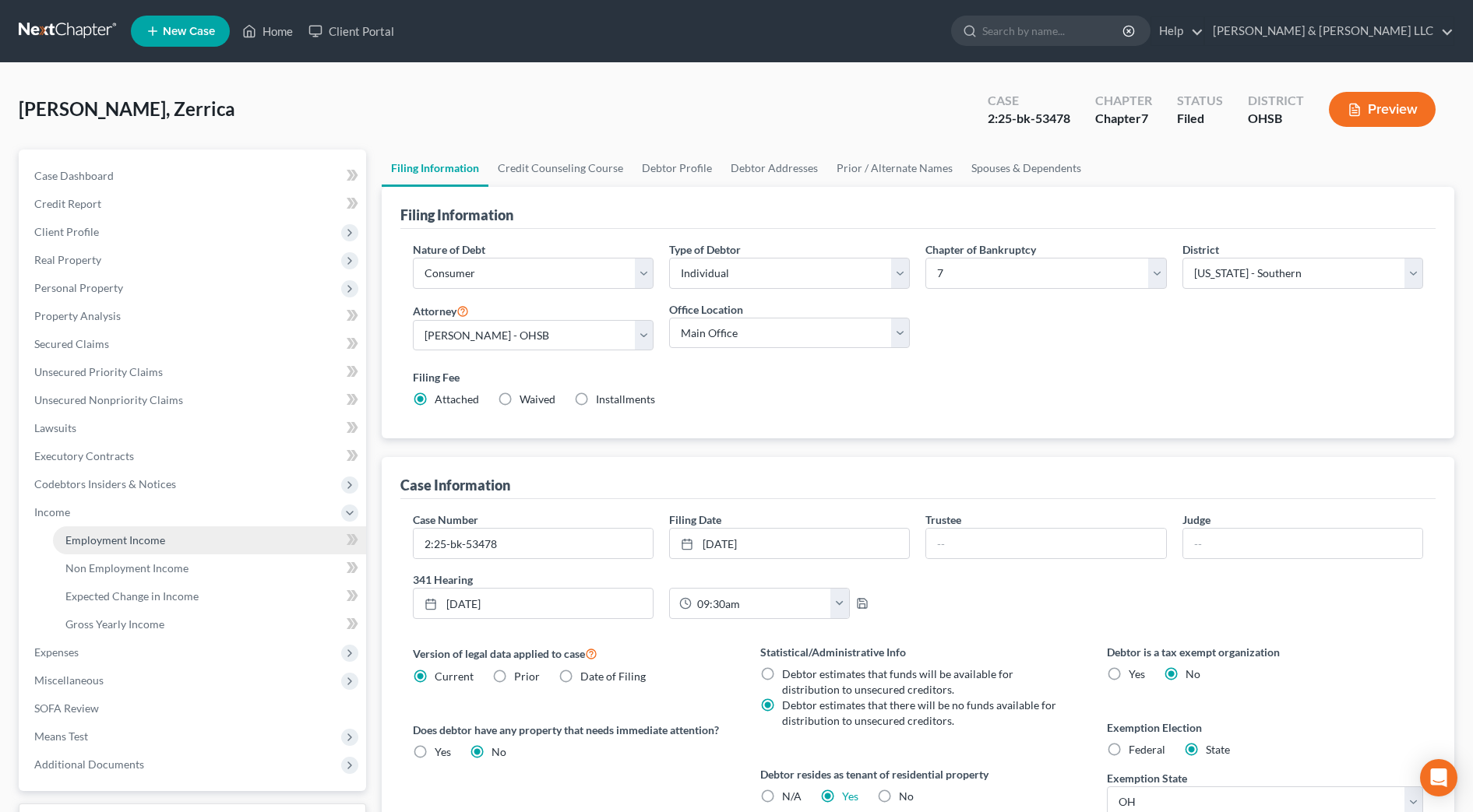
click at [111, 530] on link "Employment Income" at bounding box center [209, 541] width 313 height 28
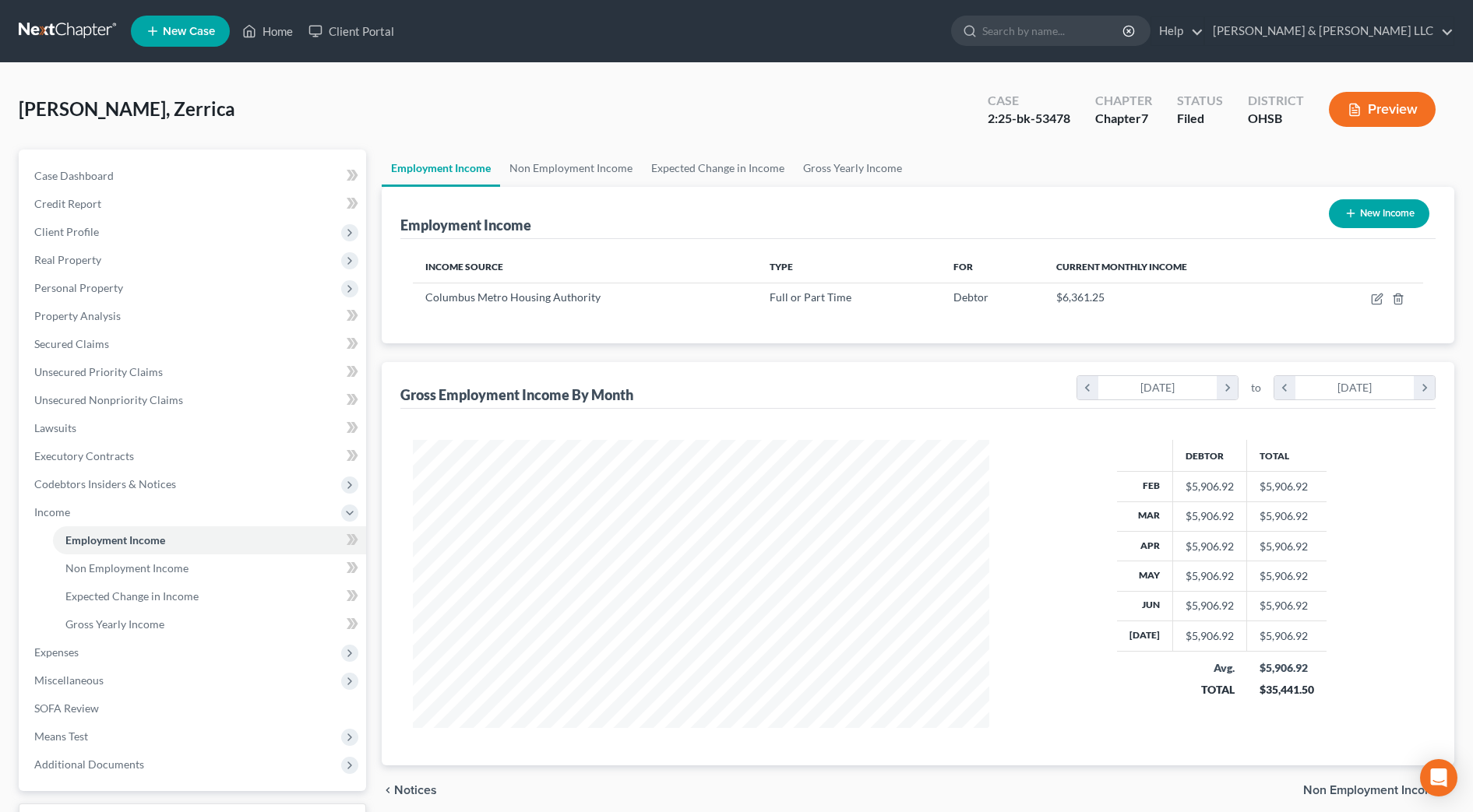
scroll to position [288, 608]
click at [546, 154] on link "Non Employment Income" at bounding box center [571, 168] width 142 height 37
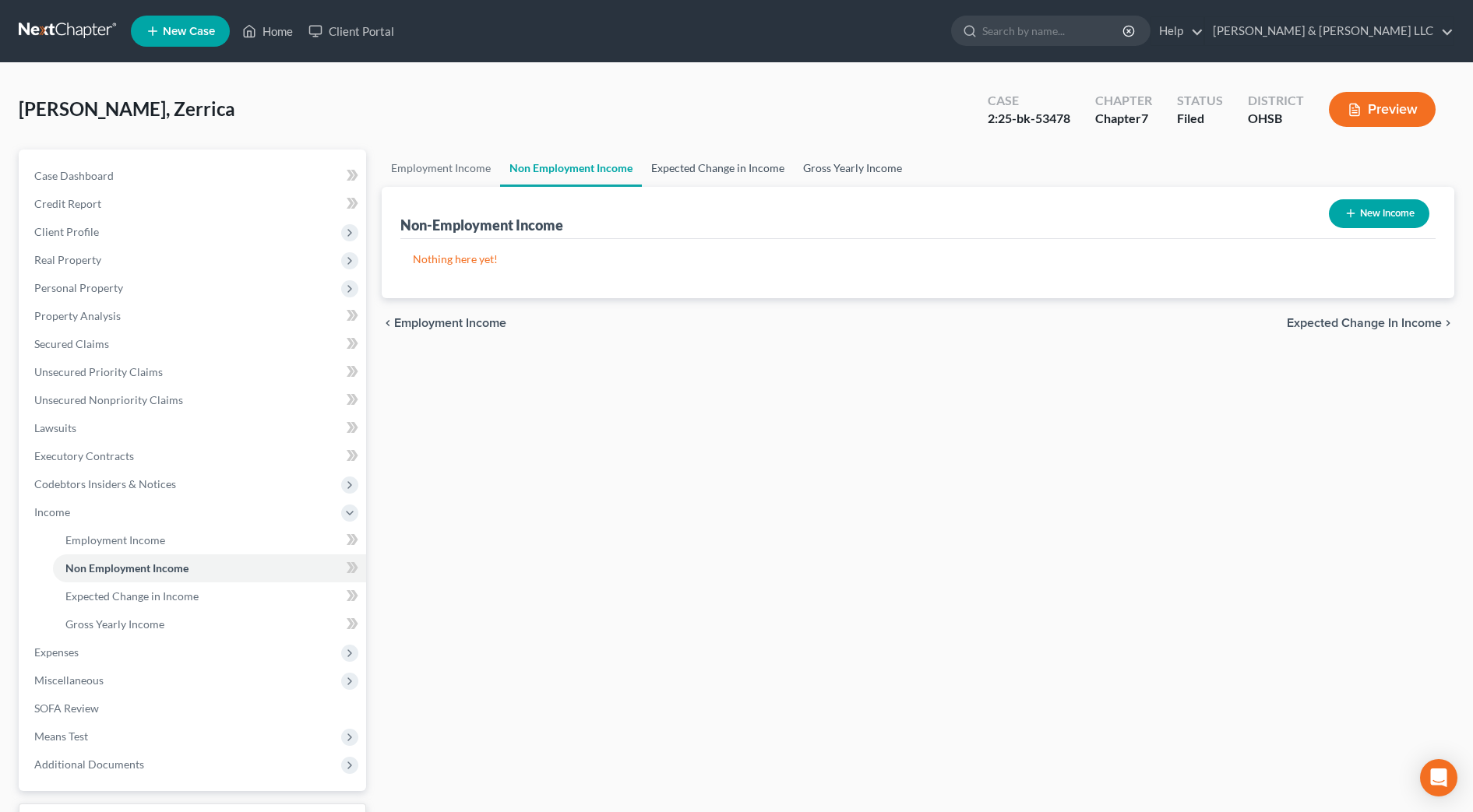
drag, startPoint x: 706, startPoint y: 174, endPoint x: 839, endPoint y: 168, distance: 133.1
click at [708, 173] on link "Expected Change in Income" at bounding box center [717, 168] width 152 height 37
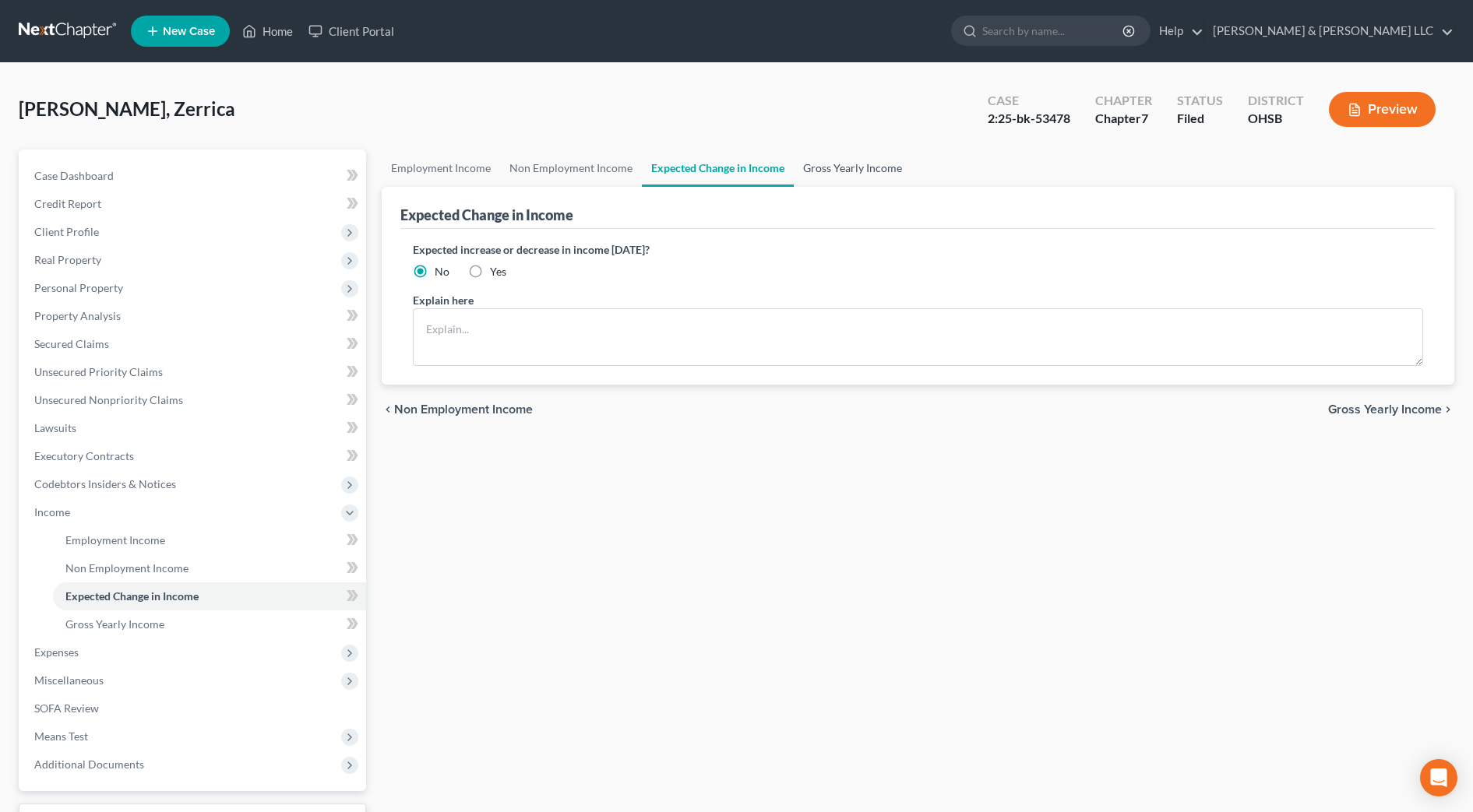
click at [866, 168] on link "Gross Yearly Income" at bounding box center [852, 168] width 117 height 37
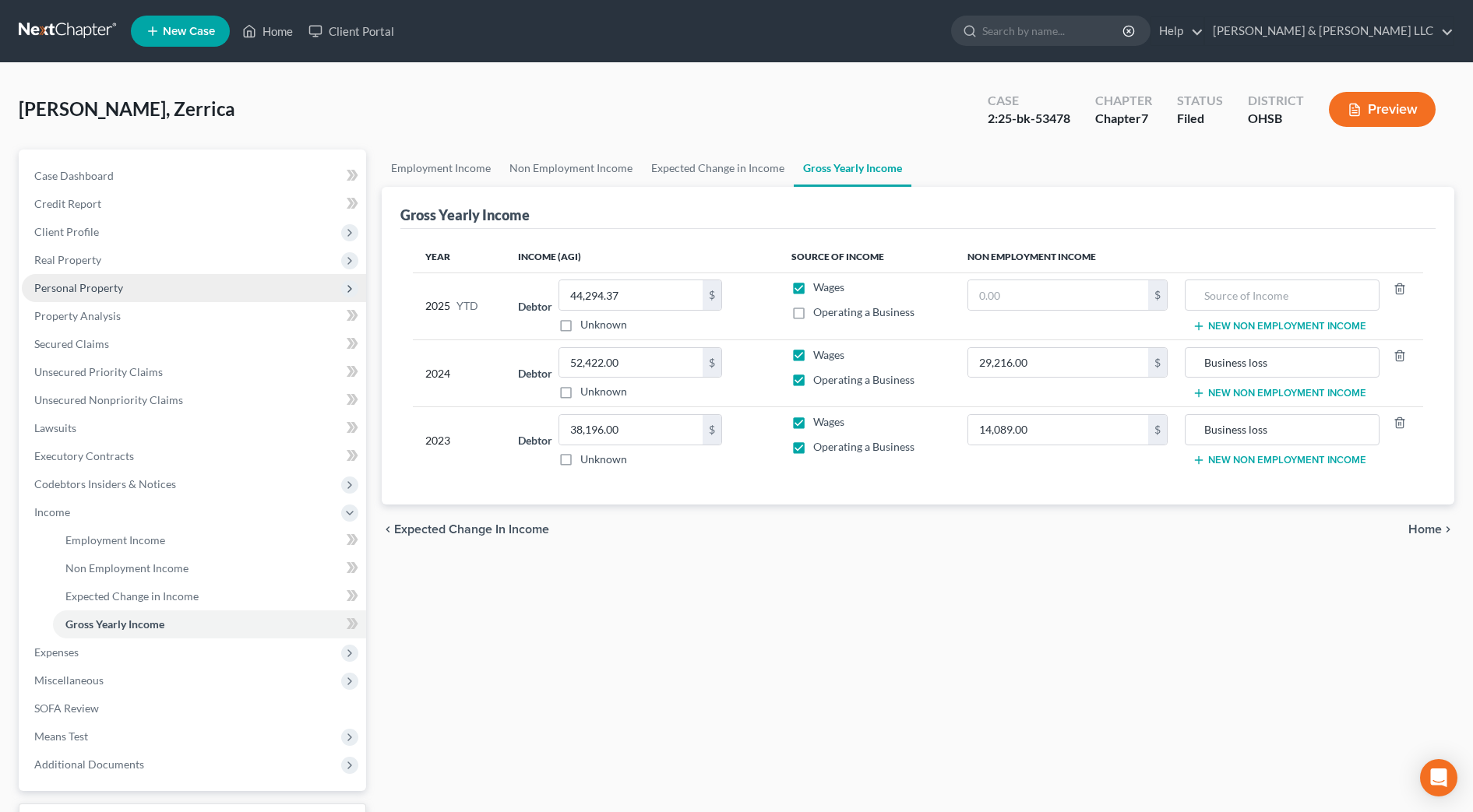
click at [128, 281] on span "Personal Property" at bounding box center [194, 288] width 344 height 28
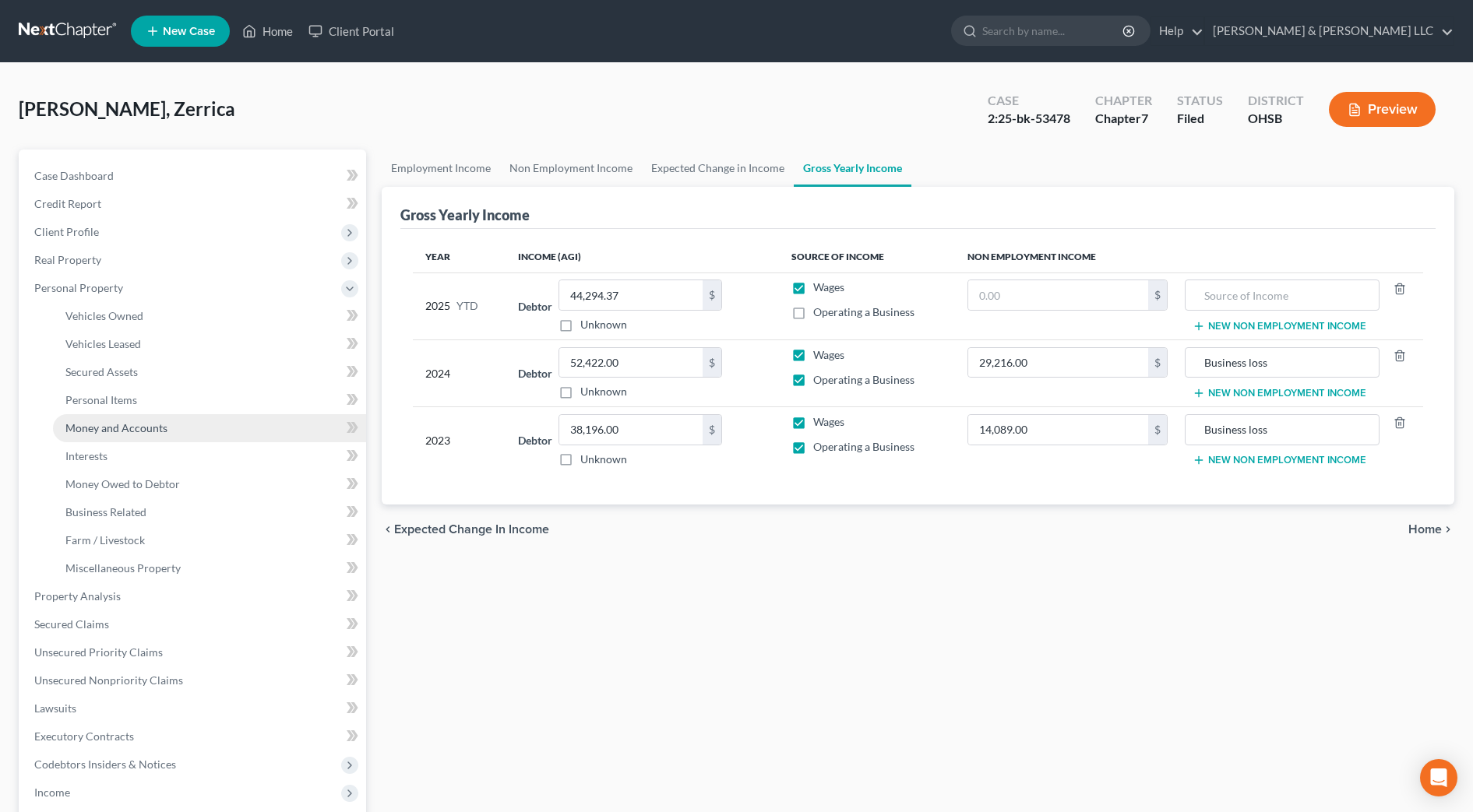
click at [168, 432] on link "Money and Accounts" at bounding box center [209, 428] width 313 height 28
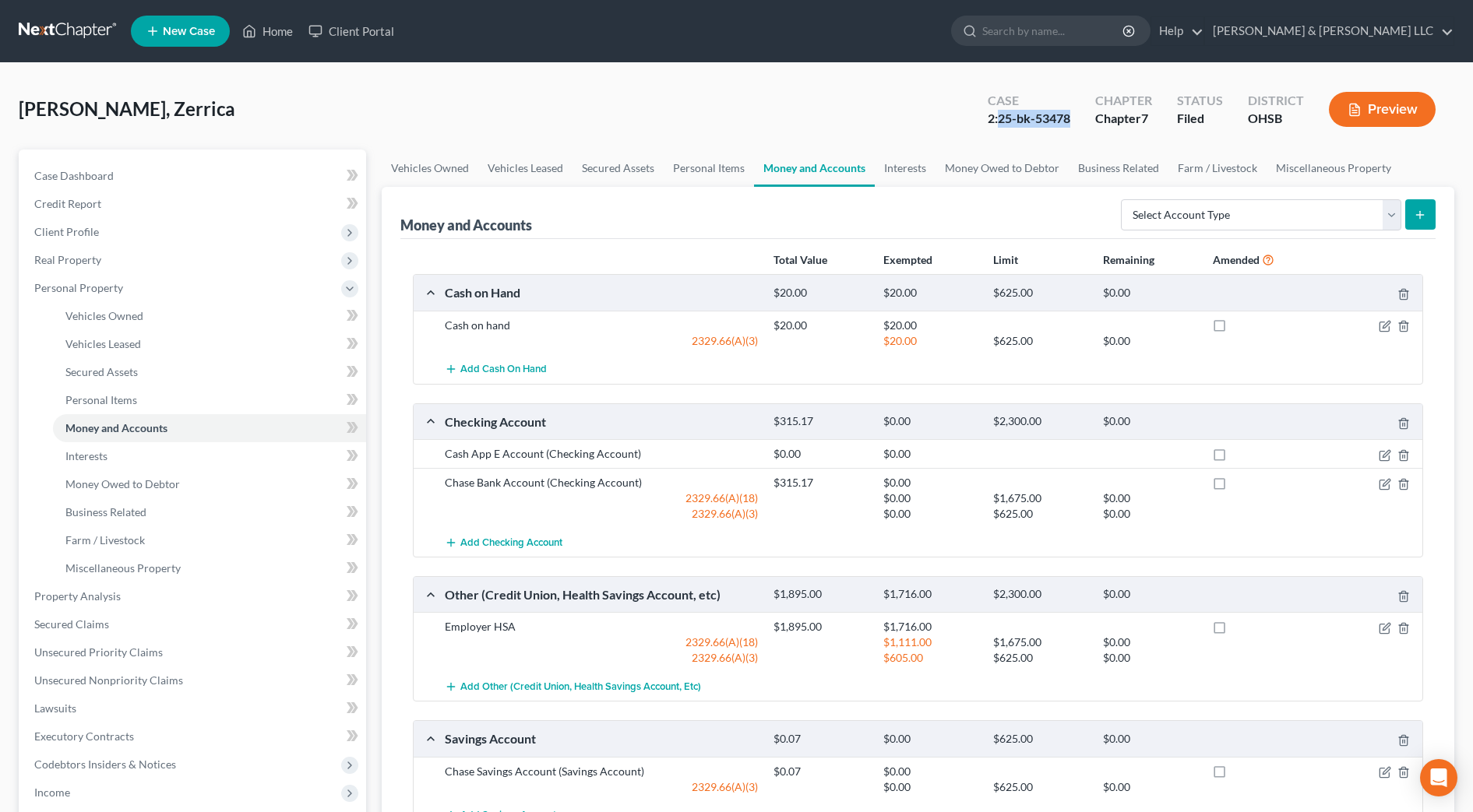
drag, startPoint x: 1073, startPoint y: 119, endPoint x: 998, endPoint y: 120, distance: 75.0
click at [998, 120] on div "Case 2:25-bk-53478" at bounding box center [1029, 111] width 108 height 46
copy div "25-bk-53478"
click at [150, 578] on link "Miscellaneous Property" at bounding box center [209, 568] width 313 height 28
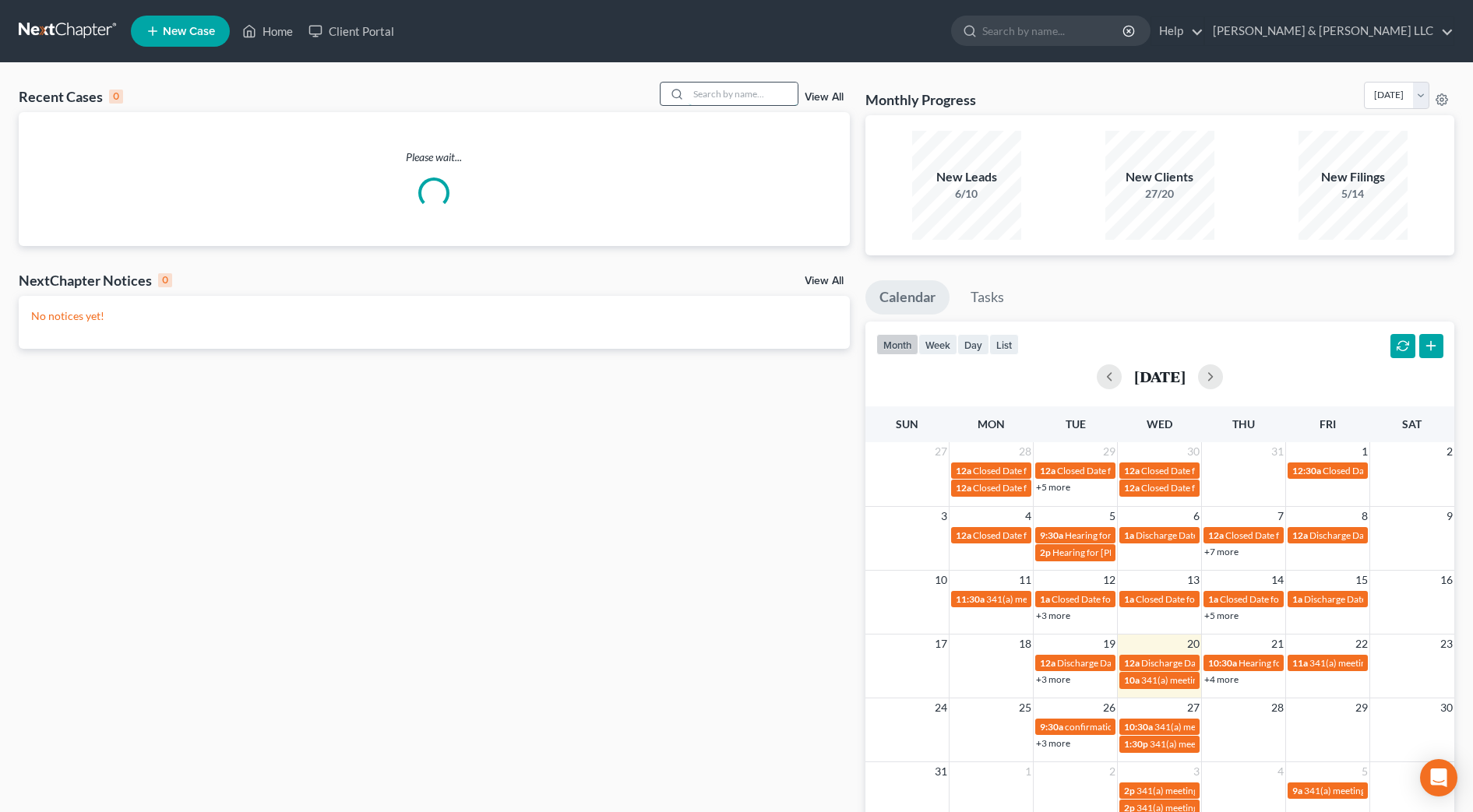
click at [789, 97] on input "search" at bounding box center [743, 94] width 109 height 23
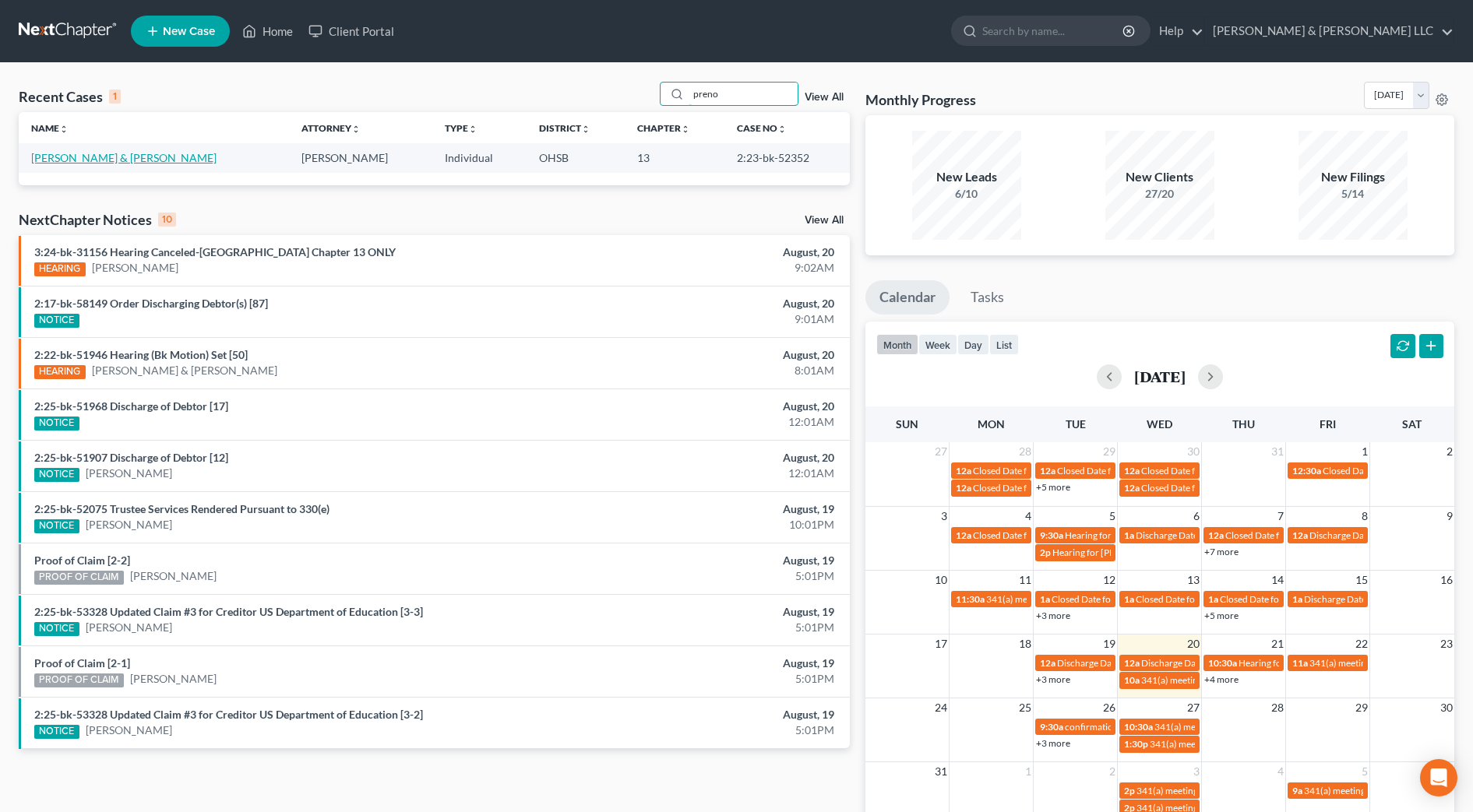
type input "preno"
click at [135, 157] on link "Prenoveau, Thomas & Anna" at bounding box center [124, 157] width 185 height 13
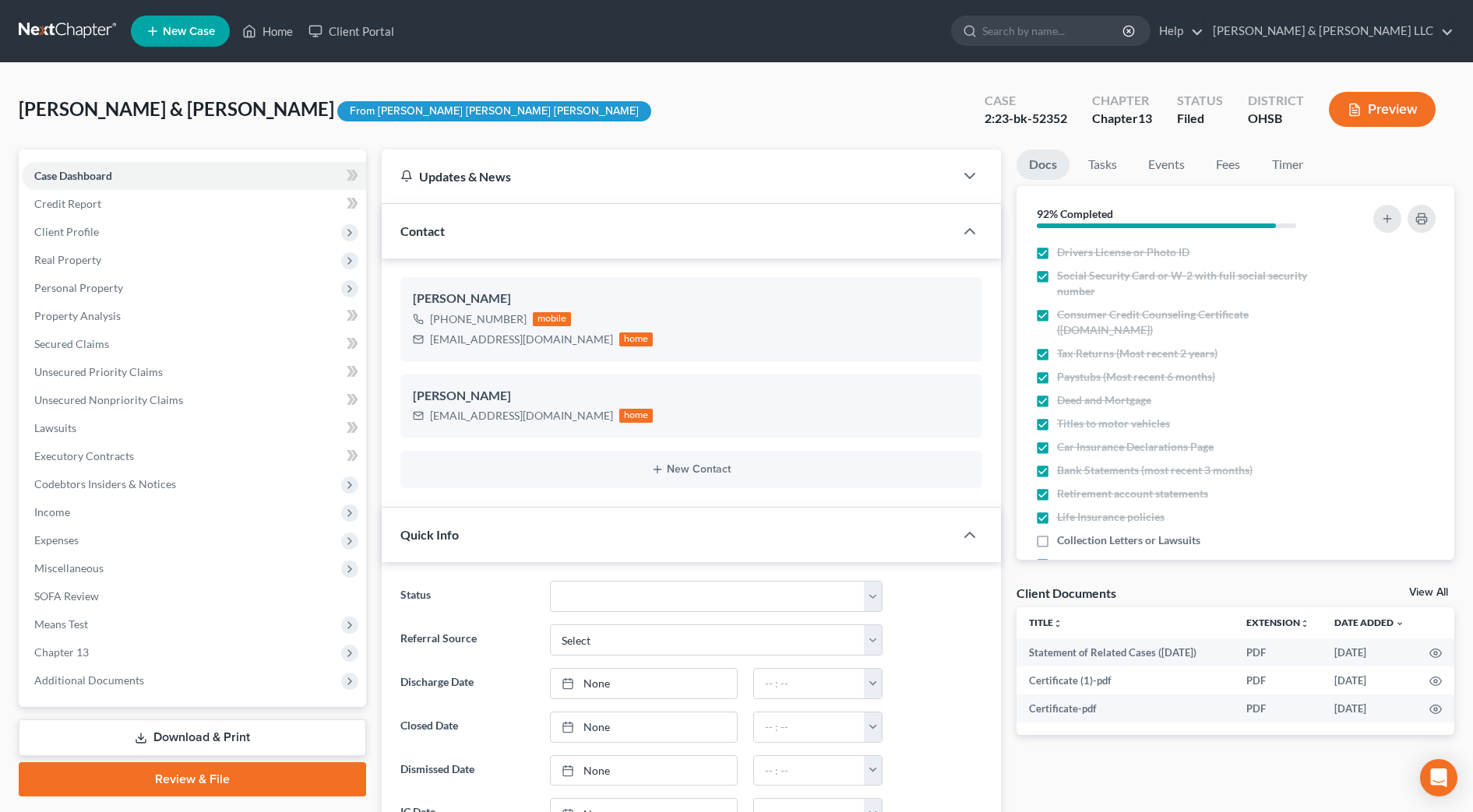
scroll to position [371, 0]
click at [74, 508] on span "Income" at bounding box center [194, 512] width 344 height 28
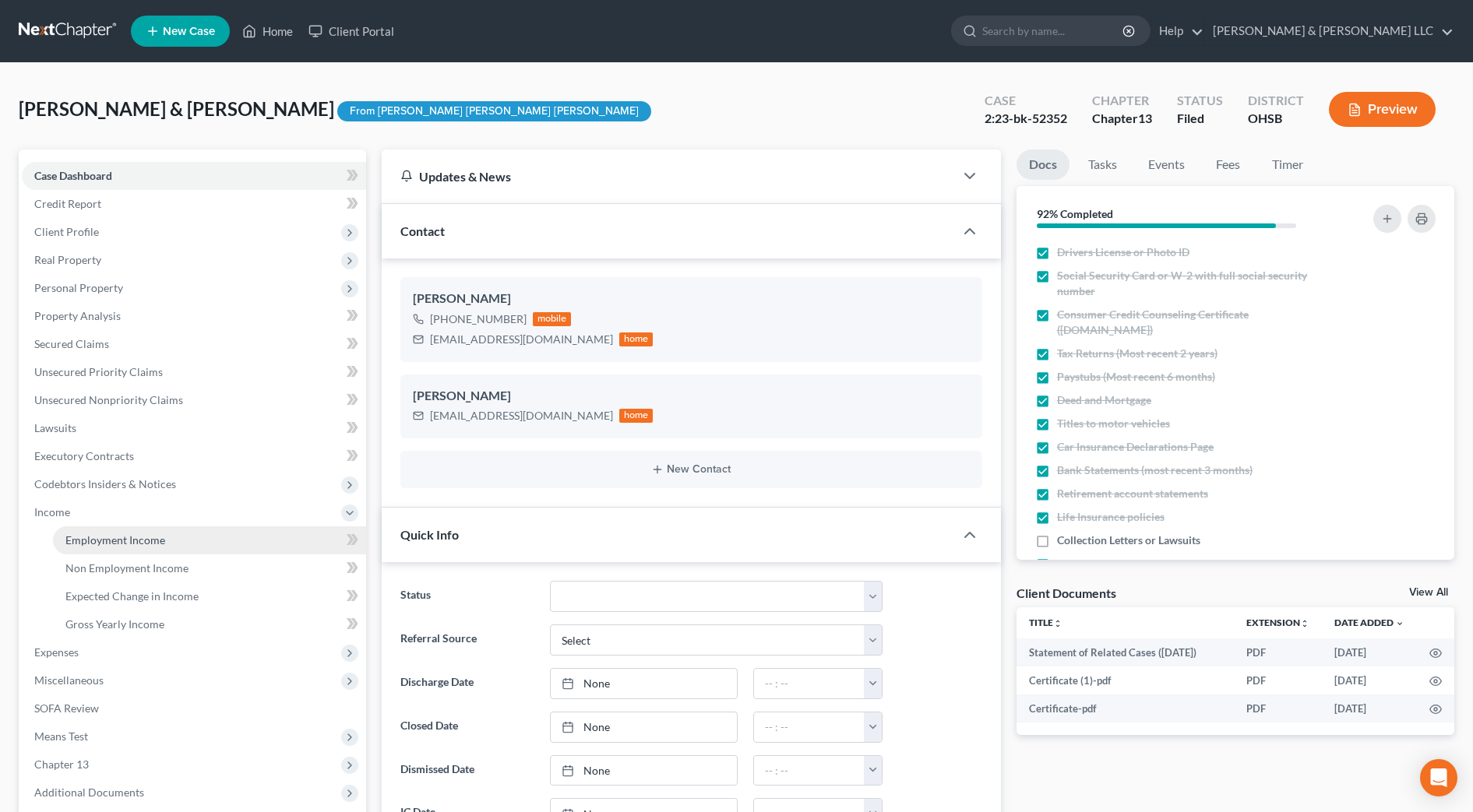
click at [90, 535] on span "Employment Income" at bounding box center [115, 540] width 100 height 13
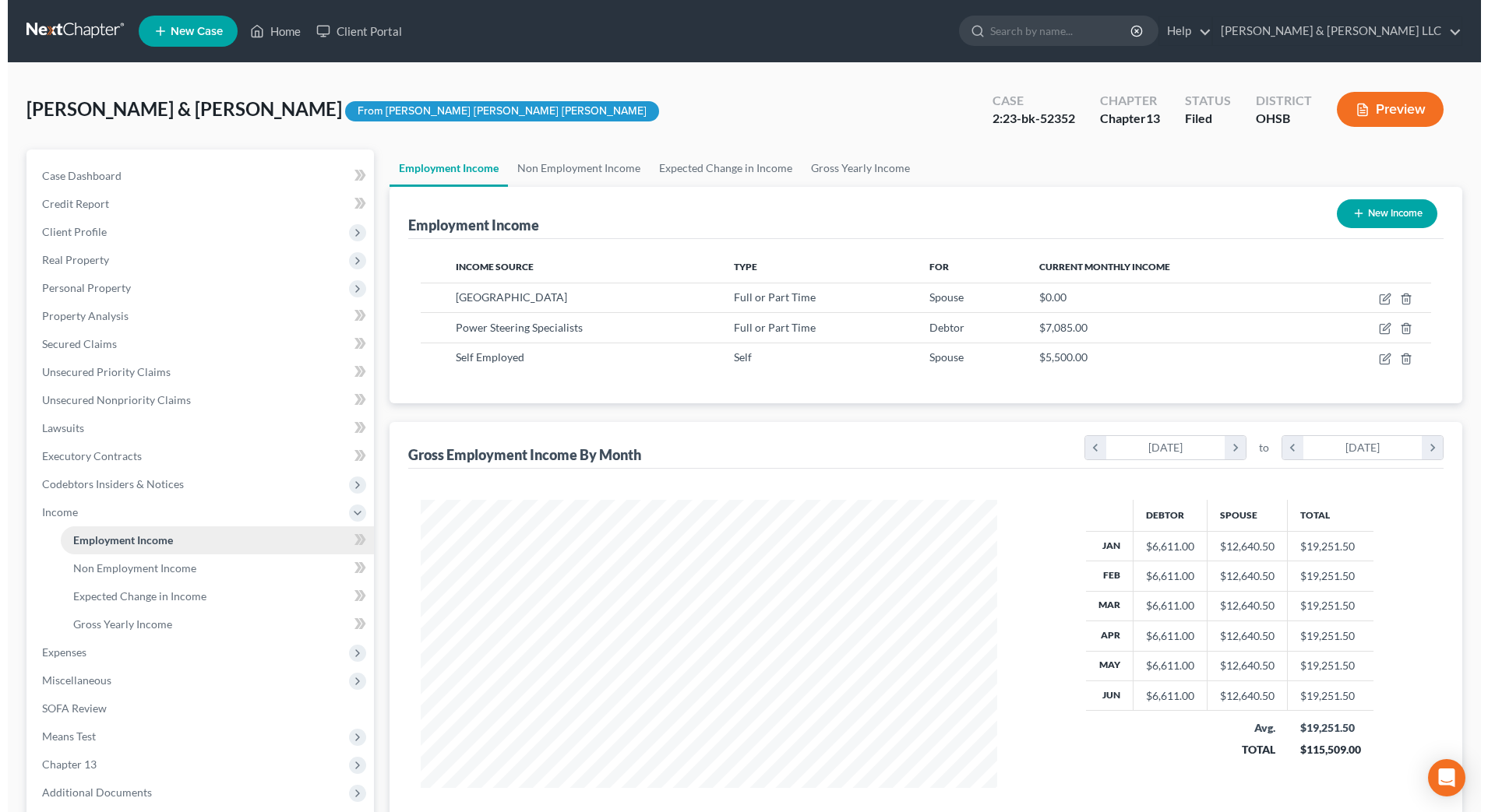
scroll to position [288, 608]
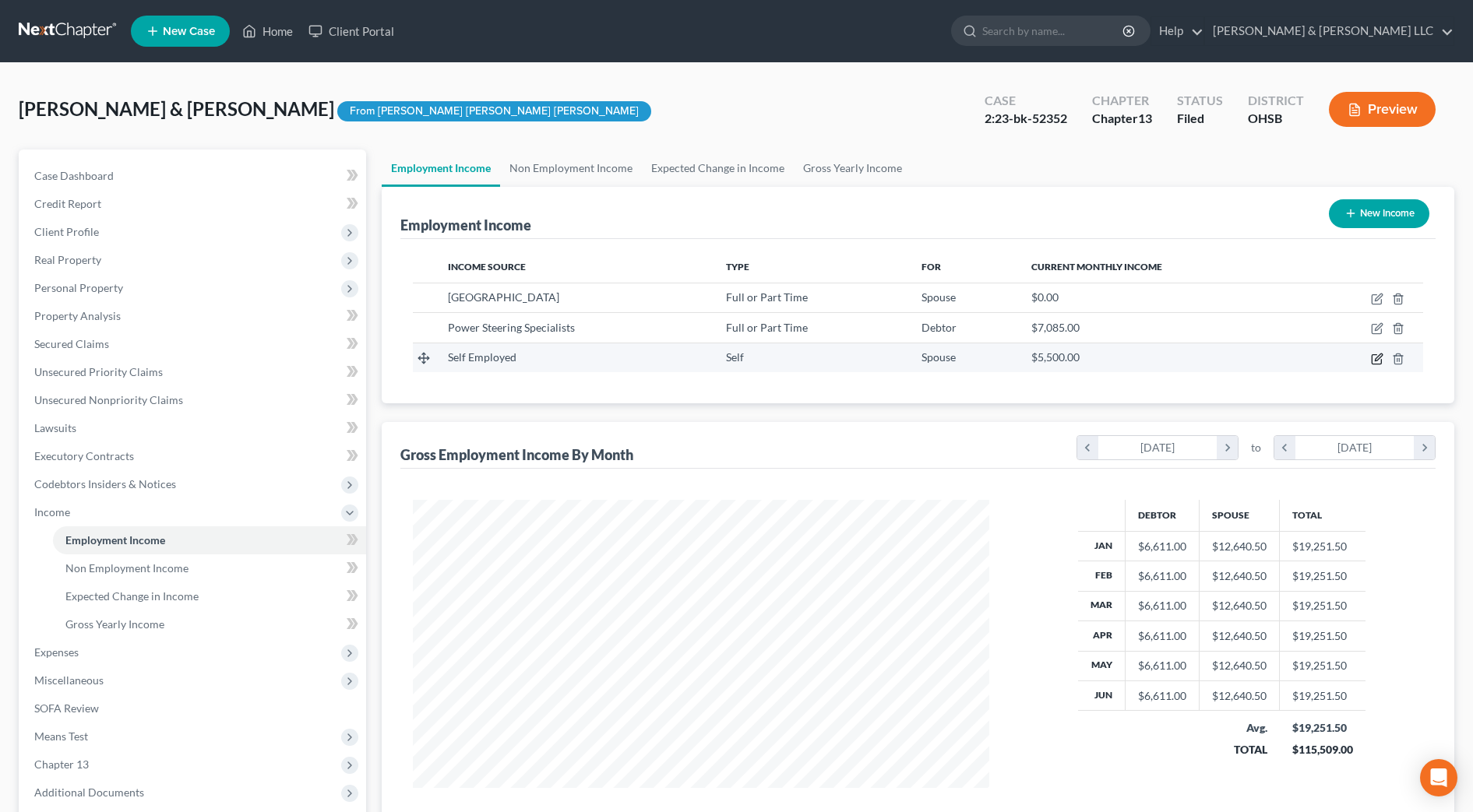
click at [1375, 360] on icon "button" at bounding box center [1378, 356] width 7 height 7
select select "1"
select select "0"
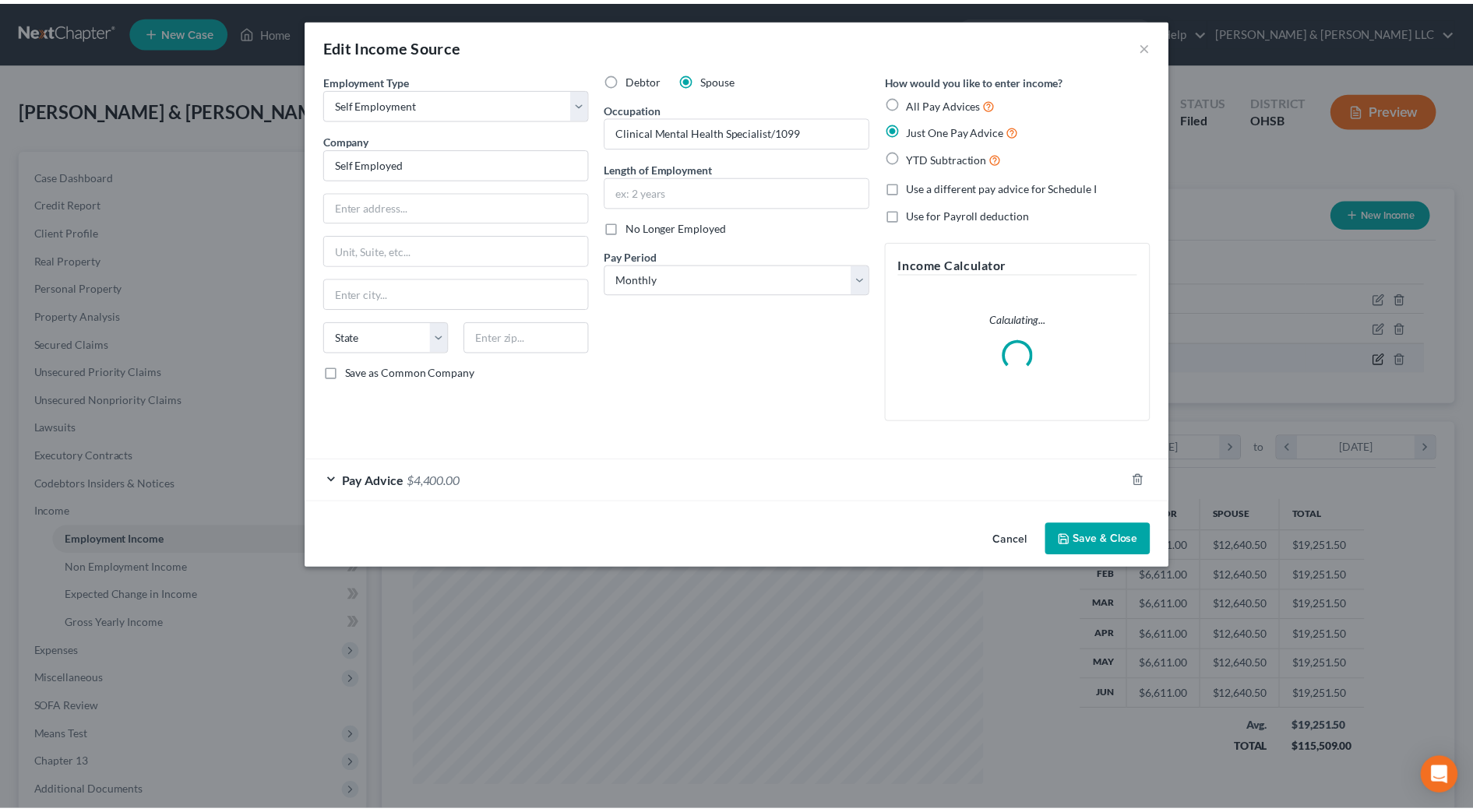
scroll to position [291, 615]
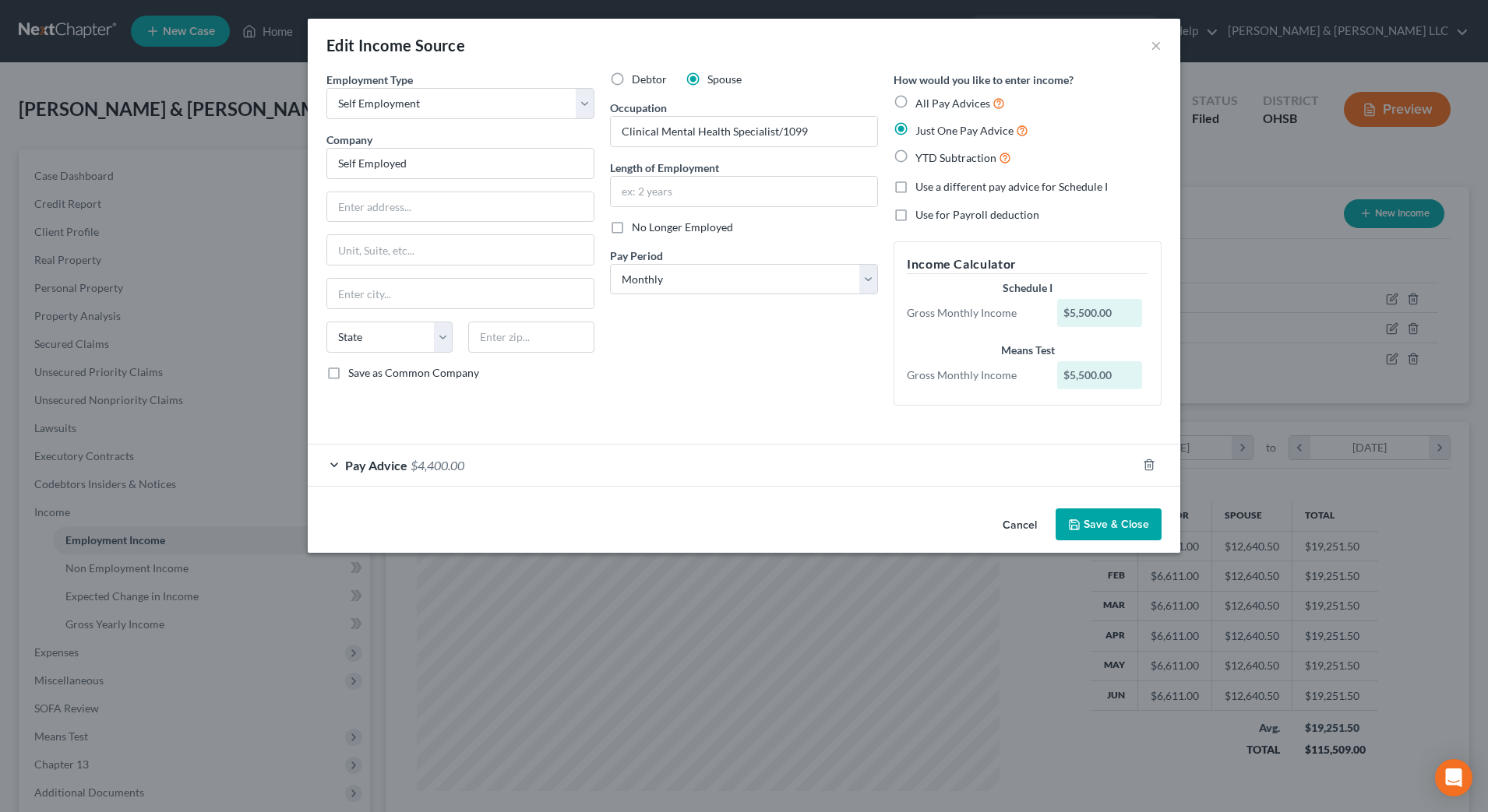
click at [1021, 522] on button "Cancel" at bounding box center [1019, 526] width 59 height 31
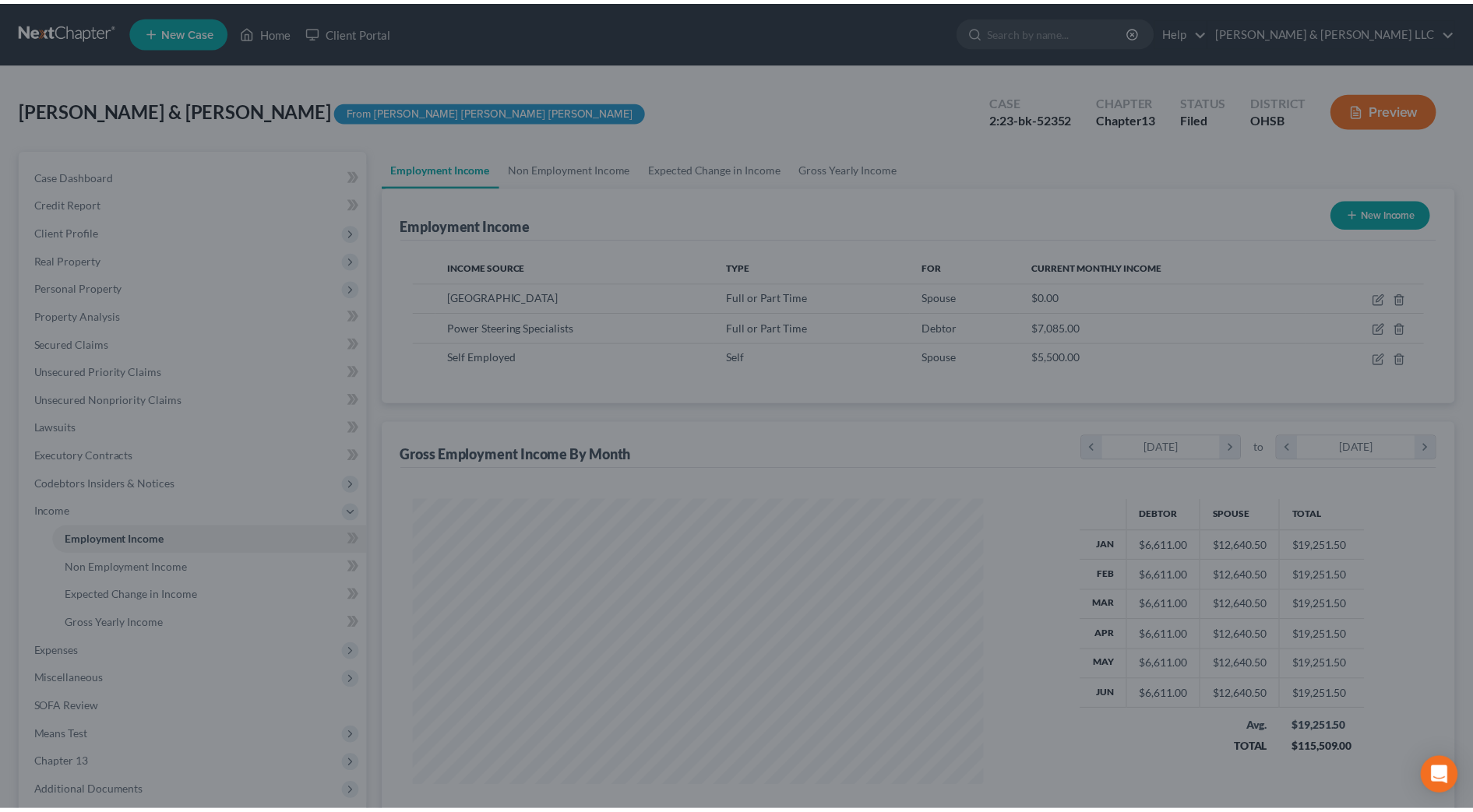
scroll to position [778119, 778253]
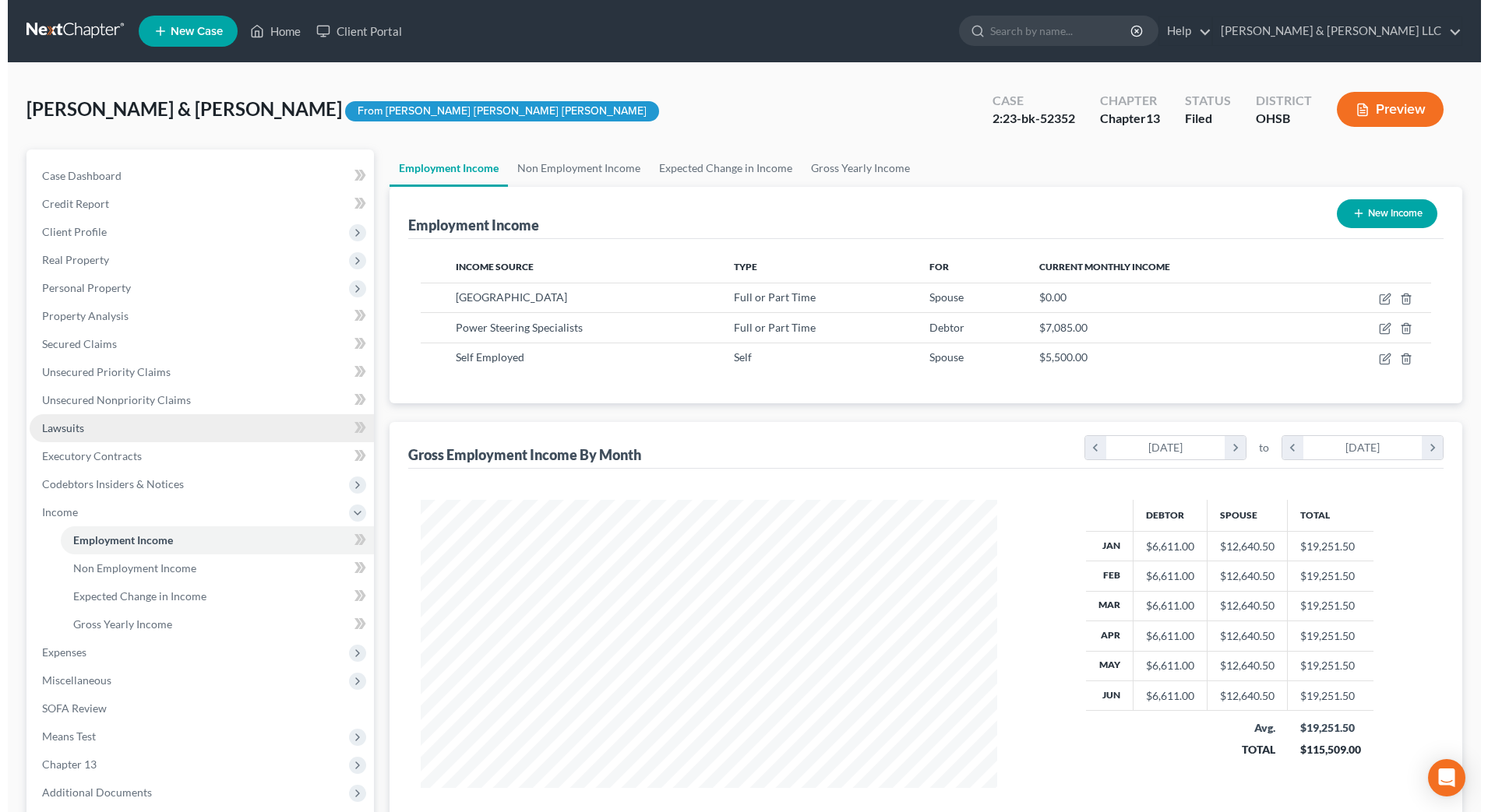
scroll to position [98, 0]
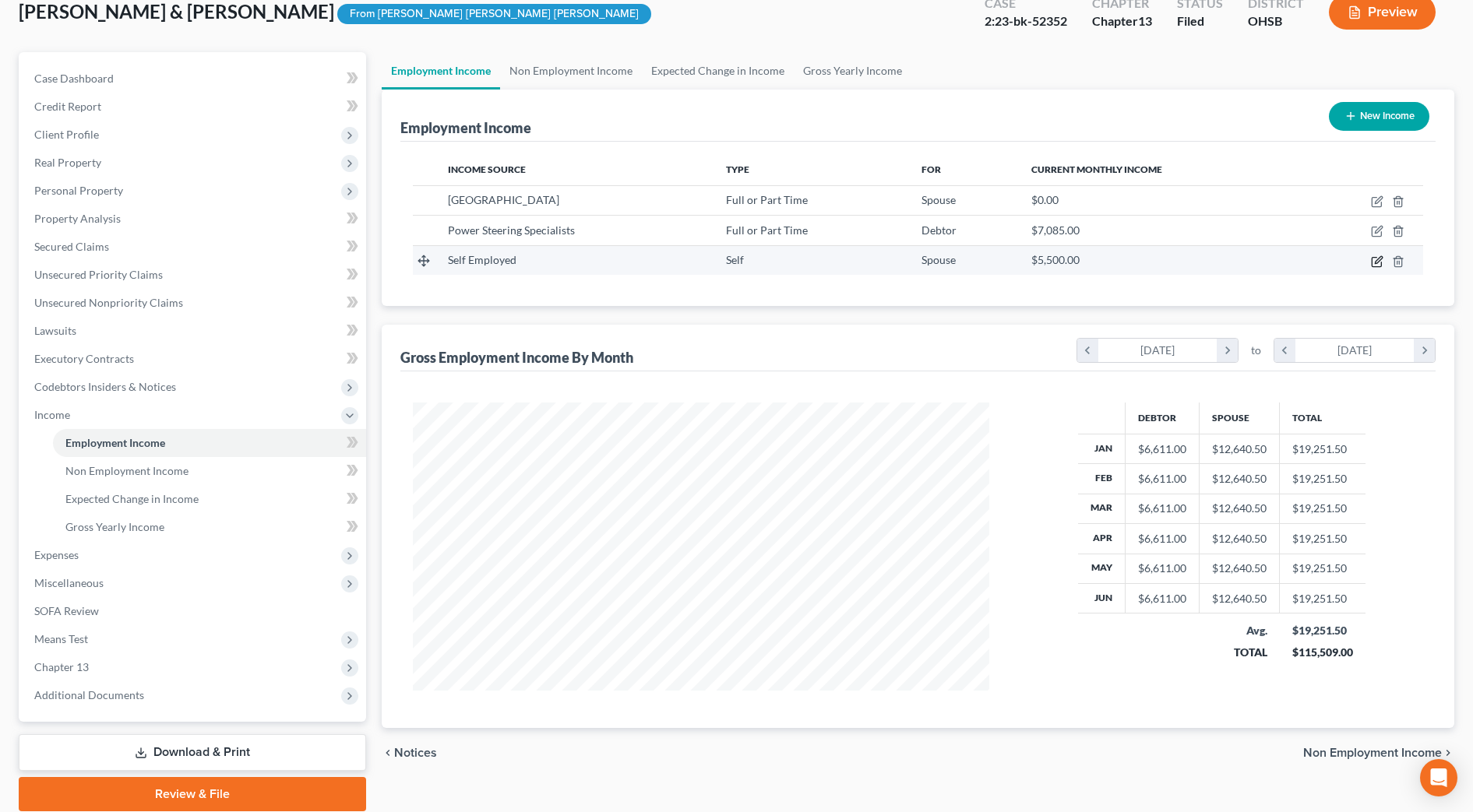
click at [1375, 259] on icon "button" at bounding box center [1377, 261] width 13 height 13
select select "1"
select select "0"
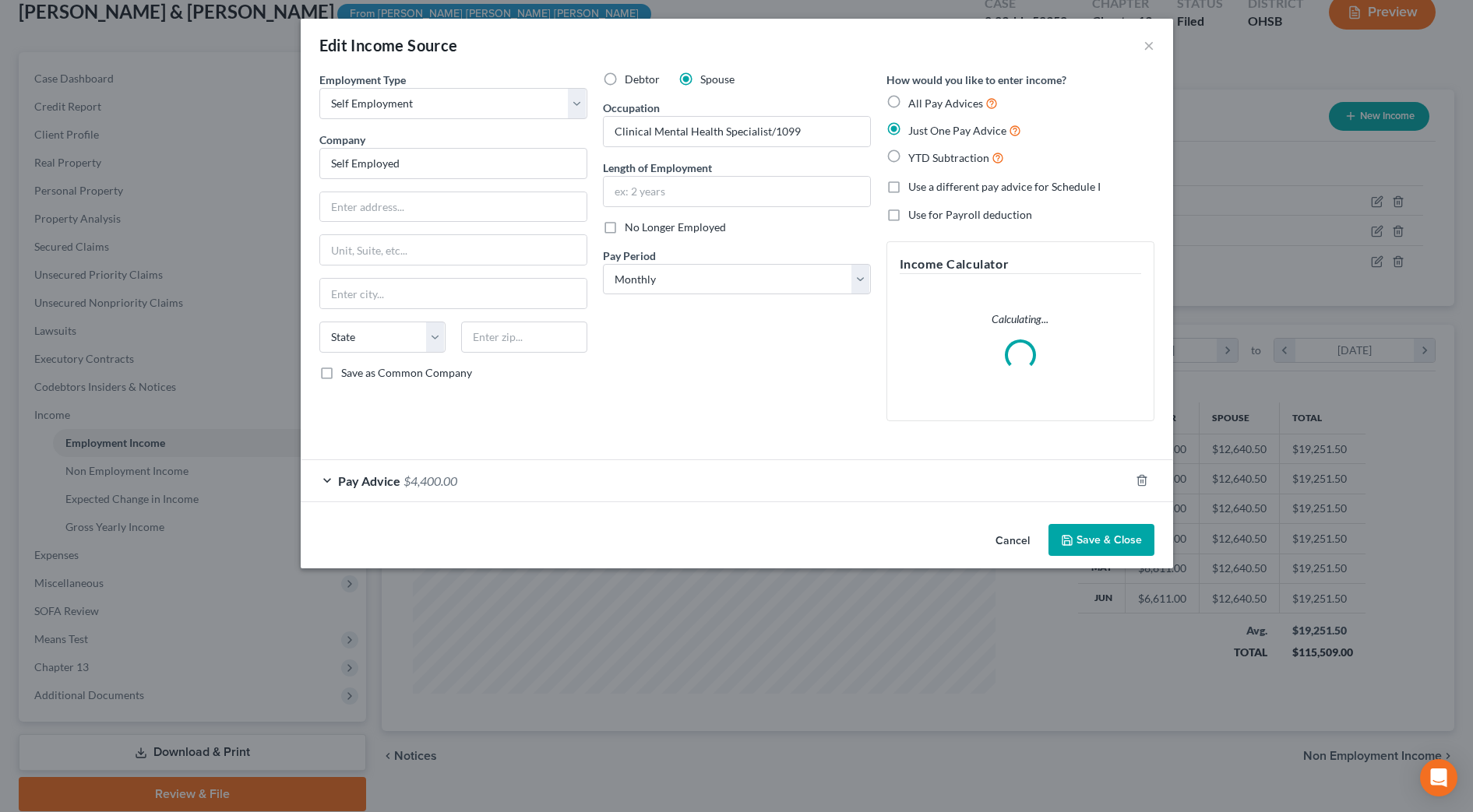
scroll to position [291, 615]
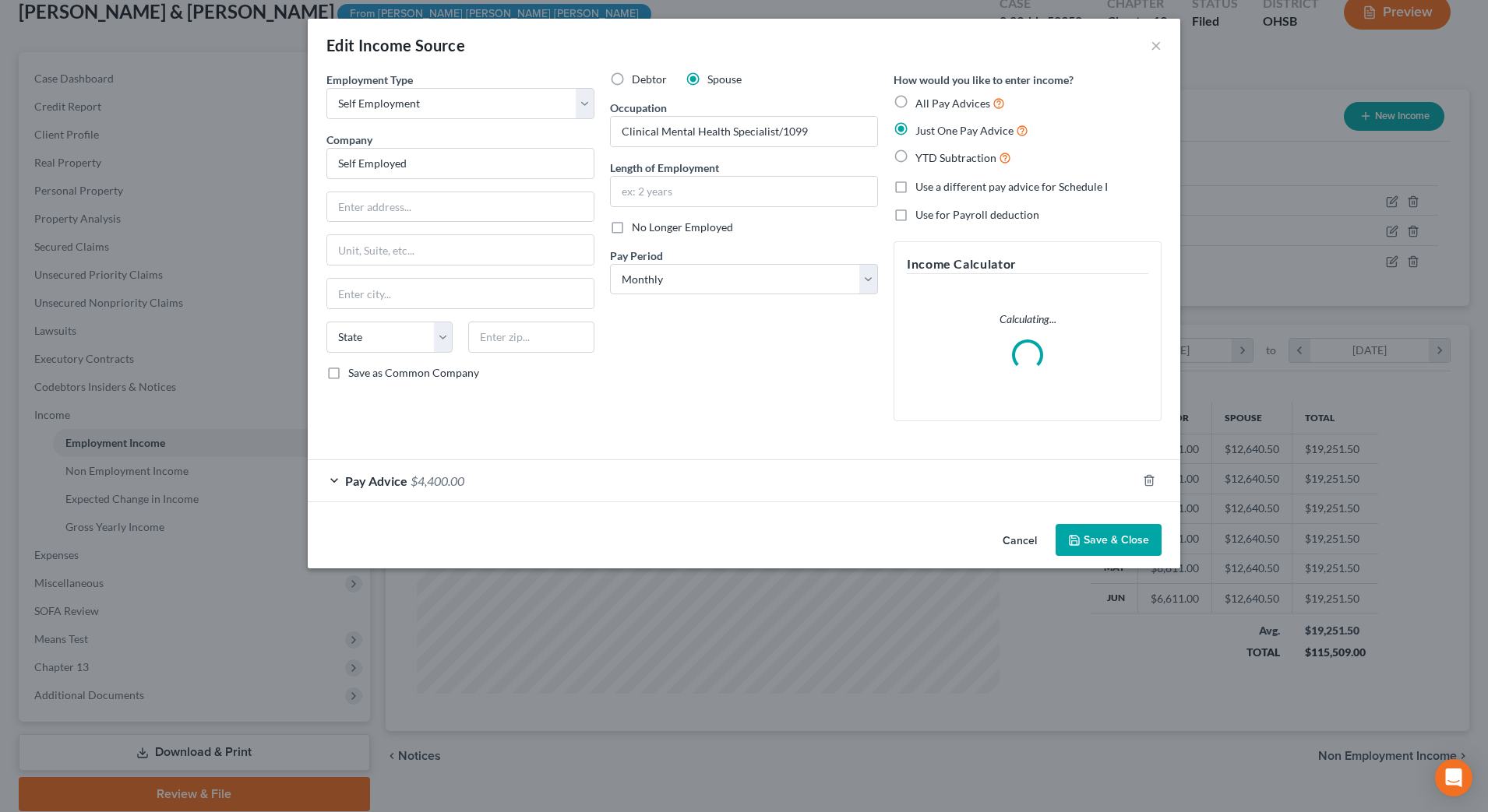
click at [1013, 534] on button "Cancel" at bounding box center [1019, 541] width 59 height 31
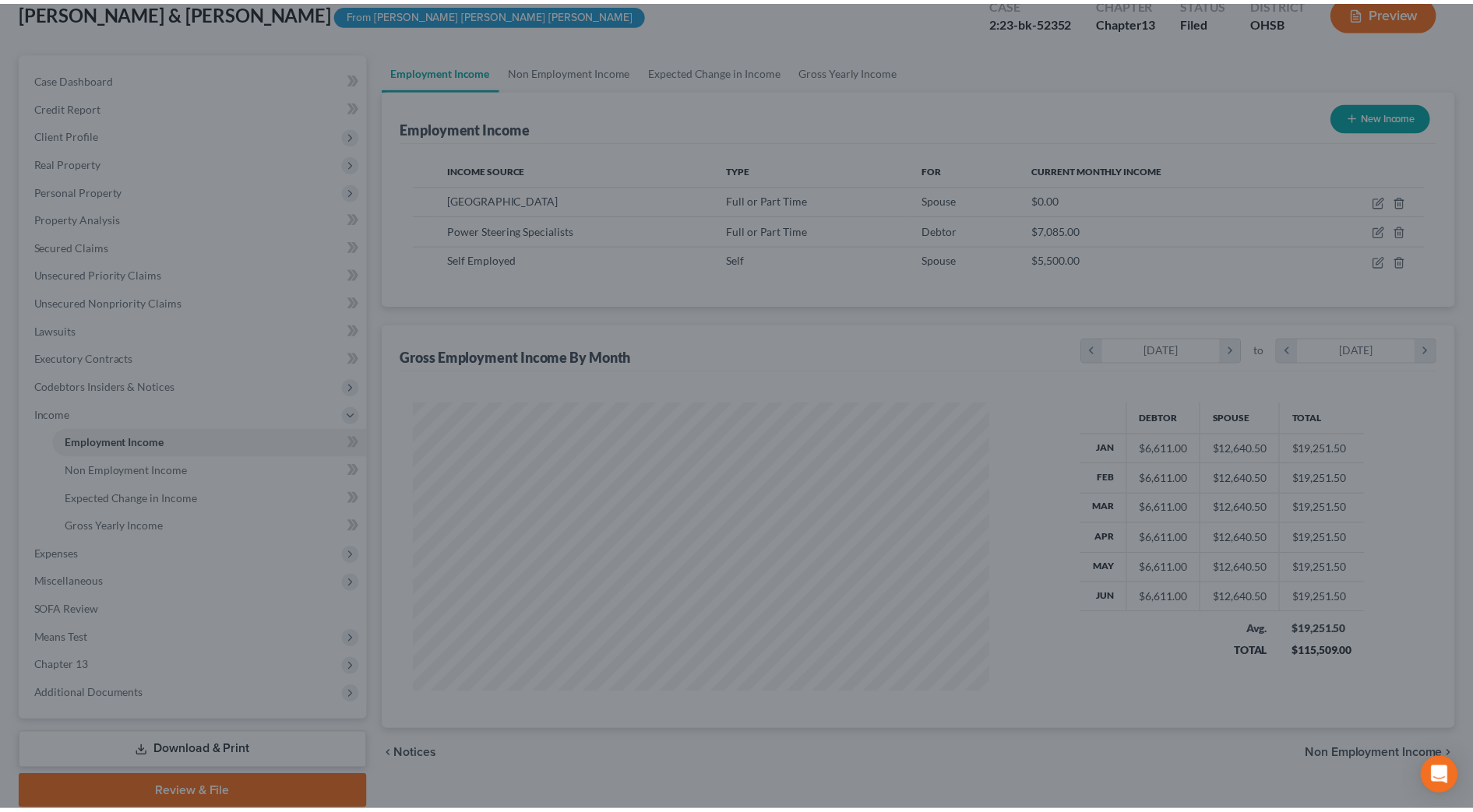
scroll to position [778119, 778253]
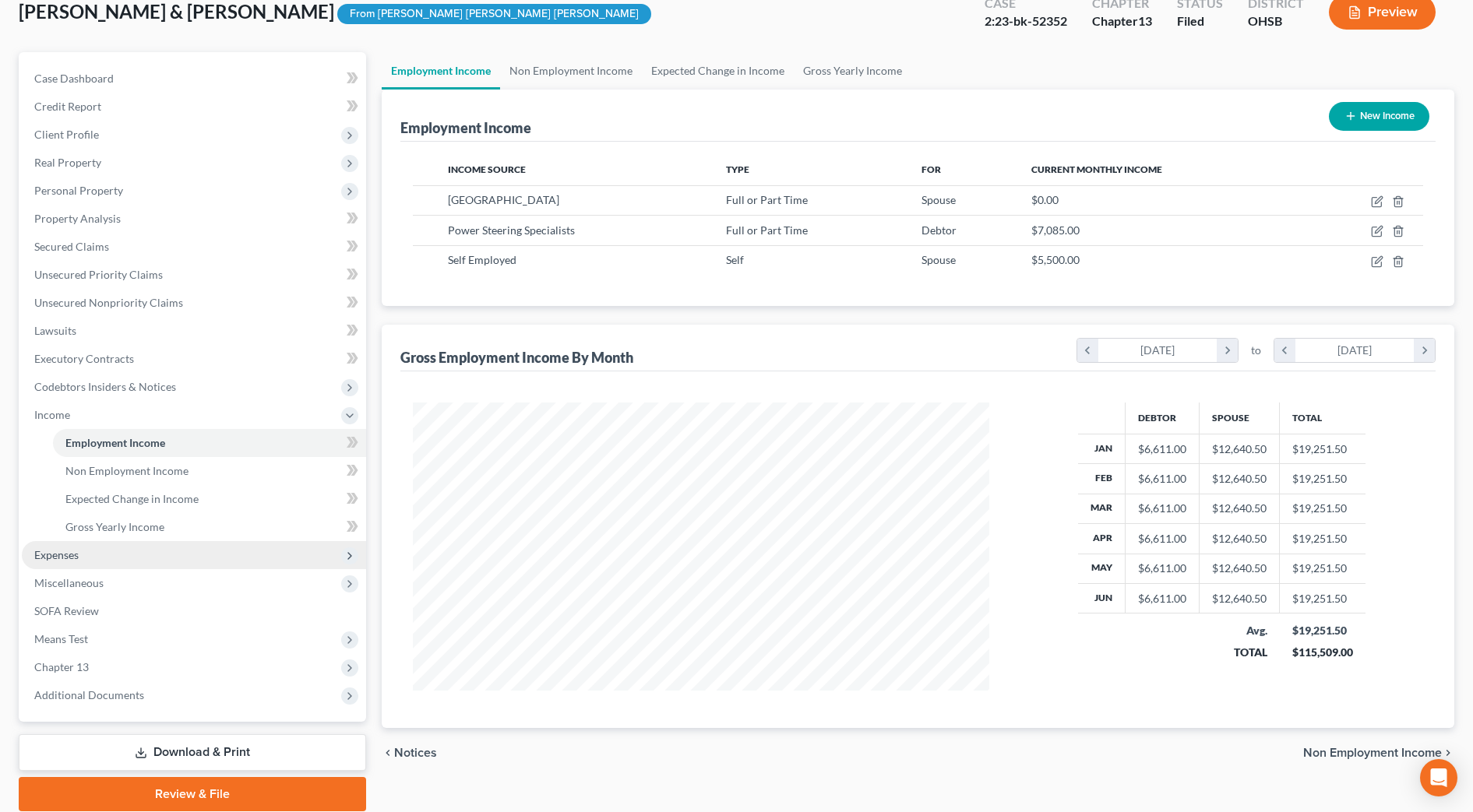
click at [54, 555] on span "Expenses" at bounding box center [57, 554] width 44 height 13
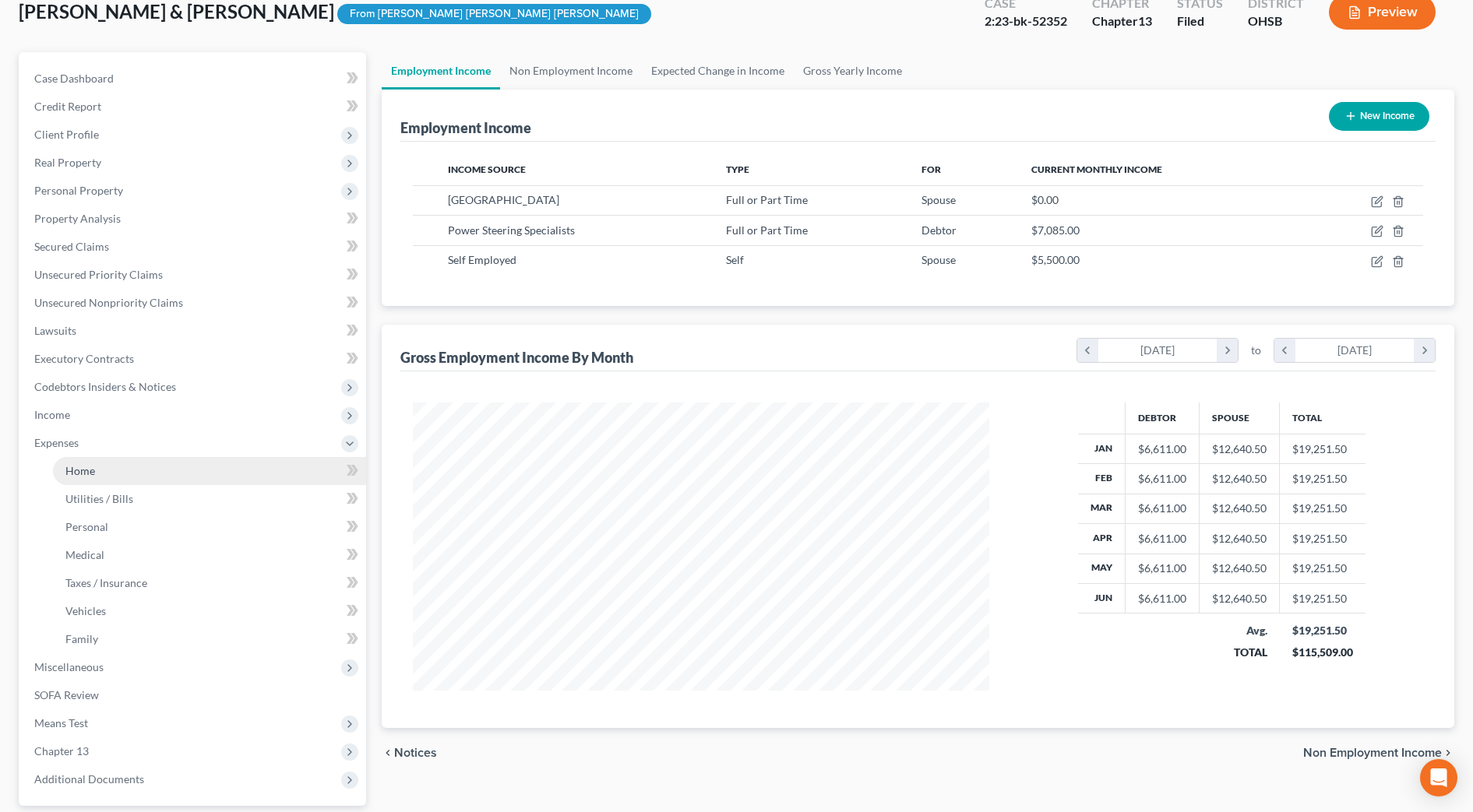
click at [86, 473] on span "Home" at bounding box center [80, 471] width 30 height 13
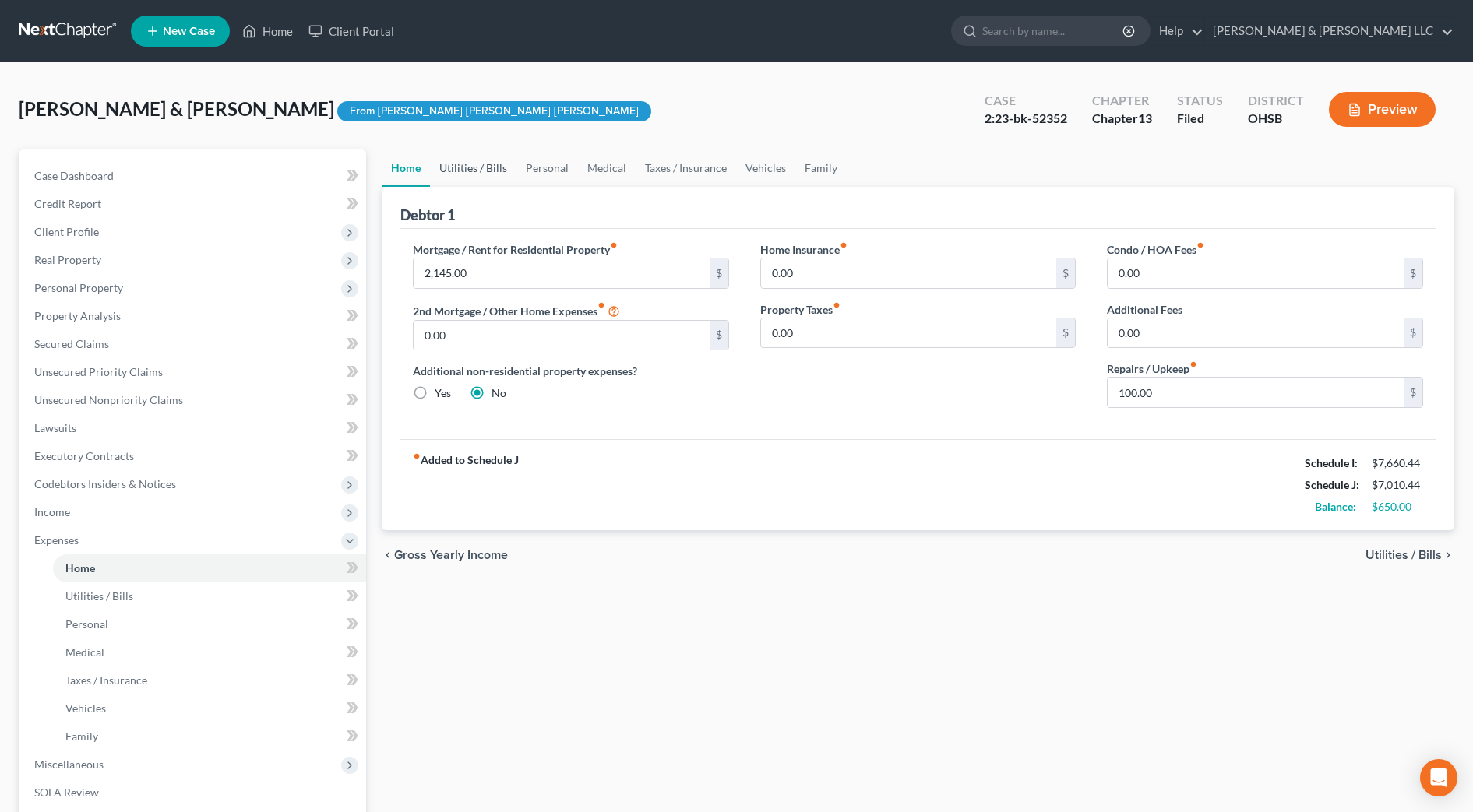
click at [495, 168] on link "Utilities / Bills" at bounding box center [473, 168] width 87 height 37
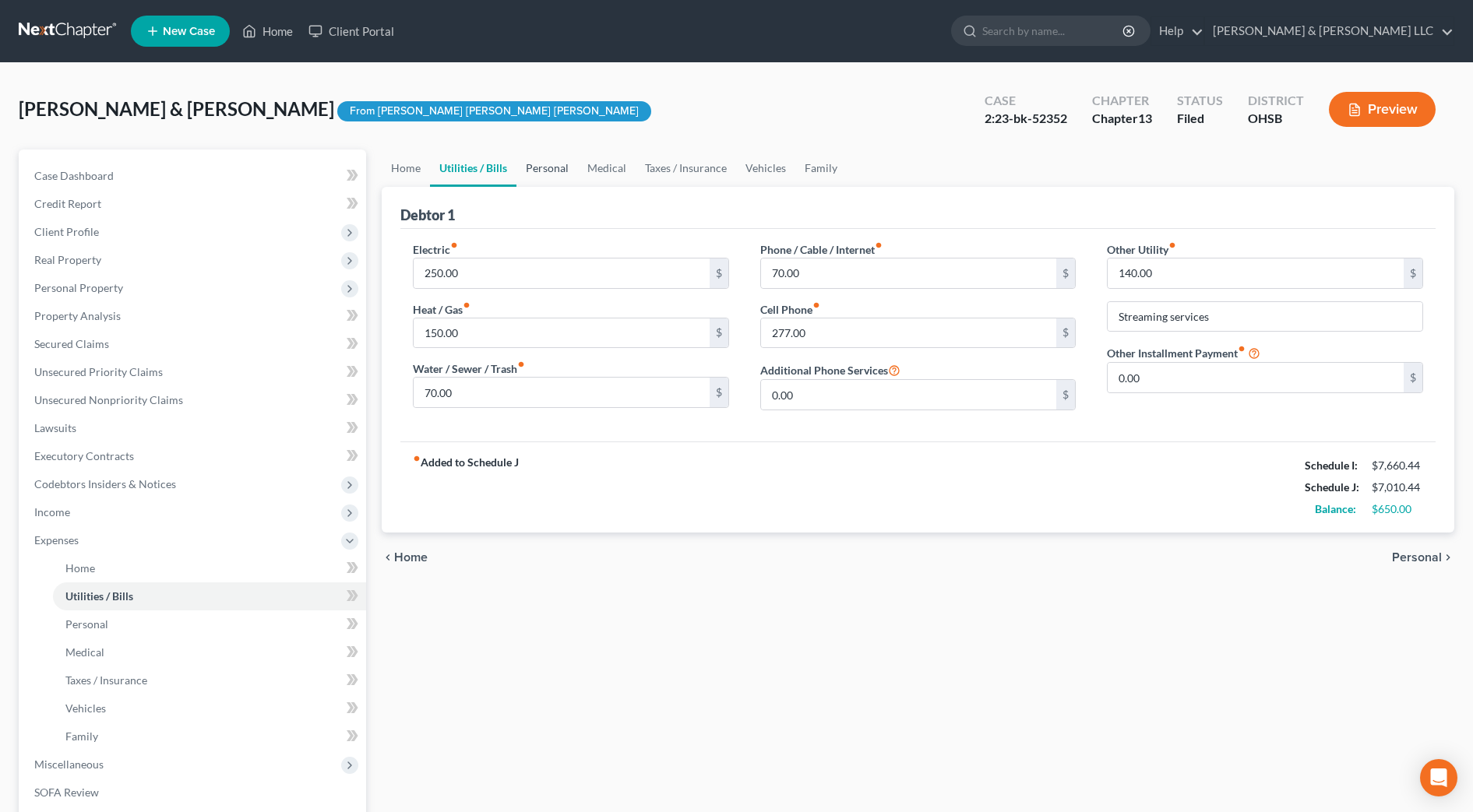
click at [552, 168] on link "Personal" at bounding box center [547, 168] width 61 height 37
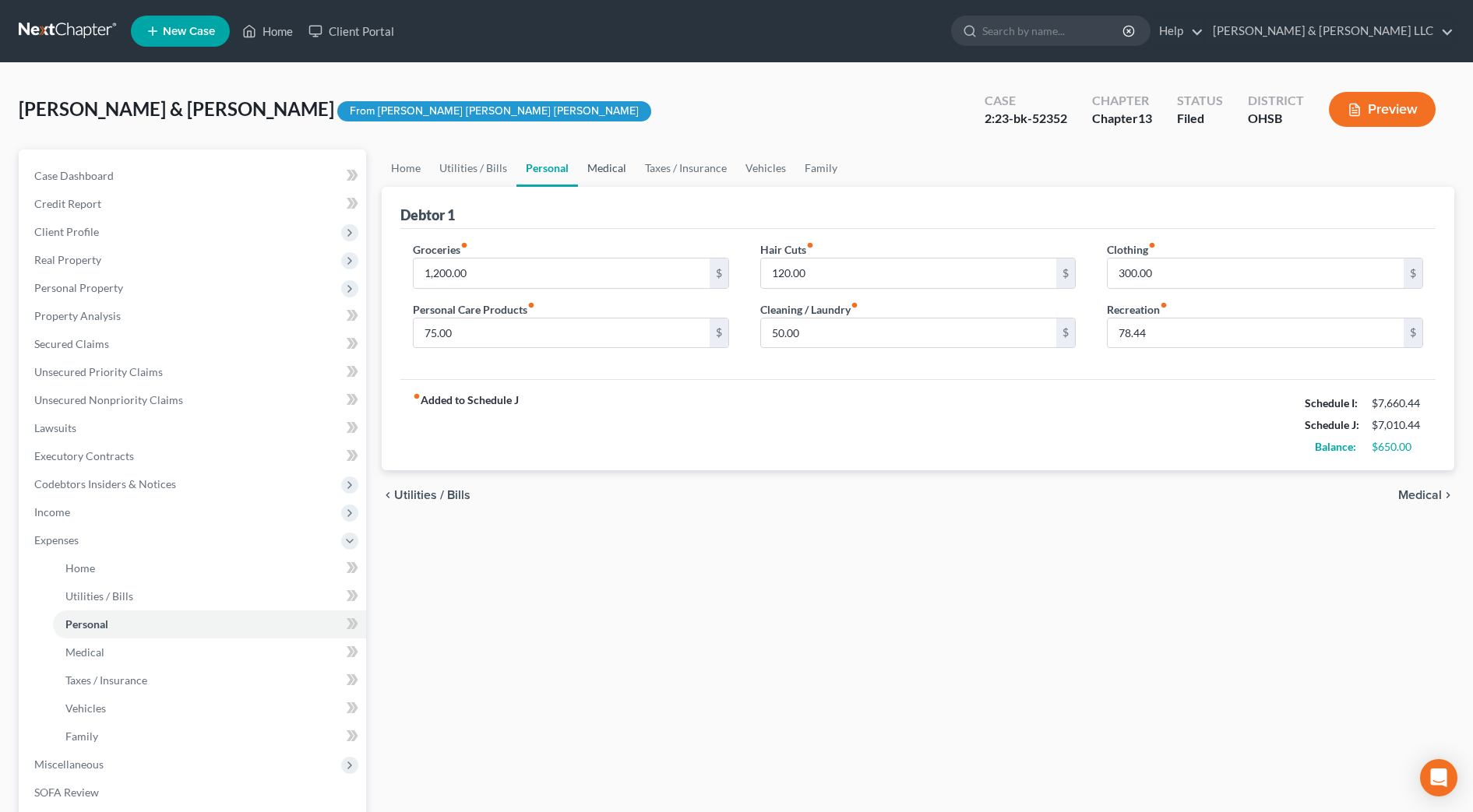
click at [601, 175] on link "Medical" at bounding box center [606, 168] width 57 height 37
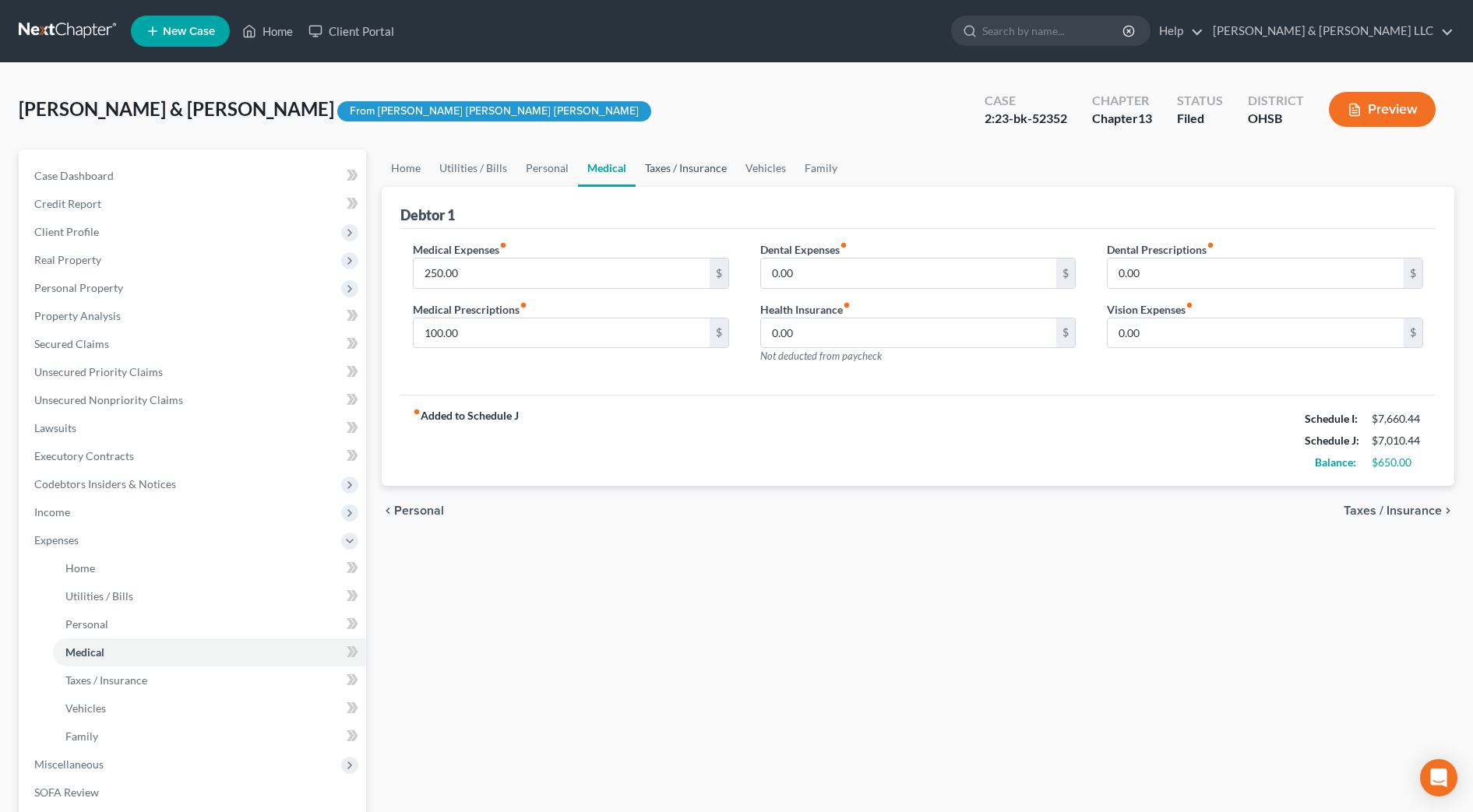
click at [652, 175] on link "Taxes / Insurance" at bounding box center [686, 168] width 101 height 37
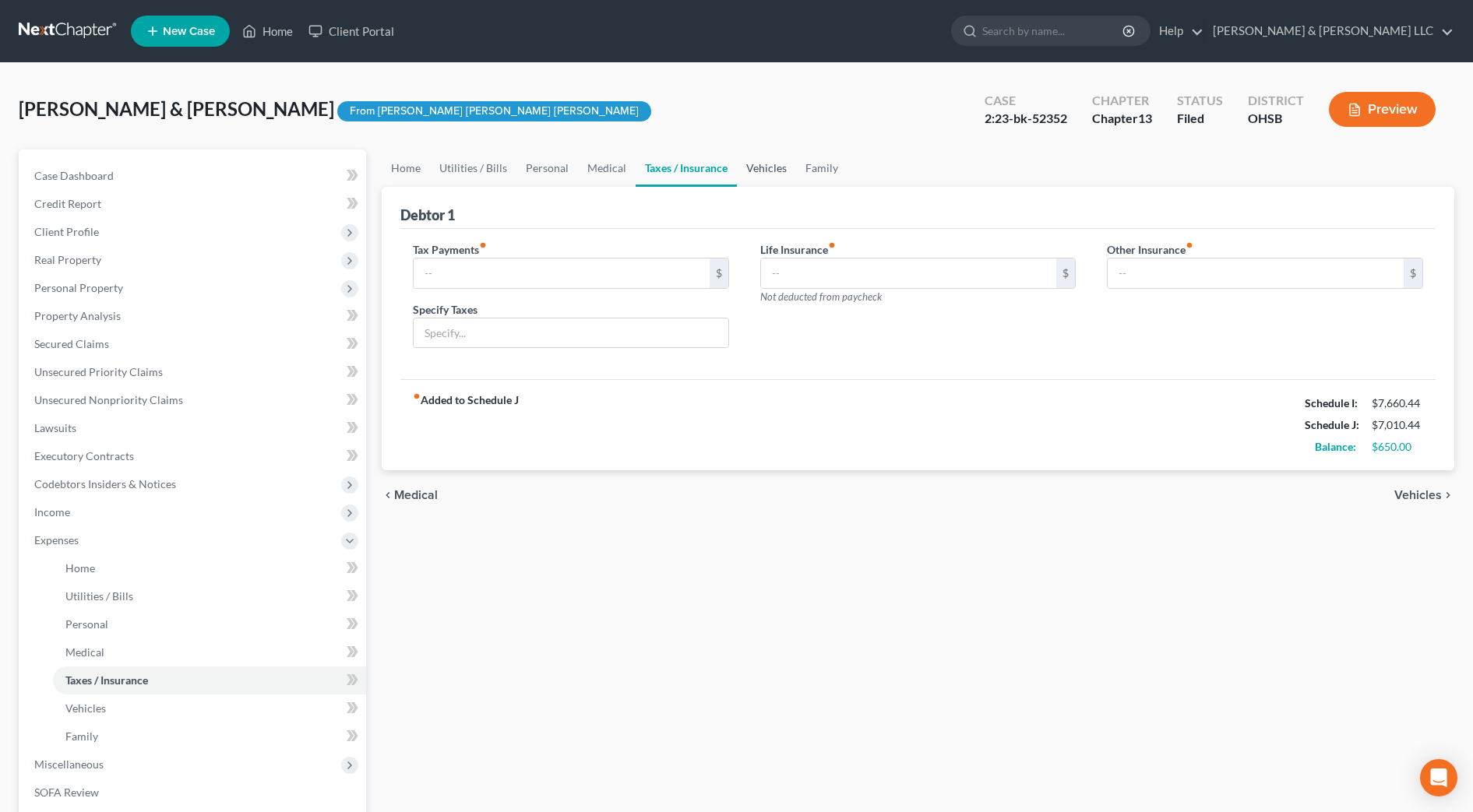
click at [776, 168] on link "Vehicles" at bounding box center [766, 168] width 59 height 37
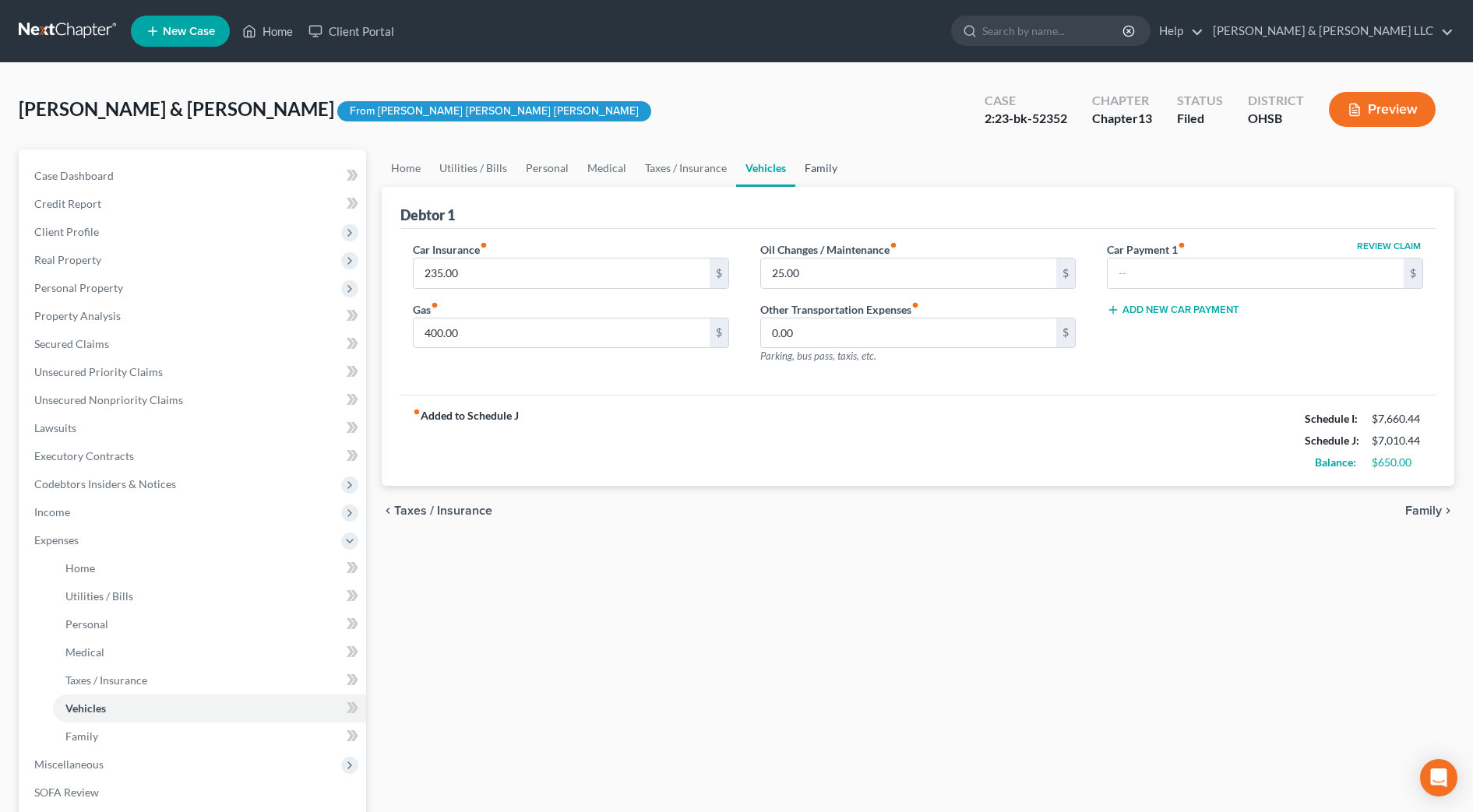
click at [812, 167] on link "Family" at bounding box center [820, 168] width 51 height 37
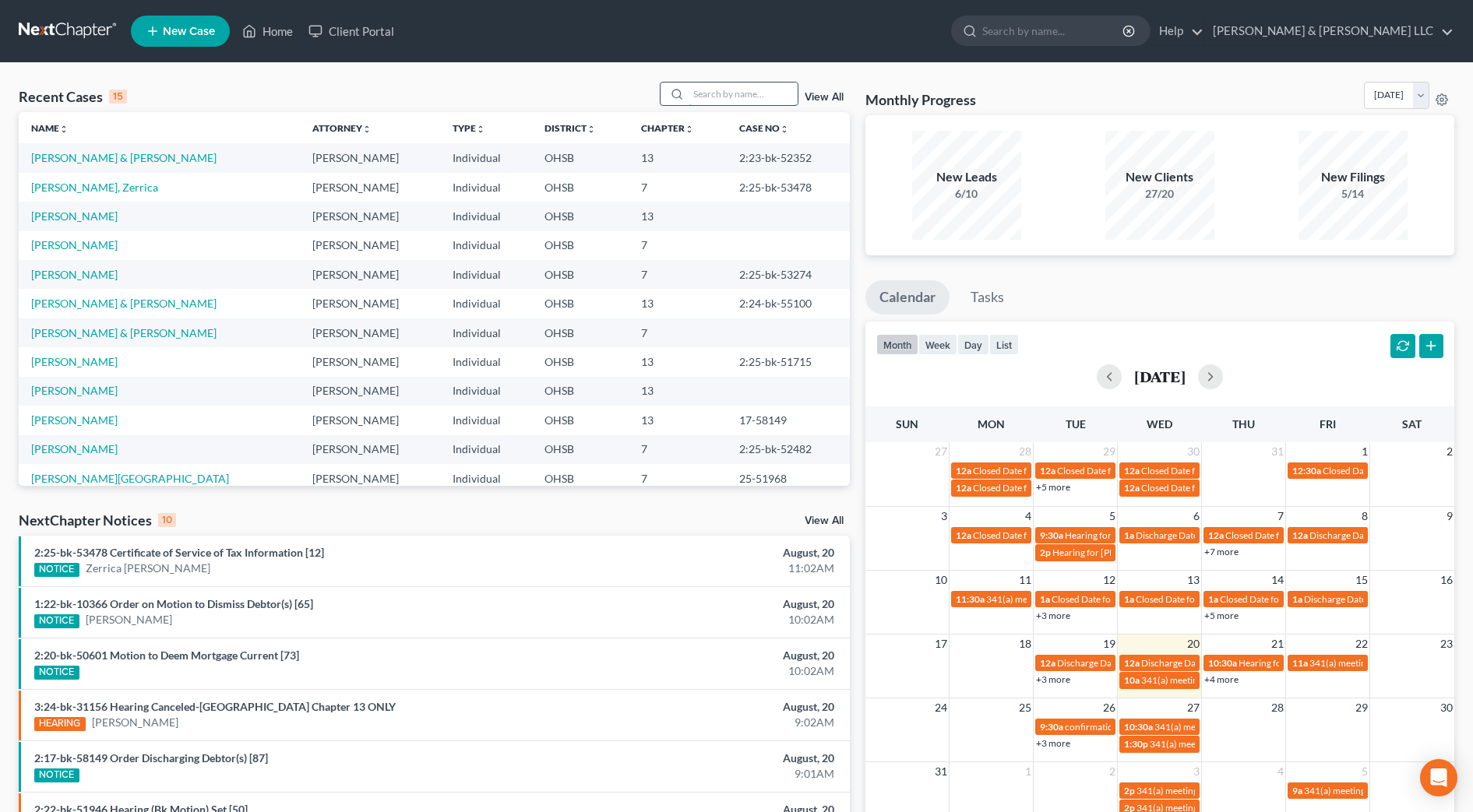
click at [728, 88] on input "search" at bounding box center [743, 94] width 109 height 23
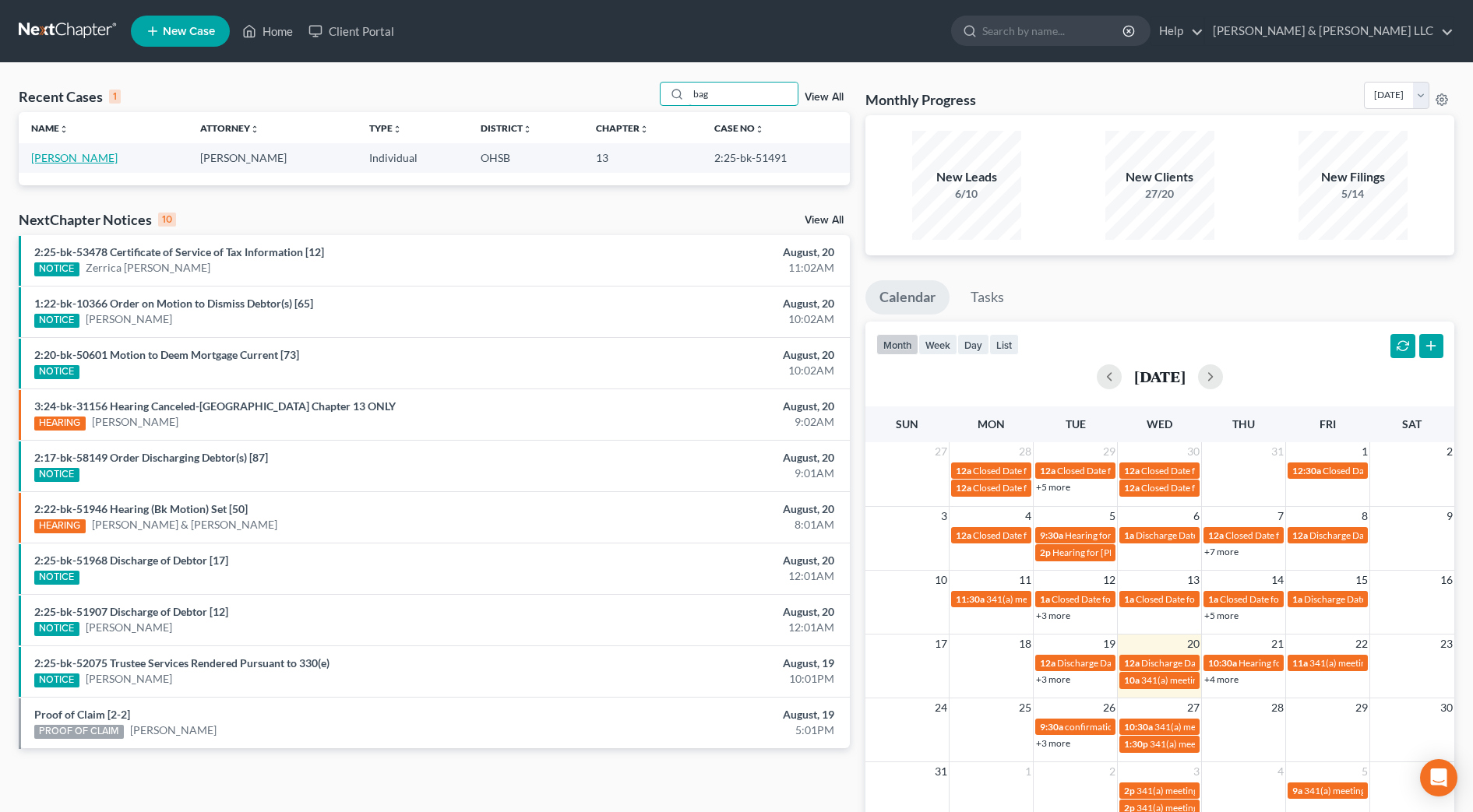
type input "bag"
click at [86, 153] on link "Bagley, Dacy" at bounding box center [75, 157] width 87 height 13
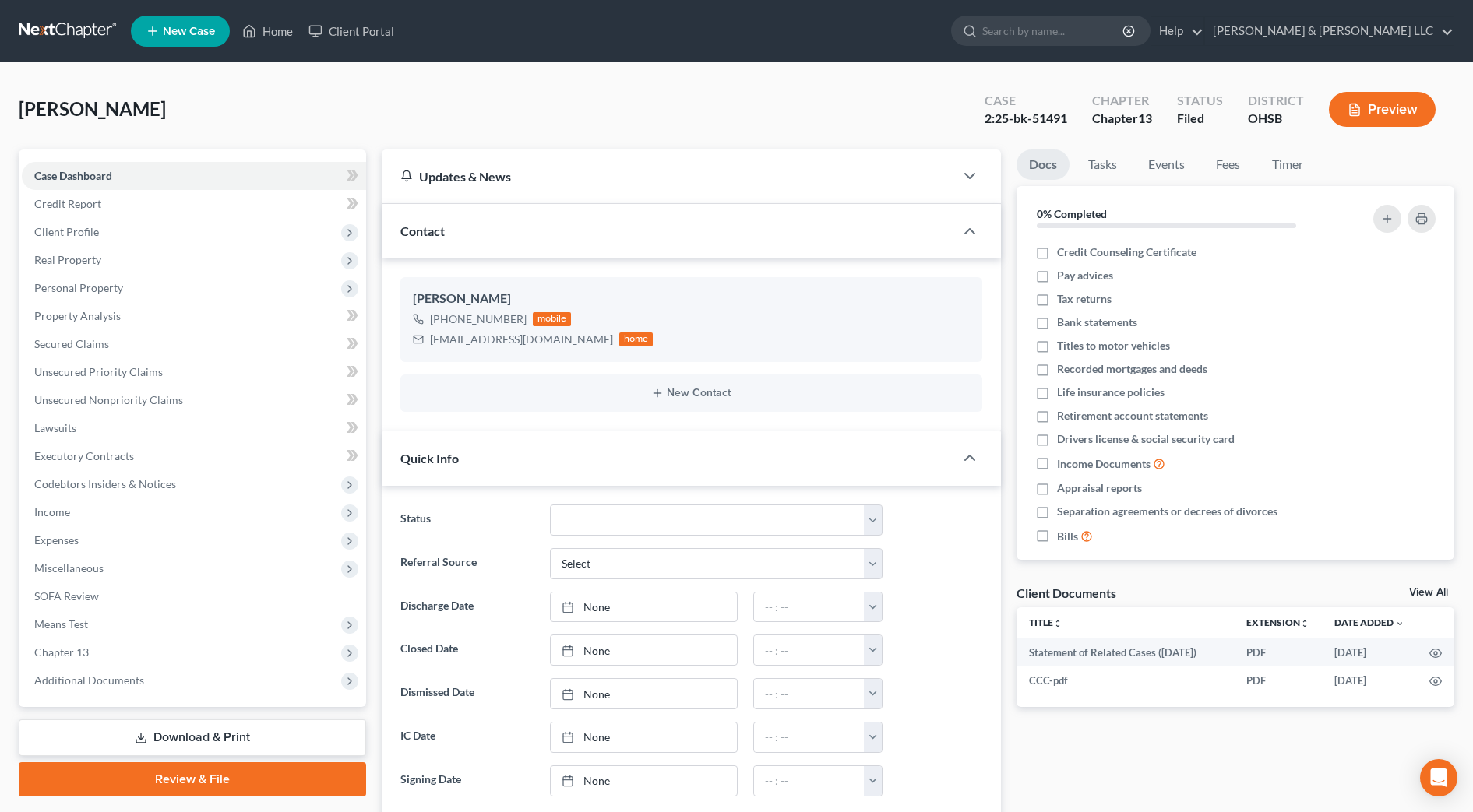
scroll to position [2066, 0]
click at [106, 398] on span "Unsecured Nonpriority Claims" at bounding box center [109, 400] width 149 height 13
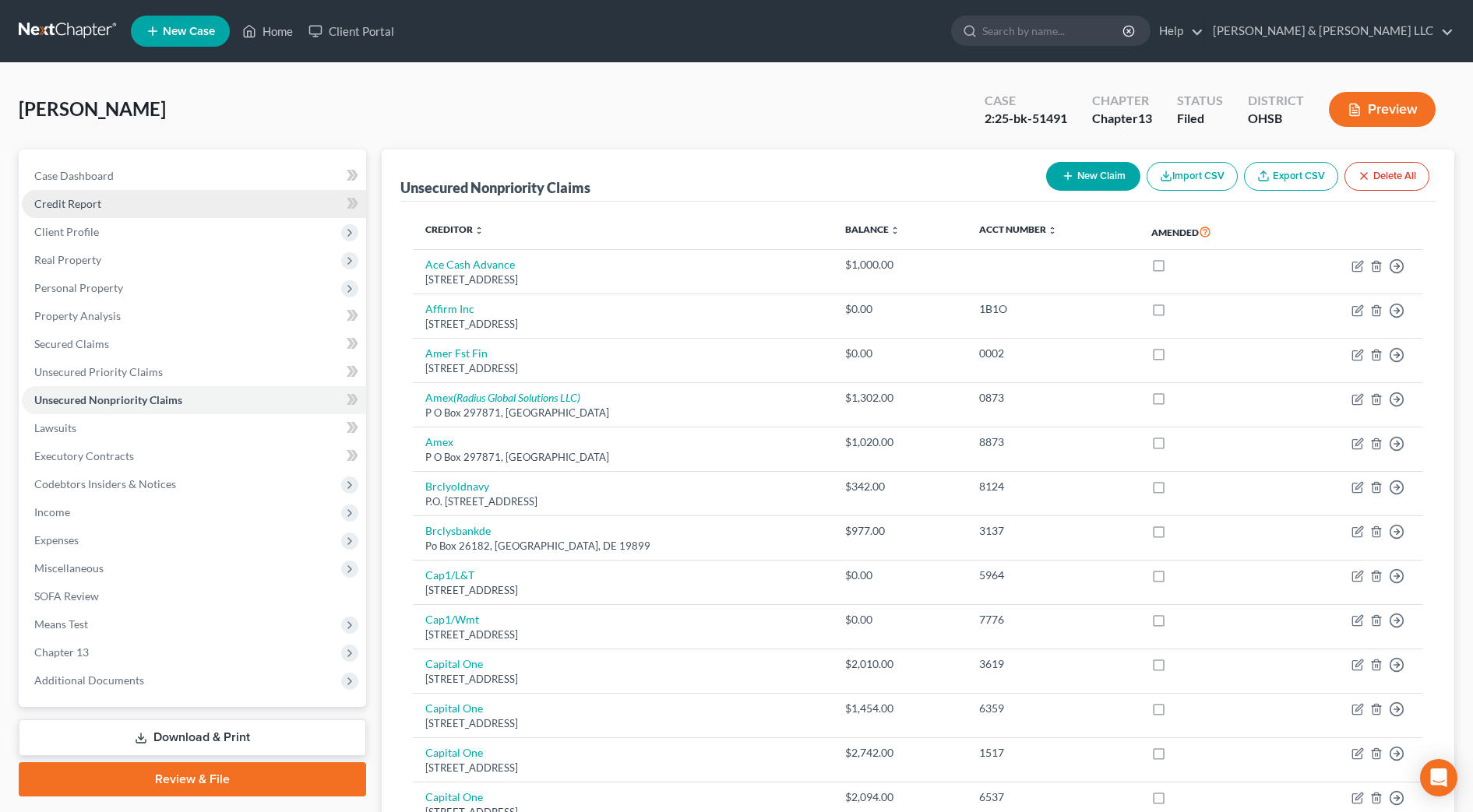
click at [95, 204] on span "Credit Report" at bounding box center [68, 203] width 67 height 13
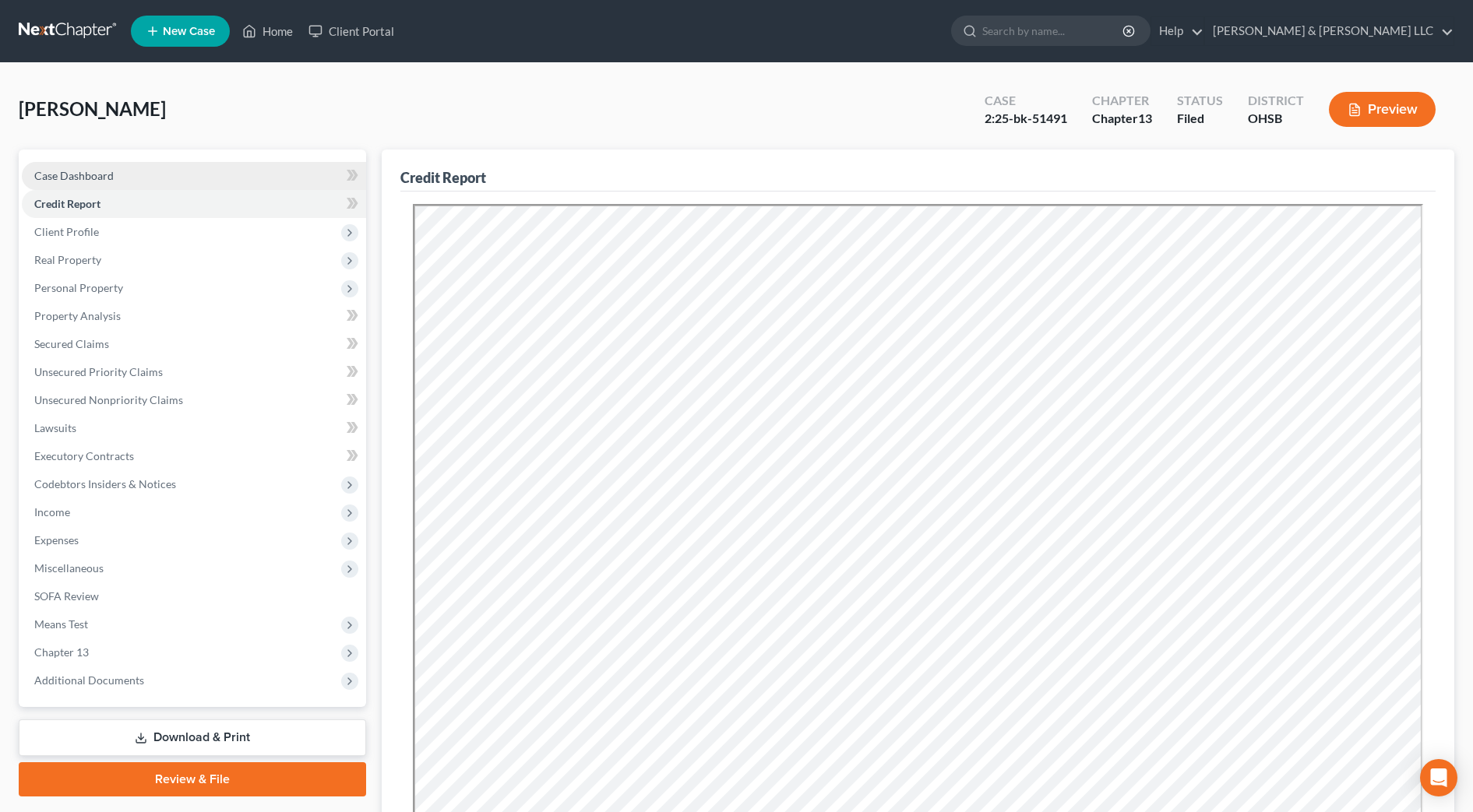
click at [83, 171] on span "Case Dashboard" at bounding box center [74, 175] width 80 height 13
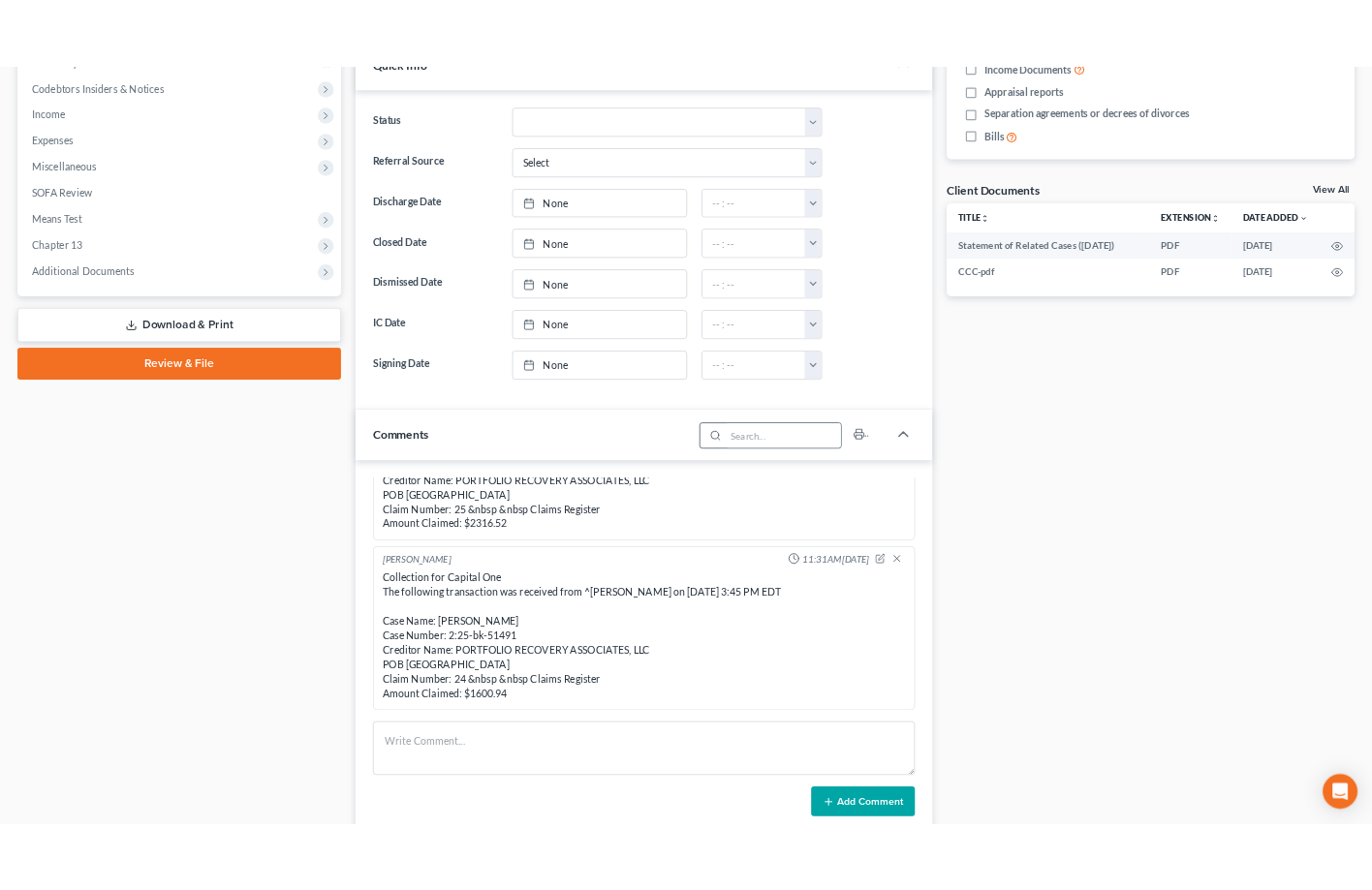
scroll to position [605, 0]
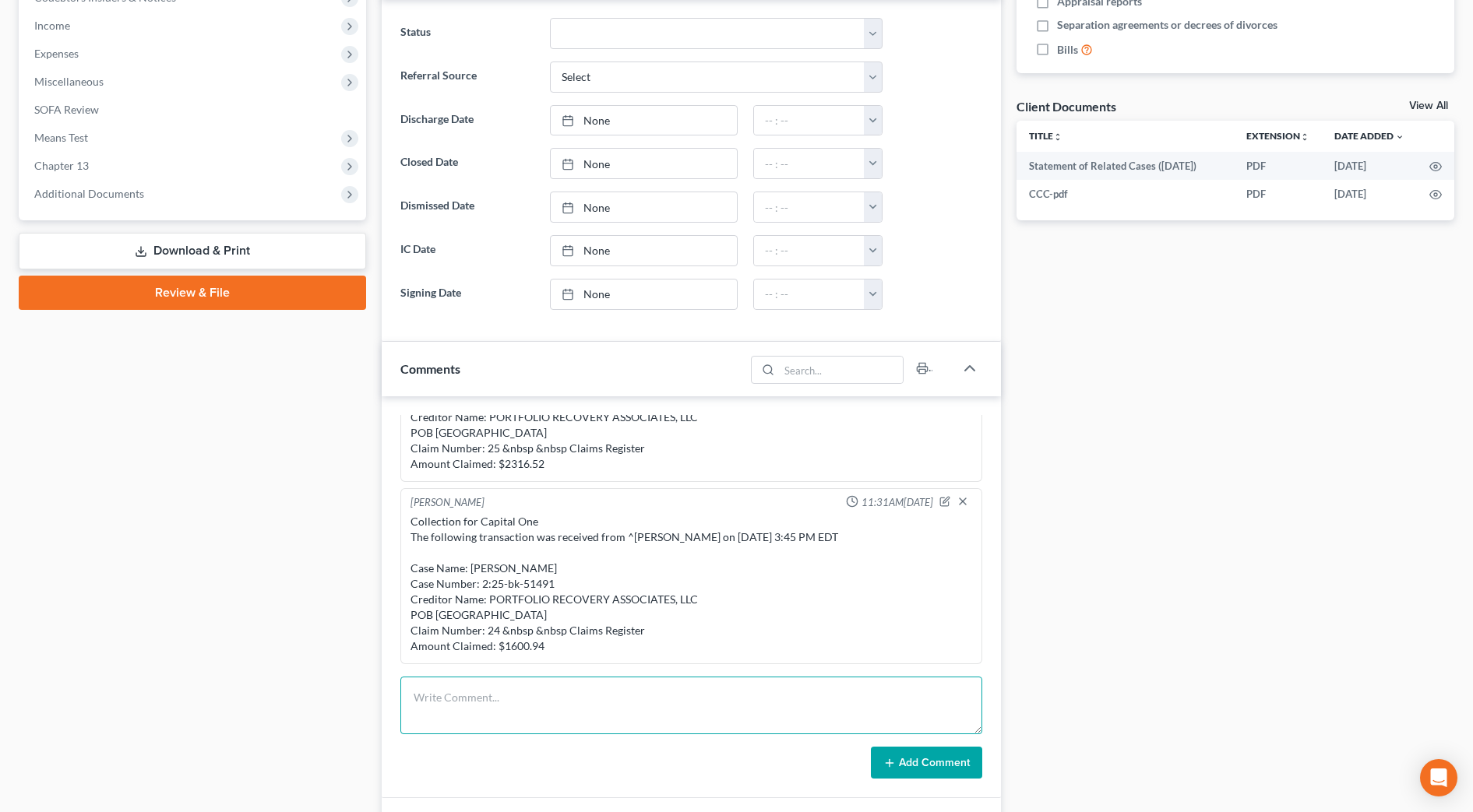
click at [483, 692] on textarea at bounding box center [691, 705] width 582 height 57
type textarea "Client email re: vacation time and possible items to spend it on."
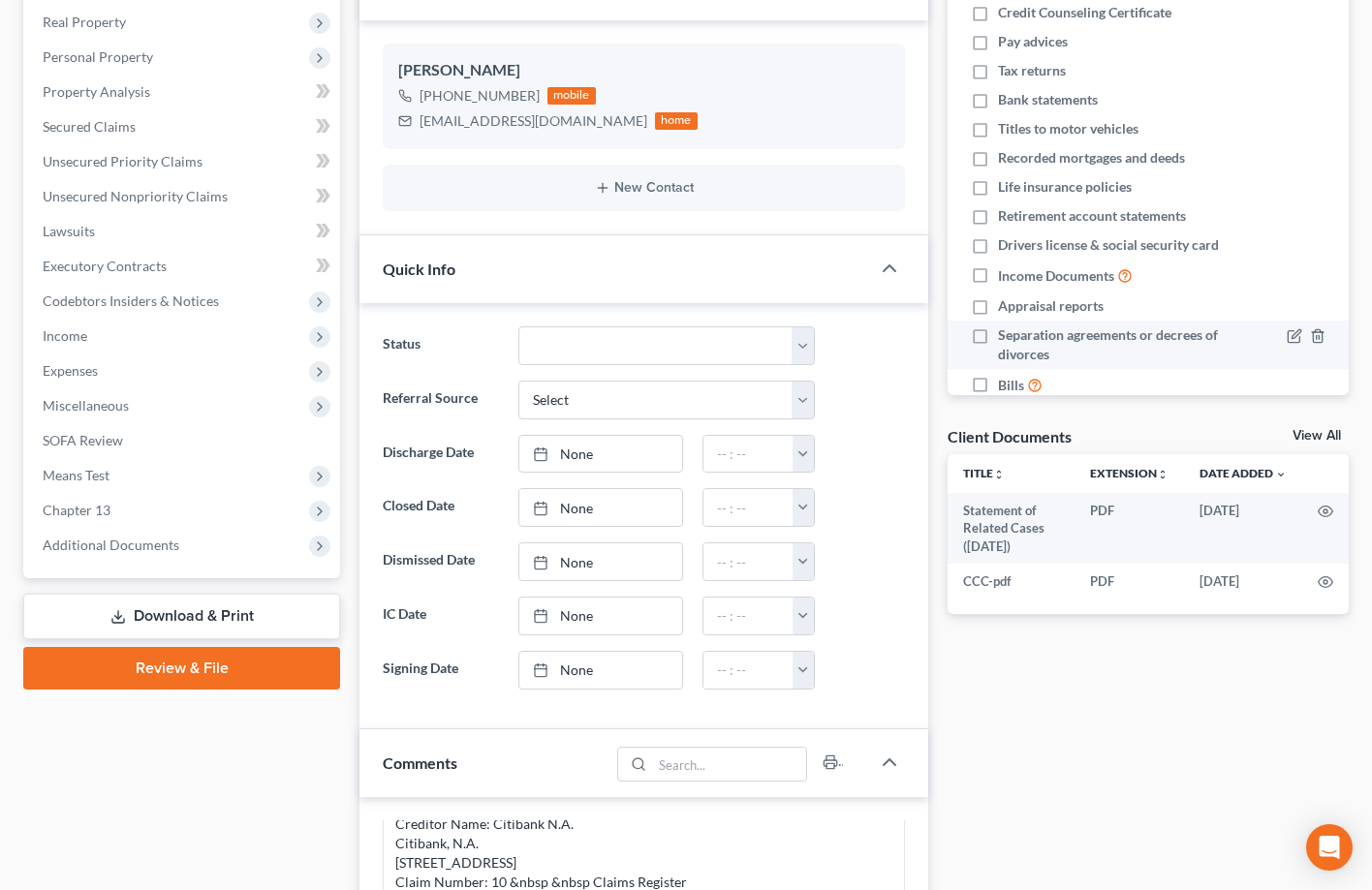
scroll to position [0, 0]
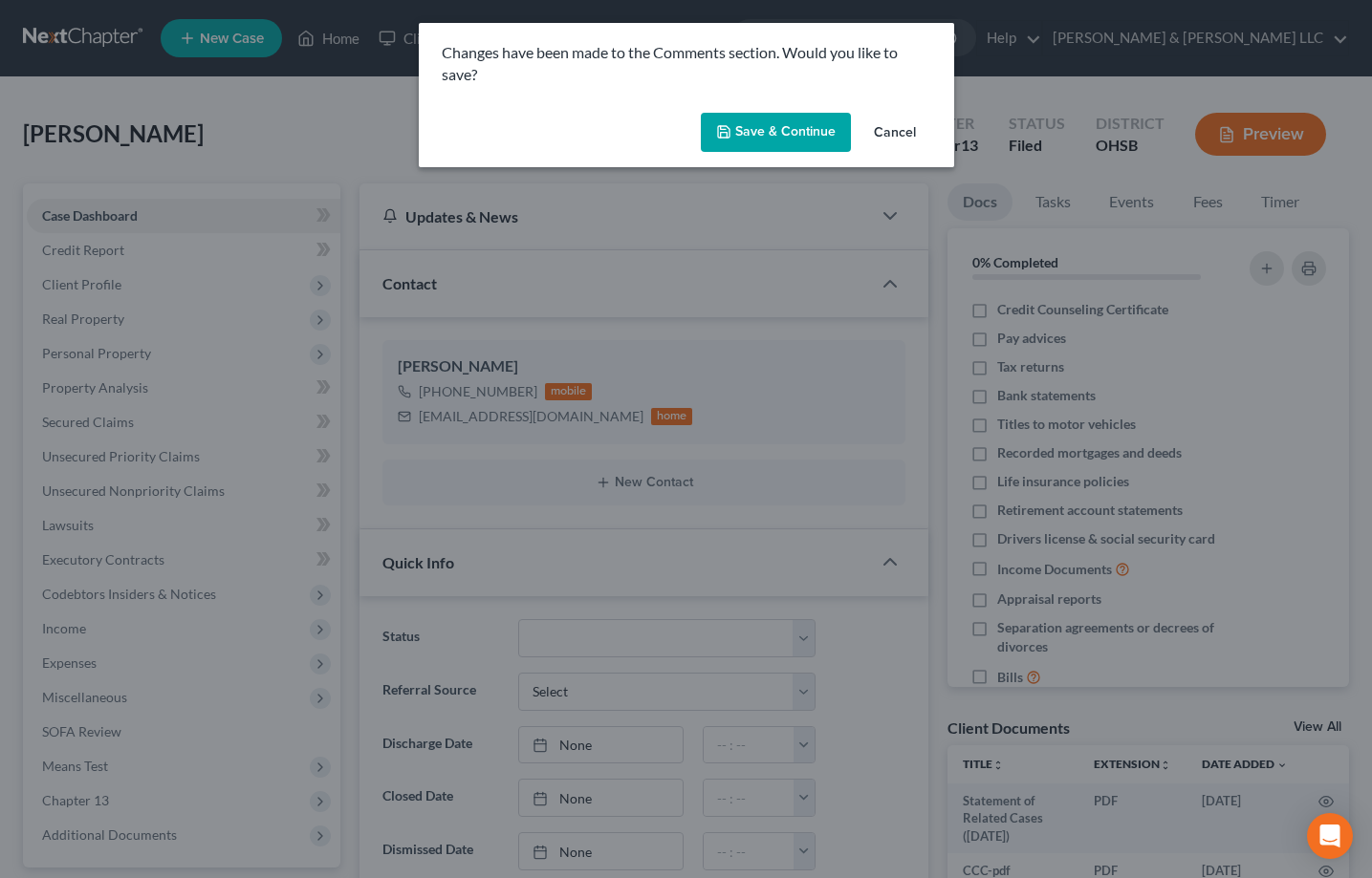
click at [801, 134] on button "Save & Continue" at bounding box center [775, 133] width 150 height 41
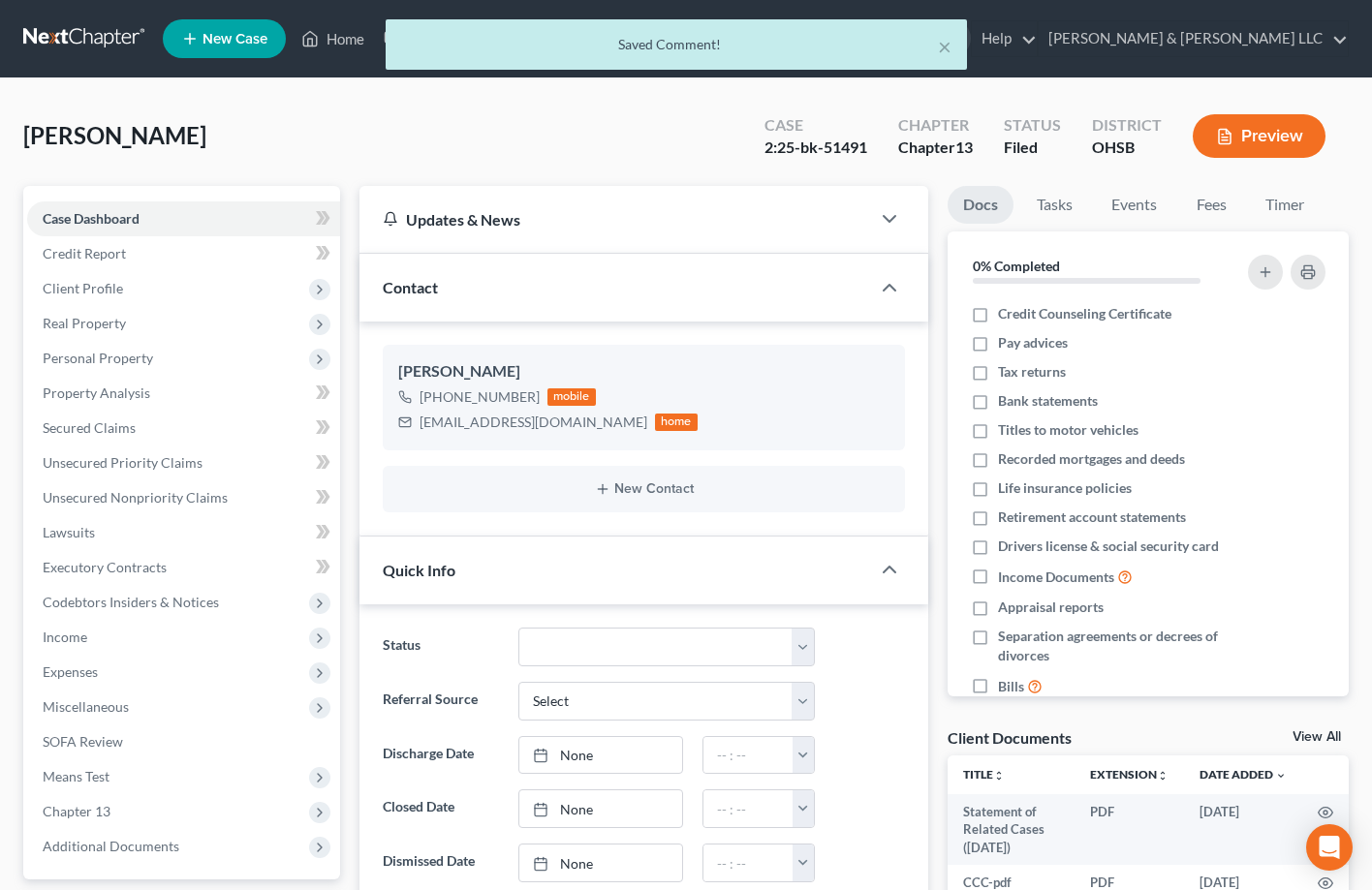
scroll to position [2797, 0]
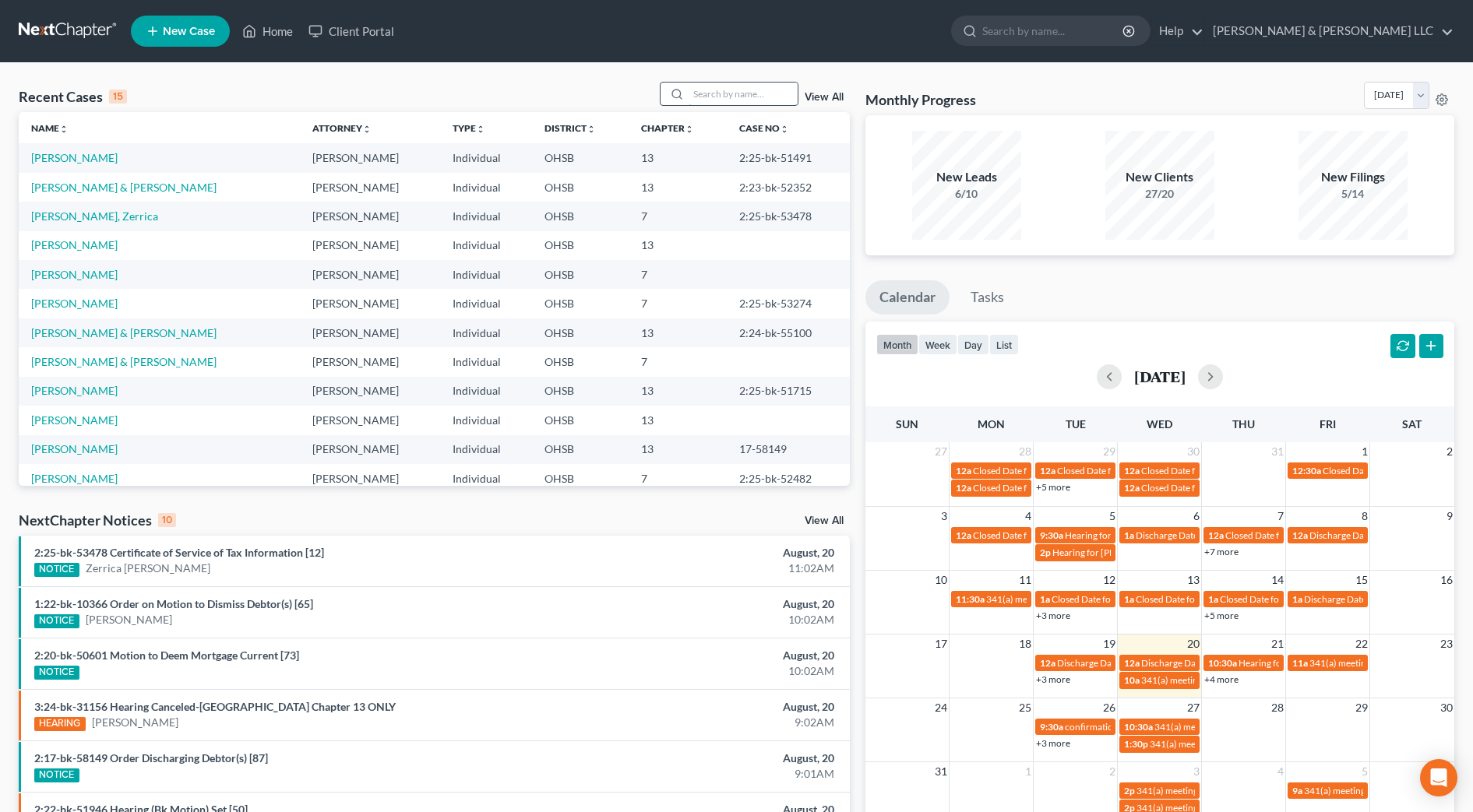
click at [711, 94] on input "search" at bounding box center [743, 94] width 109 height 23
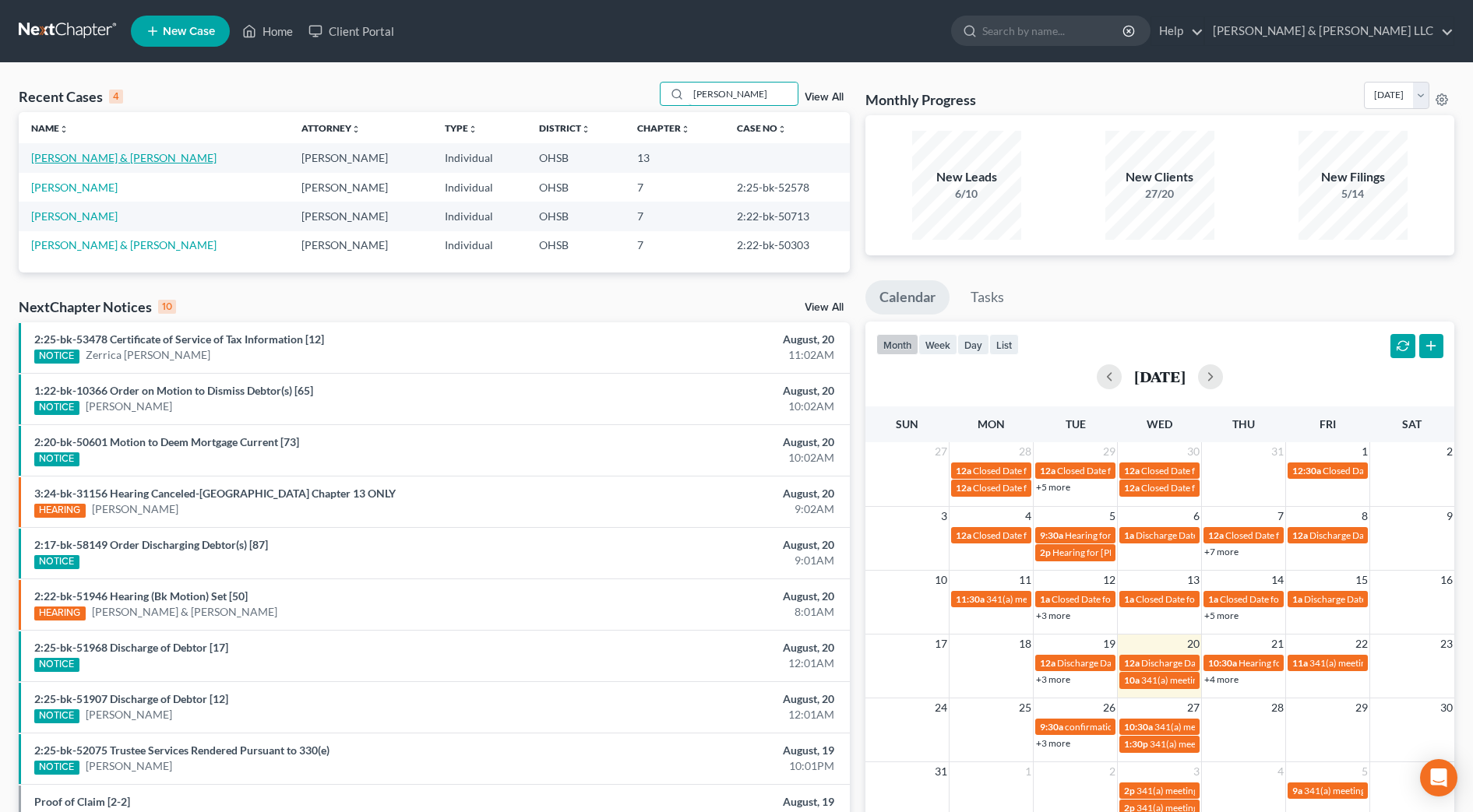
type input "russell"
click at [92, 158] on link "Russell, Brack & Sara" at bounding box center [124, 157] width 185 height 13
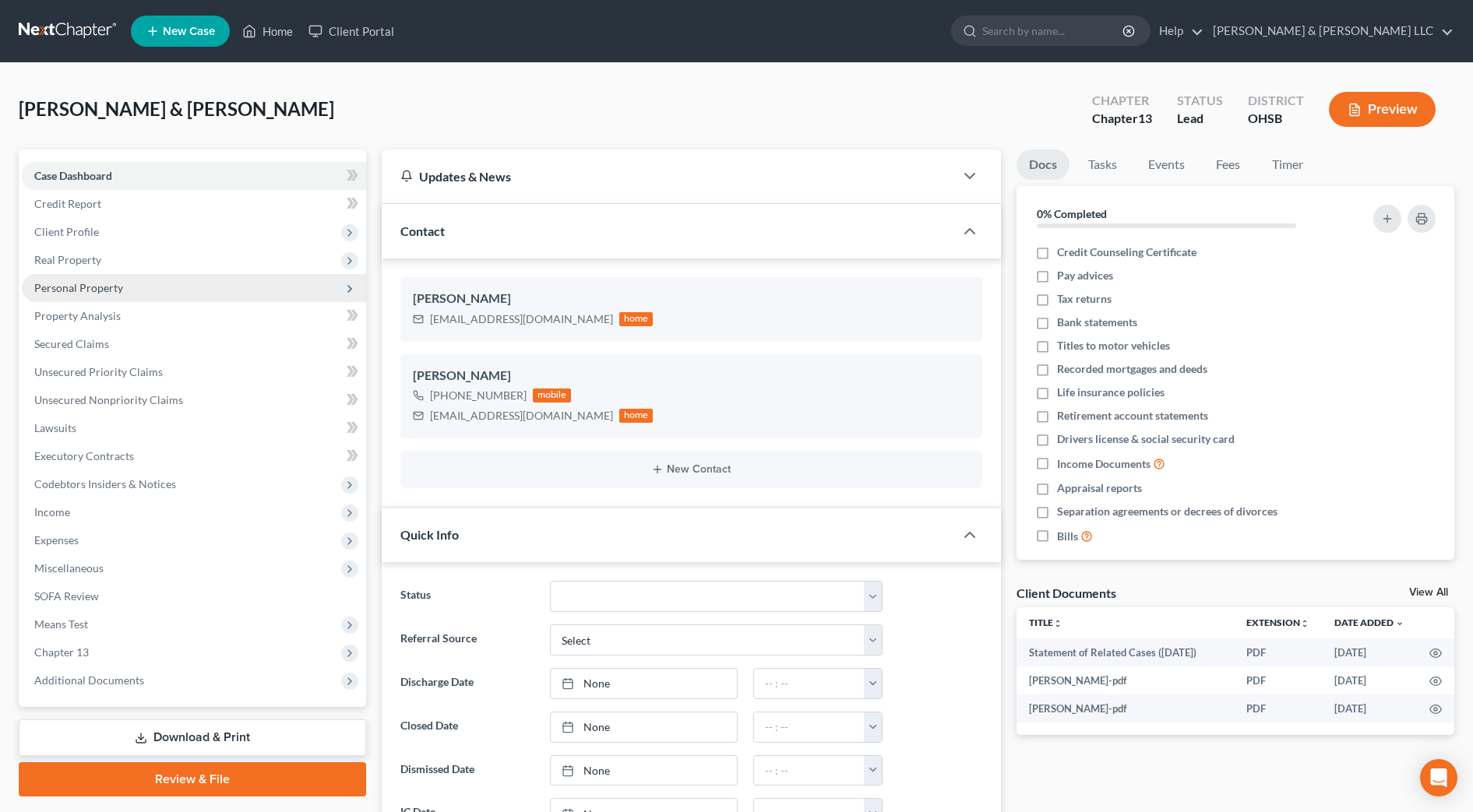
click at [120, 291] on span "Personal Property" at bounding box center [79, 287] width 89 height 13
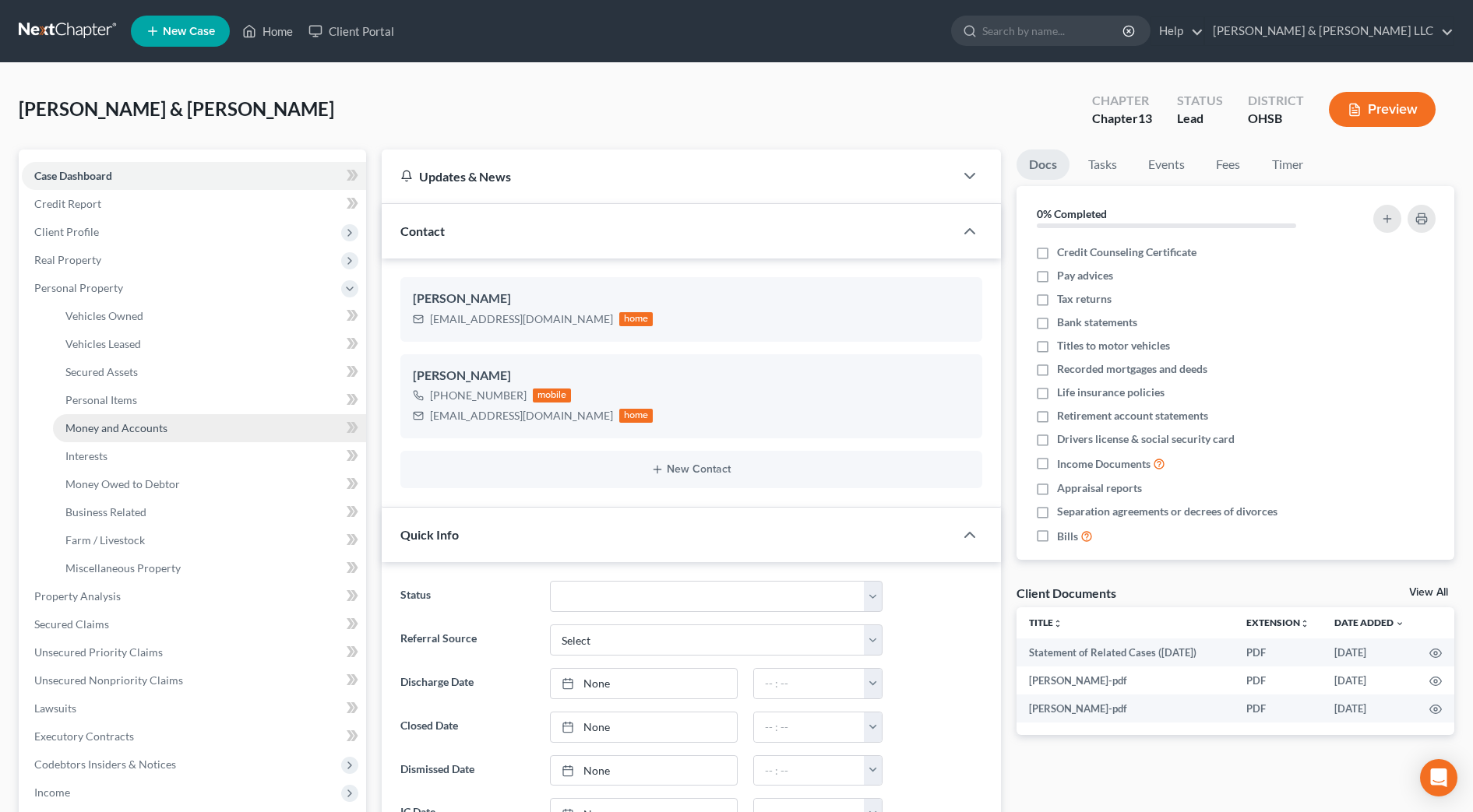
click at [139, 427] on span "Money and Accounts" at bounding box center [117, 427] width 102 height 13
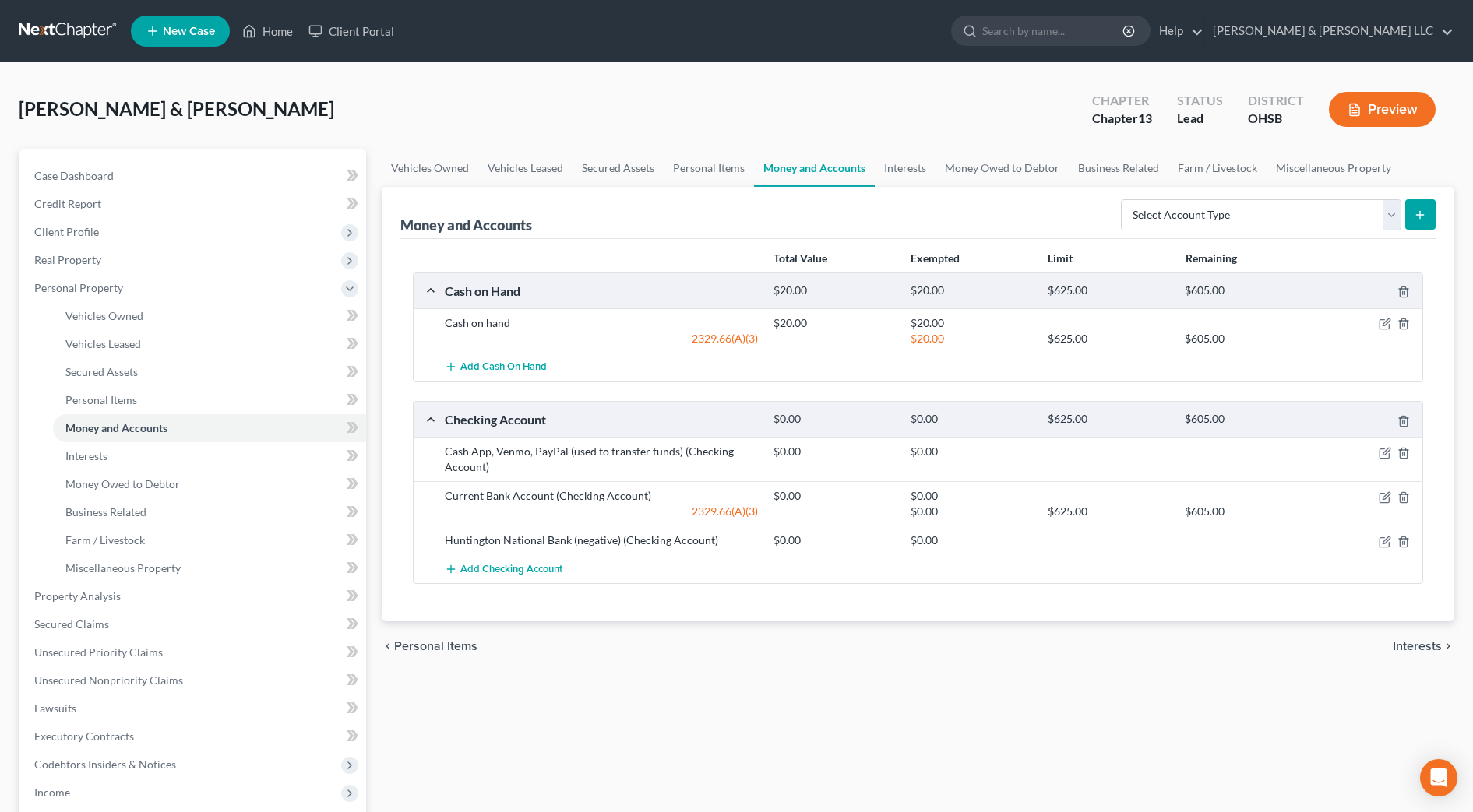
click at [657, 500] on div "Current Bank Account (Checking Account)" at bounding box center [601, 496] width 328 height 16
click at [1380, 544] on icon "button" at bounding box center [1385, 542] width 13 height 13
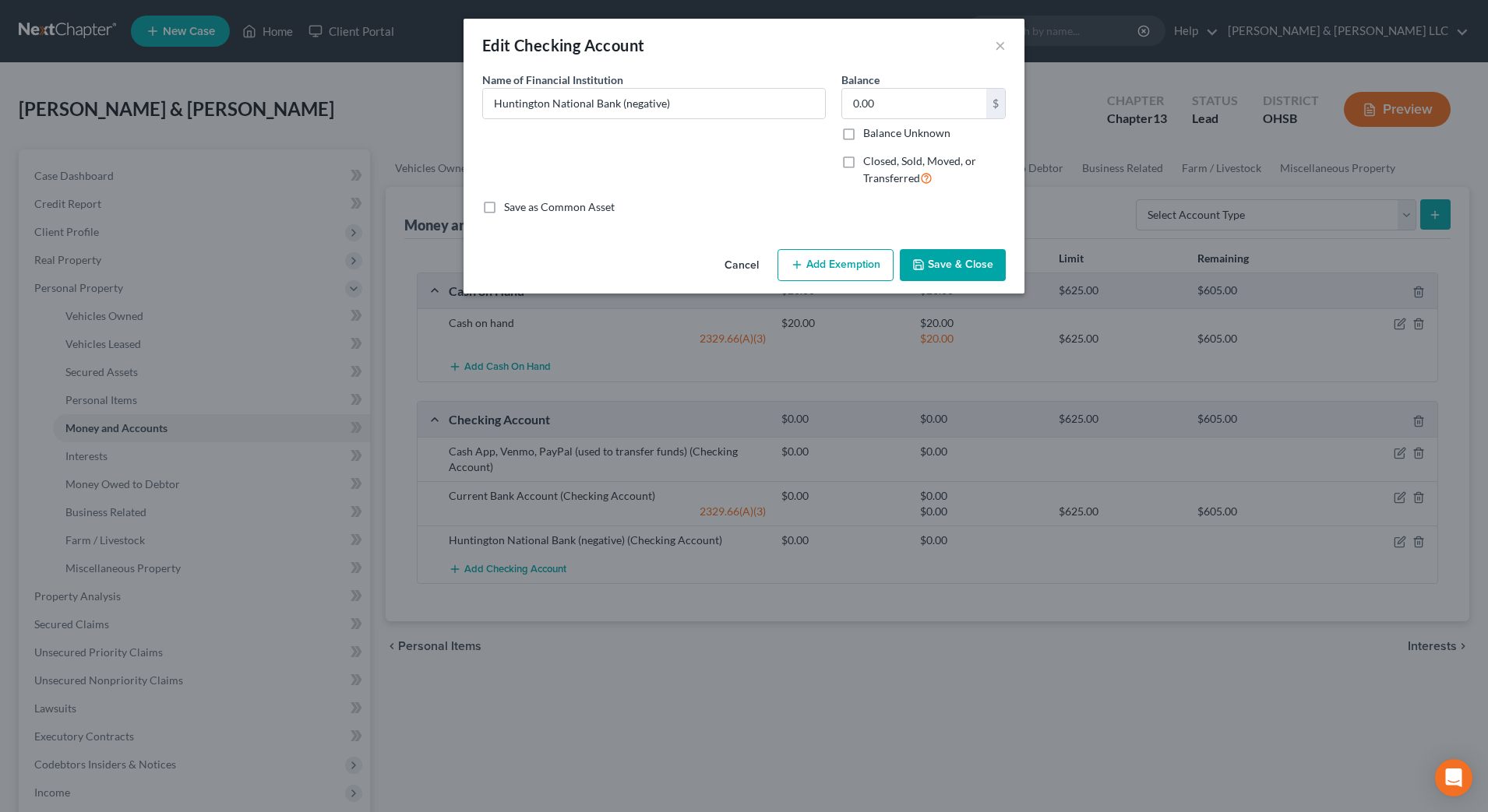
click at [863, 161] on label "Closed, Sold, Moved, or Transferred" at bounding box center [934, 170] width 143 height 34
click at [869, 161] on input "Closed, Sold, Moved, or Transferred" at bounding box center [874, 158] width 10 height 10
checkbox input "true"
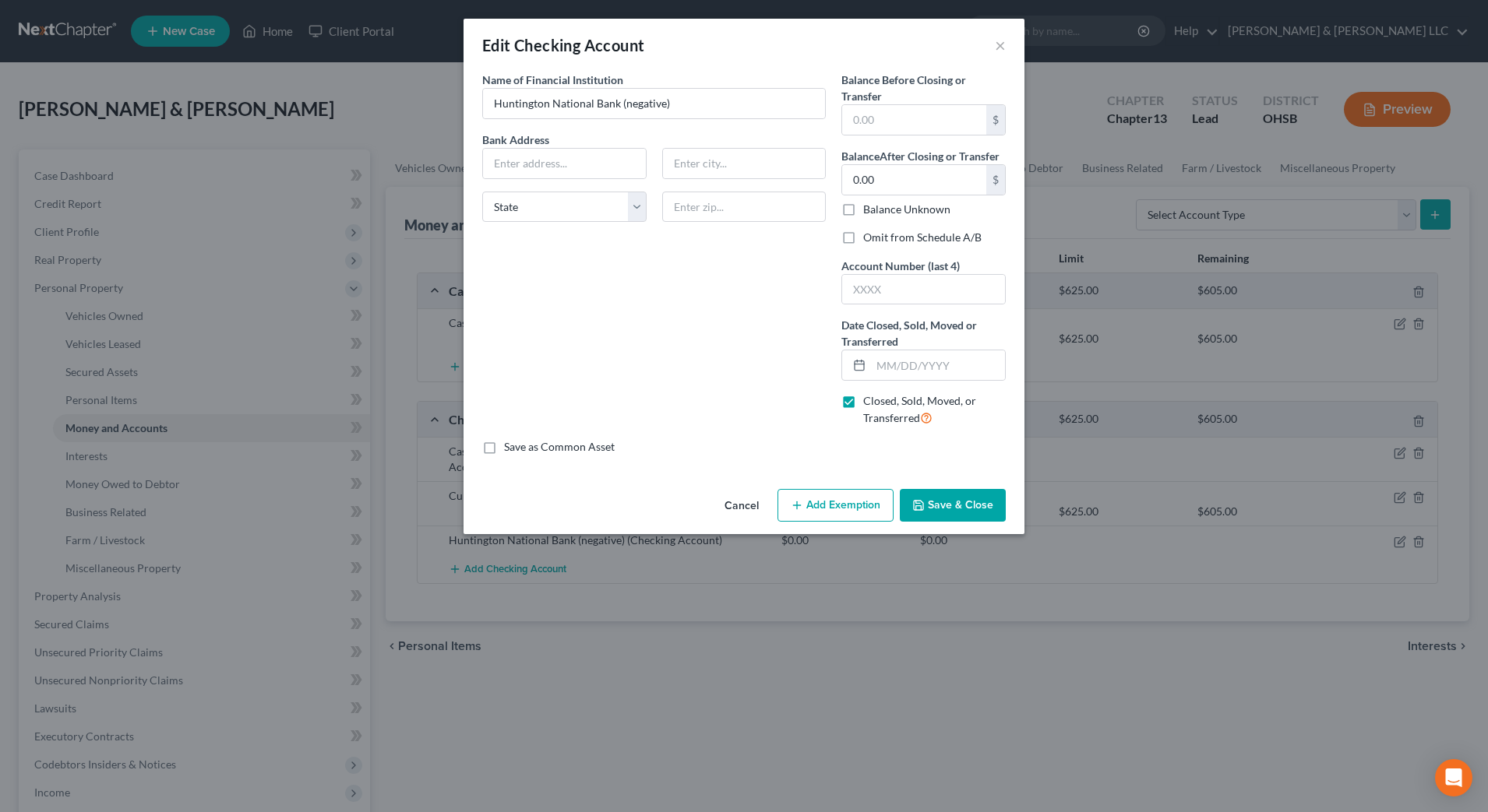
click at [886, 232] on label "Omit from Schedule A/B" at bounding box center [922, 238] width 118 height 16
click at [879, 232] on input "Omit from Schedule A/B" at bounding box center [874, 234] width 10 height 10
checkbox input "true"
click at [969, 512] on button "Save & Close" at bounding box center [953, 505] width 106 height 33
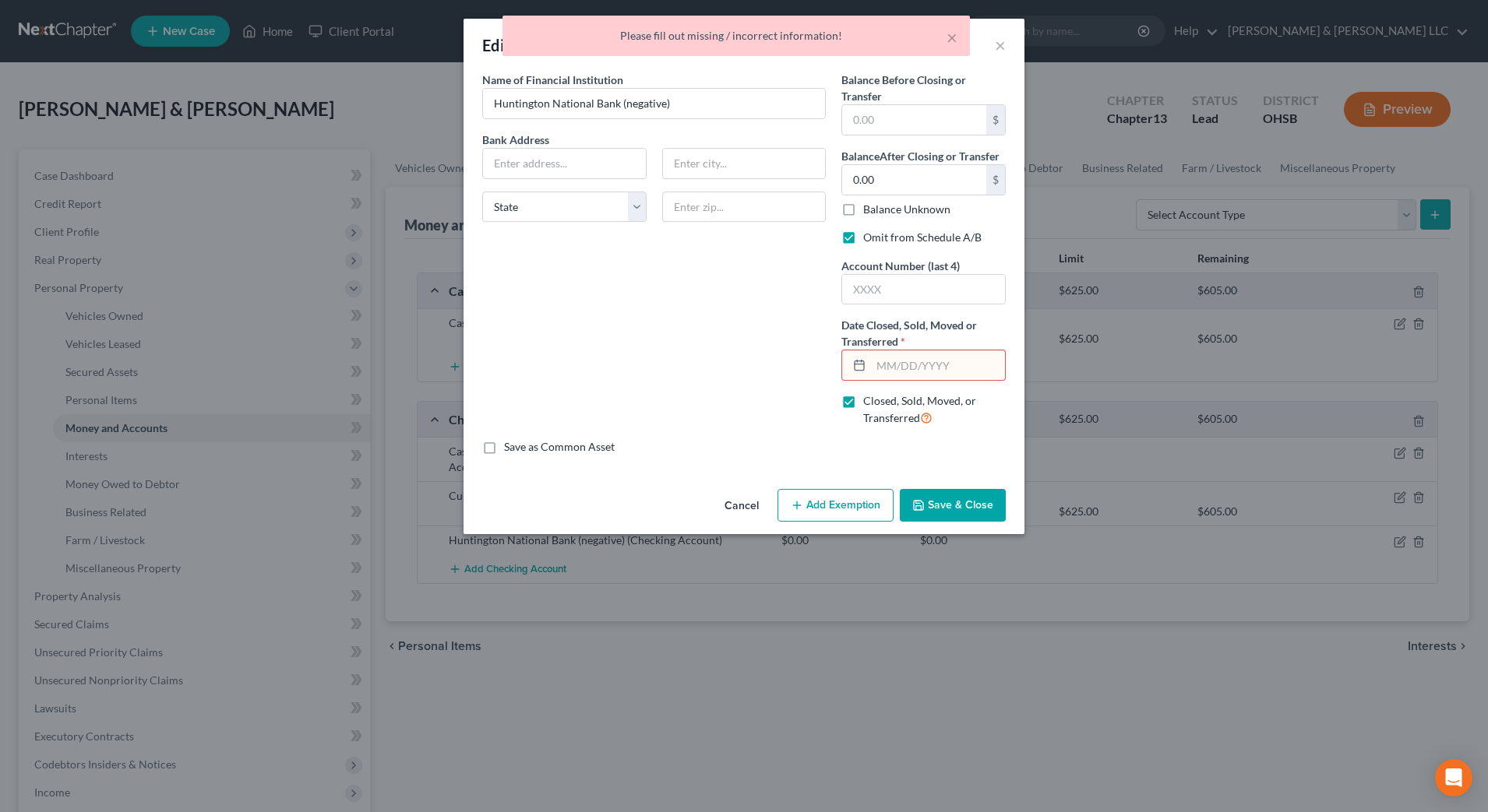
click at [890, 366] on input "text" at bounding box center [938, 365] width 134 height 30
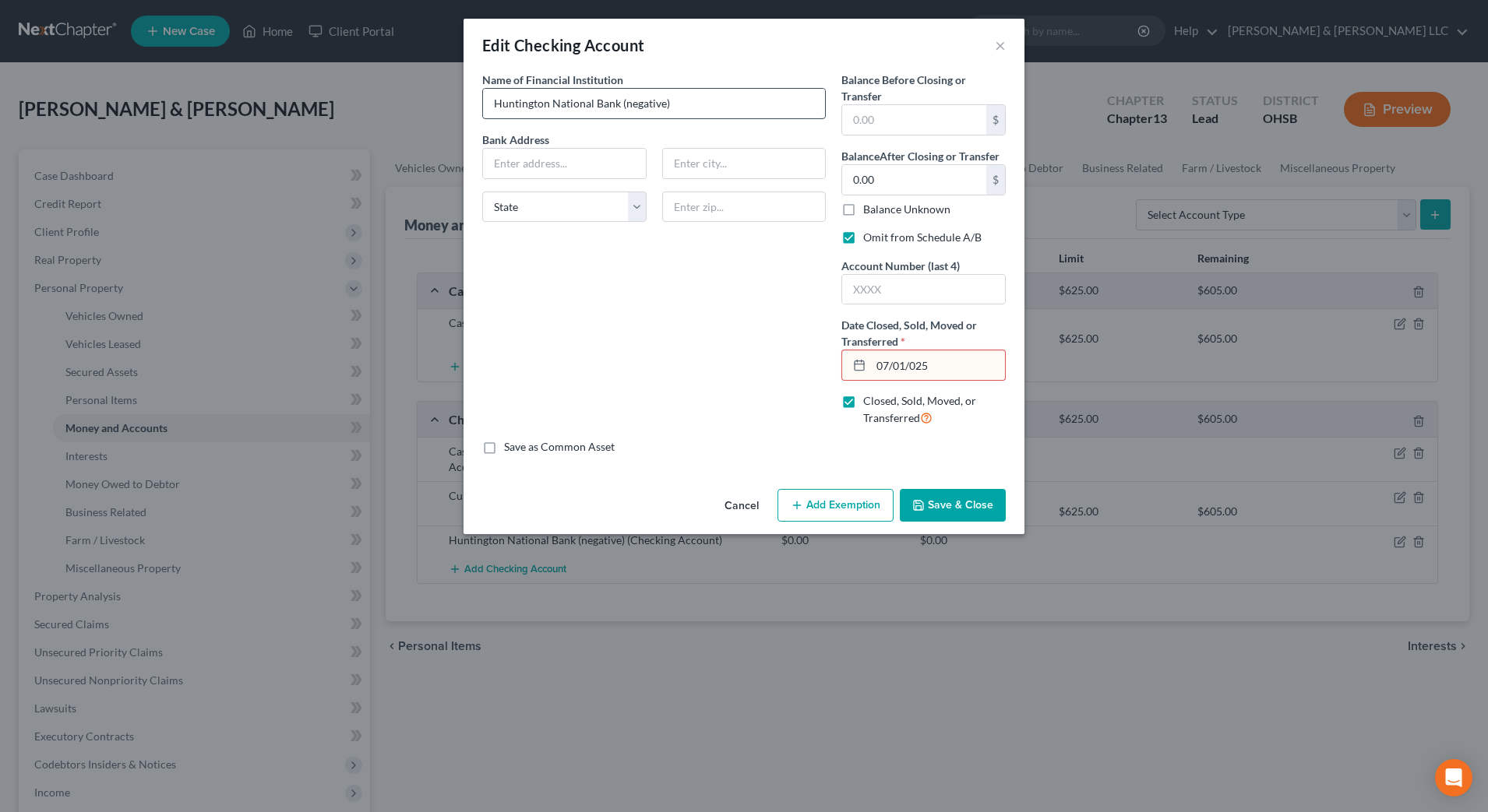
type input "07/01/025"
drag, startPoint x: 725, startPoint y: 112, endPoint x: 623, endPoint y: 111, distance: 102.0
click at [622, 111] on input "Huntington National Bank (negative)" at bounding box center [653, 104] width 342 height 30
type input "Huntington National Bank ("
click at [881, 121] on input "text" at bounding box center [913, 120] width 144 height 30
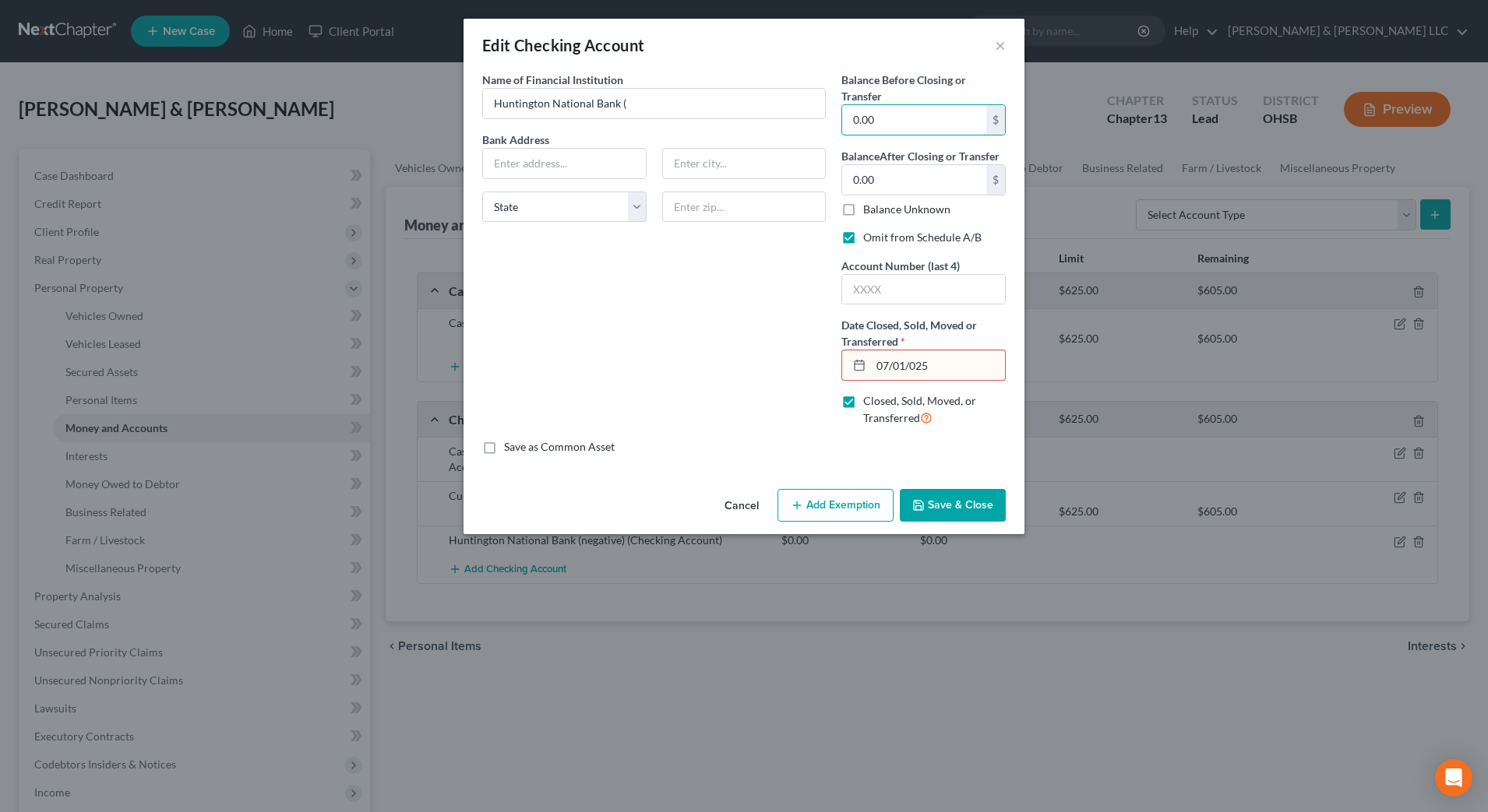
type input "0.00"
click at [908, 366] on input "07/01/025" at bounding box center [938, 365] width 134 height 30
click at [904, 367] on input "07/01/2025" at bounding box center [938, 365] width 134 height 30
type input "07/02/2025"
click at [957, 497] on button "Save & Close" at bounding box center [953, 505] width 106 height 33
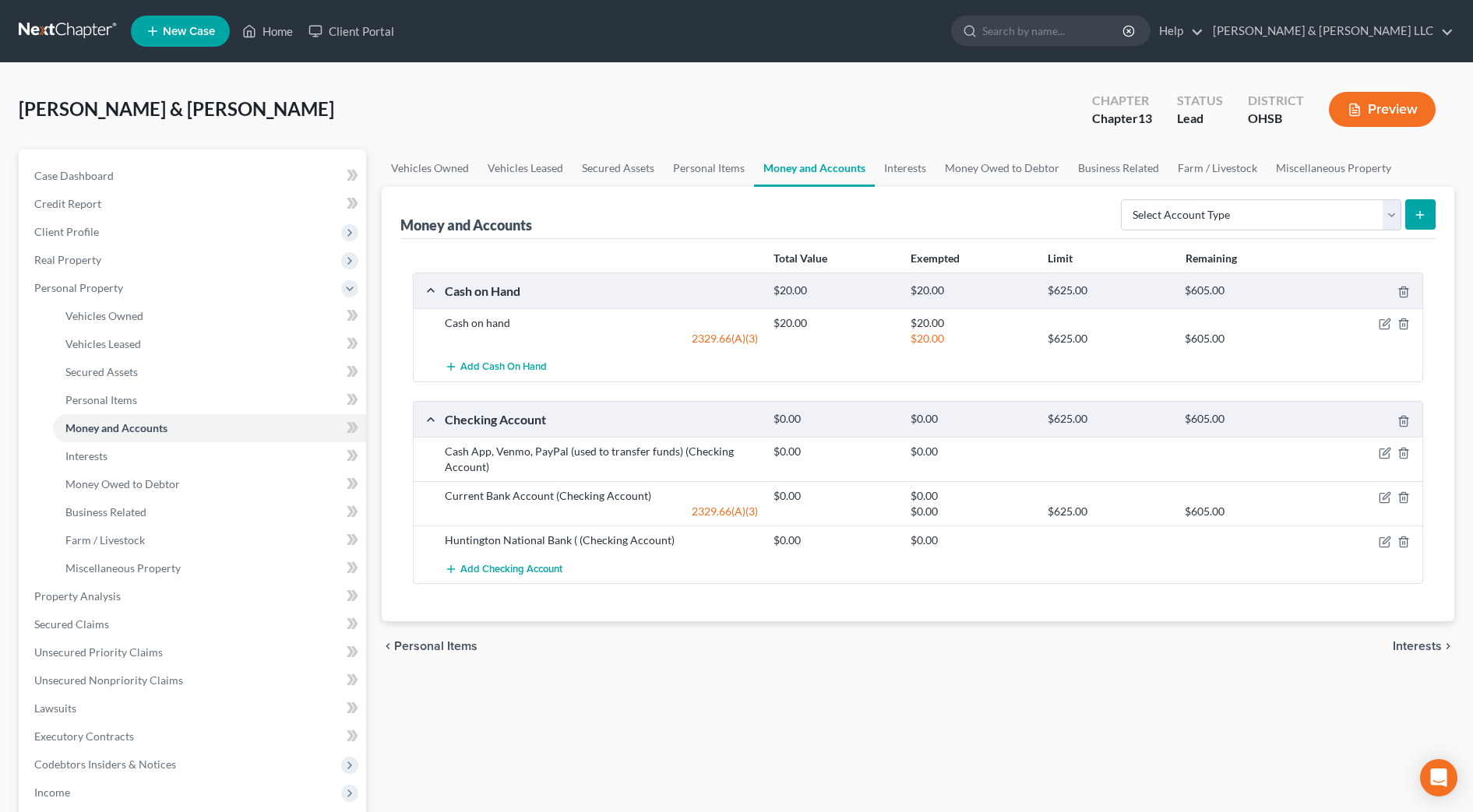
click at [1120, 50] on ul "New Case Home Client Portal - No Result - See all results Or Press Enter... Hel…" at bounding box center [792, 31] width 1323 height 40
click at [1115, 35] on input "search" at bounding box center [1053, 31] width 142 height 29
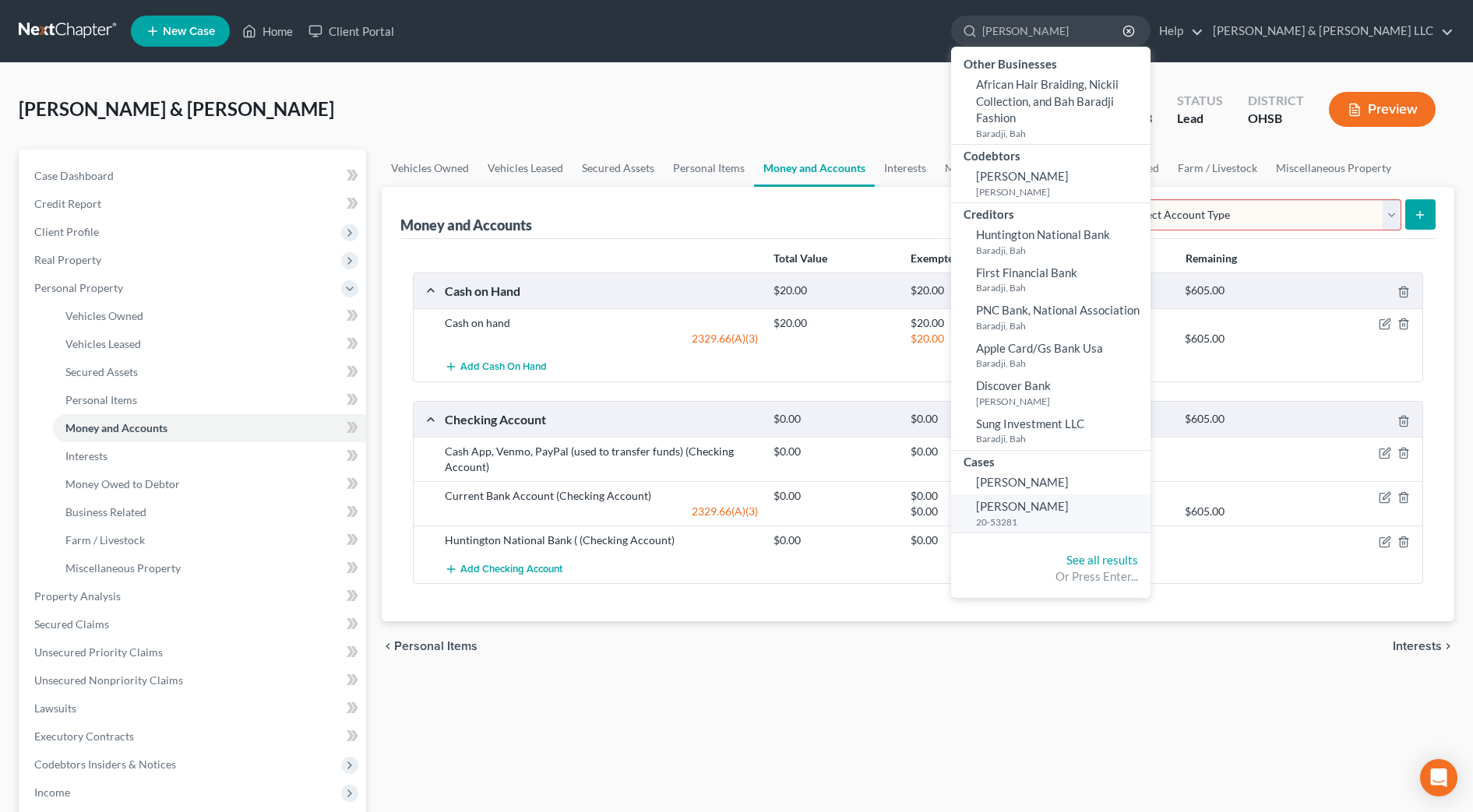
type input "baer"
click at [1068, 505] on span "Baer, Christina" at bounding box center [1023, 506] width 93 height 14
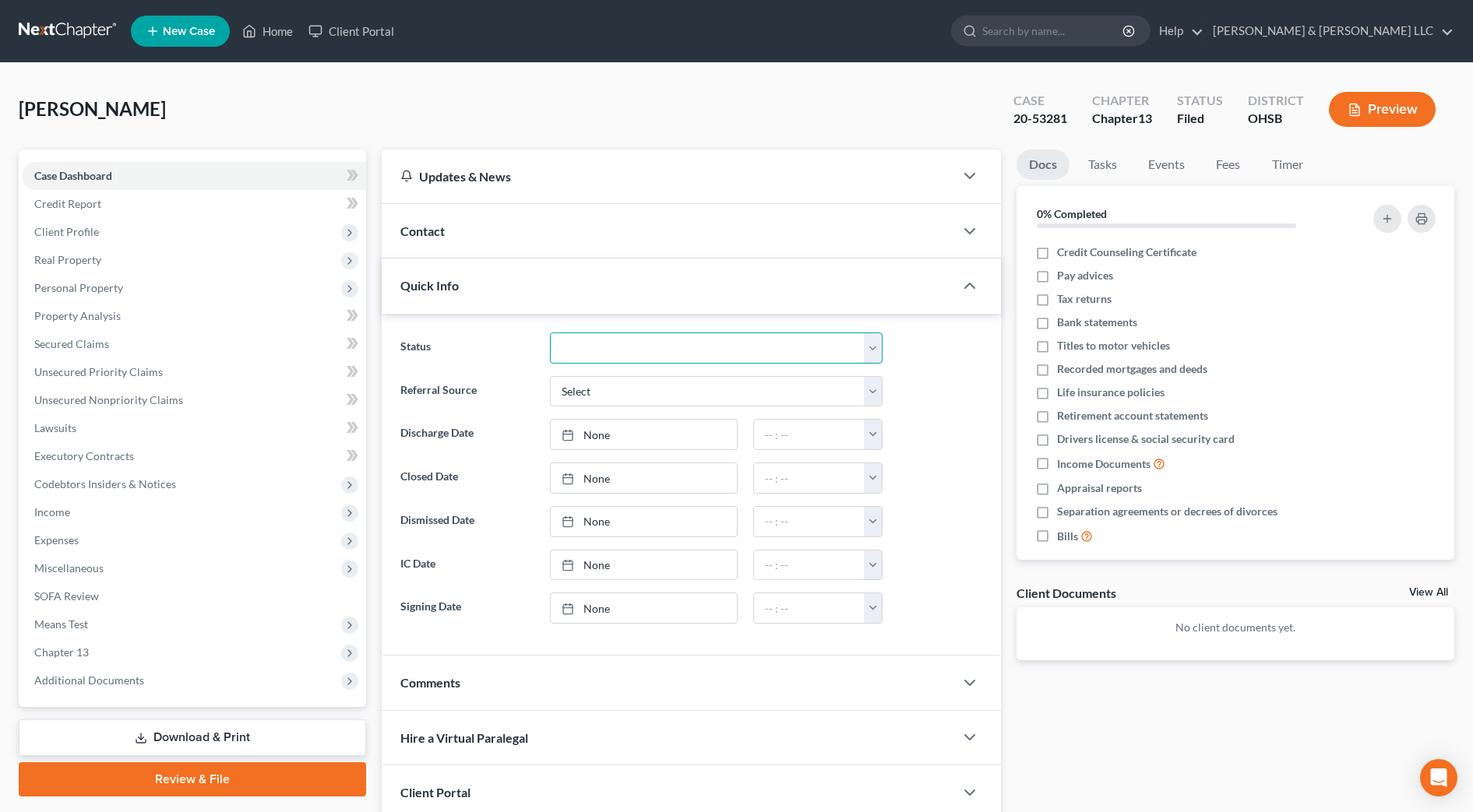
click at [630, 349] on select "Closed Discharged Dismissed Filed In Progress Lead Lost Lead Ready to File Reta…" at bounding box center [716, 348] width 332 height 31
select select "1"
click at [550, 332] on select "Closed Discharged Dismissed Filed In Progress Lead Lost Lead Ready to File Reta…" at bounding box center [716, 348] width 332 height 31
click at [589, 430] on link "None" at bounding box center [643, 434] width 186 height 30
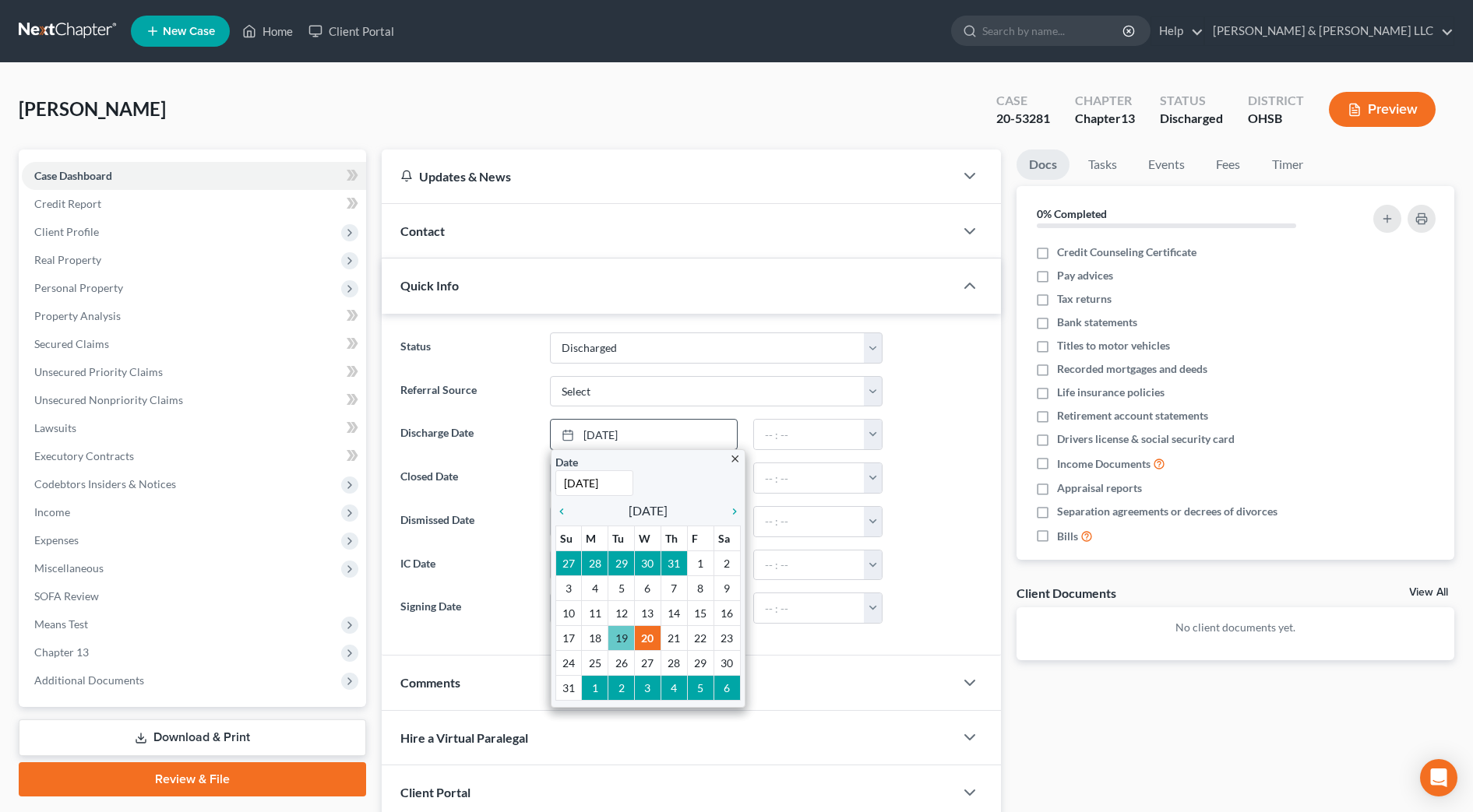
type input "8/19/2025"
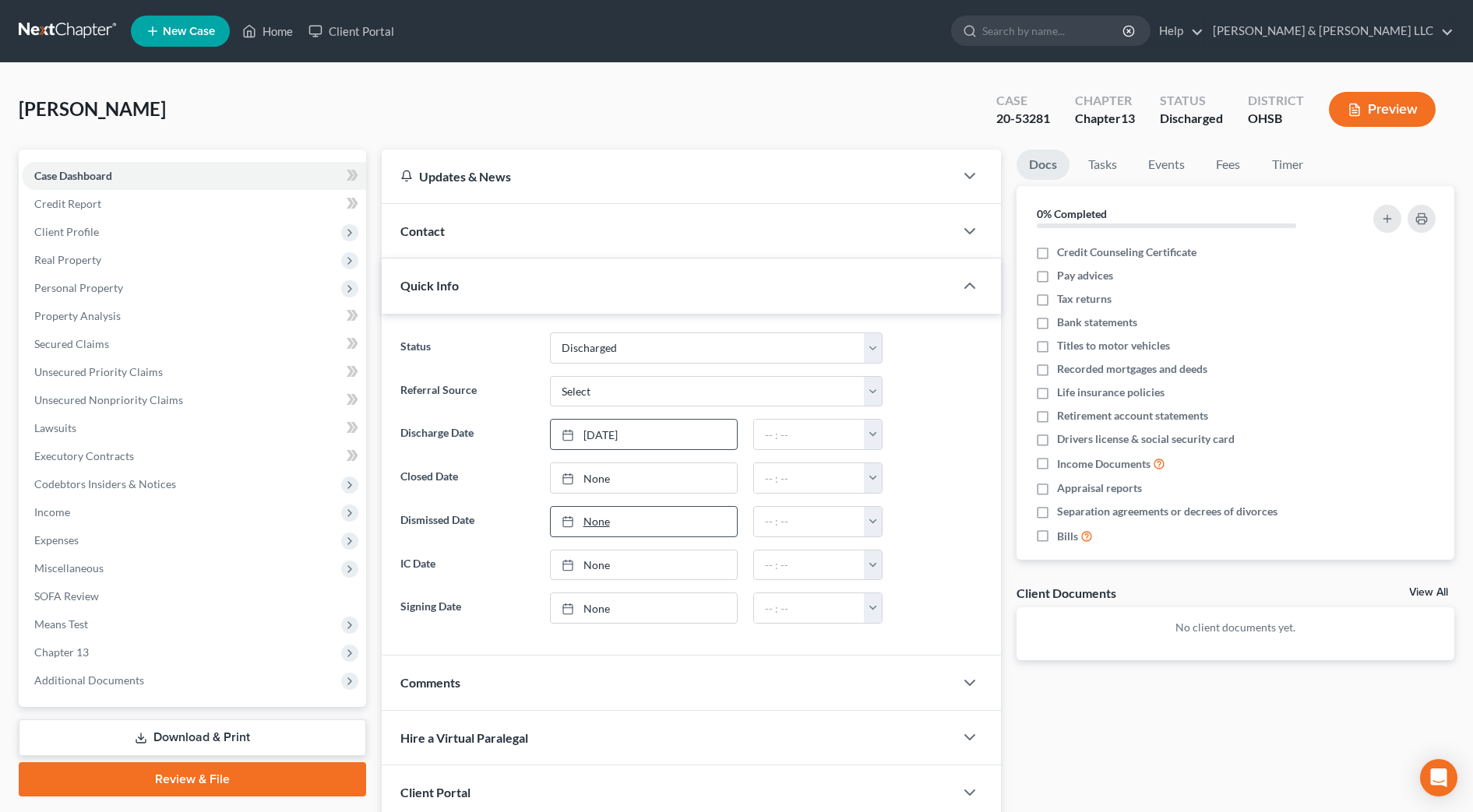
drag, startPoint x: 632, startPoint y: 628, endPoint x: 661, endPoint y: 515, distance: 116.7
click at [691, 439] on link "8/19/2025" at bounding box center [643, 434] width 186 height 30
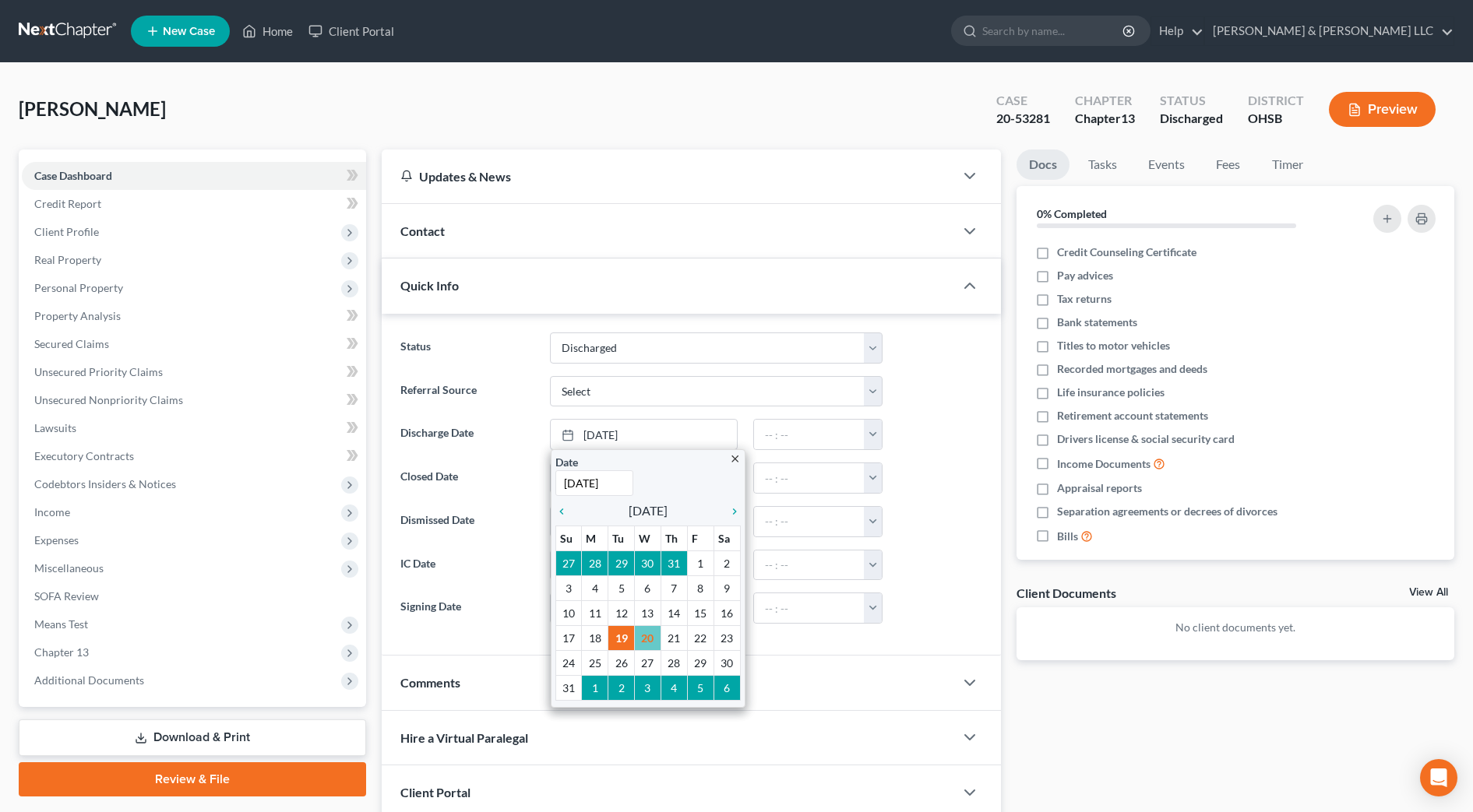
drag, startPoint x: 646, startPoint y: 637, endPoint x: 755, endPoint y: 562, distance: 132.3
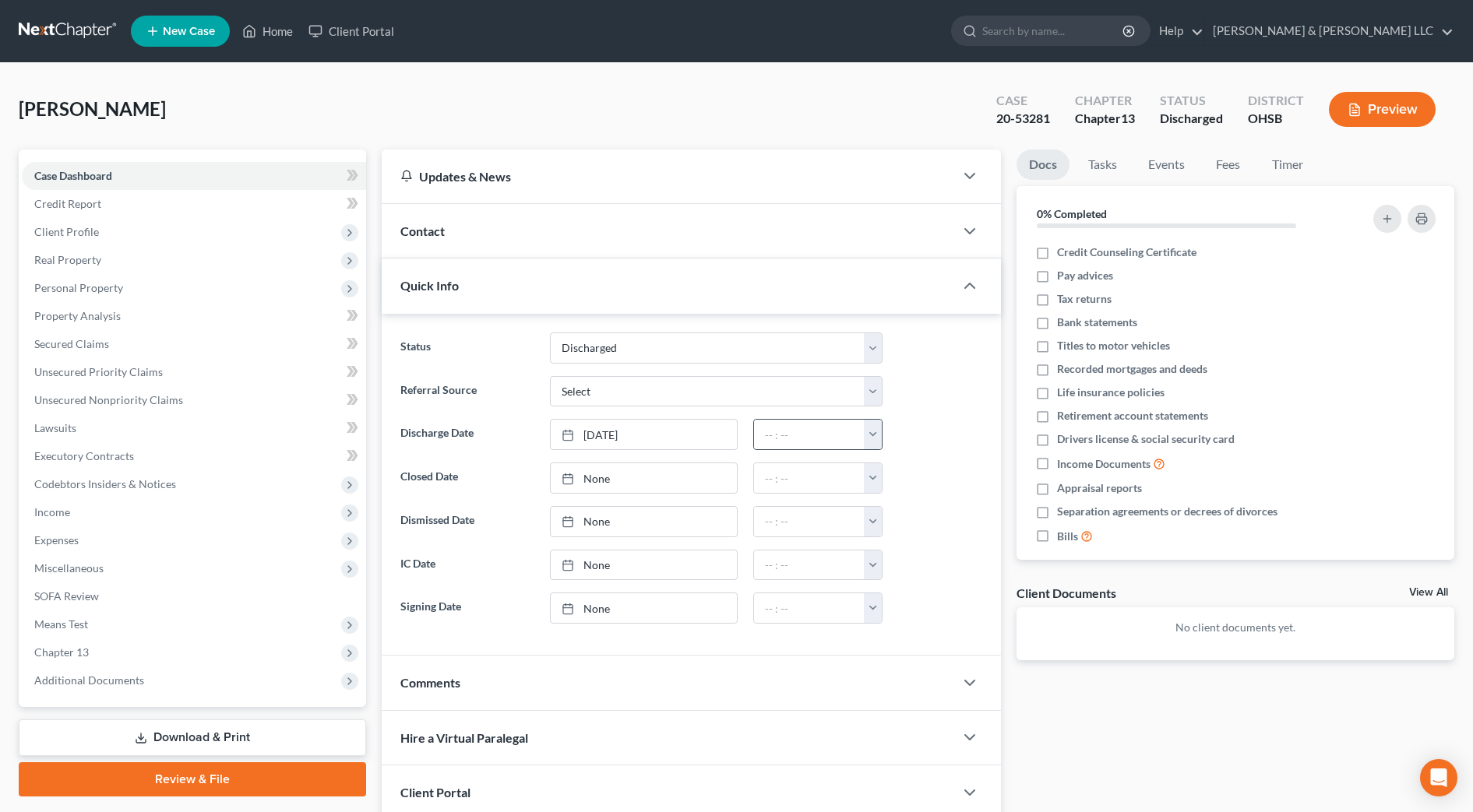
click at [875, 430] on button "button" at bounding box center [872, 434] width 18 height 30
click at [886, 463] on link "12:00am" at bounding box center [907, 469] width 87 height 27
type input "12:00am"
